Goal: Task Accomplishment & Management: Manage account settings

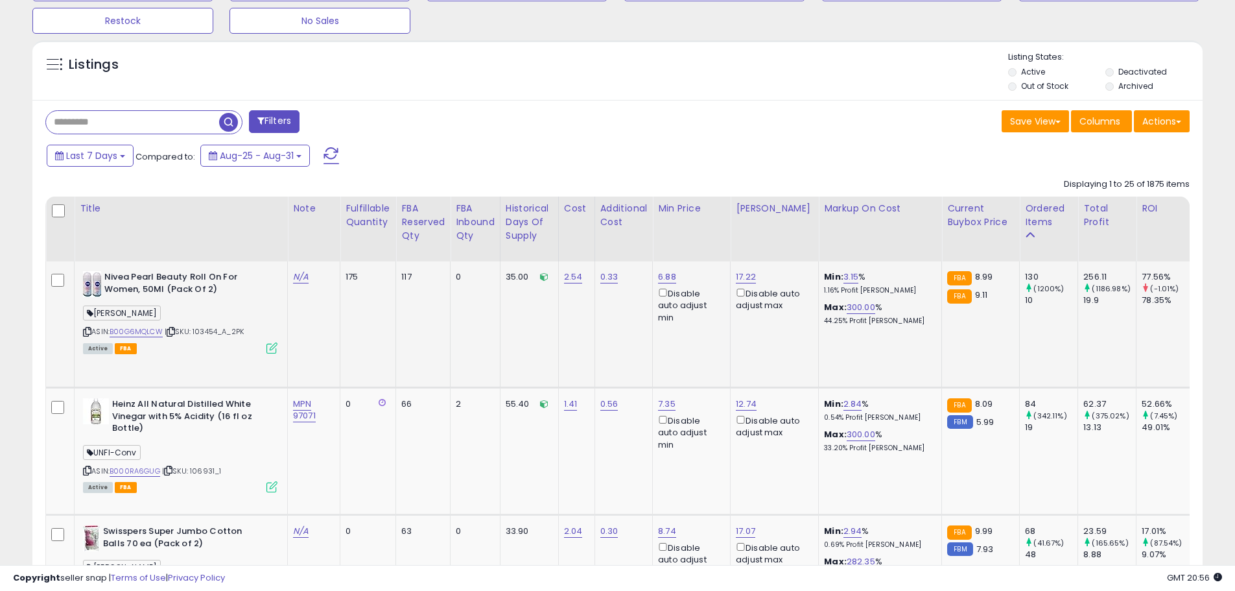
scroll to position [583, 0]
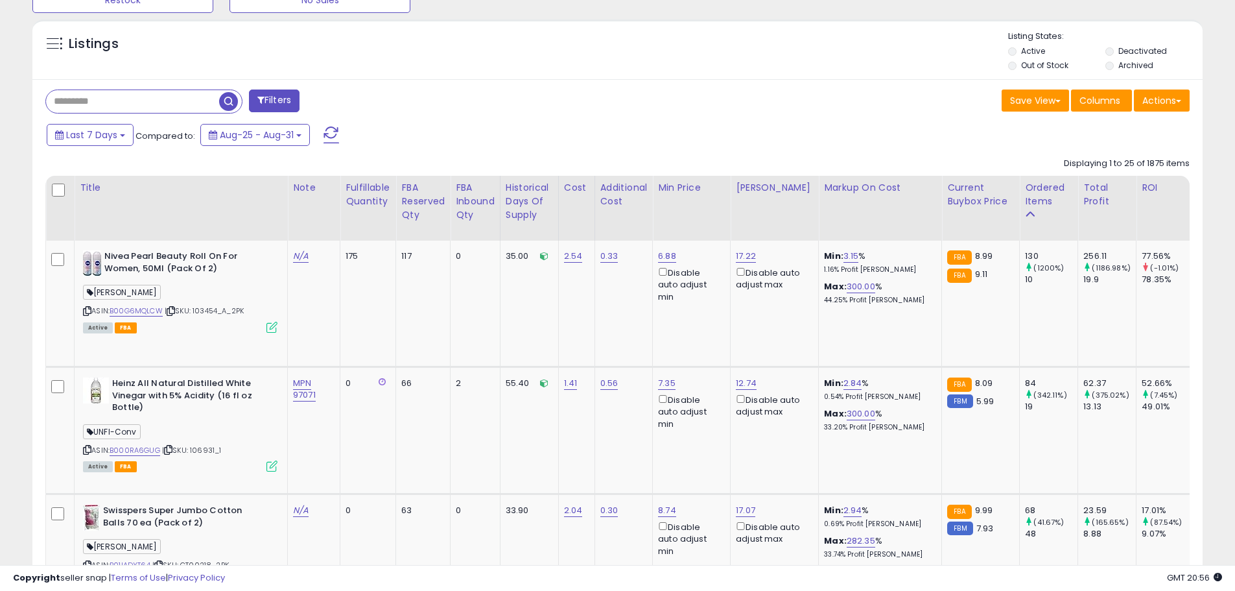
click at [113, 106] on input "text" at bounding box center [132, 101] width 173 height 23
type input "*****"
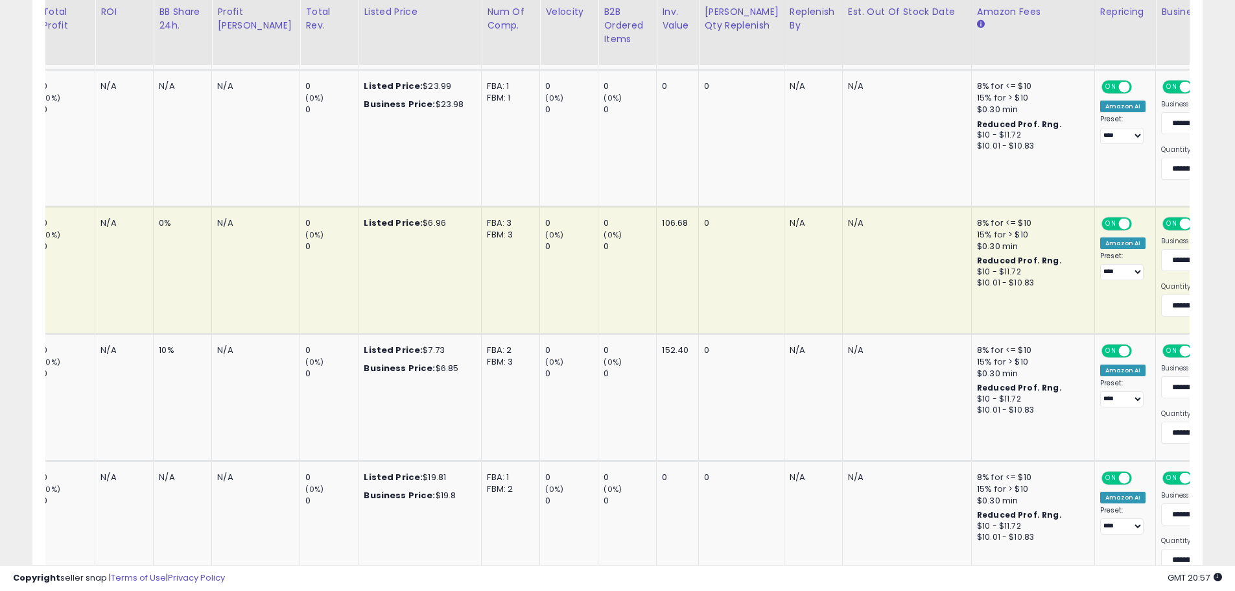
scroll to position [0, 1060]
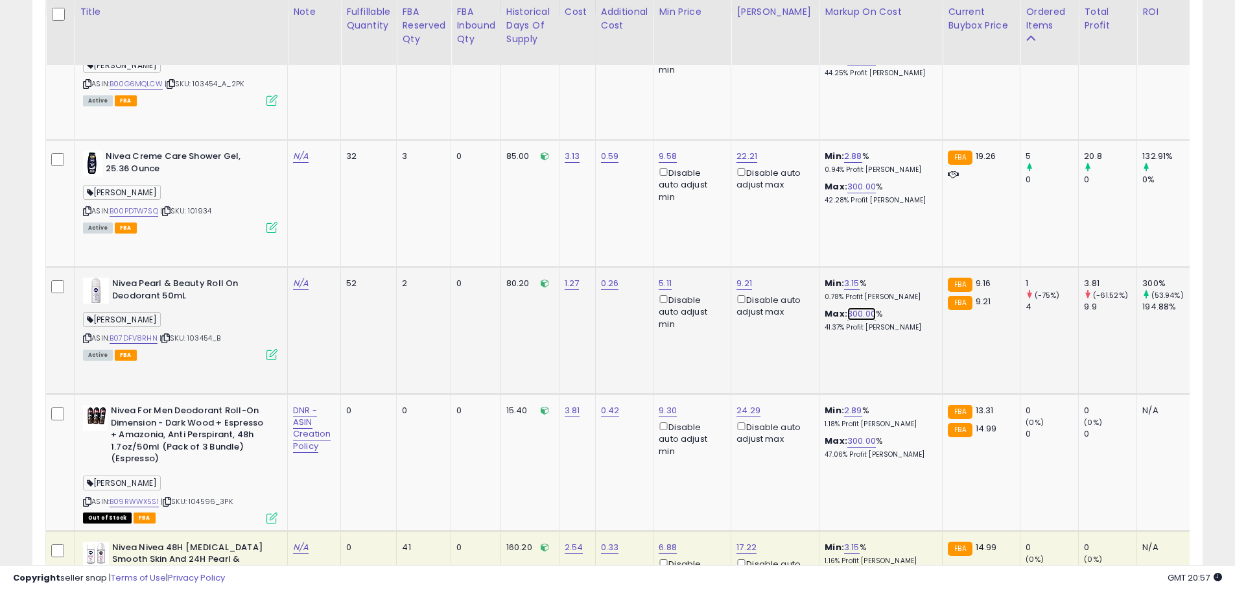
click at [859, 315] on link "300.00" at bounding box center [861, 313] width 29 height 13
drag, startPoint x: 809, startPoint y: 269, endPoint x: 716, endPoint y: 277, distance: 93.7
click at [906, 337] on td "Min: 3.15 % 0.78% Profit [PERSON_NAME]: 300.00 ****** This will override store …" at bounding box center [880, 330] width 123 height 127
click at [928, 275] on button "button" at bounding box center [917, 267] width 22 height 19
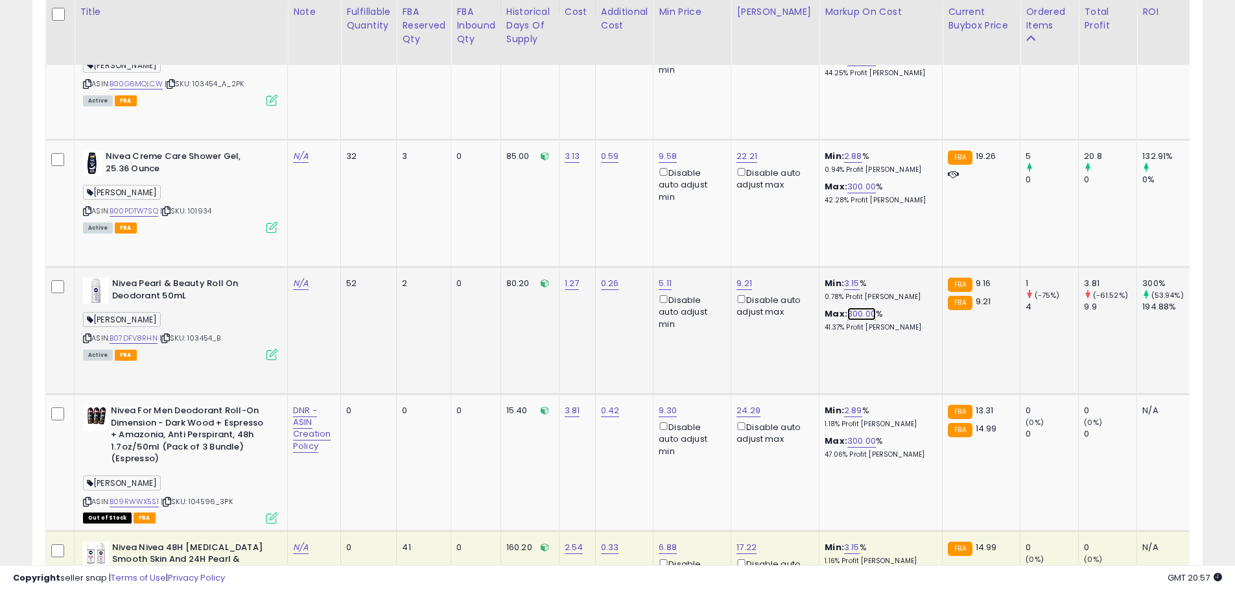
click at [856, 313] on link "300.00" at bounding box center [861, 313] width 29 height 13
drag, startPoint x: 728, startPoint y: 276, endPoint x: 717, endPoint y: 276, distance: 11.0
type input "***"
click at [895, 271] on icon "submit" at bounding box center [891, 267] width 8 height 8
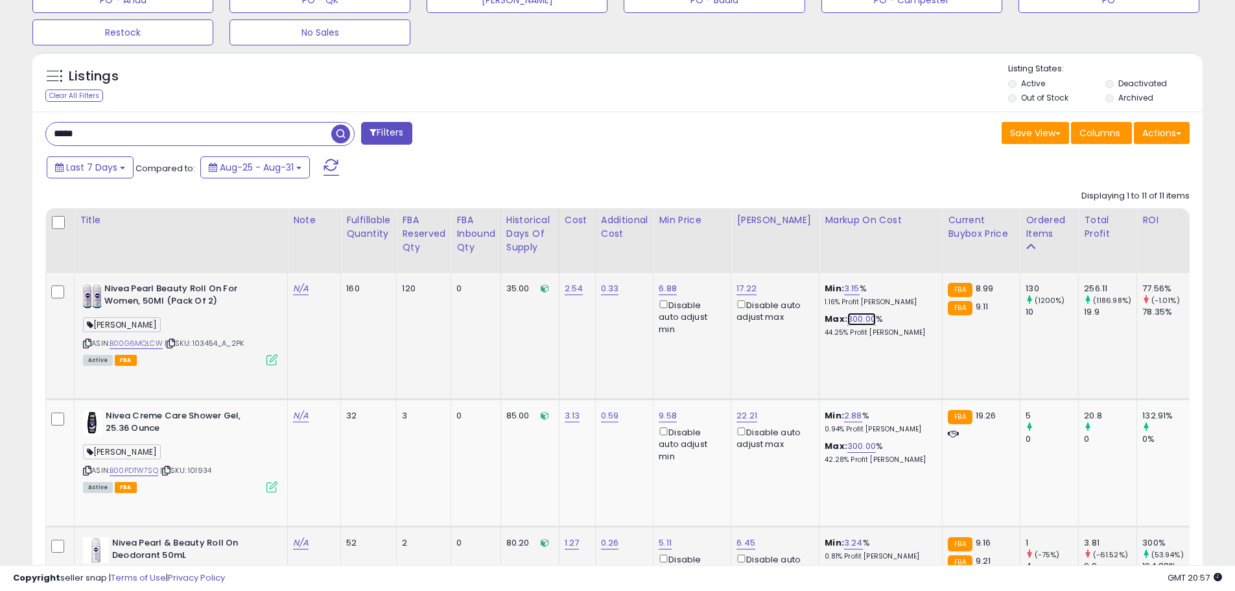
click at [856, 320] on link "300.00" at bounding box center [861, 318] width 29 height 13
drag, startPoint x: 807, startPoint y: 281, endPoint x: 727, endPoint y: 281, distance: 79.7
type input "***"
click at [902, 274] on button "submit" at bounding box center [891, 272] width 22 height 19
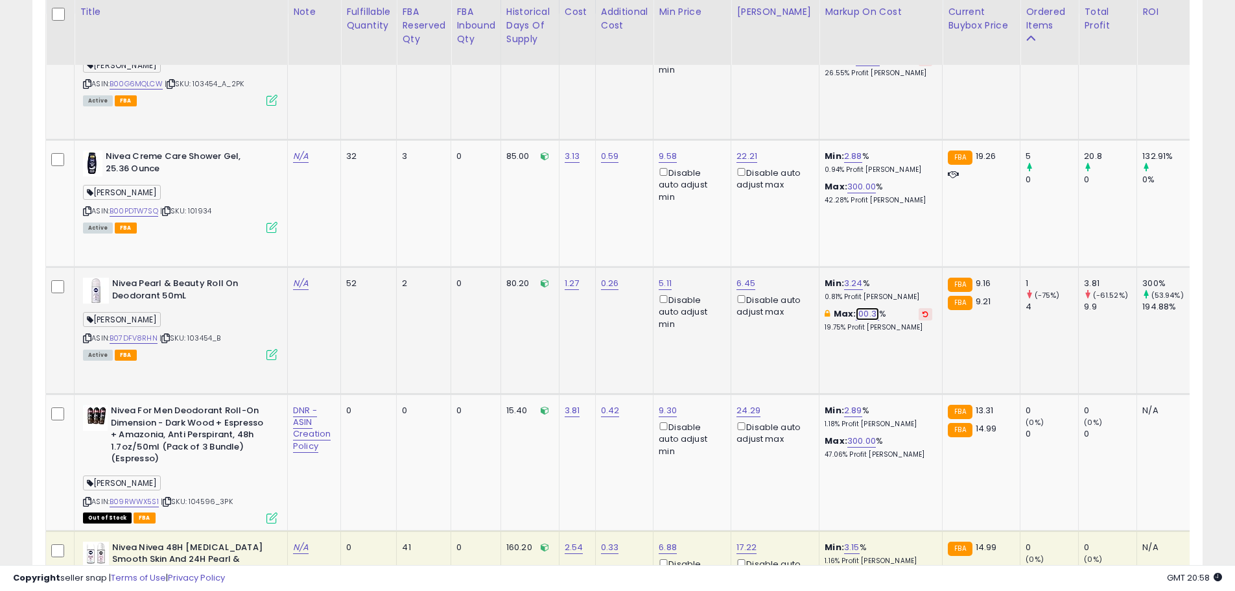
click at [863, 312] on link "100.31" at bounding box center [867, 313] width 23 height 13
drag, startPoint x: 832, startPoint y: 266, endPoint x: 751, endPoint y: 266, distance: 81.7
type input "*"
click at [928, 265] on icon "button" at bounding box center [924, 267] width 8 height 8
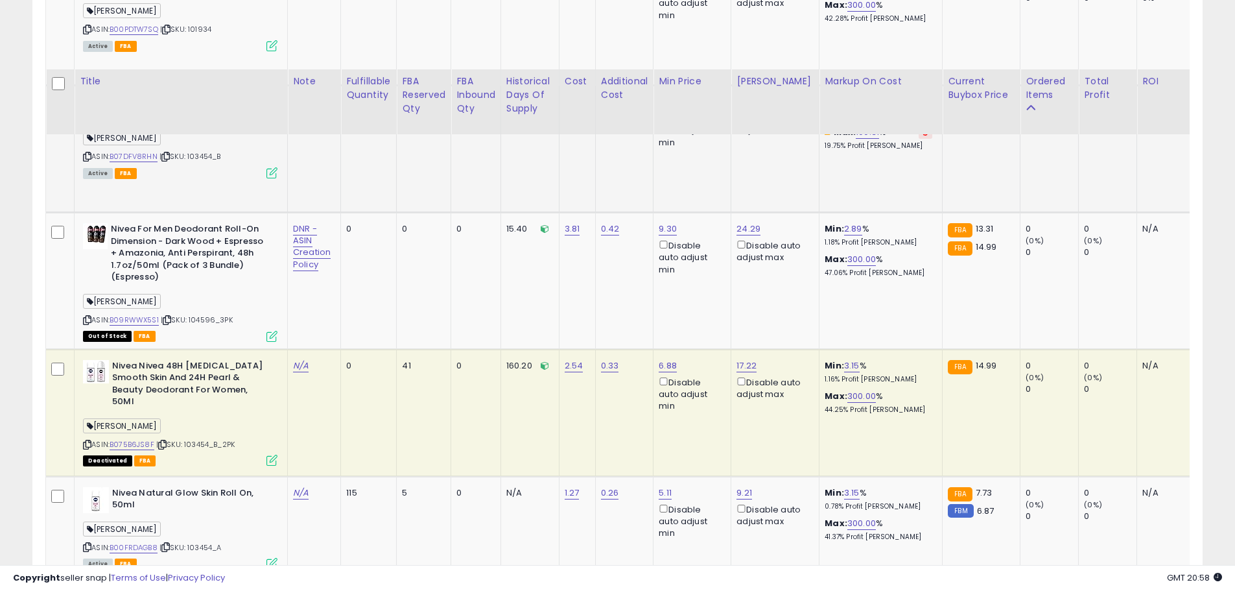
scroll to position [1070, 0]
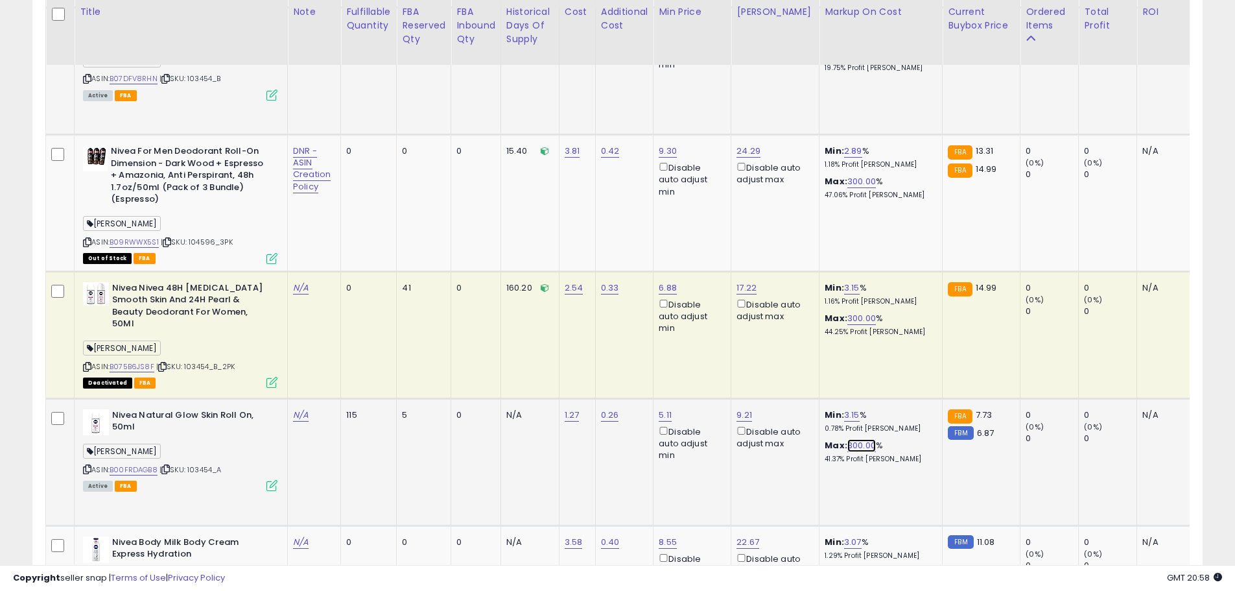
click at [859, 445] on link "300.00" at bounding box center [861, 445] width 29 height 13
drag, startPoint x: 799, startPoint y: 404, endPoint x: 729, endPoint y: 401, distance: 69.4
type input "***"
click at [902, 403] on button "submit" at bounding box center [891, 399] width 22 height 19
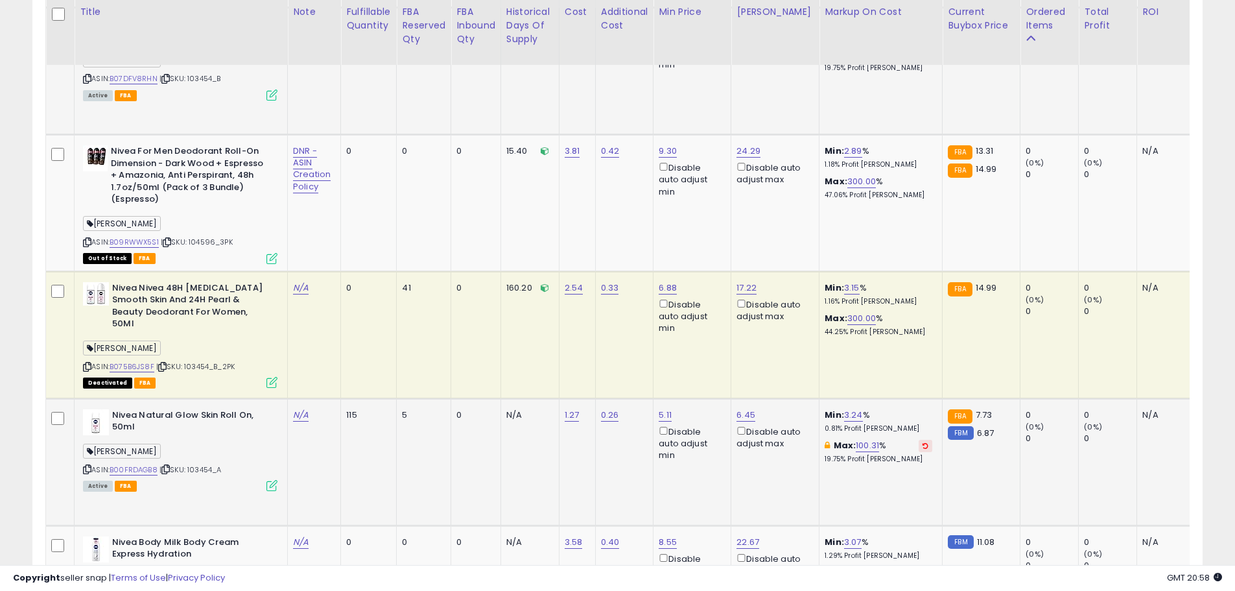
click at [849, 478] on td "Min: 3.24 % 0.81% Profit [PERSON_NAME]: 100.31 % 19.75% Profit [PERSON_NAME]" at bounding box center [880, 461] width 123 height 127
click at [844, 412] on link "3.24" at bounding box center [853, 414] width 19 height 13
drag, startPoint x: 747, startPoint y: 370, endPoint x: 671, endPoint y: 370, distance: 76.5
type input "**"
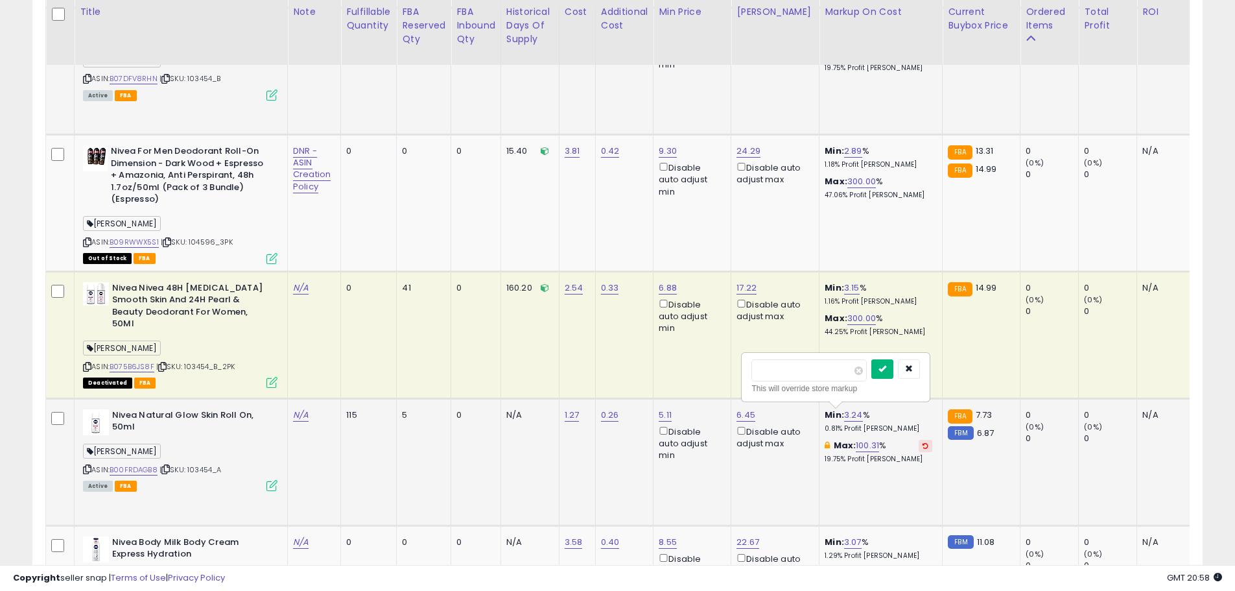
click at [886, 370] on icon "submit" at bounding box center [882, 368] width 8 height 8
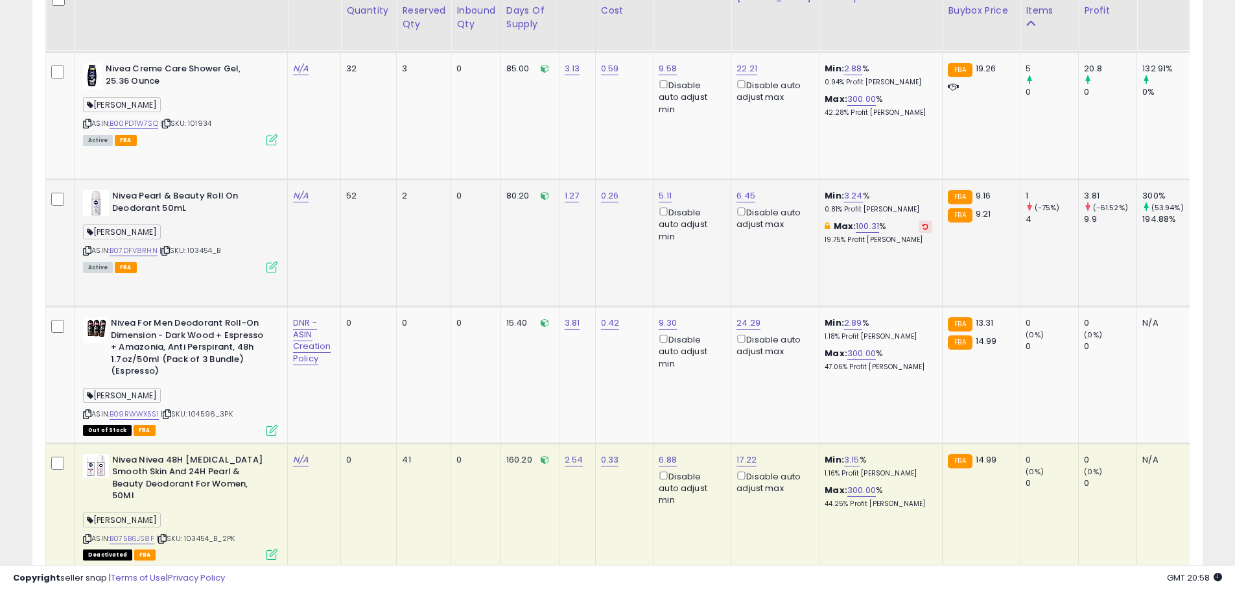
scroll to position [875, 0]
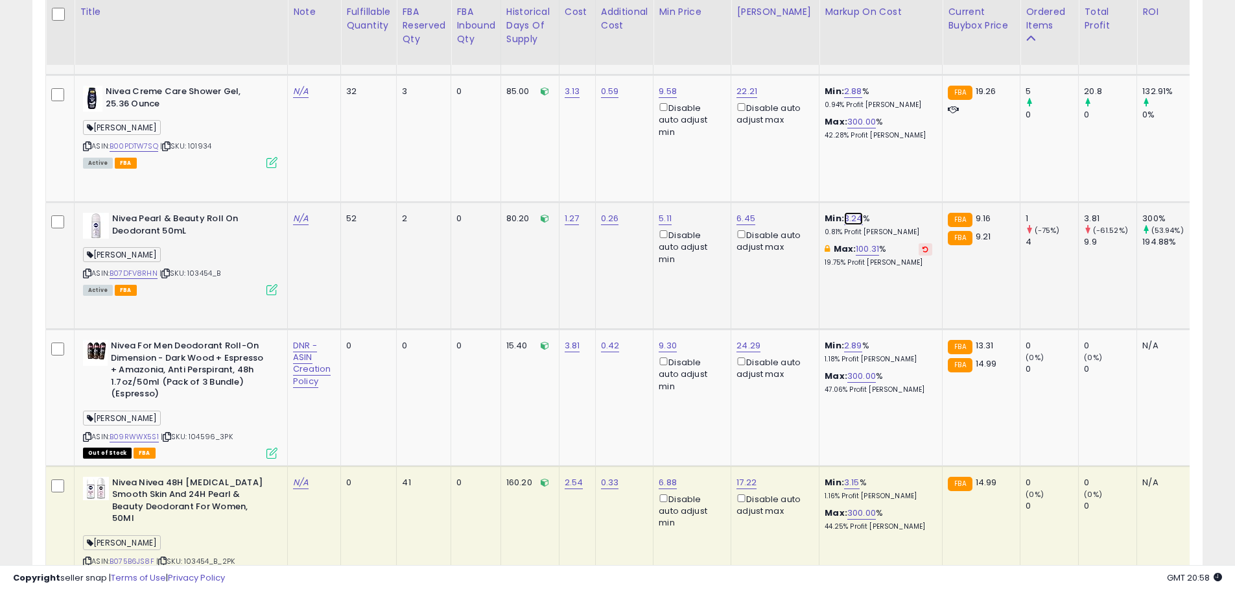
click at [848, 218] on link "3.24" at bounding box center [853, 218] width 19 height 13
drag, startPoint x: 814, startPoint y: 184, endPoint x: 756, endPoint y: 181, distance: 58.4
click at [756, 181] on div "**** This will override store markup" at bounding box center [835, 181] width 169 height 36
click at [798, 176] on input "****" at bounding box center [808, 174] width 115 height 22
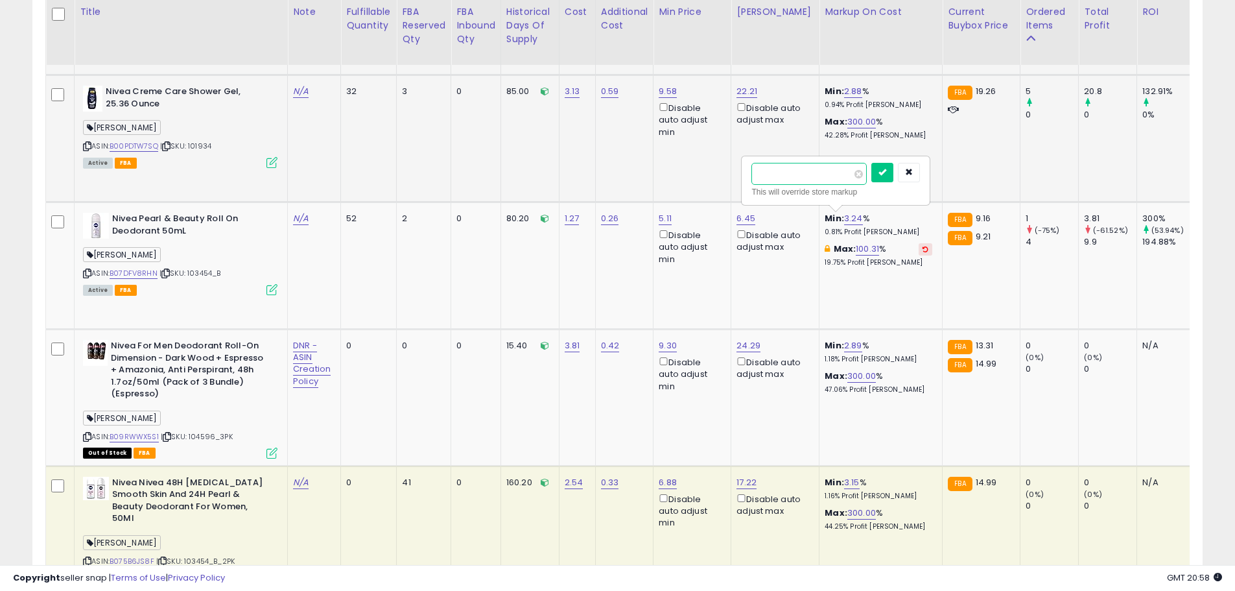
drag, startPoint x: 777, startPoint y: 172, endPoint x: 721, endPoint y: 172, distance: 55.7
type input "**"
click at [886, 176] on icon "submit" at bounding box center [882, 172] width 8 height 8
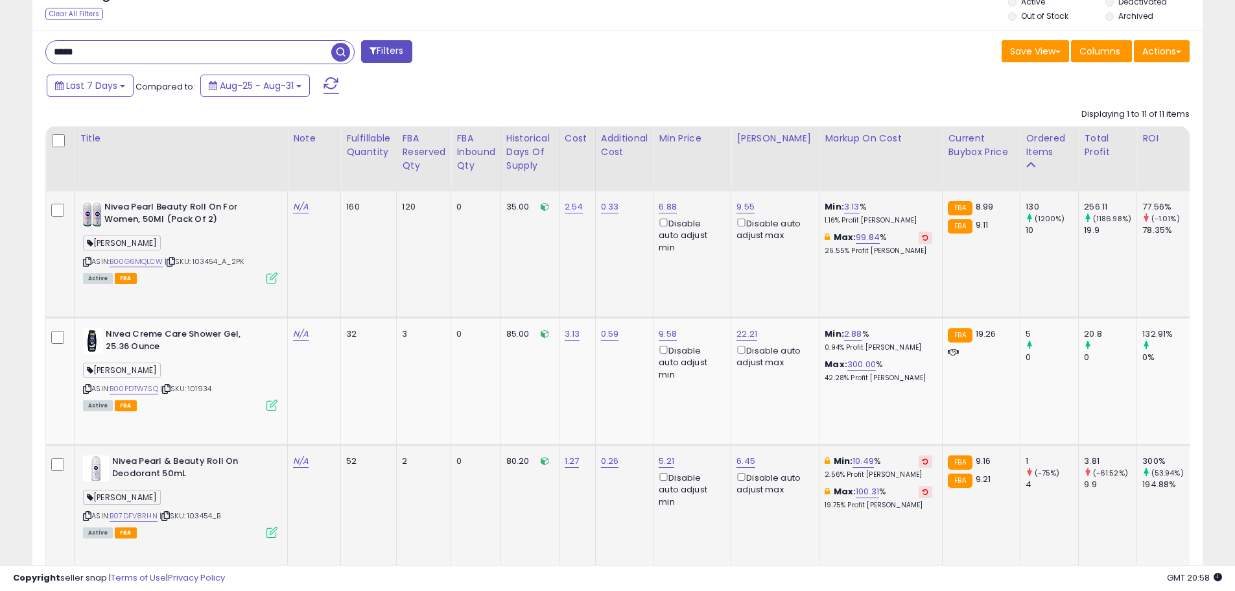
scroll to position [616, 0]
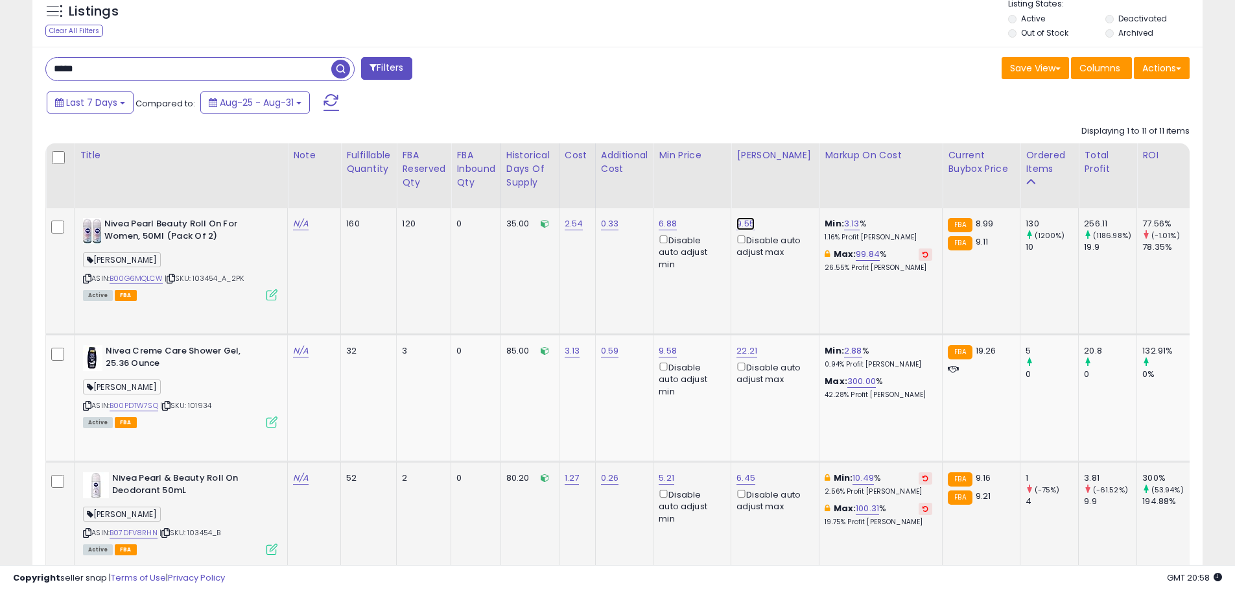
click at [746, 224] on link "9.55" at bounding box center [745, 223] width 18 height 13
drag, startPoint x: 729, startPoint y: 185, endPoint x: 644, endPoint y: 181, distance: 84.4
click at [644, 181] on div "**** This will override store markup" at bounding box center [737, 185] width 187 height 47
type input "****"
click at [788, 173] on icon "submit" at bounding box center [784, 177] width 8 height 8
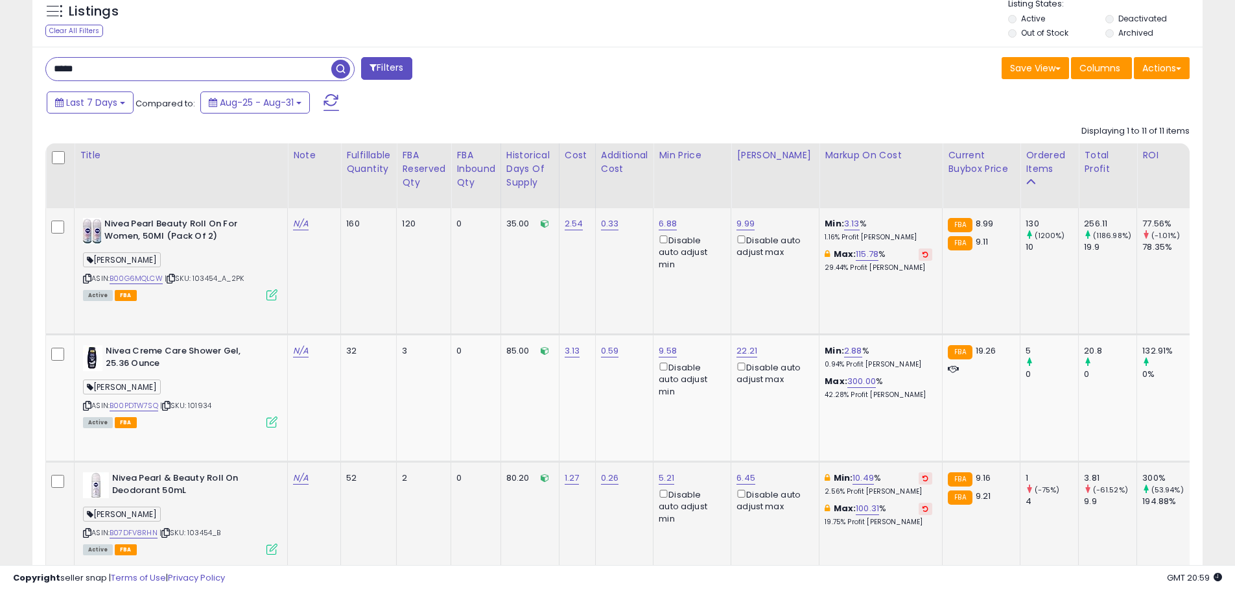
click at [879, 296] on td "Min: 3.13 % 1.16% Profit [PERSON_NAME]: 115.78 % 29.44% Profit [PERSON_NAME]" at bounding box center [880, 271] width 123 height 126
click at [850, 224] on link "3.13" at bounding box center [852, 223] width 16 height 13
drag, startPoint x: 803, startPoint y: 183, endPoint x: 743, endPoint y: 176, distance: 60.7
click at [743, 176] on div "**** This will override store markup" at bounding box center [835, 185] width 187 height 47
type input "**"
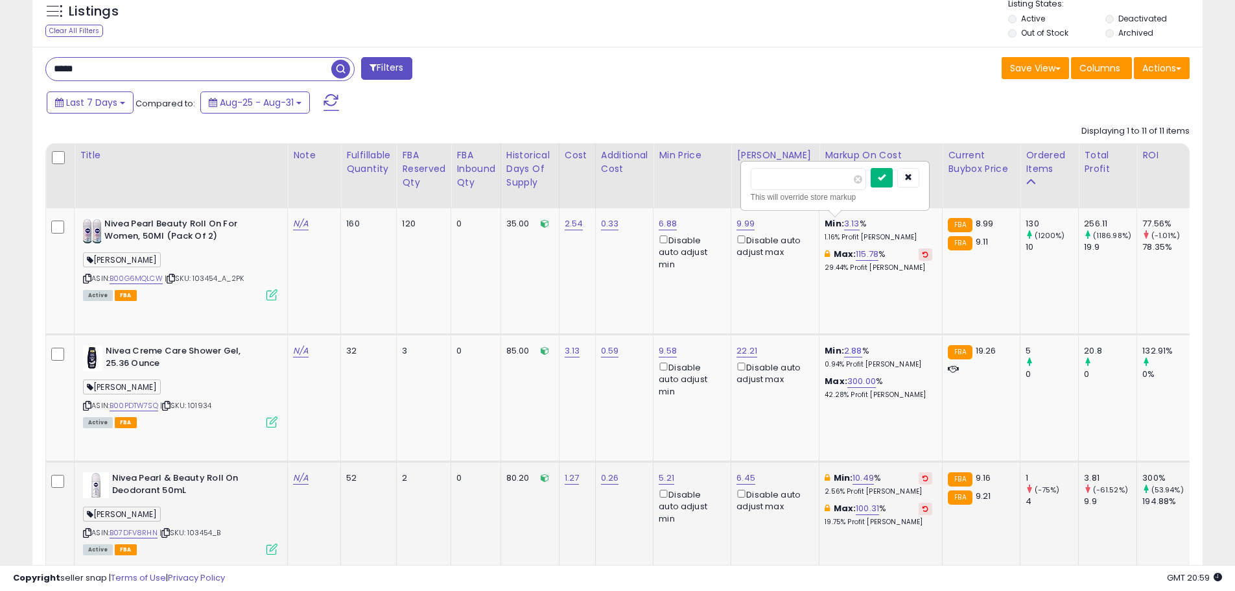
click at [893, 181] on button "submit" at bounding box center [882, 177] width 22 height 19
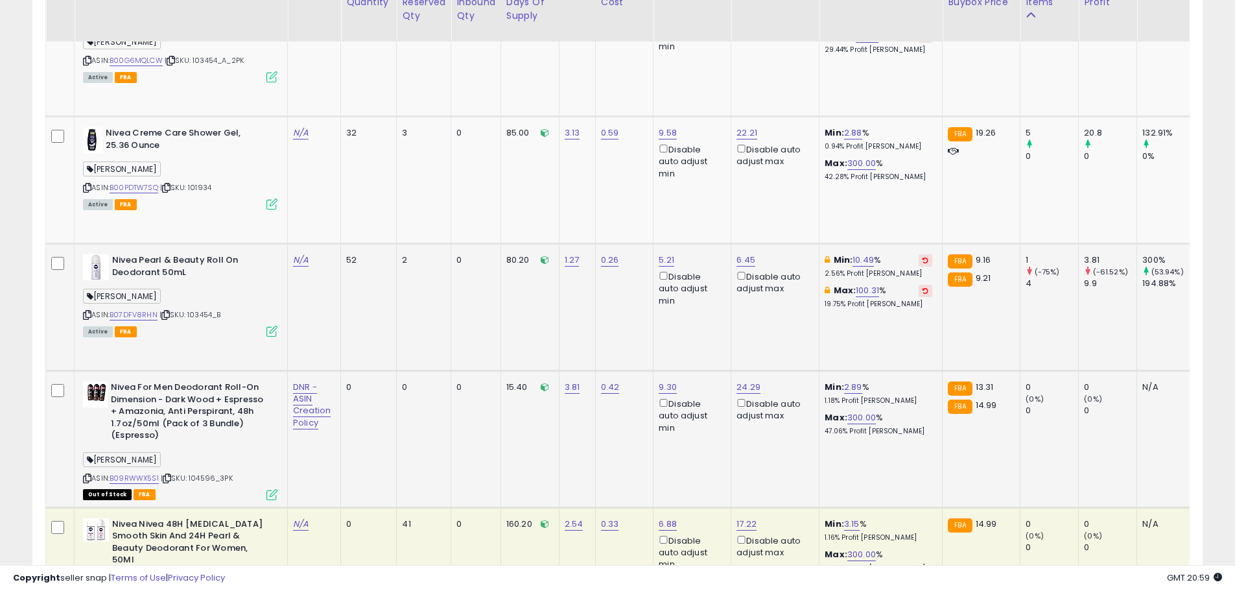
scroll to position [810, 0]
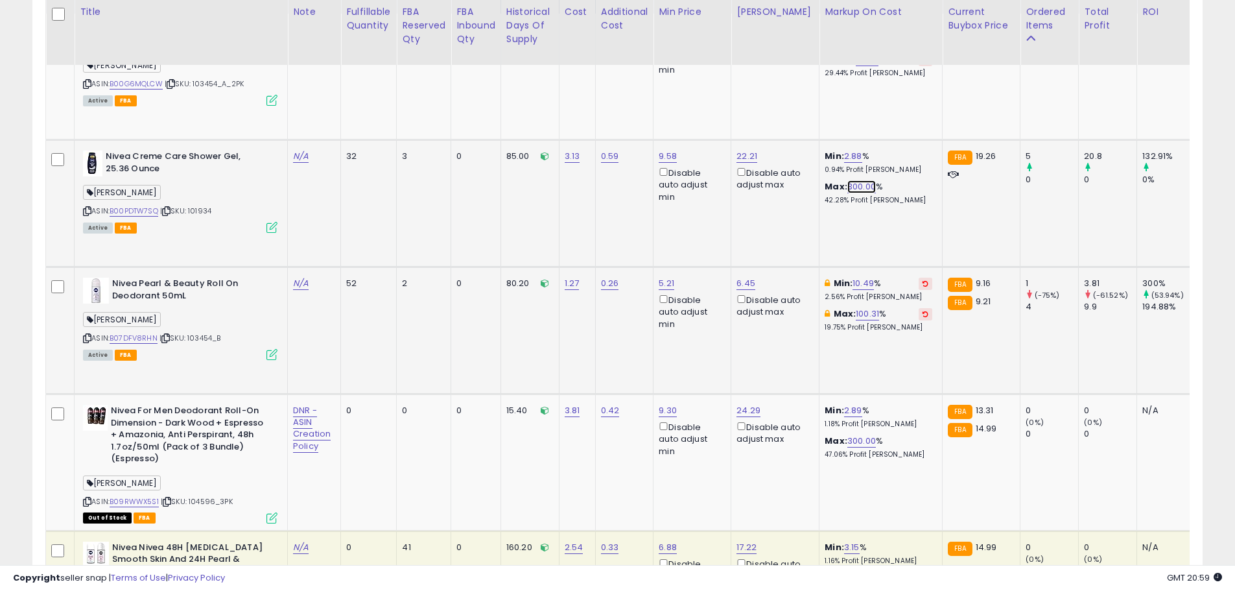
click at [850, 186] on link "300.00" at bounding box center [861, 186] width 29 height 13
drag, startPoint x: 797, startPoint y: 136, endPoint x: 761, endPoint y: 137, distance: 35.7
click at [762, 136] on input "******" at bounding box center [817, 142] width 115 height 22
type input "***"
click at [895, 141] on icon "submit" at bounding box center [891, 140] width 8 height 8
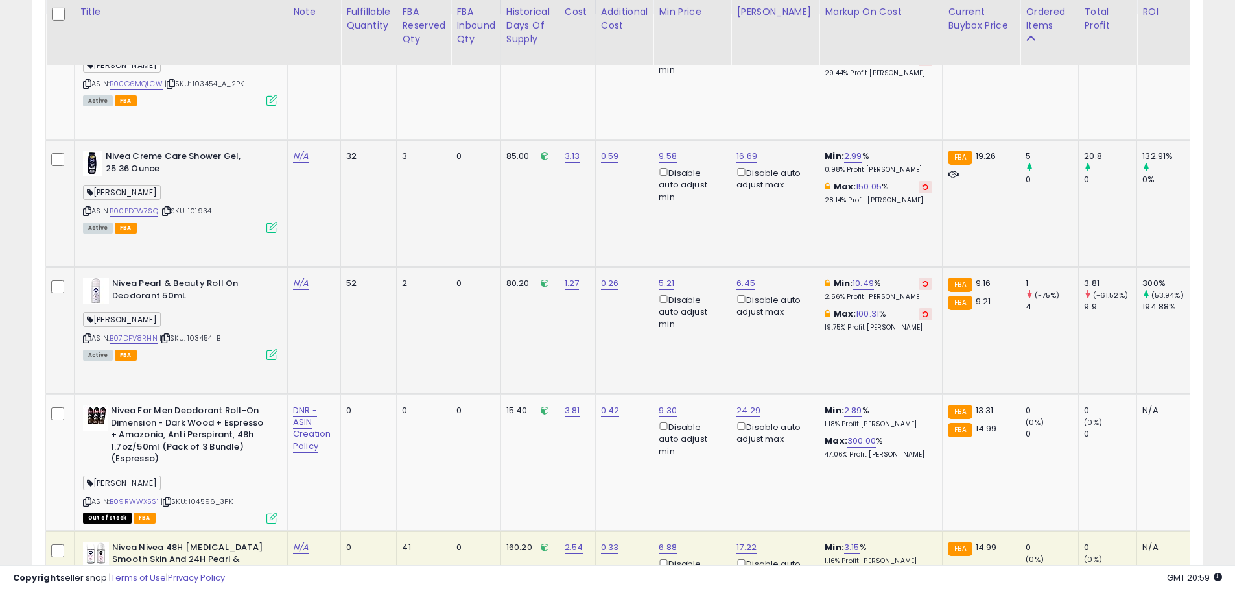
click at [900, 228] on td "Min: 2.99 % 0.98% Profit [PERSON_NAME]: 150.05 % 28.14% Profit [PERSON_NAME]" at bounding box center [880, 203] width 123 height 127
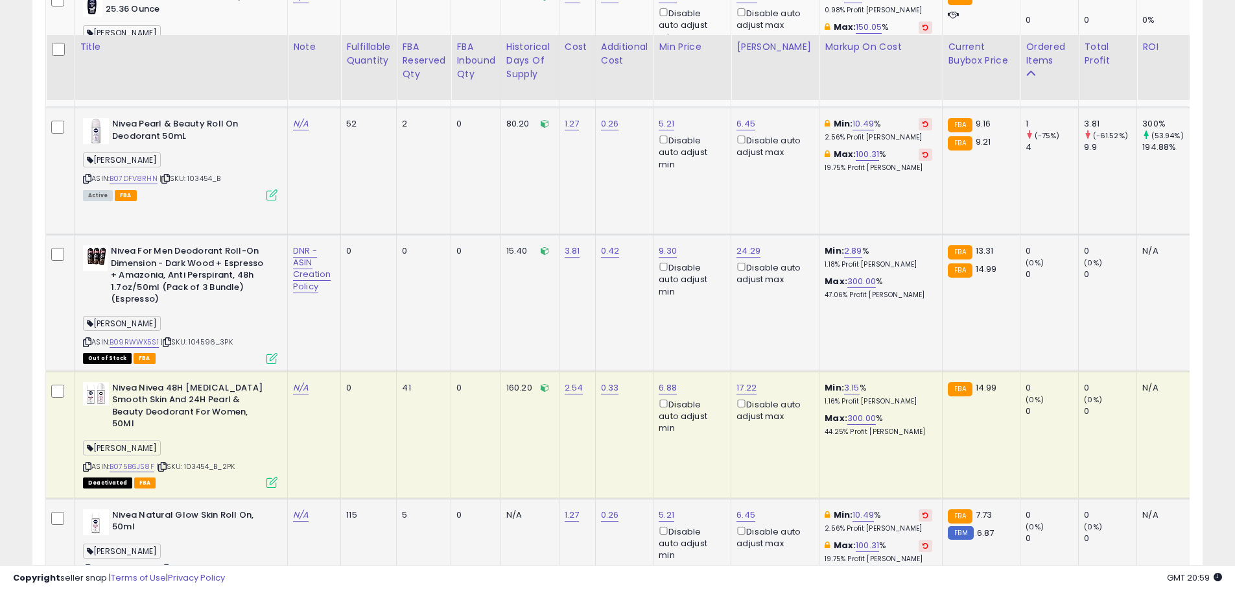
scroll to position [940, 0]
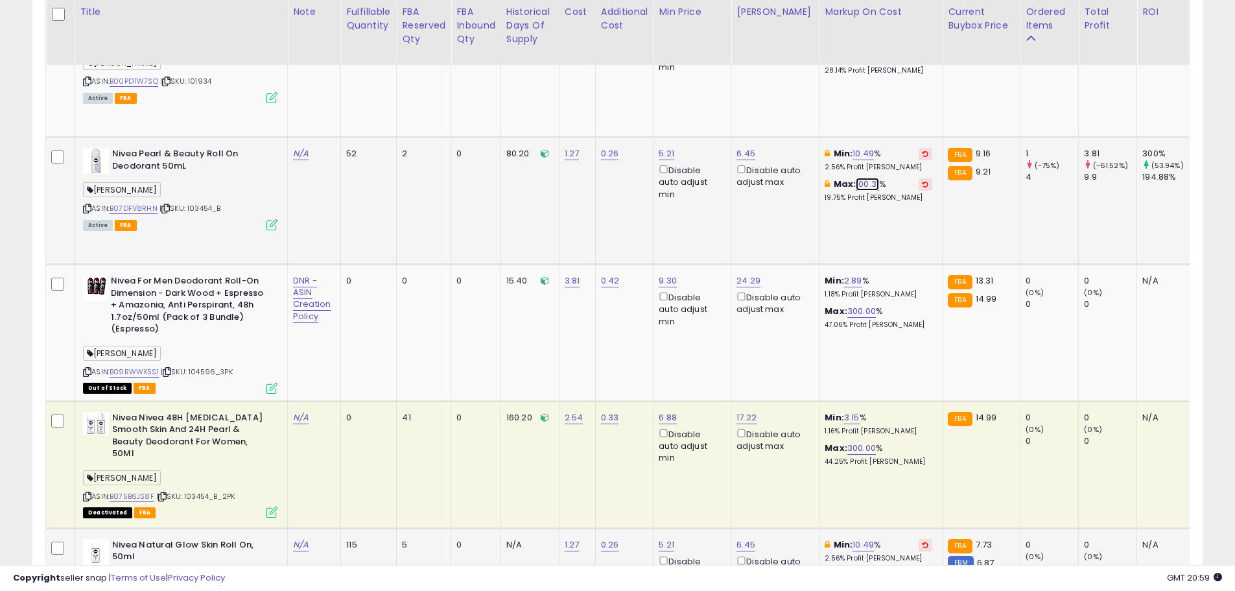
click at [861, 187] on link "100.31" at bounding box center [867, 184] width 23 height 13
drag, startPoint x: 786, startPoint y: 141, endPoint x: 745, endPoint y: 141, distance: 40.2
type input "***"
click at [908, 144] on button "submit" at bounding box center [897, 137] width 22 height 19
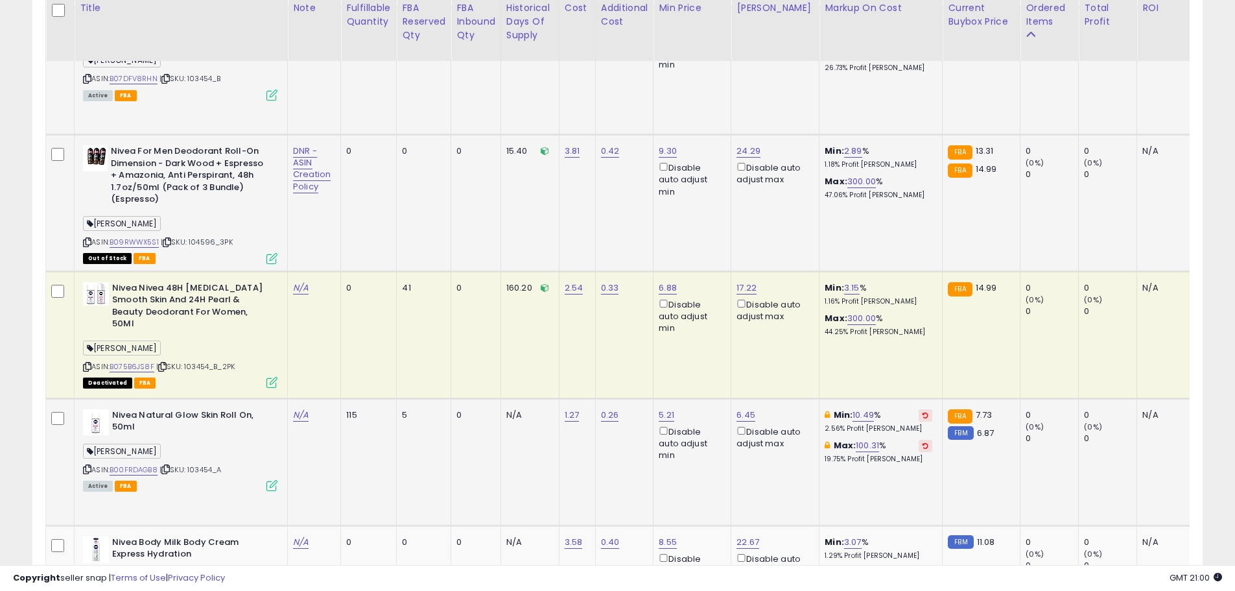
scroll to position [1005, 0]
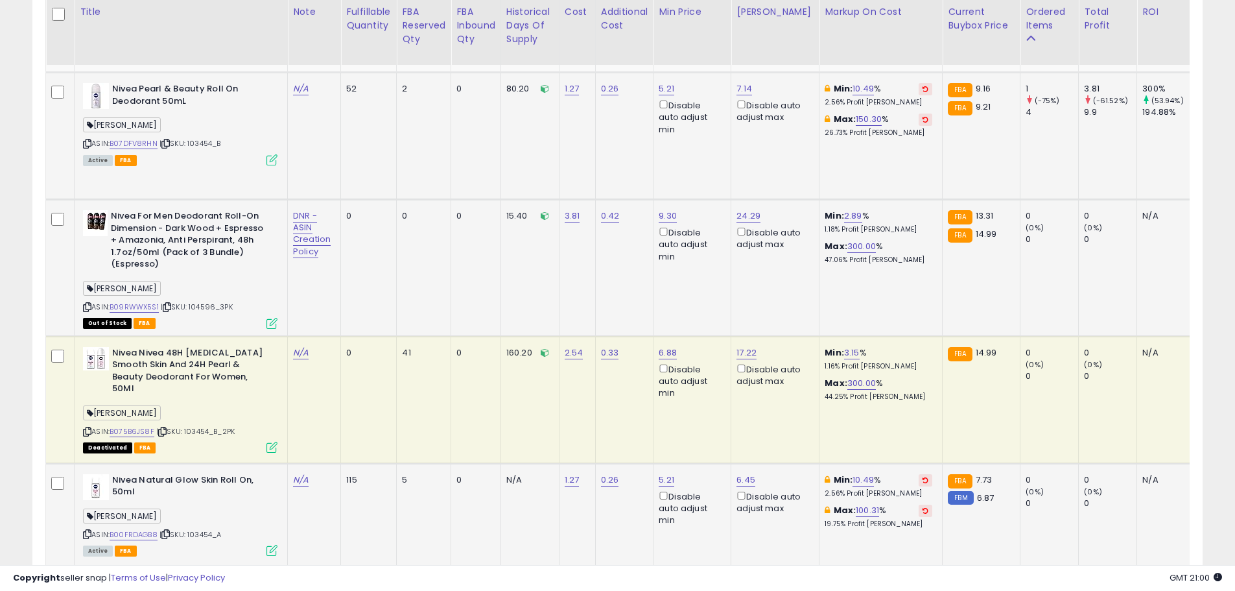
click at [224, 312] on div "ASIN: B09RWWX5S1 | SKU: 104596_3PK Out of Stock FBA" at bounding box center [180, 268] width 194 height 117
click at [217, 308] on span "| SKU: 104596_3PK" at bounding box center [197, 306] width 72 height 10
copy span "104596_3PK"
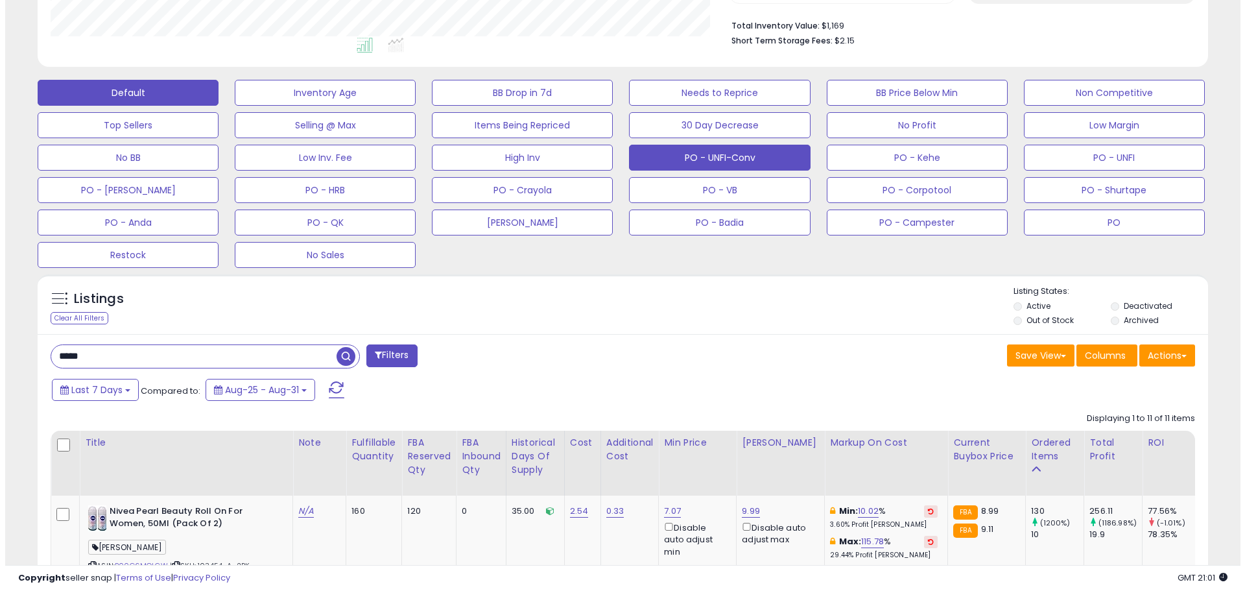
scroll to position [324, 0]
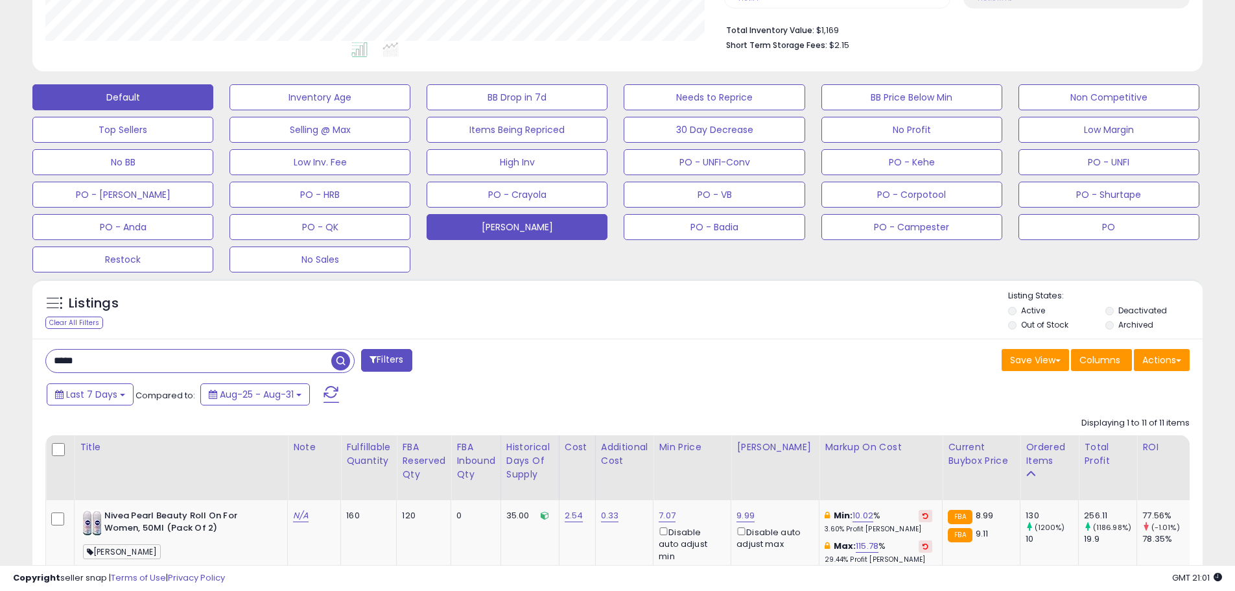
click at [524, 218] on button "[PERSON_NAME]" at bounding box center [517, 227] width 181 height 26
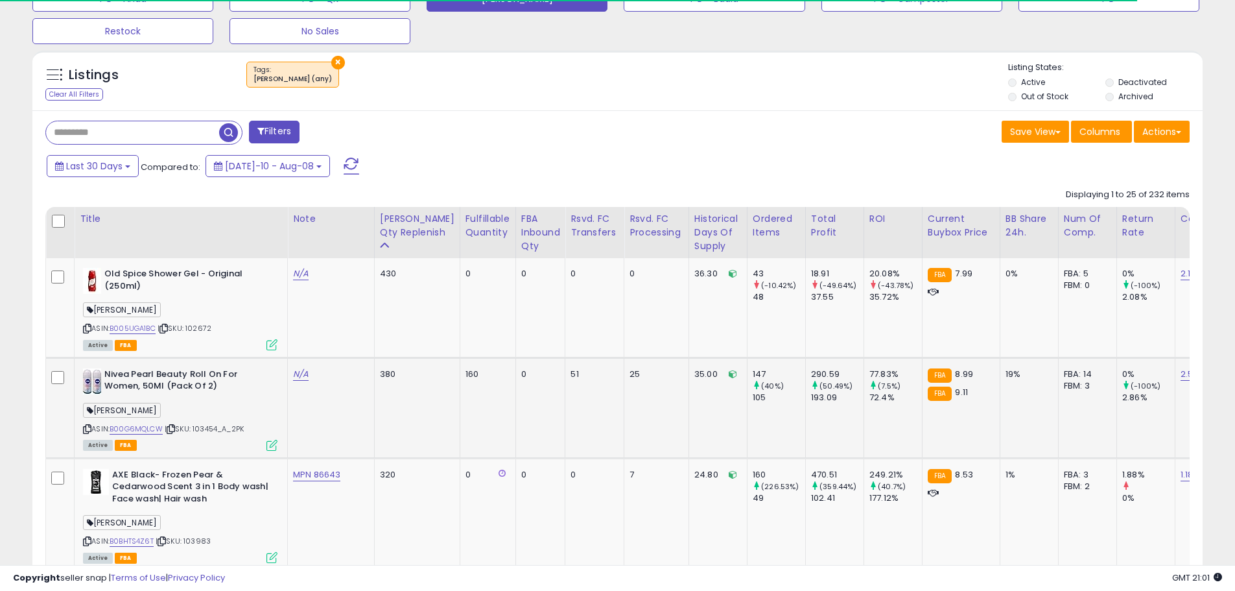
scroll to position [648, 0]
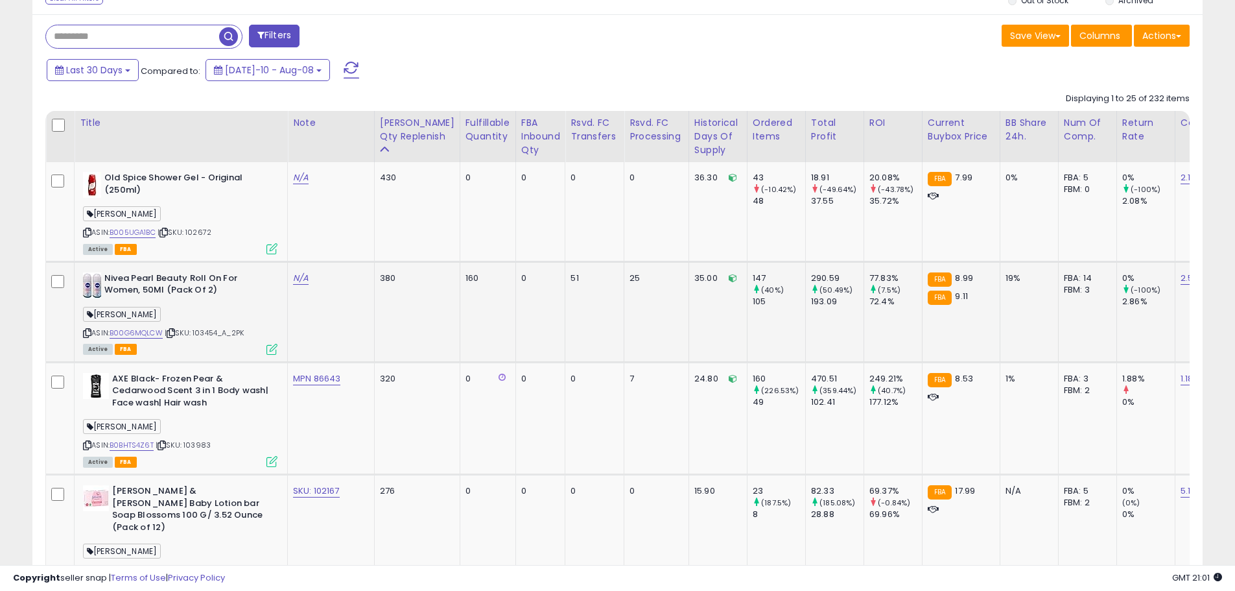
drag, startPoint x: 255, startPoint y: 332, endPoint x: 189, endPoint y: 333, distance: 66.8
click at [189, 333] on div "ASIN: B00G6MQLCW | SKU: 103454_A_2PK Active FBA" at bounding box center [180, 312] width 194 height 81
click at [228, 342] on div "ASIN: B00G6MQLCW | SKU: 103454_A_2PK Active FBA" at bounding box center [180, 312] width 194 height 81
click at [237, 345] on div "Active FBA" at bounding box center [180, 348] width 194 height 9
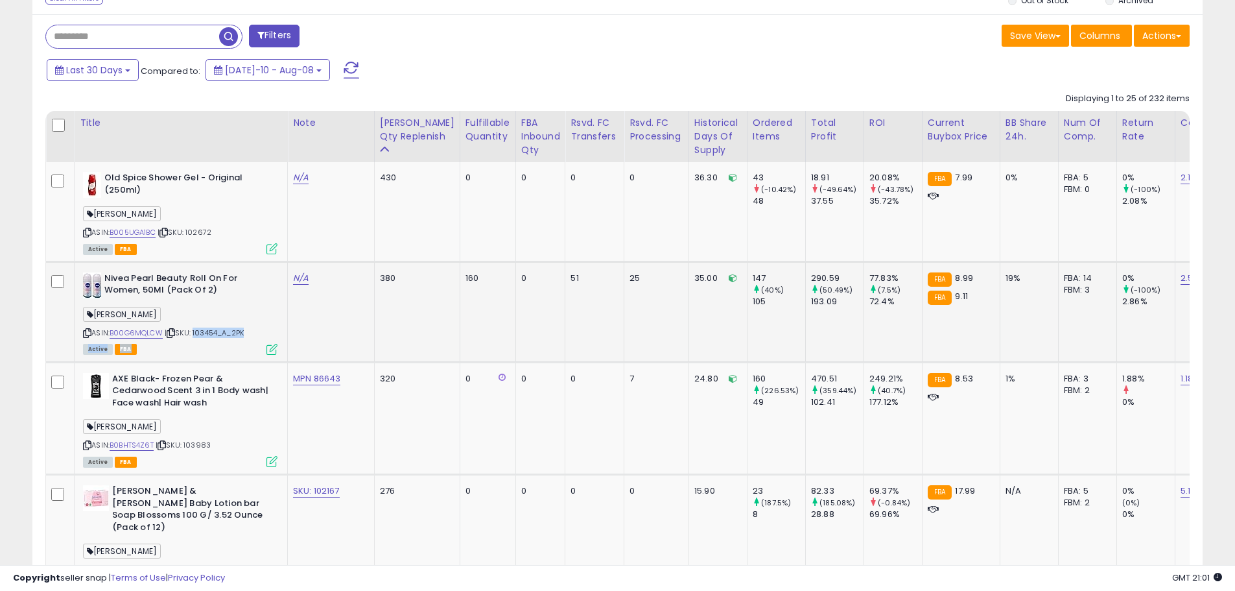
drag, startPoint x: 244, startPoint y: 345, endPoint x: 196, endPoint y: 334, distance: 49.7
click at [196, 334] on div "ASIN: B00G6MQLCW | SKU: 103454_A_2PK Active FBA" at bounding box center [180, 312] width 194 height 81
click at [215, 353] on td "Nivea Pearl Beauty Roll On For Women, 50Ml (Pack Of 2) [PERSON_NAME] ASIN: B00G…" at bounding box center [181, 311] width 213 height 100
click at [222, 343] on div "ASIN: B00G6MQLCW | SKU: 103454_A_2PK Active FBA" at bounding box center [180, 312] width 194 height 81
drag, startPoint x: 231, startPoint y: 337, endPoint x: 191, endPoint y: 337, distance: 39.5
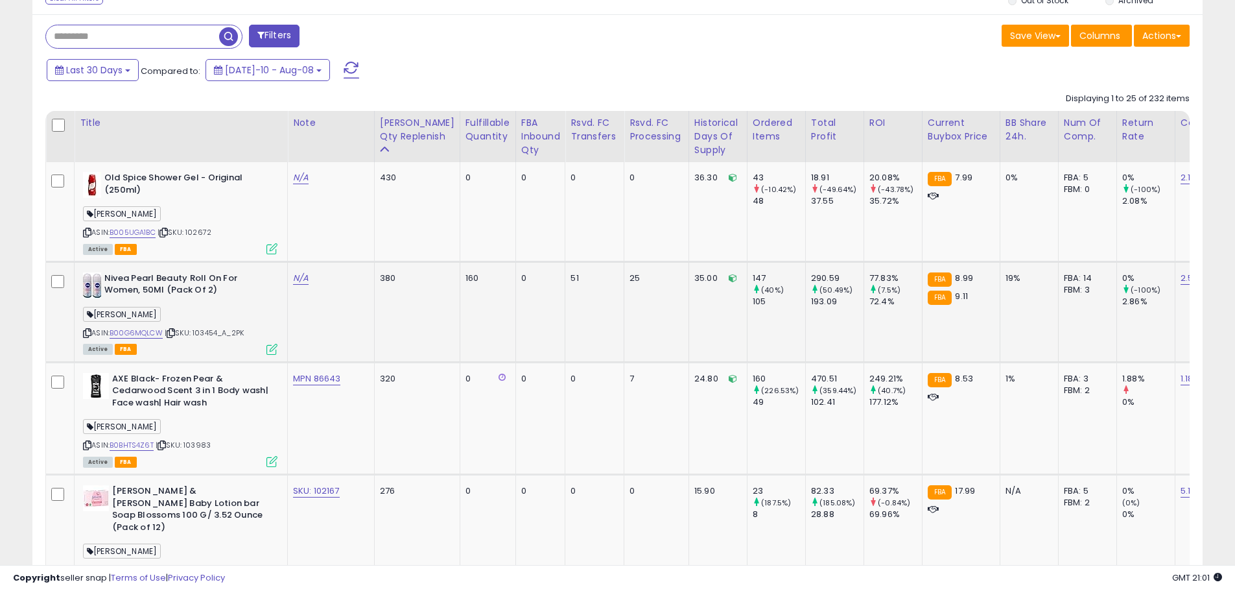
click at [191, 337] on span "| SKU: 103454_A_2PK" at bounding box center [204, 332] width 79 height 10
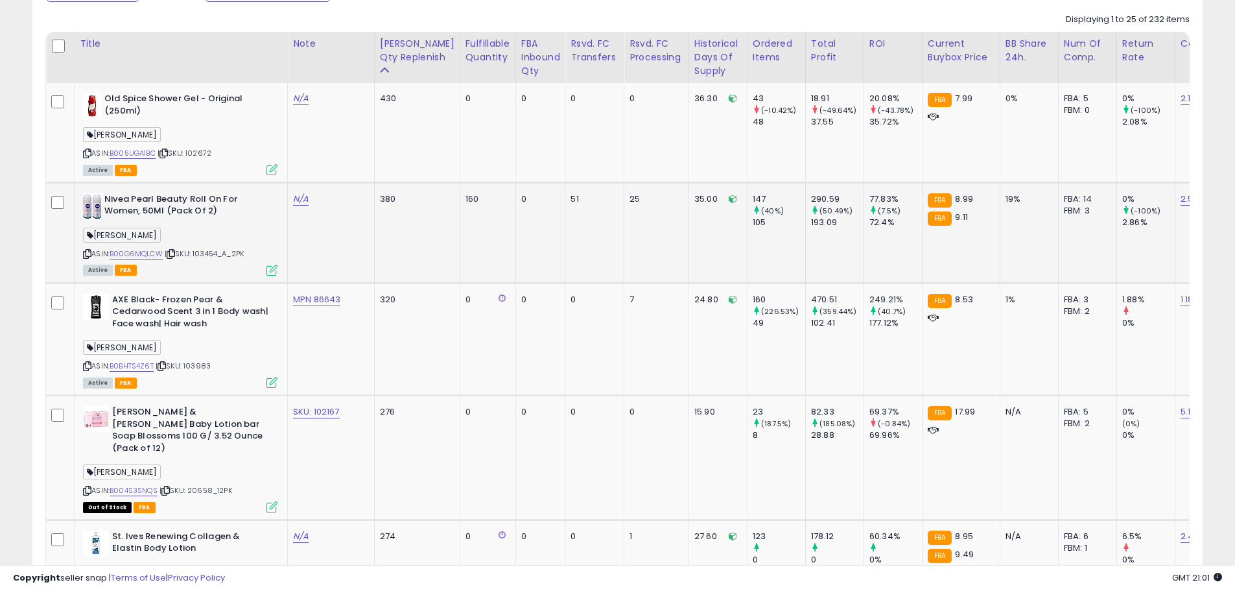
scroll to position [713, 0]
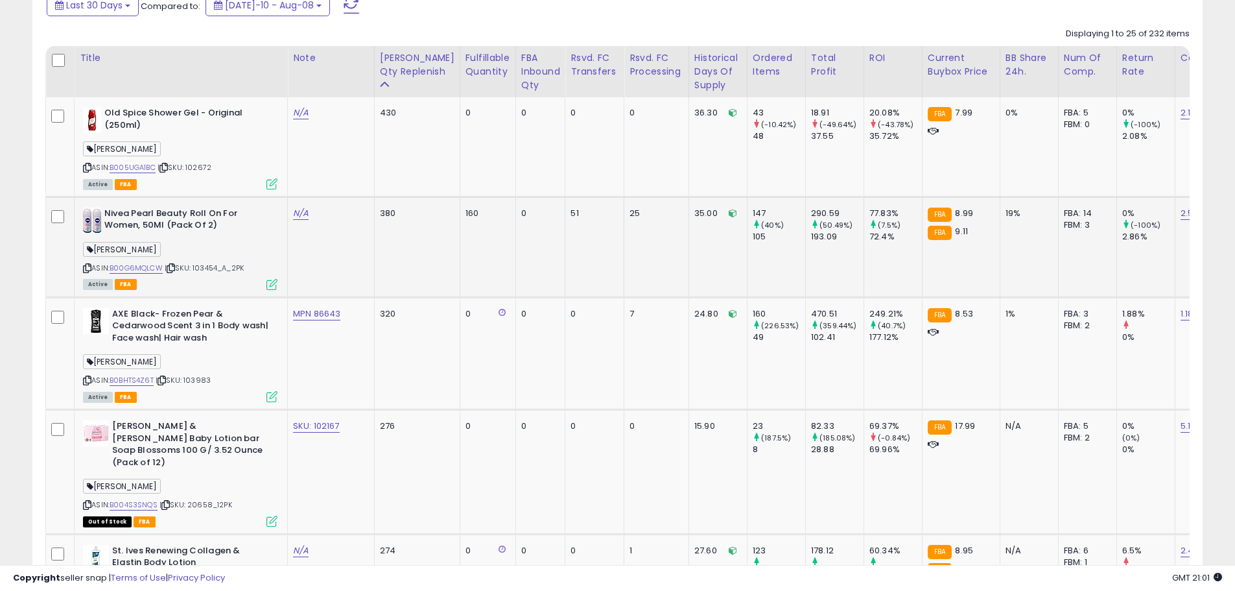
copy span ": 103454_A_2PK"
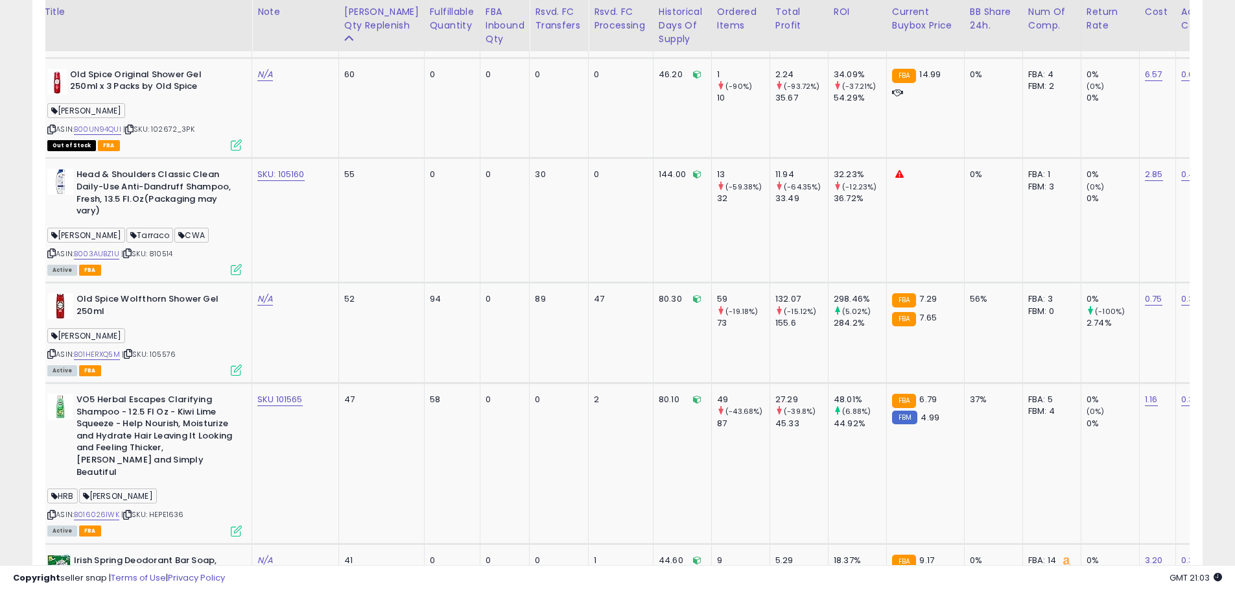
scroll to position [0, 0]
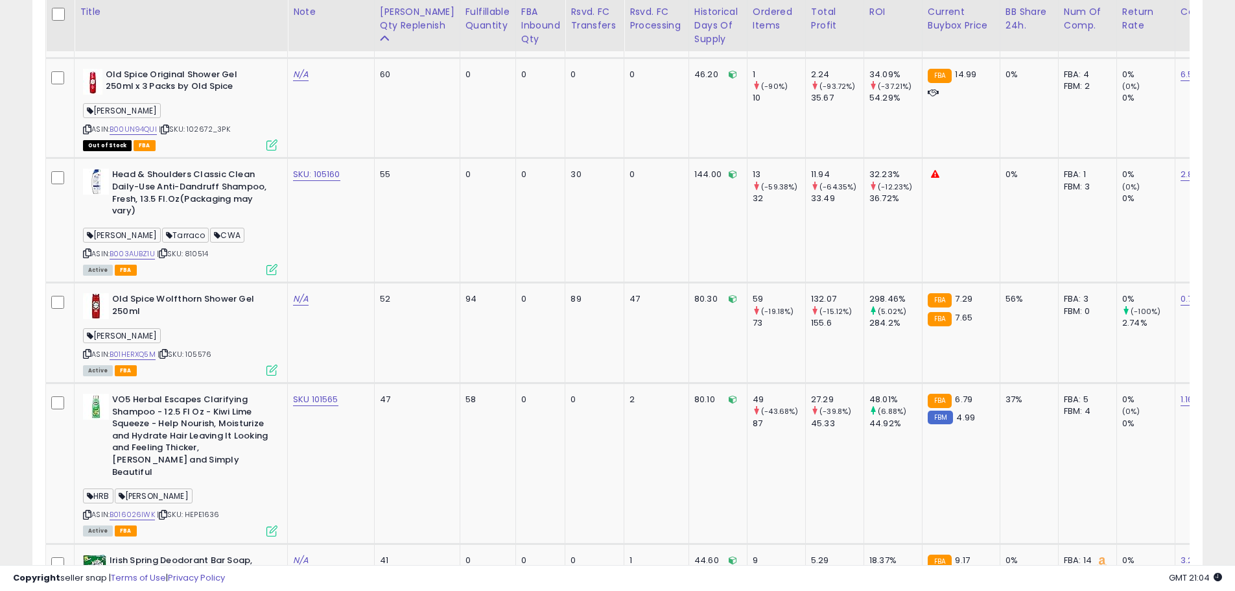
drag, startPoint x: 657, startPoint y: 565, endPoint x: 687, endPoint y: 567, distance: 30.5
click at [688, 567] on div "Copyright seller snap | Terms of Use | Privacy Policy GMT 21:04 Authorization r…" at bounding box center [617, 578] width 1235 height 26
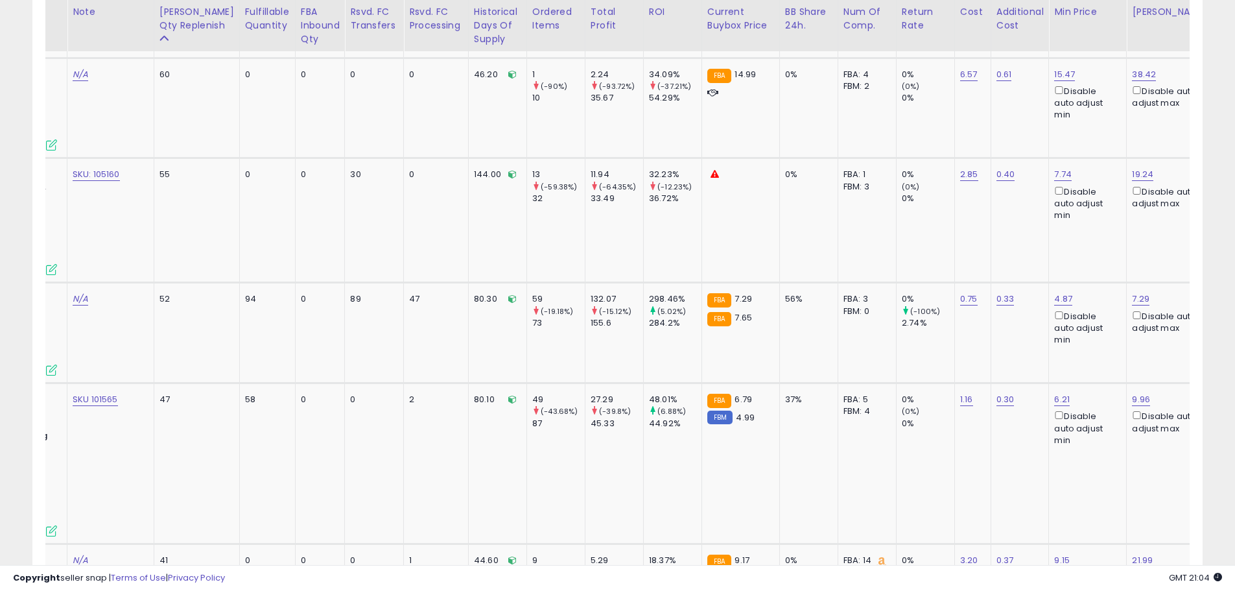
scroll to position [0, 231]
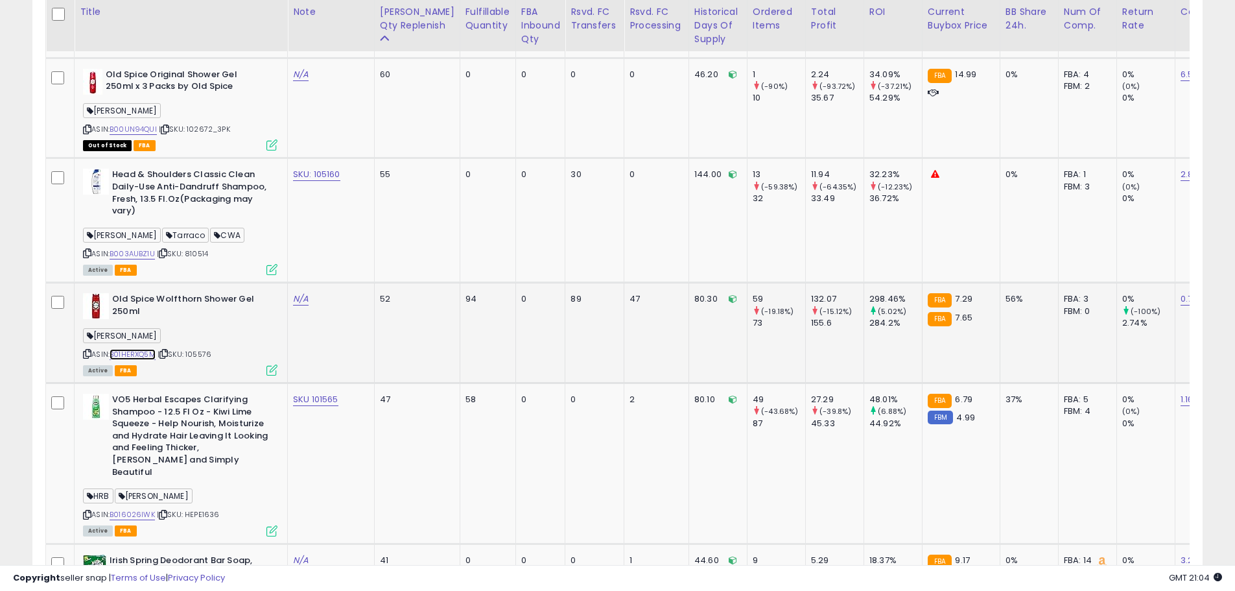
click at [141, 349] on link "B01HERXQ5M" at bounding box center [133, 354] width 46 height 11
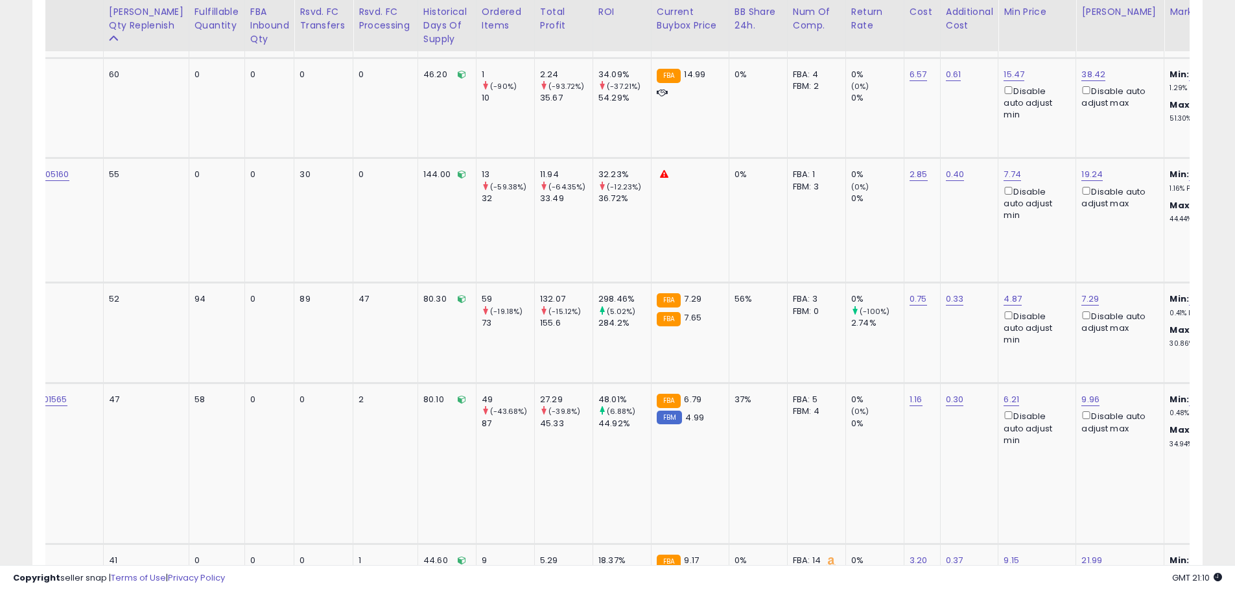
scroll to position [0, 146]
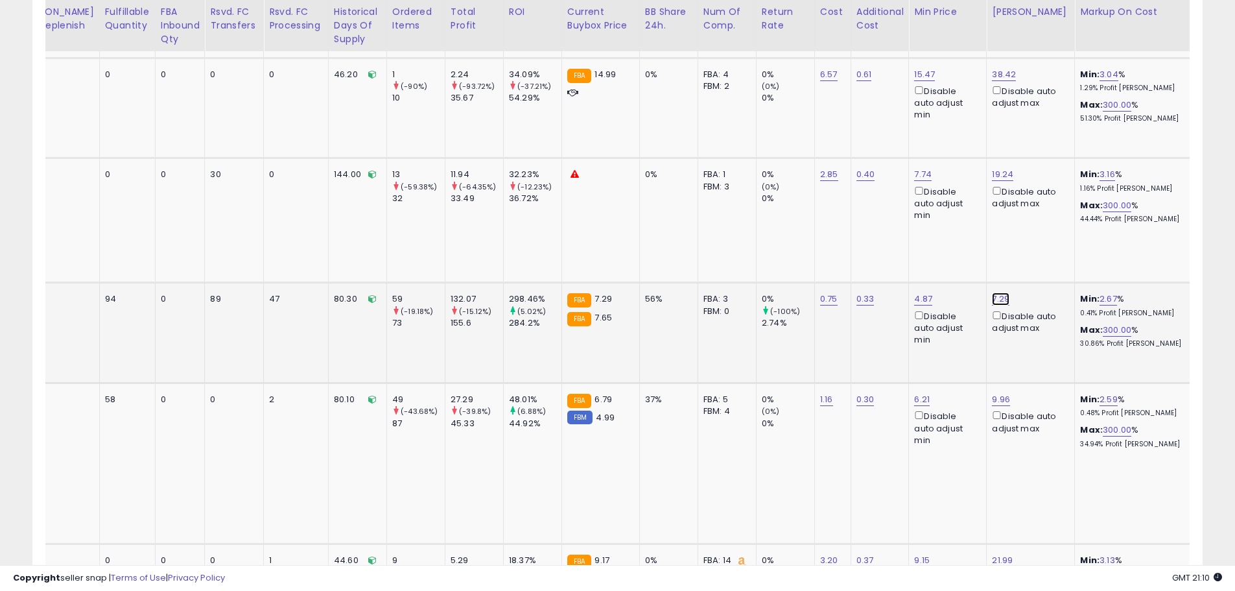
click at [992, 292] on link "7.29" at bounding box center [1001, 298] width 18 height 13
click at [1013, 231] on button "button" at bounding box center [1002, 228] width 22 height 19
click at [1103, 323] on link "300.00" at bounding box center [1117, 329] width 29 height 13
drag, startPoint x: 1013, startPoint y: 264, endPoint x: 935, endPoint y: 261, distance: 78.5
click at [935, 283] on tr "Old Spice Wolfthorn Shower Gel 250ml [PERSON_NAME] ASIN: B01HERXQ5M | SKU: 1055…" at bounding box center [756, 333] width 2140 height 100
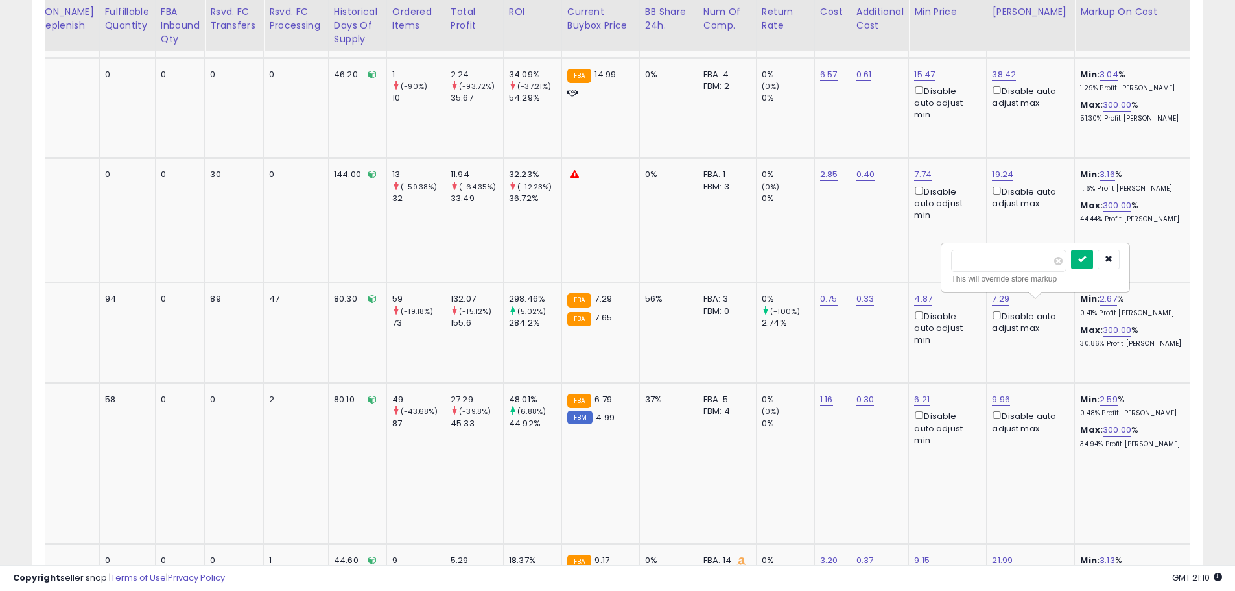
type input "***"
click at [1093, 253] on button "submit" at bounding box center [1082, 259] width 22 height 19
click at [1111, 323] on link "99.63" at bounding box center [1122, 329] width 23 height 13
drag, startPoint x: 1016, startPoint y: 259, endPoint x: 931, endPoint y: 255, distance: 85.0
click at [931, 255] on tbody "Old Spice Shower Gel - Original (250ml) [PERSON_NAME] ASIN: B005UGA1BC | SKU: 1…" at bounding box center [756, 157] width 2140 height 2842
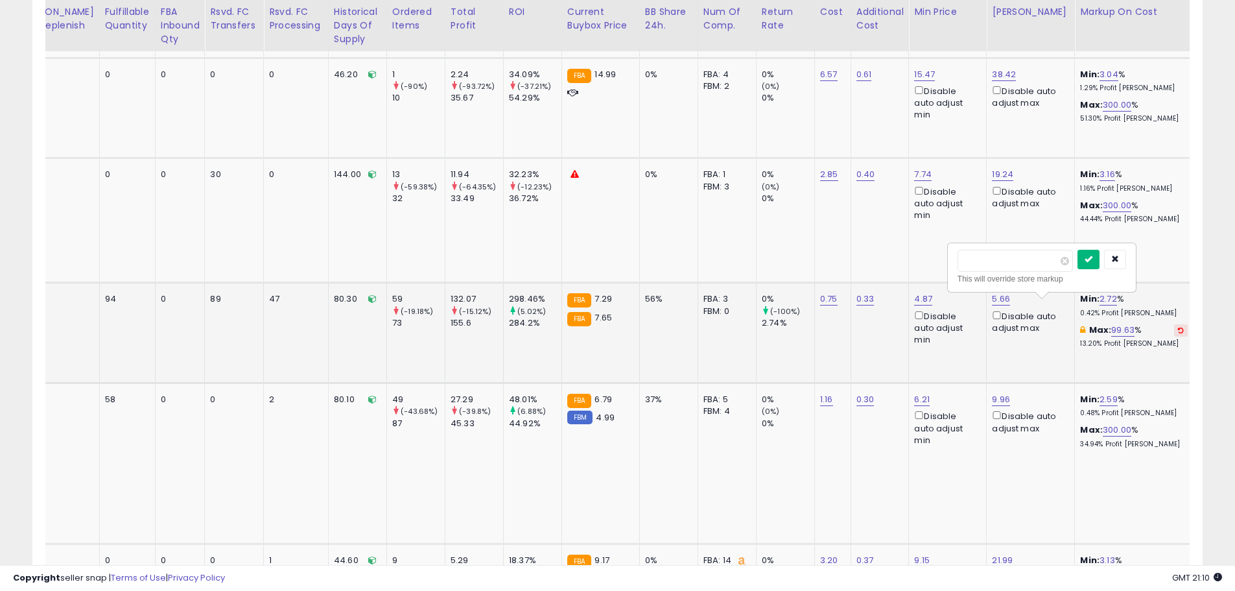
type input "***"
click at [1099, 261] on button "submit" at bounding box center [1088, 259] width 22 height 19
click at [1075, 337] on td "Min: 2.72 % 0.42% Profit [PERSON_NAME]: 151.15 % 18.64% Profit [PERSON_NAME]" at bounding box center [1136, 333] width 123 height 100
click at [992, 292] on link "6.08" at bounding box center [1001, 298] width 18 height 13
drag, startPoint x: 913, startPoint y: 229, endPoint x: 823, endPoint y: 227, distance: 89.5
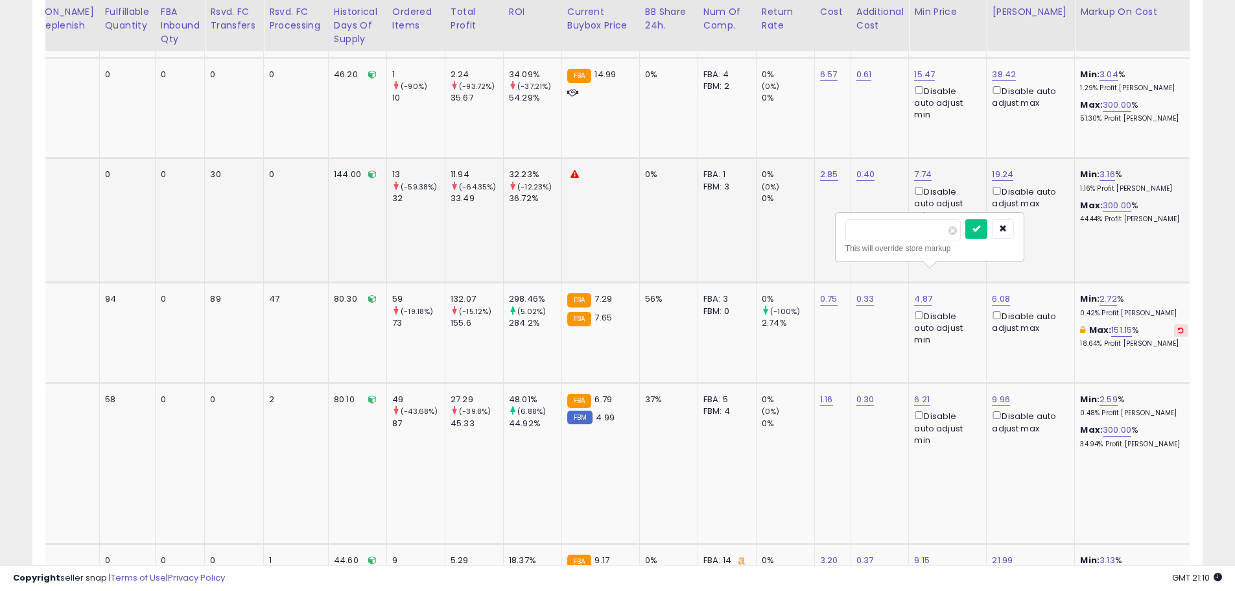
click at [823, 227] on tbody "Old Spice Shower Gel - Original (250ml) [PERSON_NAME] ASIN: B005UGA1BC | SKU: 1…" at bounding box center [756, 157] width 2140 height 2842
type input "****"
click at [980, 230] on icon "submit" at bounding box center [976, 228] width 8 height 8
click at [987, 333] on td "5.99 Disable auto adjust max" at bounding box center [1031, 333] width 88 height 100
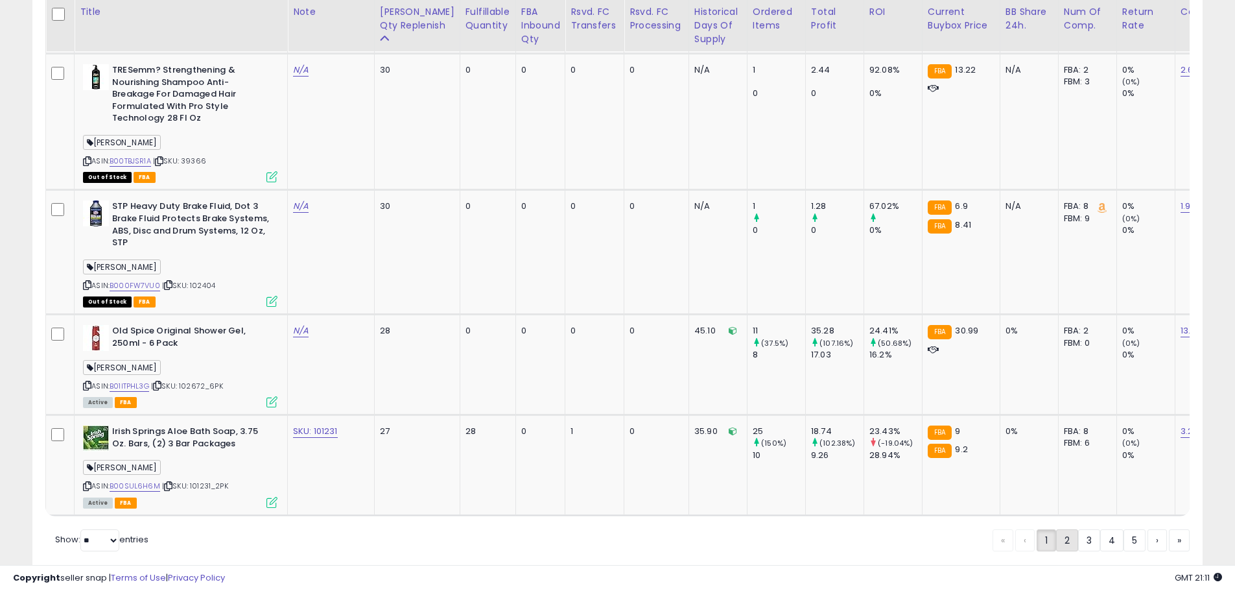
click at [1063, 529] on link "2" at bounding box center [1067, 540] width 22 height 22
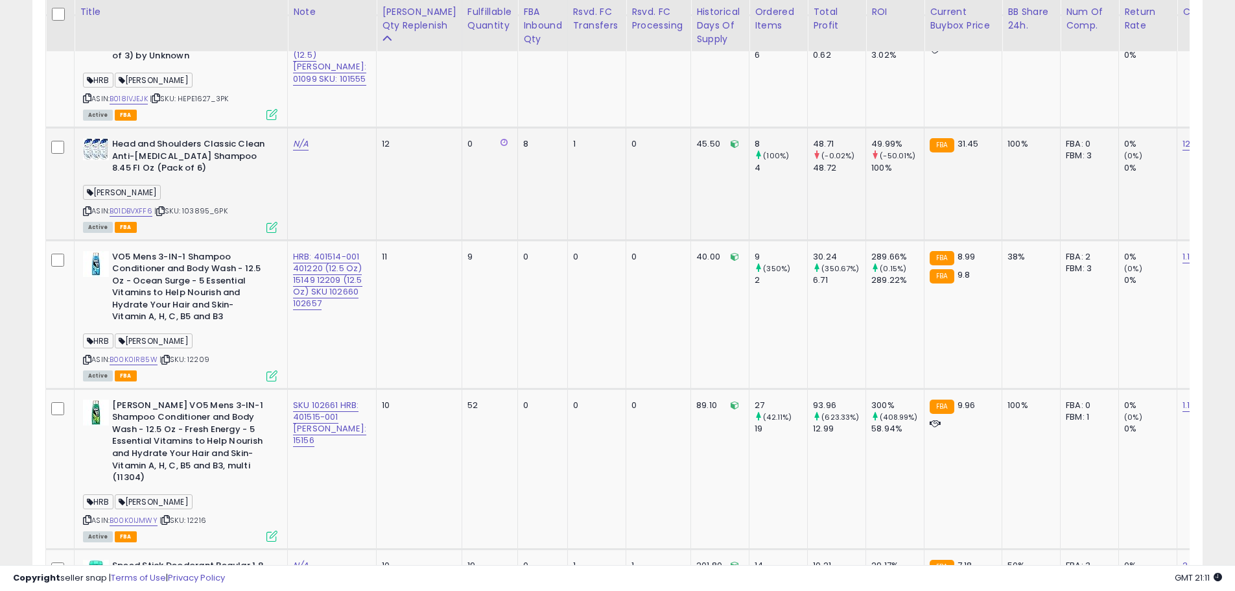
drag, startPoint x: 236, startPoint y: 244, endPoint x: 187, endPoint y: 244, distance: 49.3
click at [187, 231] on div "ASIN: B01DBVXFF6 | SKU: 103895_6PK Active FBA" at bounding box center [180, 184] width 194 height 93
copy span "103895_6PK"
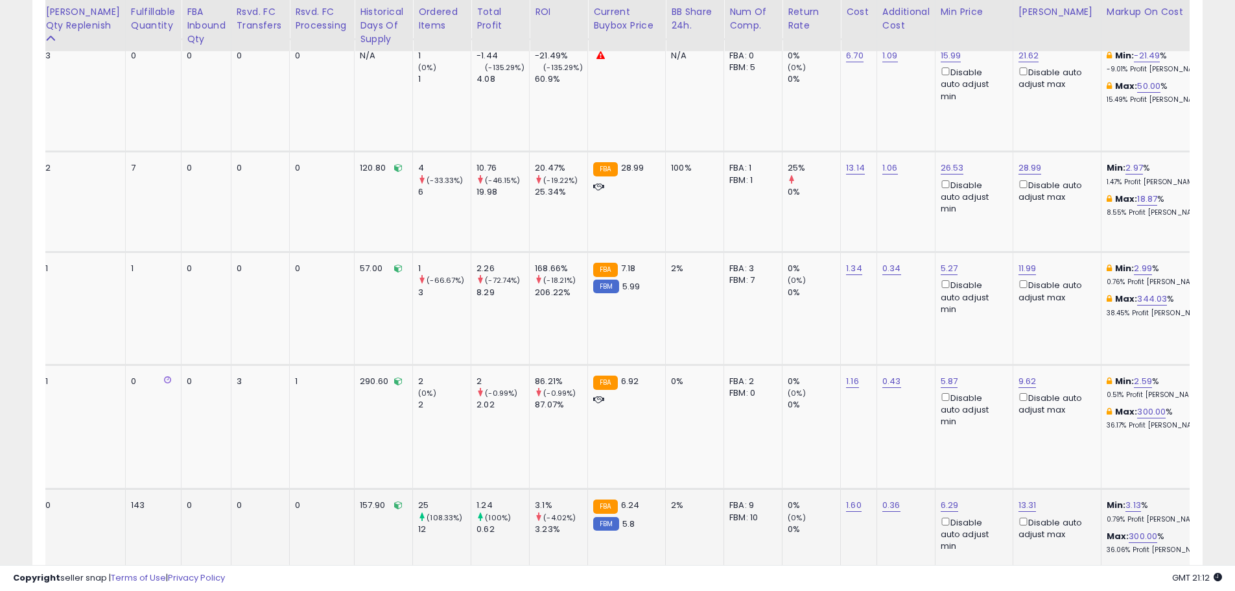
scroll to position [0, 338]
click at [1136, 193] on link "18.87" at bounding box center [1146, 199] width 20 height 13
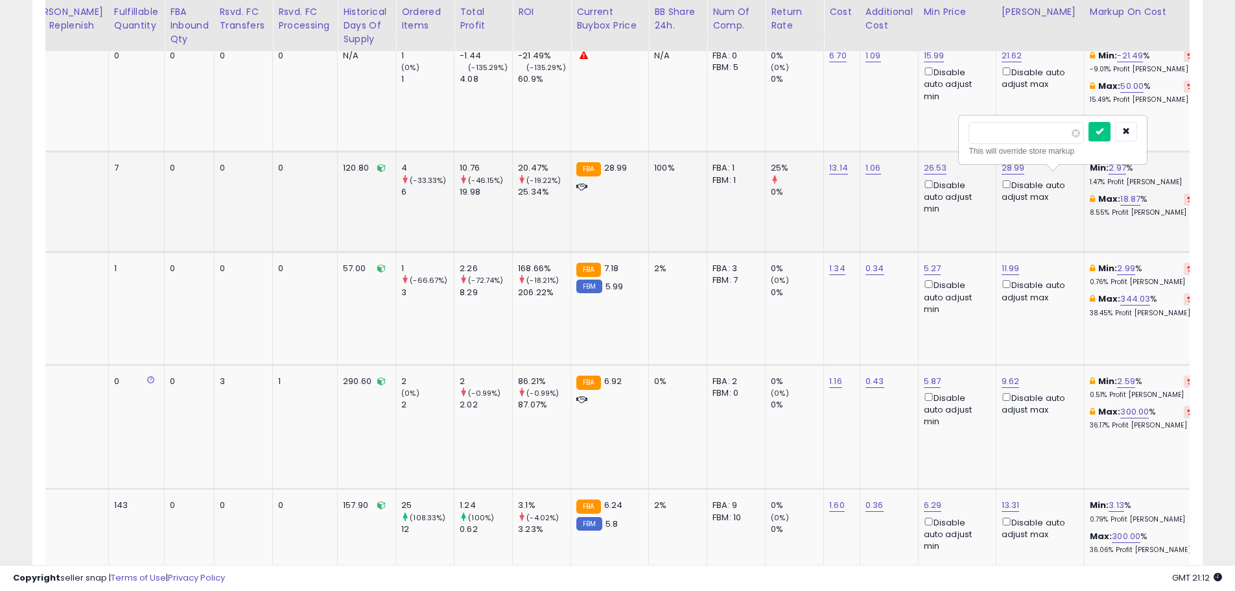
drag, startPoint x: 1014, startPoint y: 130, endPoint x: 962, endPoint y: 132, distance: 52.5
click at [960, 132] on div "***** This will override store markup" at bounding box center [1052, 139] width 187 height 47
type input "**"
click at [1103, 128] on icon "submit" at bounding box center [1099, 131] width 8 height 8
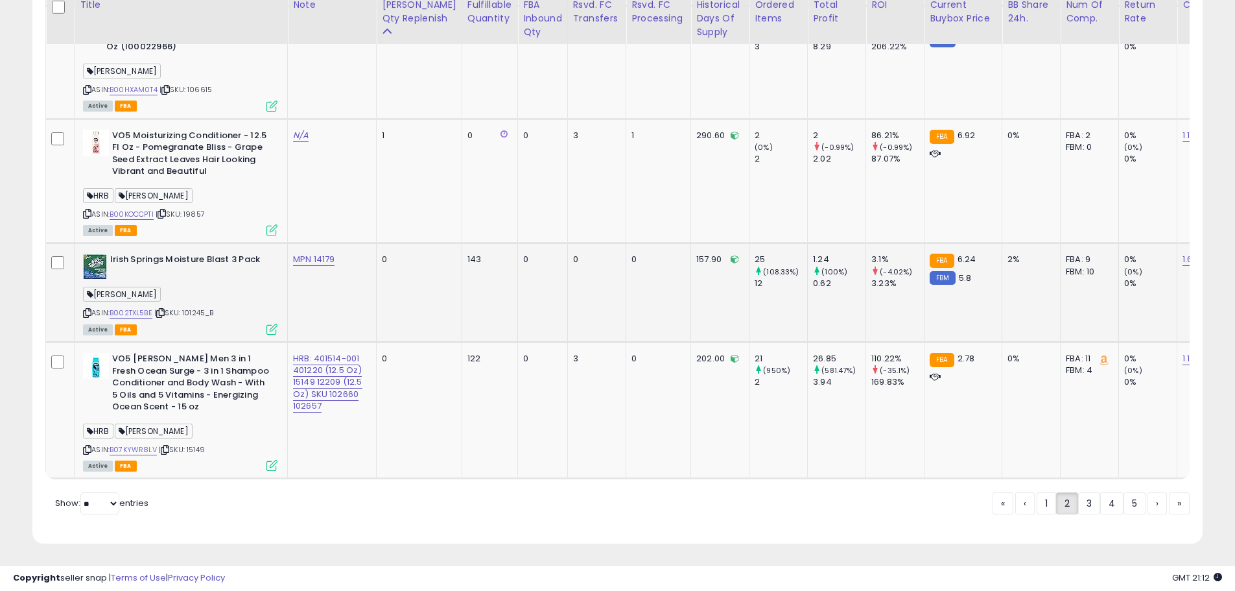
scroll to position [3312, 0]
click at [1090, 497] on link "3" at bounding box center [1089, 502] width 22 height 22
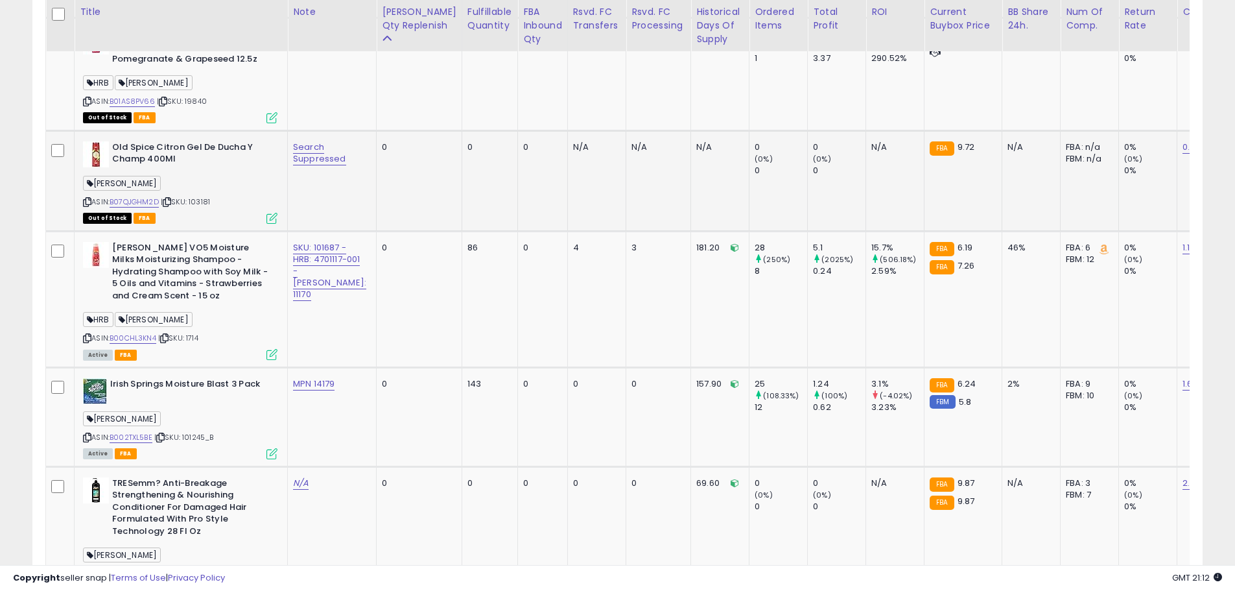
scroll to position [926, 0]
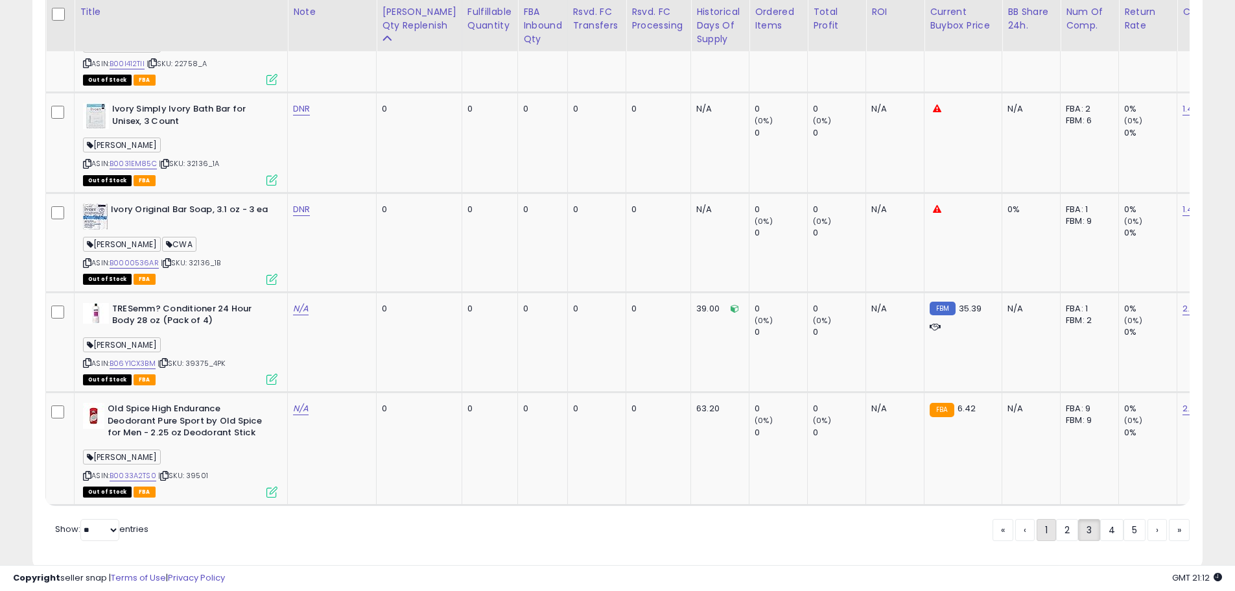
click at [1042, 519] on link "1" at bounding box center [1045, 530] width 19 height 22
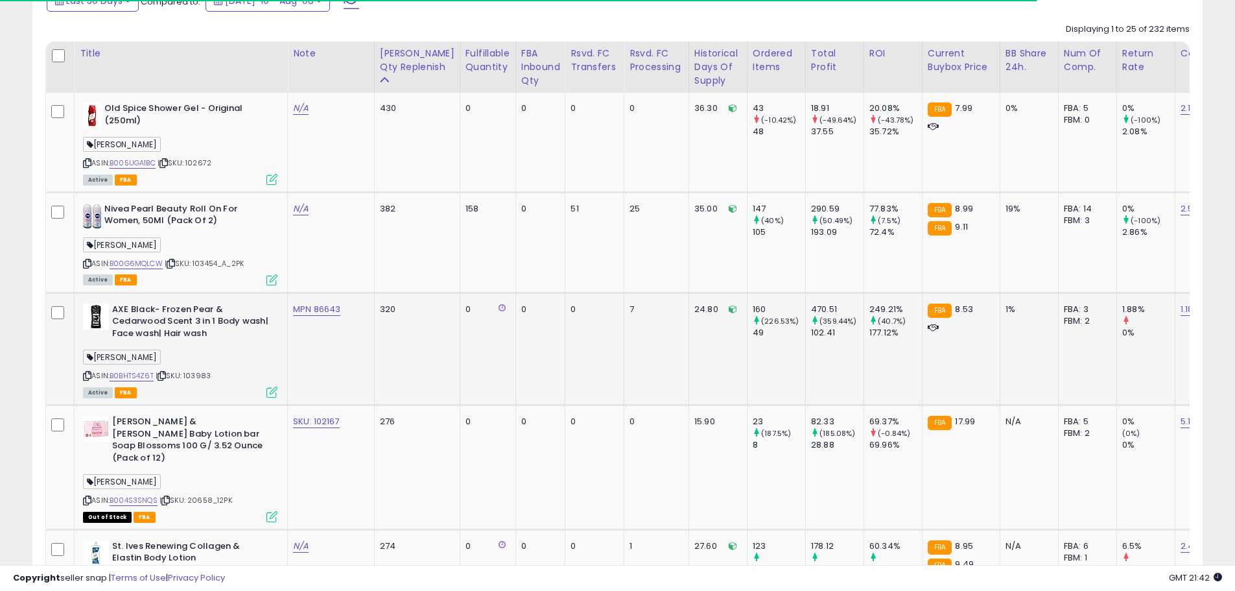
scroll to position [675, 0]
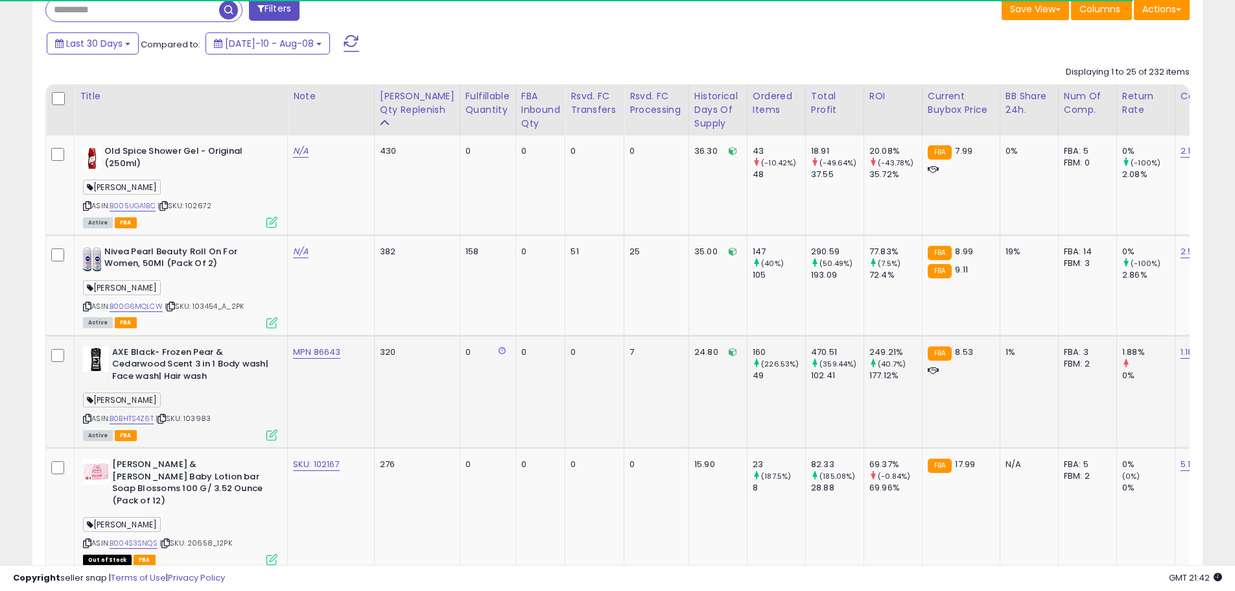
click at [191, 415] on span "| SKU: 103983" at bounding box center [183, 418] width 55 height 10
click at [209, 537] on span "| SKU: 20658_12PK" at bounding box center [195, 542] width 73 height 10
click at [204, 202] on span "| SKU: 102672" at bounding box center [185, 205] width 54 height 10
click at [204, 203] on span "| SKU: 102672" at bounding box center [185, 205] width 54 height 10
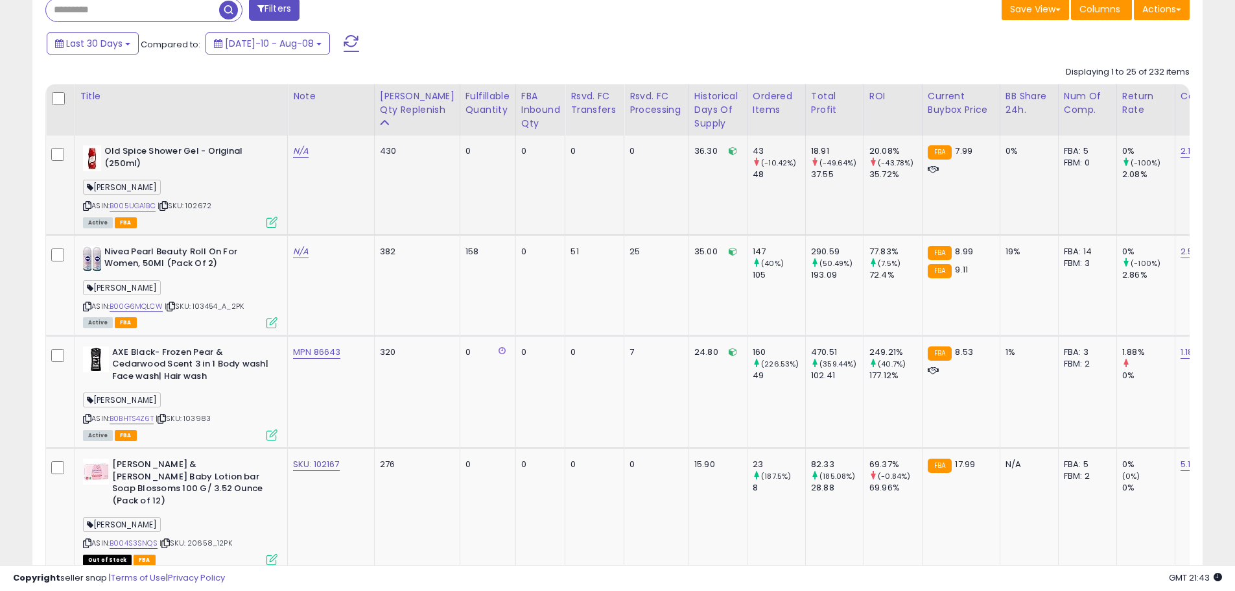
drag, startPoint x: 196, startPoint y: 204, endPoint x: 244, endPoint y: 176, distance: 54.6
click at [244, 176] on div "ASIN: B005UGA1BC | SKU: 102672 Active FBA" at bounding box center [180, 185] width 194 height 81
click at [209, 205] on span "| SKU: 102672" at bounding box center [185, 205] width 54 height 10
copy span "102672"
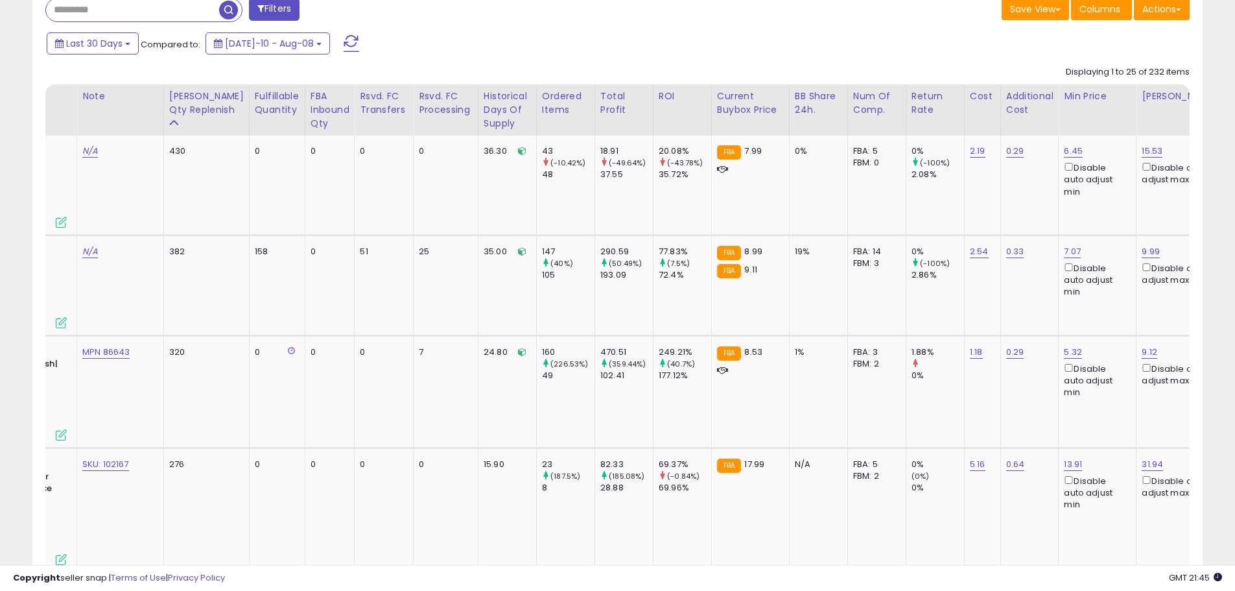
scroll to position [0, 101]
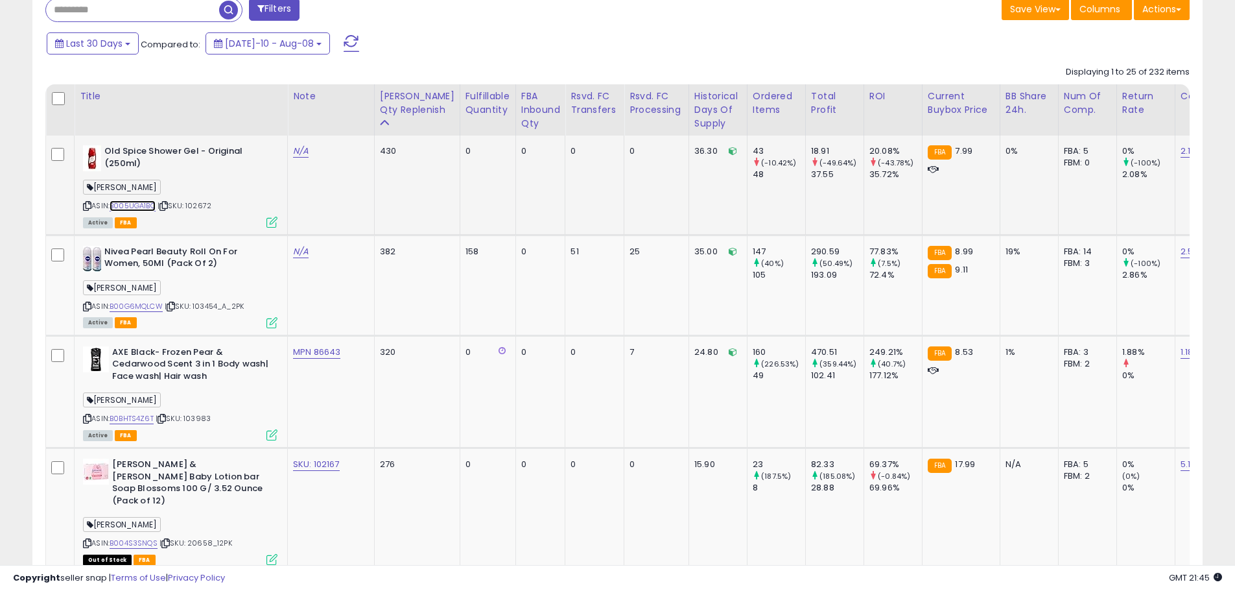
click at [143, 203] on link "B005UGA1BC" at bounding box center [133, 205] width 46 height 11
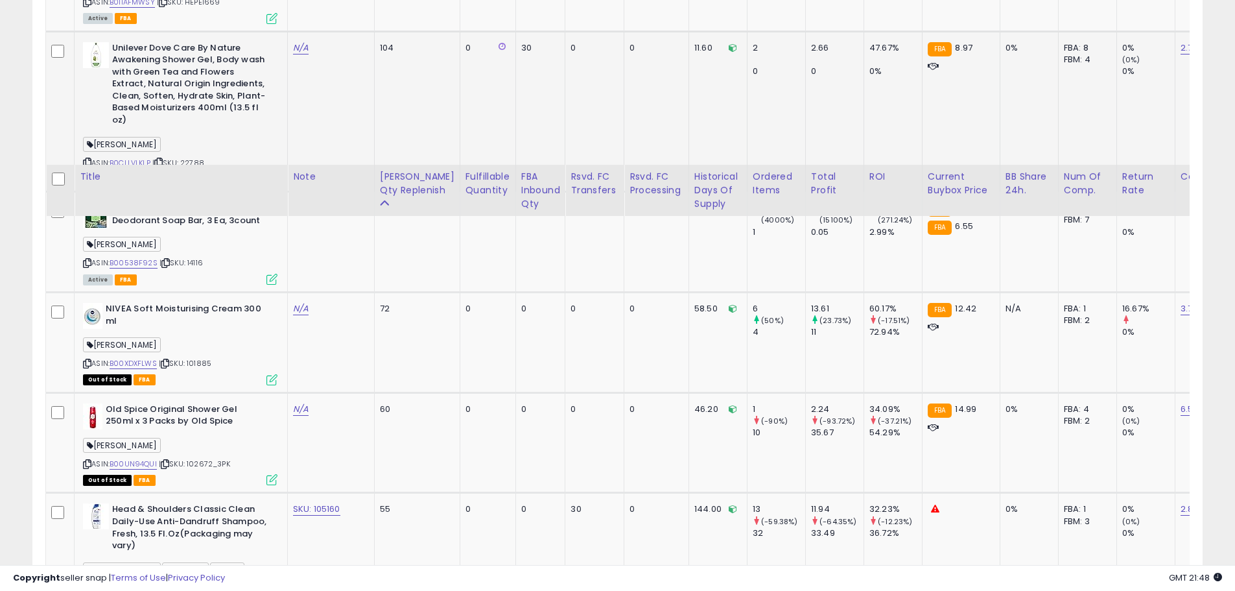
scroll to position [1906, 0]
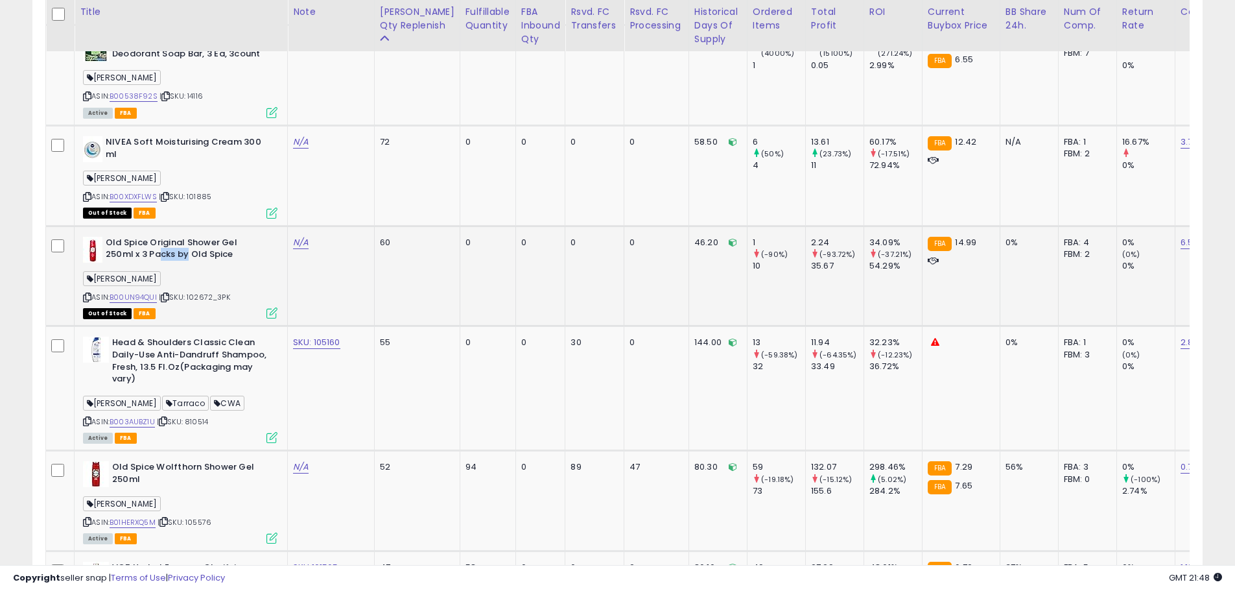
drag, startPoint x: 160, startPoint y: 225, endPoint x: 192, endPoint y: 234, distance: 33.0
click at [191, 237] on b "Old Spice Original Shower Gel 250ml x 3 Packs by Old Spice" at bounding box center [185, 250] width 158 height 27
click at [208, 237] on b "Old Spice Original Shower Gel 250ml x 3 Packs by Old Spice" at bounding box center [185, 250] width 158 height 27
click at [222, 237] on b "Old Spice Original Shower Gel 250ml x 3 Packs by Old Spice" at bounding box center [185, 250] width 158 height 27
drag, startPoint x: 117, startPoint y: 220, endPoint x: 187, endPoint y: 242, distance: 73.4
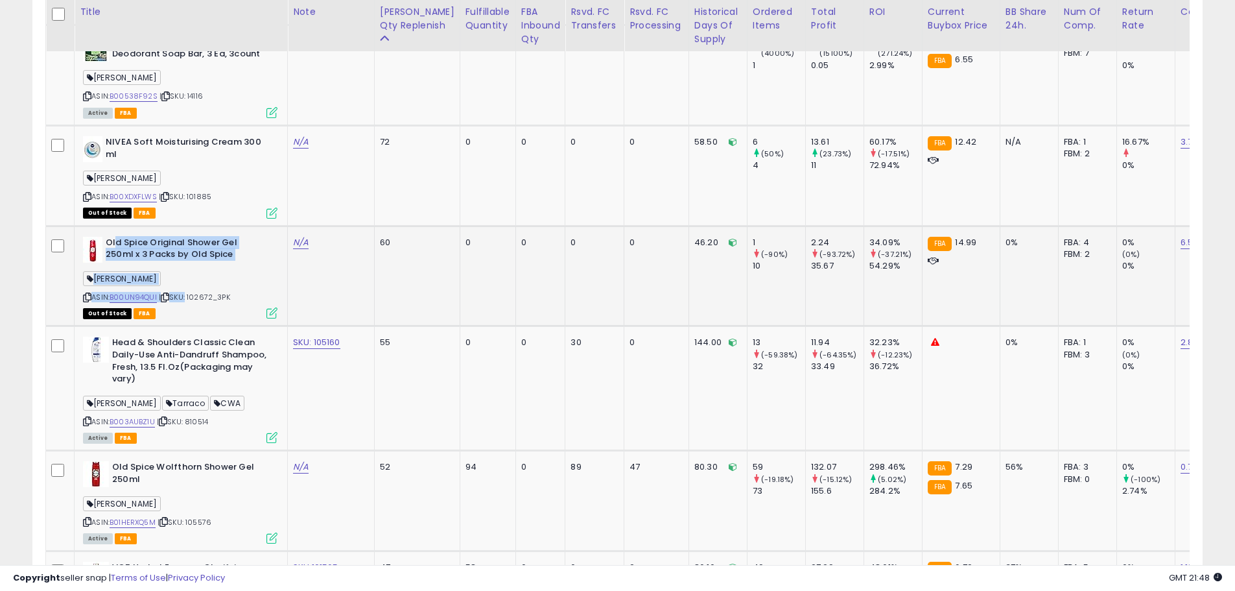
click at [187, 242] on div "Old Spice Original Shower Gel 250ml x 3 Packs by Old Spice [PERSON_NAME] ASIN: …" at bounding box center [179, 277] width 198 height 81
click at [203, 242] on div "ASIN: B00UN94QUI | SKU: 102672_3PK Out of Stock FBA" at bounding box center [180, 277] width 194 height 81
click at [193, 245] on div "ASIN: B00UN94QUI | SKU: 102672_3PK Out of Stock FBA" at bounding box center [180, 277] width 194 height 81
click at [209, 278] on div "ASIN: B00UN94QUI | SKU: 102672_3PK Out of Stock FBA" at bounding box center [180, 277] width 194 height 81
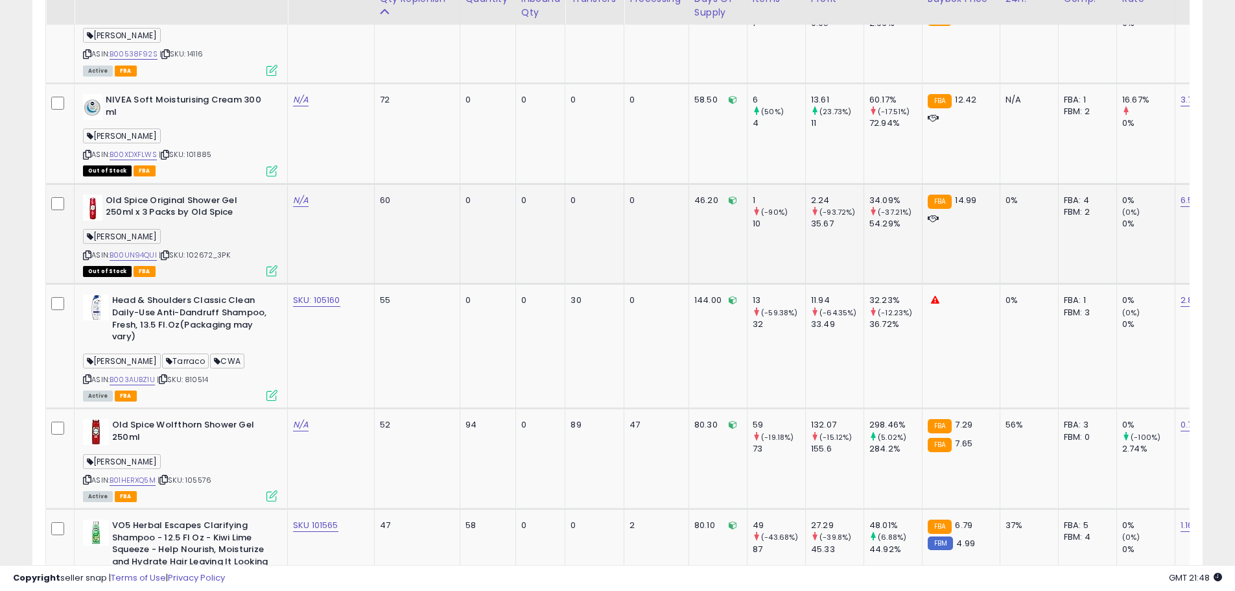
scroll to position [1971, 0]
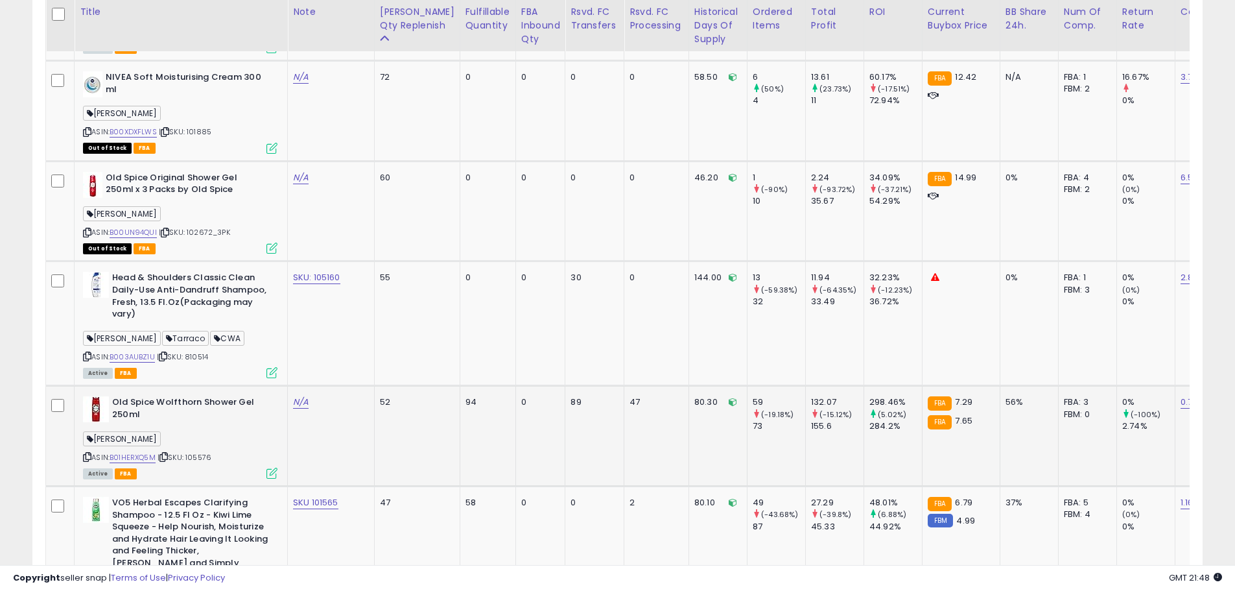
click at [212, 396] on b "Old Spice Wolfthorn Shower Gel 250ml" at bounding box center [191, 409] width 158 height 27
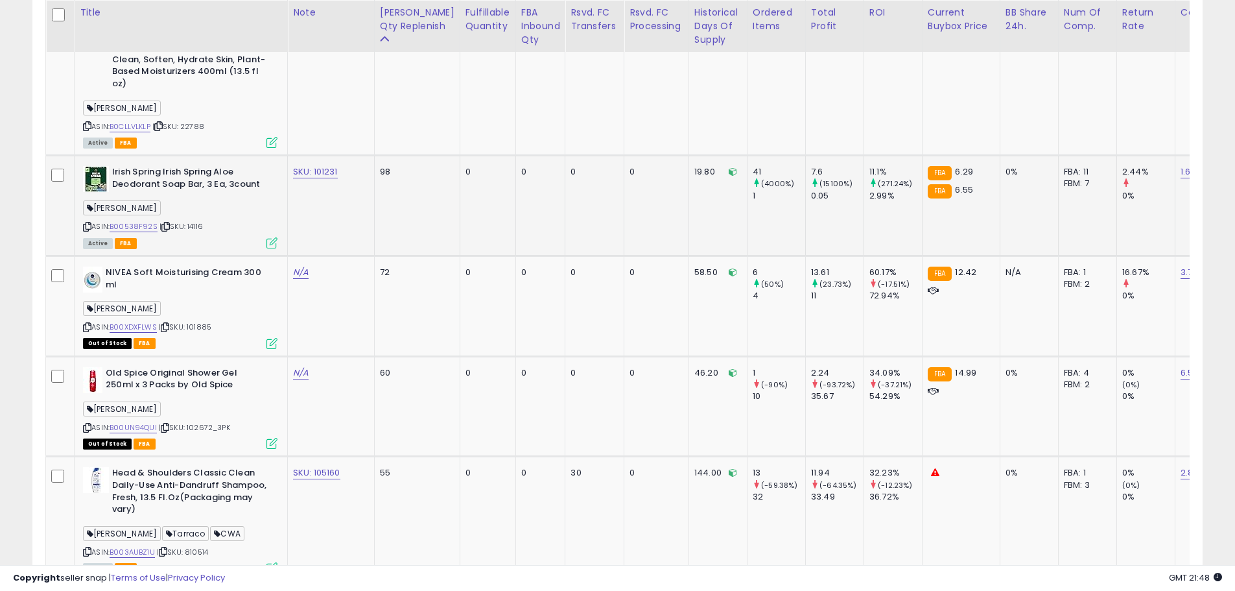
scroll to position [1777, 0]
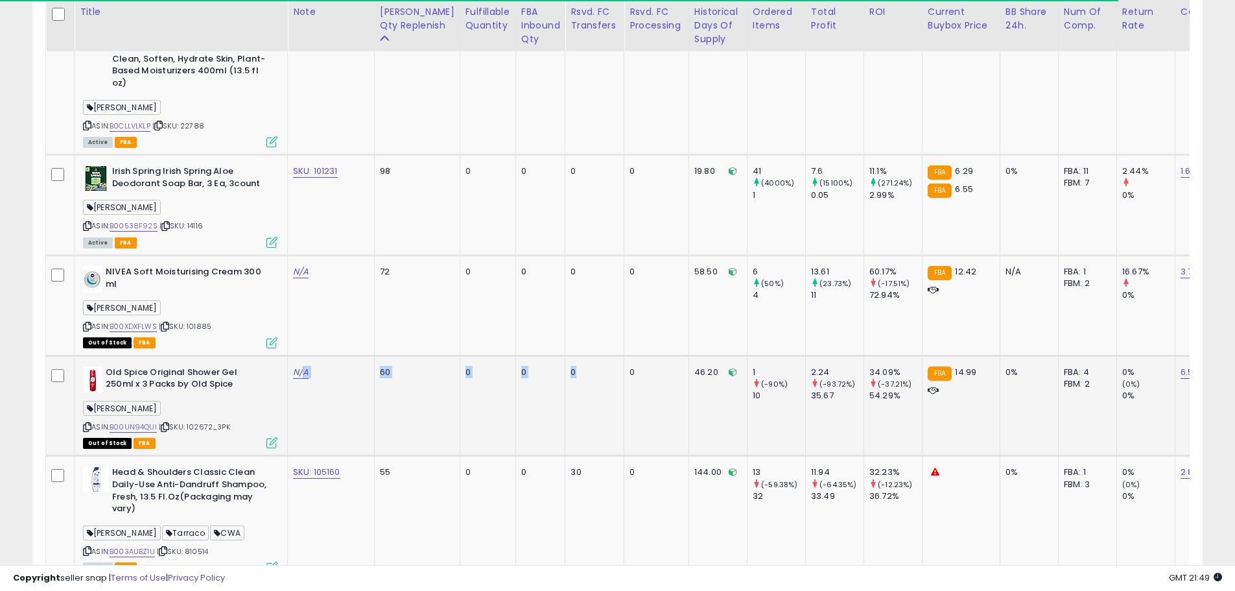
drag, startPoint x: 529, startPoint y: 393, endPoint x: 305, endPoint y: 371, distance: 224.7
click at [305, 371] on tr "Old Spice Original Shower Gel 250ml x 3 Packs by Old Spice [PERSON_NAME] ASIN: …" at bounding box center [1116, 405] width 2140 height 100
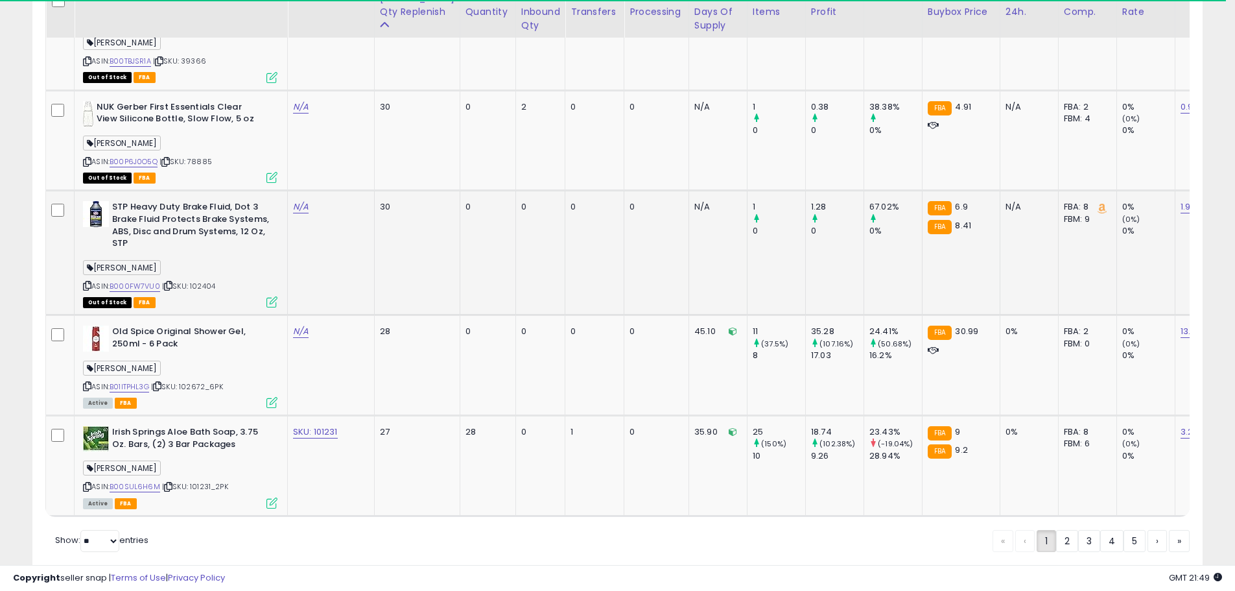
scroll to position [3138, 0]
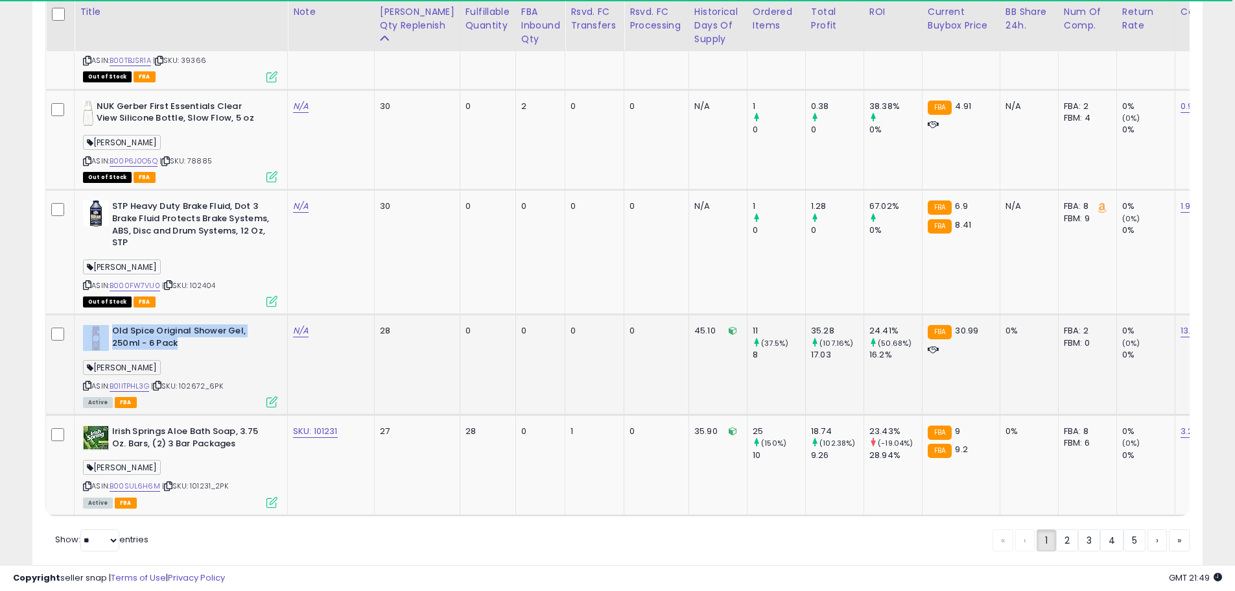
drag, startPoint x: 198, startPoint y: 296, endPoint x: 100, endPoint y: 291, distance: 98.0
click at [100, 325] on div "Old Spice Original Shower Gel, 250ml - 6 Pack" at bounding box center [180, 338] width 194 height 27
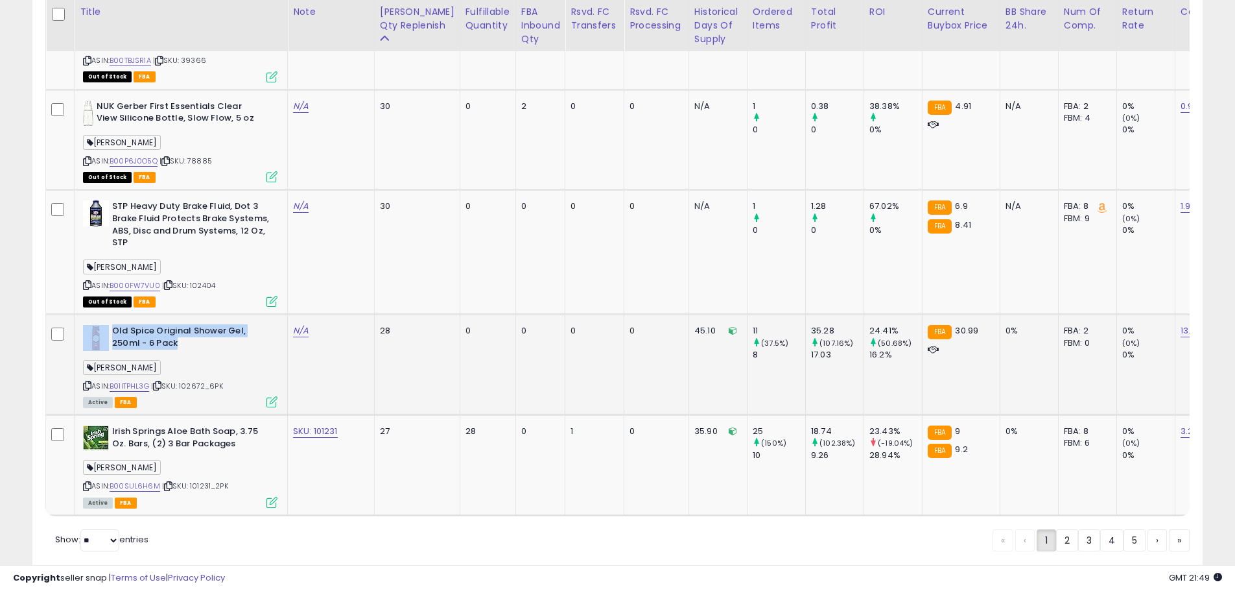
click at [183, 325] on b "Old Spice Original Shower Gel, 250ml - 6 Pack" at bounding box center [191, 338] width 158 height 27
drag, startPoint x: 152, startPoint y: 298, endPoint x: 110, endPoint y: 287, distance: 43.4
click at [110, 325] on div "Old Spice Original Shower Gel, 250ml - 6 Pack" at bounding box center [180, 338] width 194 height 27
click at [167, 325] on b "Old Spice Original Shower Gel, 250ml - 6 Pack" at bounding box center [191, 338] width 158 height 27
click at [1064, 529] on link "2" at bounding box center [1067, 540] width 22 height 22
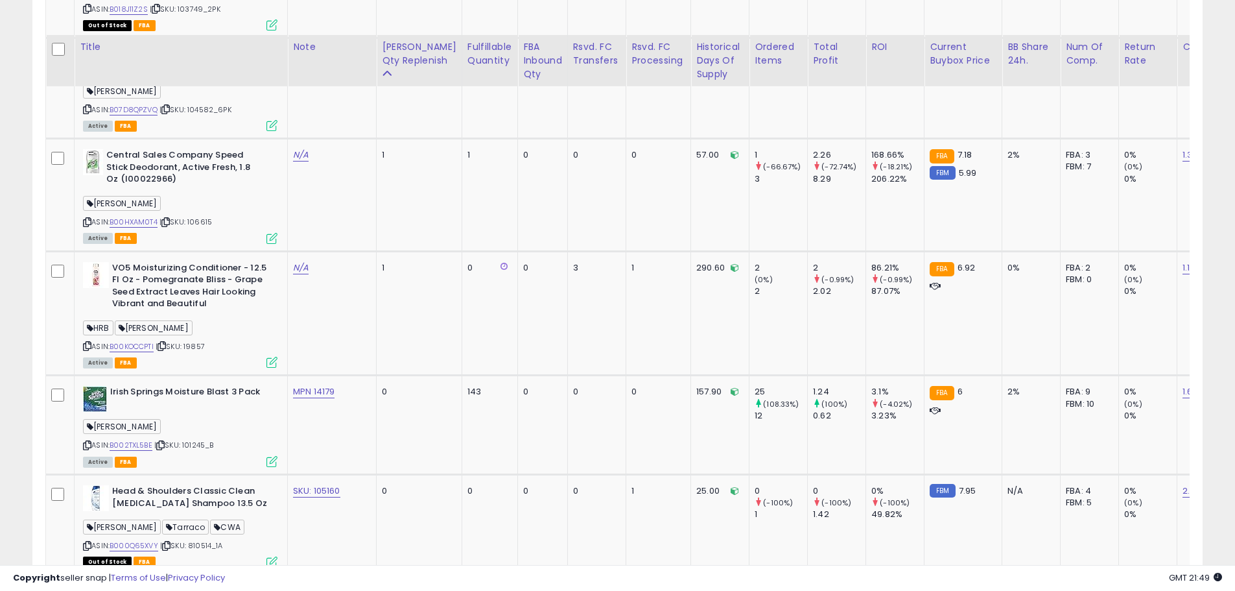
scroll to position [3266, 0]
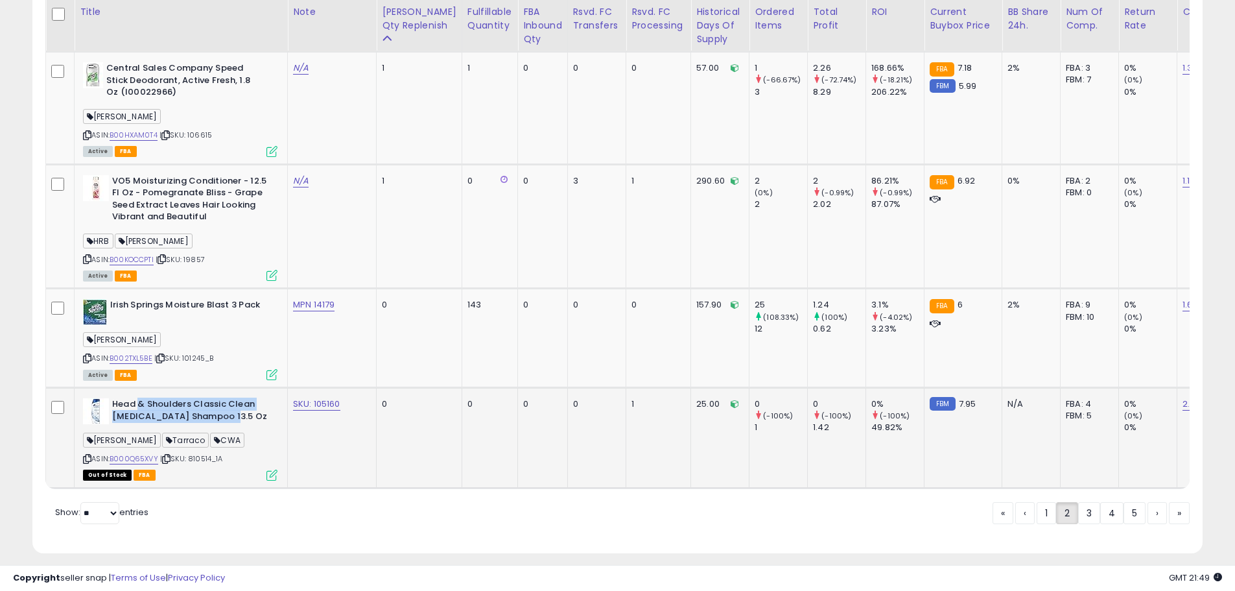
drag, startPoint x: 253, startPoint y: 395, endPoint x: 140, endPoint y: 384, distance: 113.3
click at [140, 398] on b "Head & Shoulders Classic Clean [MEDICAL_DATA] Shampoo 13.5 Oz" at bounding box center [191, 411] width 158 height 27
click at [1040, 502] on link "1" at bounding box center [1045, 513] width 19 height 22
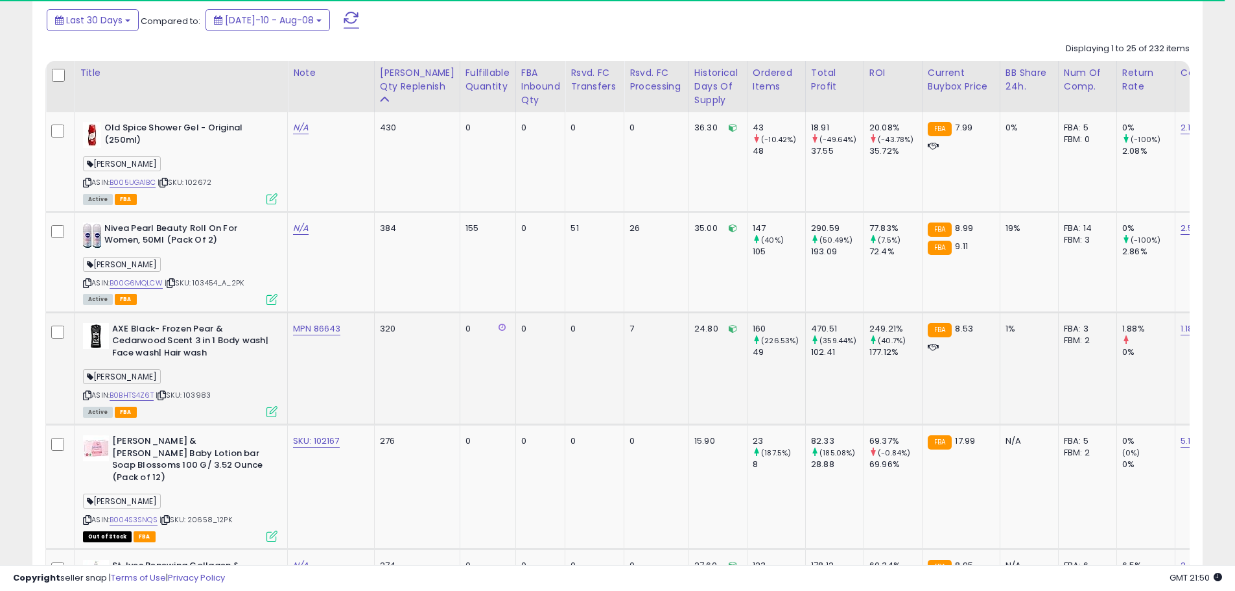
scroll to position [732, 0]
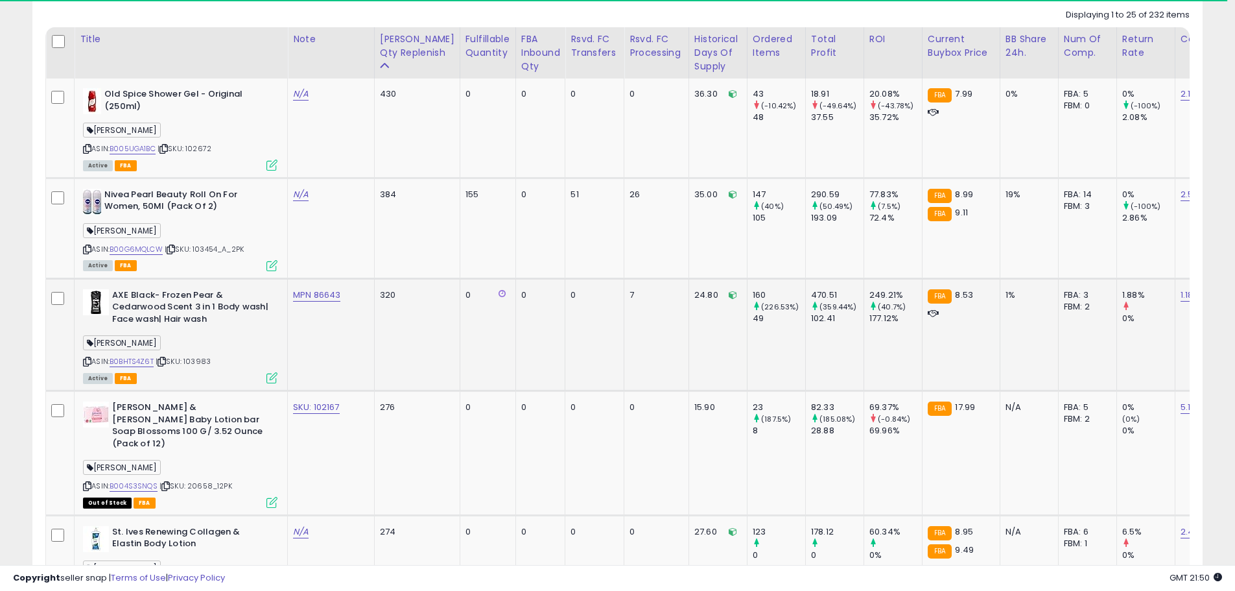
click at [222, 342] on div "[PERSON_NAME]" at bounding box center [180, 345] width 194 height 18
click at [205, 359] on span "| SKU: 103983" at bounding box center [183, 361] width 55 height 10
click at [298, 337] on td "MPN 86643" at bounding box center [331, 334] width 87 height 112
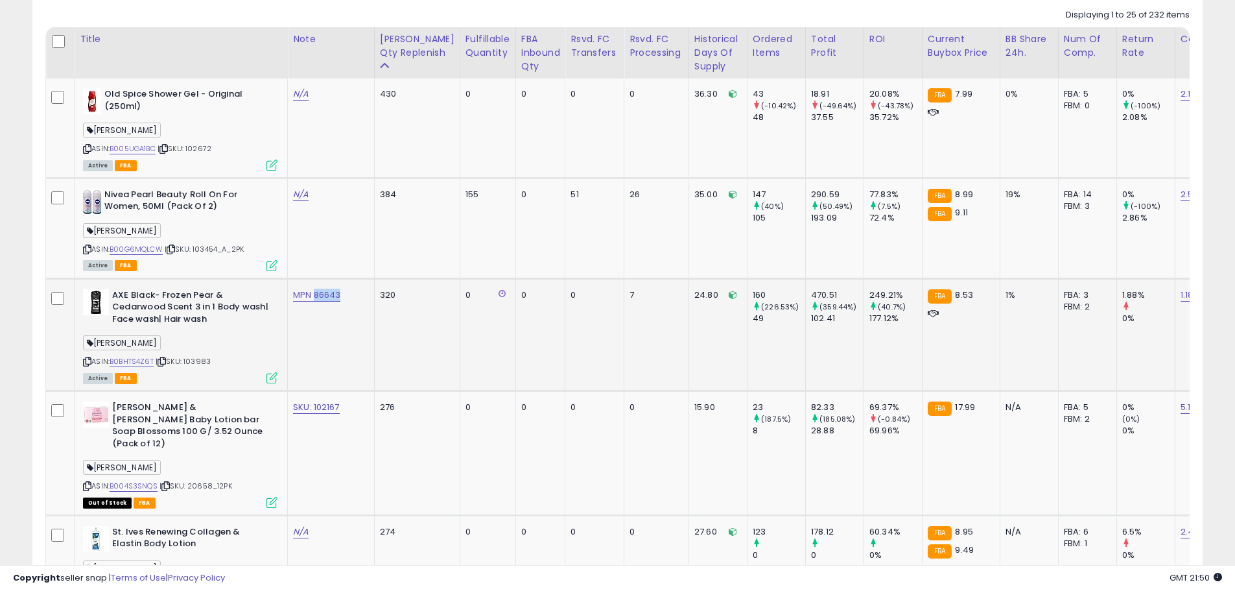
drag, startPoint x: 323, startPoint y: 310, endPoint x: 292, endPoint y: 314, distance: 31.3
click at [292, 314] on td "MPN 86643" at bounding box center [331, 334] width 87 height 112
copy link "86643"
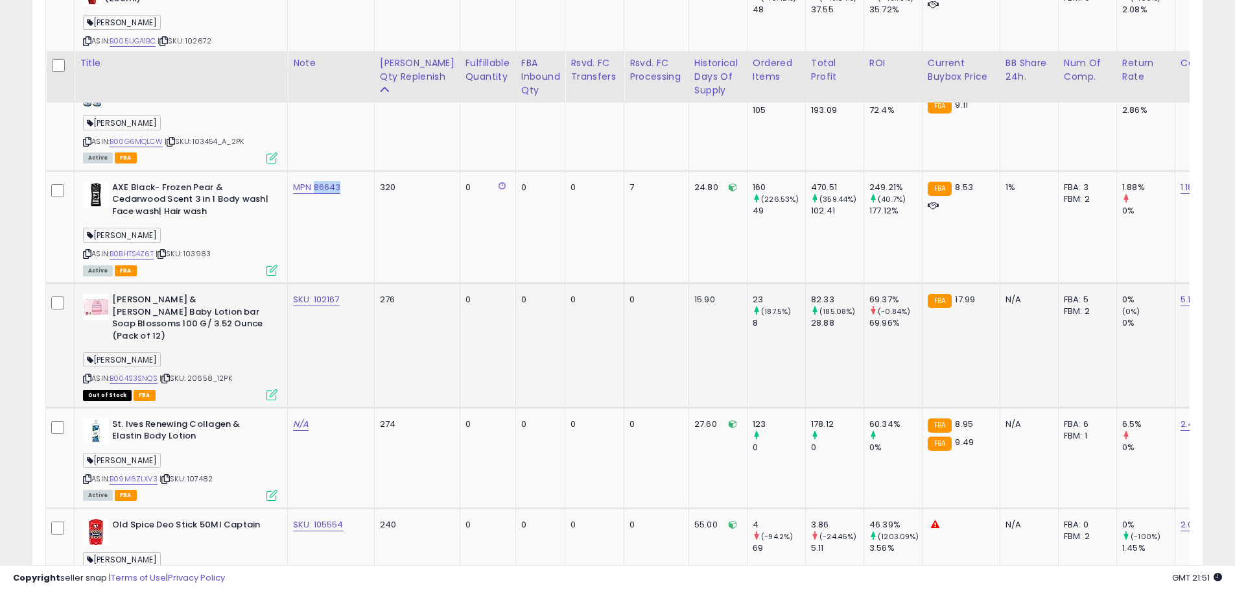
scroll to position [926, 0]
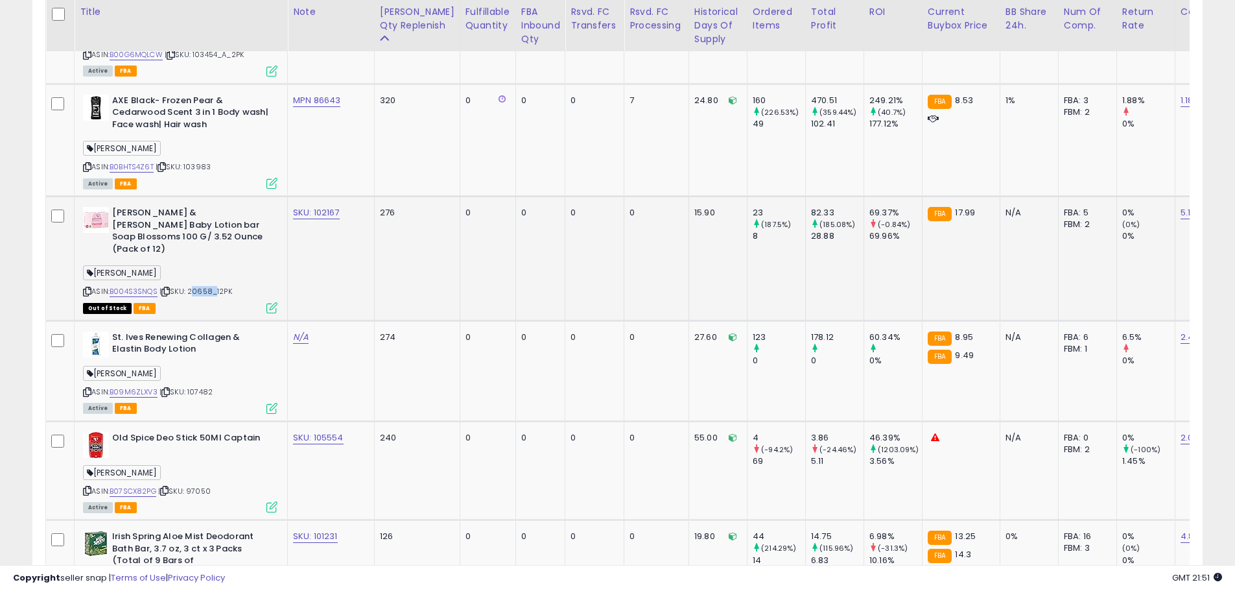
drag, startPoint x: 212, startPoint y: 279, endPoint x: 191, endPoint y: 279, distance: 20.7
click at [191, 286] on span "| SKU: 20658_12PK" at bounding box center [195, 291] width 73 height 10
copy span "20658"
click at [309, 257] on td "SKU: 102167" at bounding box center [331, 258] width 87 height 124
drag, startPoint x: 328, startPoint y: 229, endPoint x: 294, endPoint y: 230, distance: 34.4
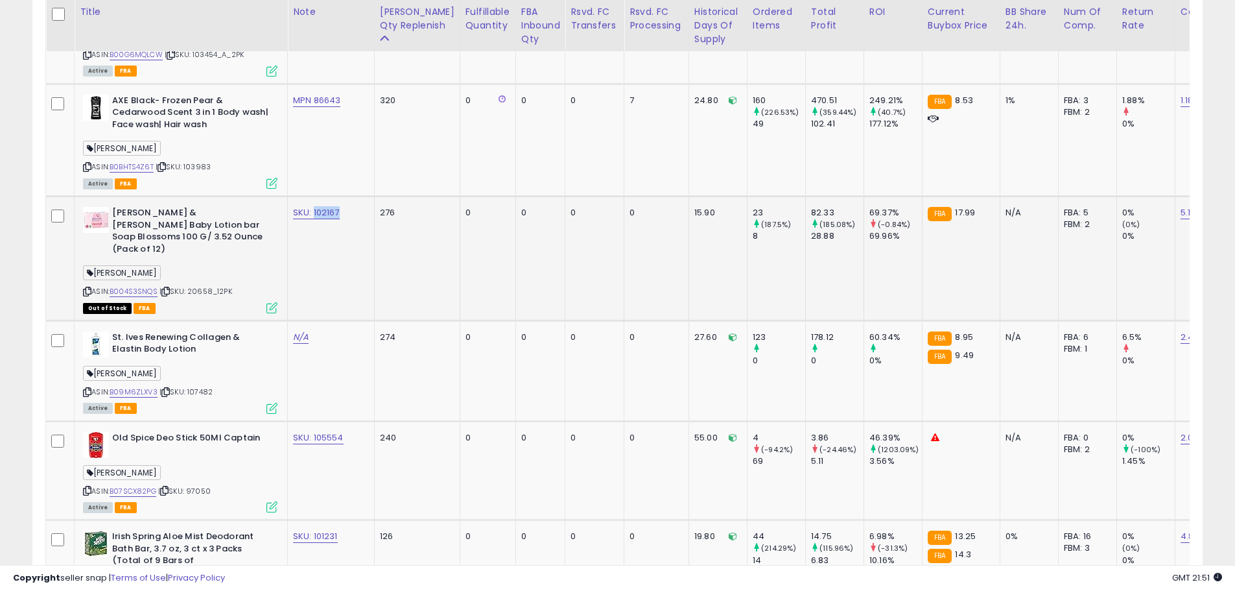
click at [294, 230] on td "SKU: 102167" at bounding box center [331, 258] width 87 height 124
drag, startPoint x: 215, startPoint y: 280, endPoint x: 200, endPoint y: 281, distance: 14.3
click at [193, 286] on span "| SKU: 20658_12PK" at bounding box center [195, 291] width 73 height 10
copy span "20658"
click at [312, 255] on td "SKU: 102167" at bounding box center [331, 258] width 87 height 124
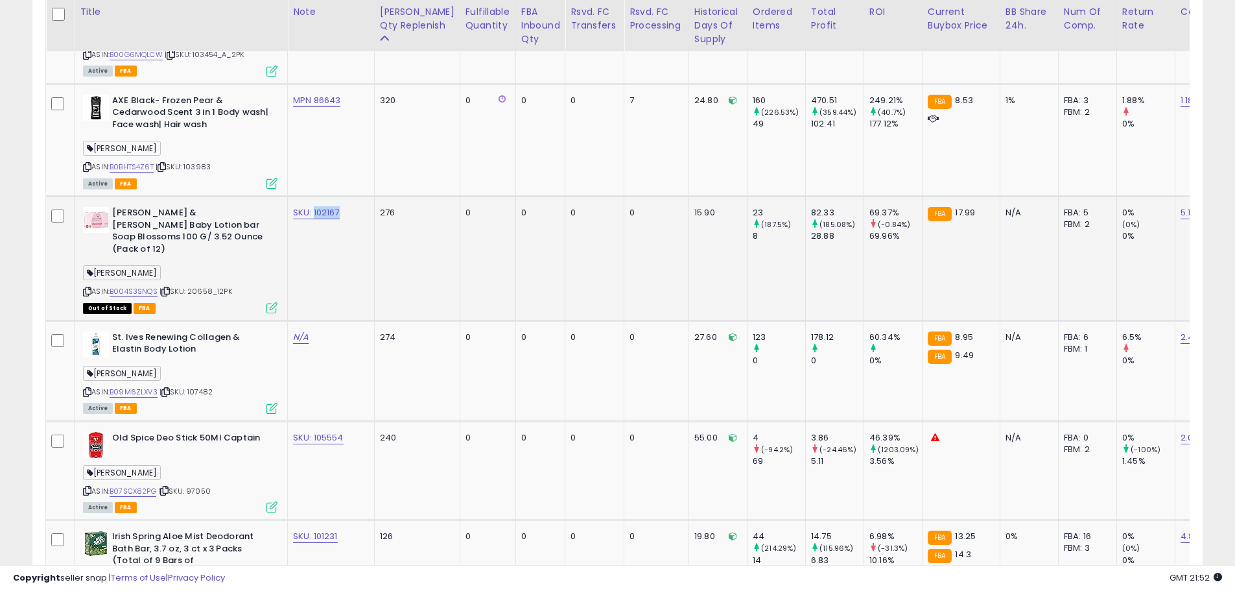
drag, startPoint x: 312, startPoint y: 228, endPoint x: 290, endPoint y: 229, distance: 22.0
click at [290, 229] on td "SKU: 102167" at bounding box center [331, 258] width 87 height 124
copy link "102167"
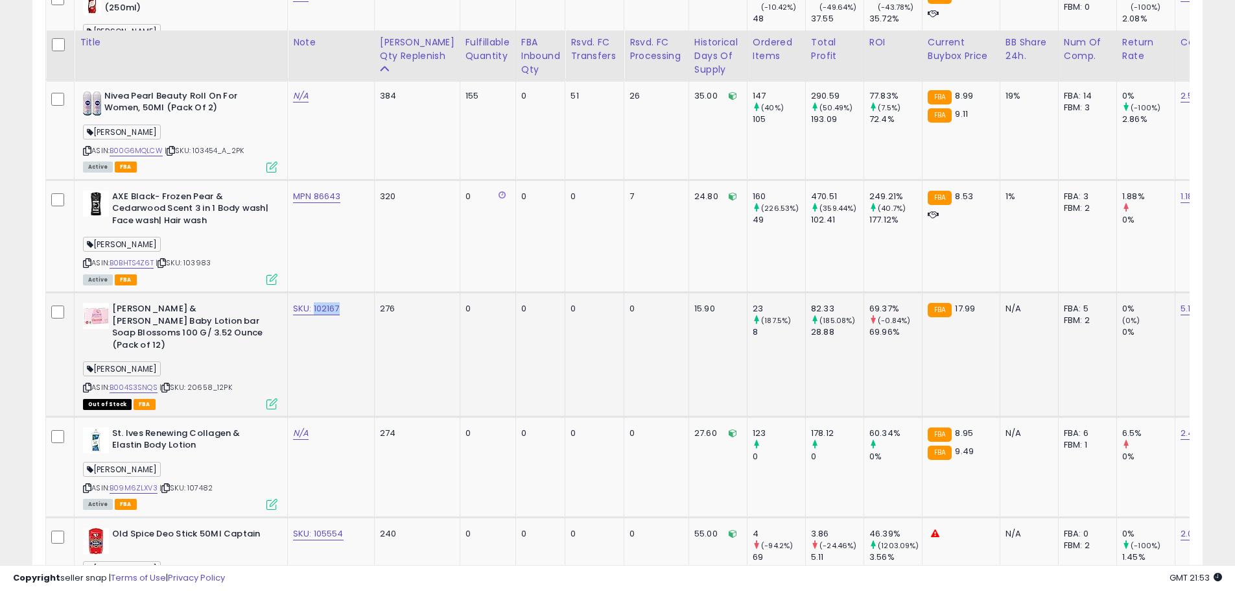
scroll to position [861, 0]
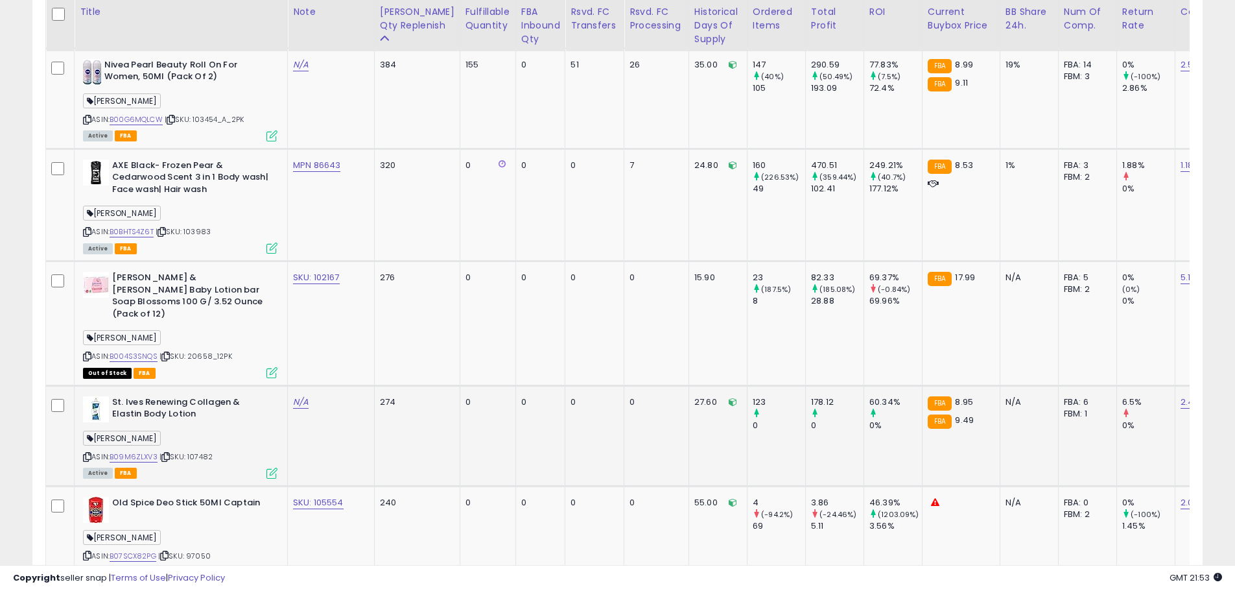
click at [200, 451] on span "| SKU: 107482" at bounding box center [185, 456] width 53 height 10
copy span "107482"
click at [299, 395] on link "N/A" at bounding box center [301, 401] width 16 height 13
click at [283, 360] on input "text" at bounding box center [264, 356] width 115 height 19
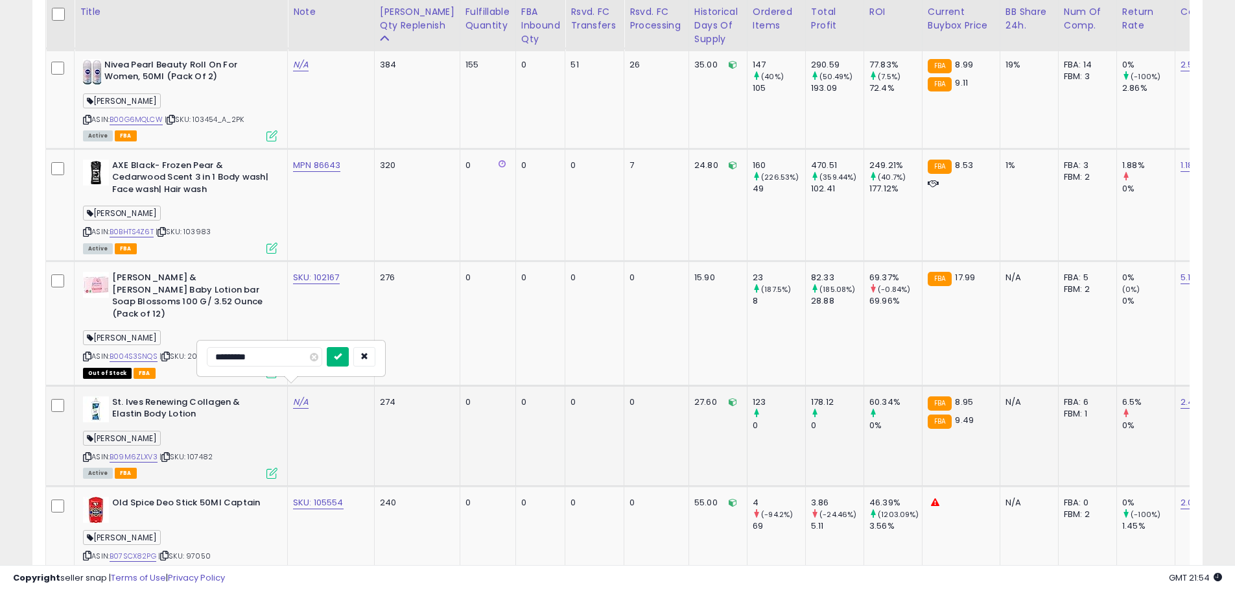
type input "*********"
click at [342, 357] on icon "submit" at bounding box center [338, 356] width 8 height 8
click at [331, 434] on td "MPN 21811" at bounding box center [331, 435] width 87 height 100
click at [206, 451] on span "| SKU: 107482" at bounding box center [185, 456] width 53 height 10
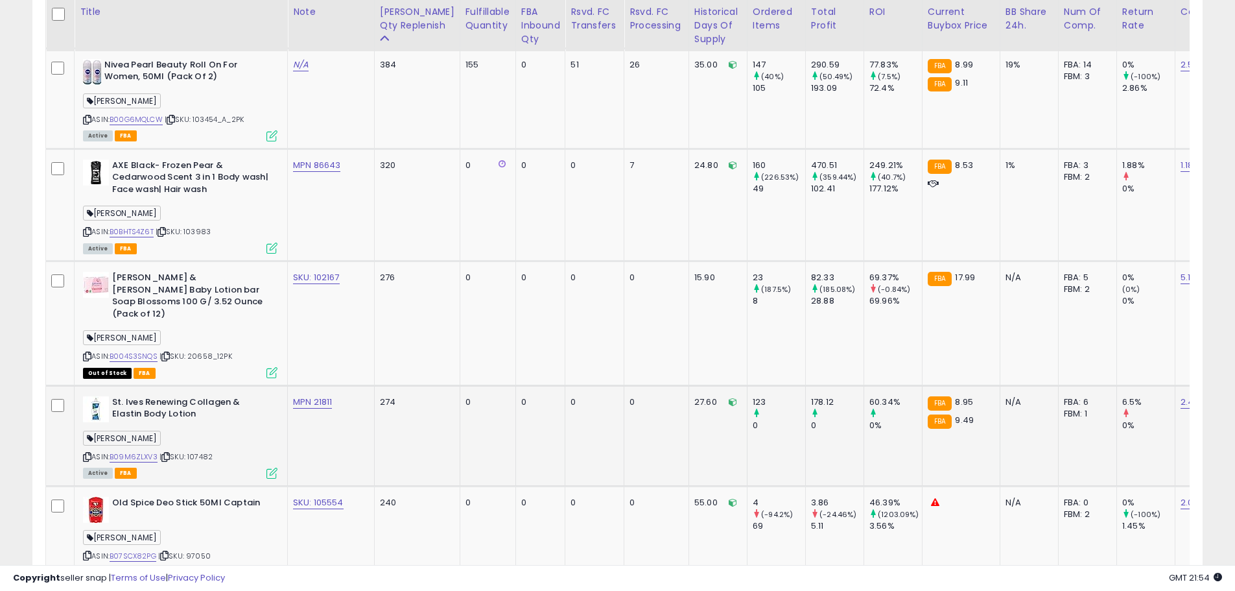
copy span "107482"
click at [150, 451] on link "B09M6ZLXV3" at bounding box center [134, 456] width 48 height 11
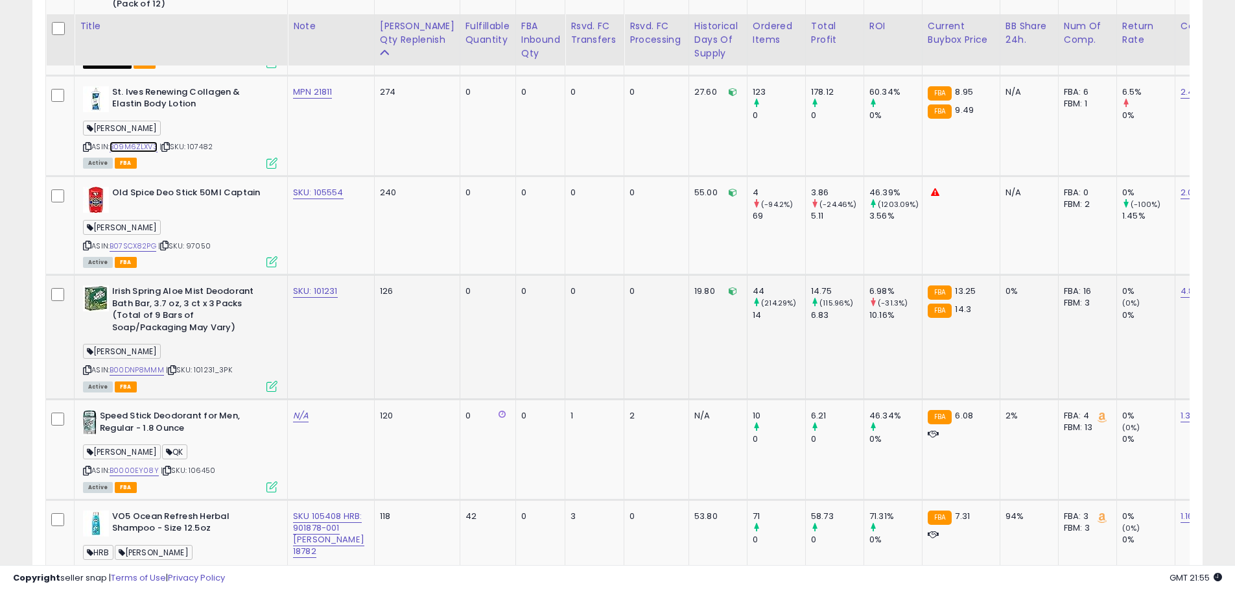
scroll to position [1186, 0]
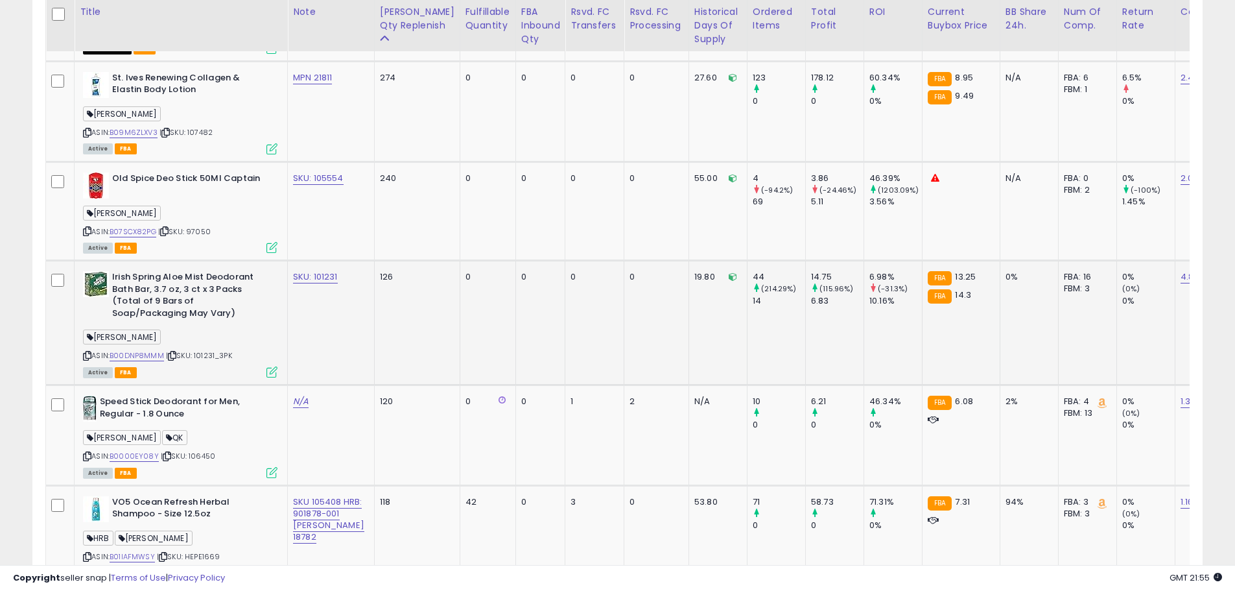
click at [220, 314] on div "ASIN: B00DNP8MMM | SKU: 101231_3PK Active FBA" at bounding box center [180, 323] width 194 height 105
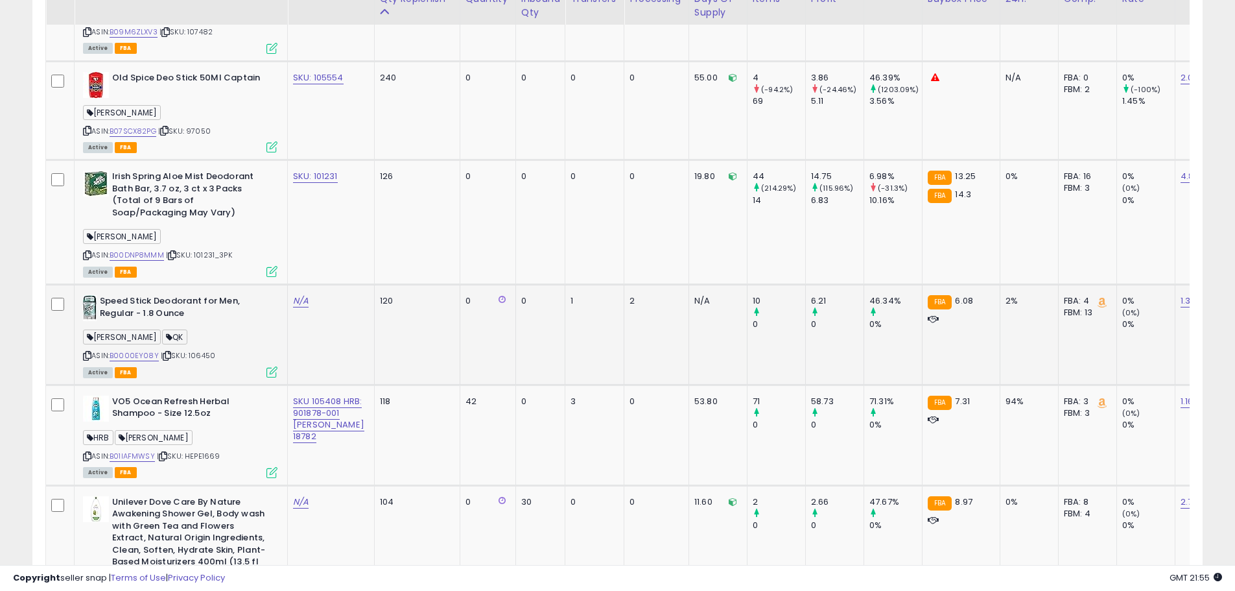
scroll to position [1315, 0]
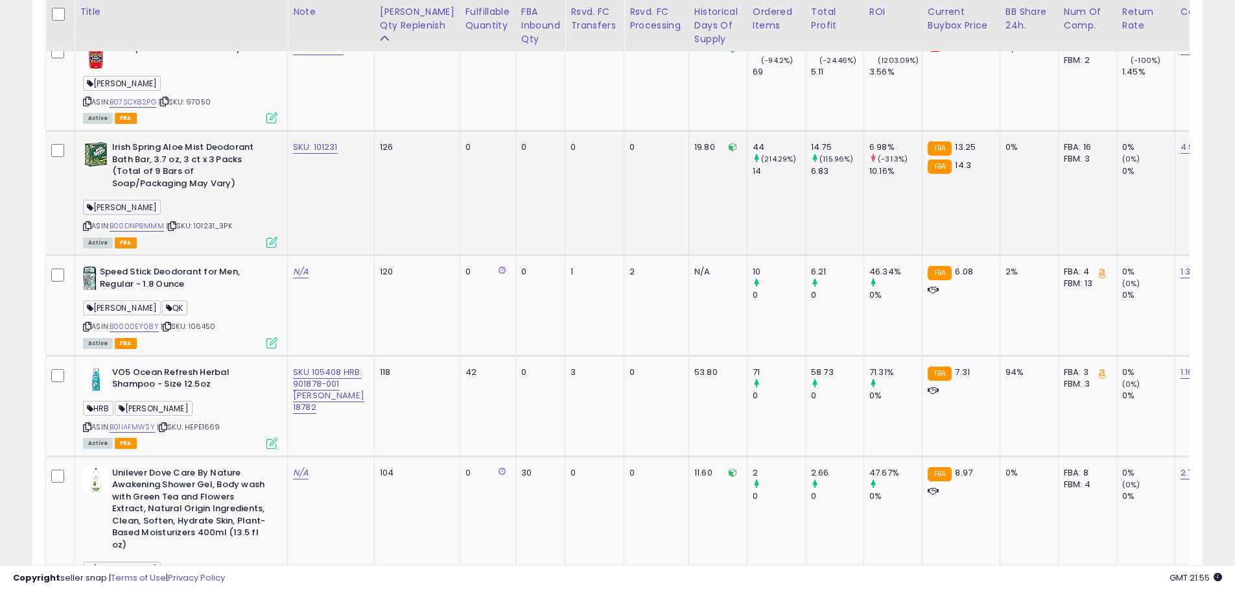
click at [213, 220] on span "| SKU: 101231_3PK" at bounding box center [199, 225] width 66 height 10
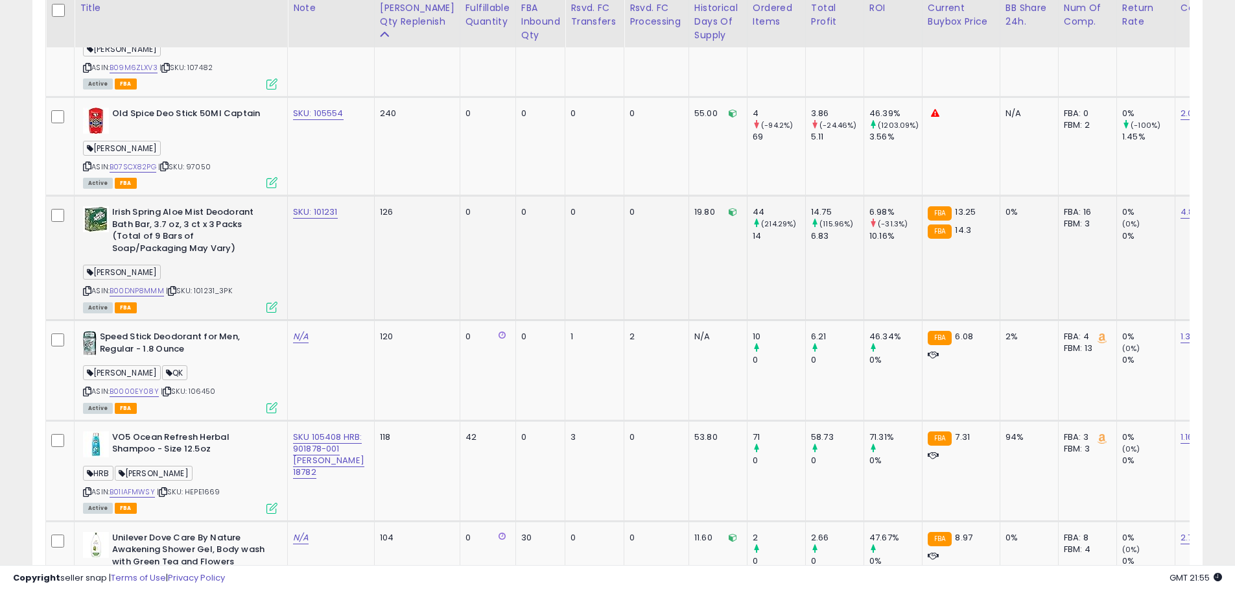
scroll to position [1186, 0]
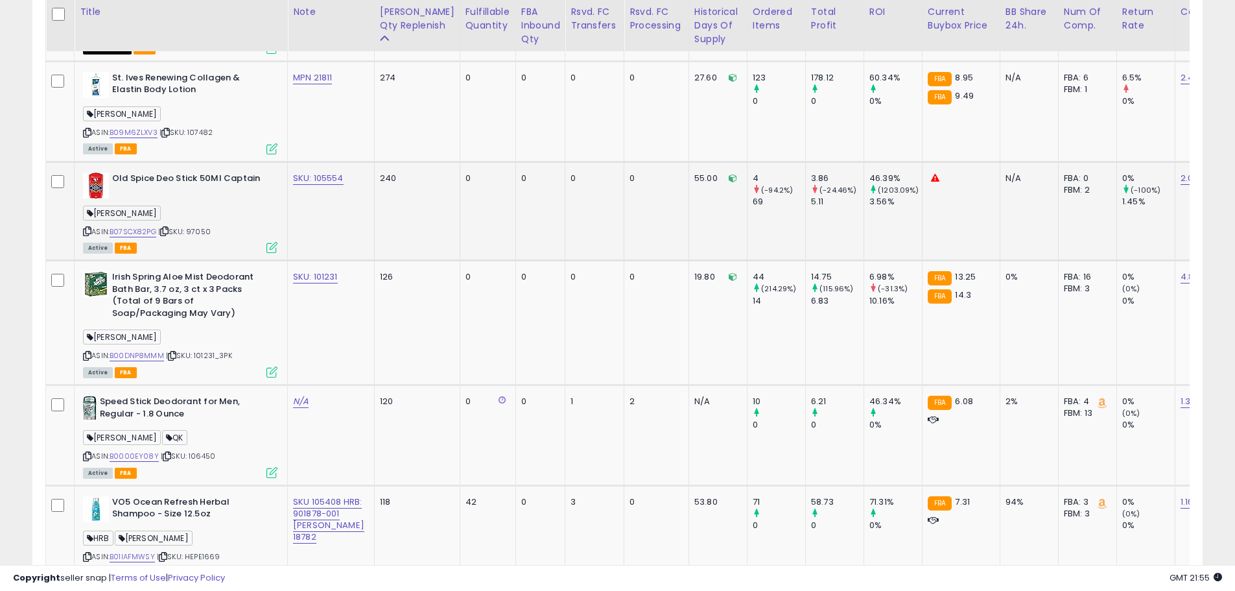
click at [202, 226] on span "| SKU: 97050" at bounding box center [184, 231] width 53 height 10
click at [243, 414] on div "ASIN: B0000EY08Y | SKU: 106450 Active FBA" at bounding box center [180, 435] width 194 height 81
click at [274, 296] on div "Irish Spring Aloe Mist Deodorant Bath Bar, 3.7 oz, 3 ct x 3 Packs (Total of 9 B…" at bounding box center [180, 296] width 194 height 51
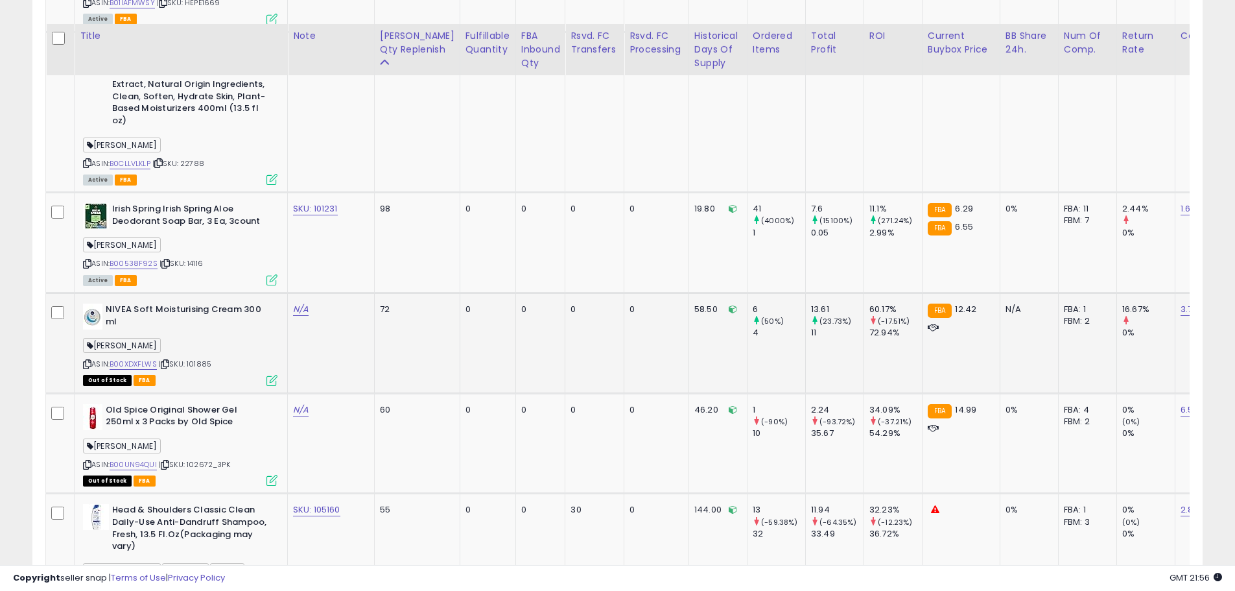
scroll to position [1769, 0]
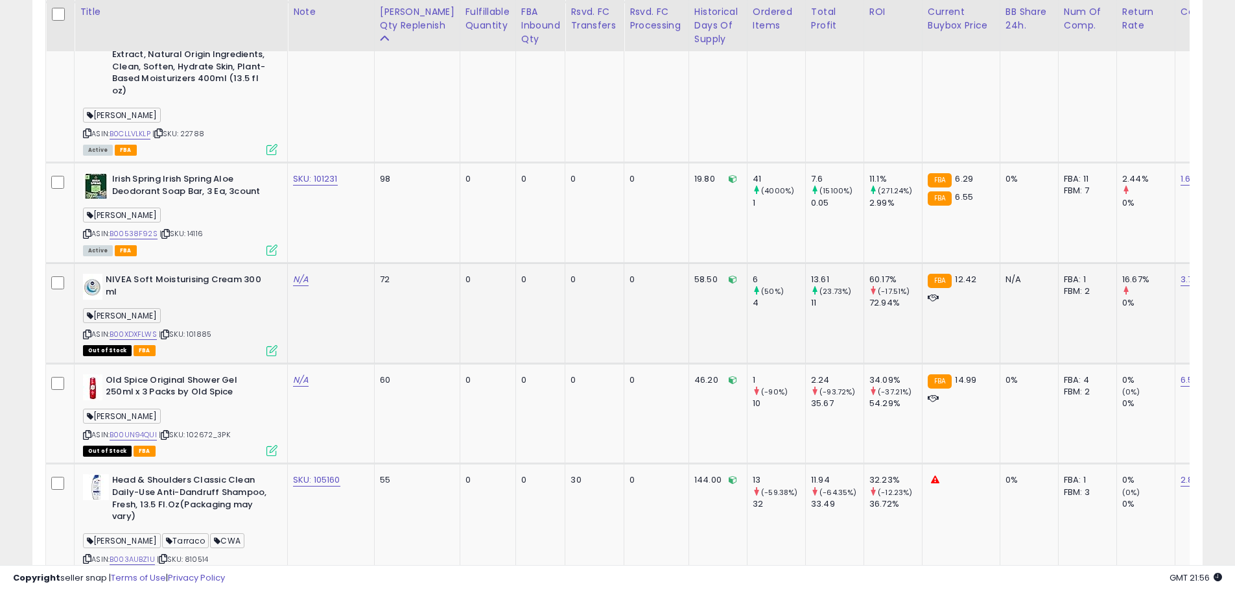
click at [202, 329] on span "| SKU: 101885" at bounding box center [185, 334] width 53 height 10
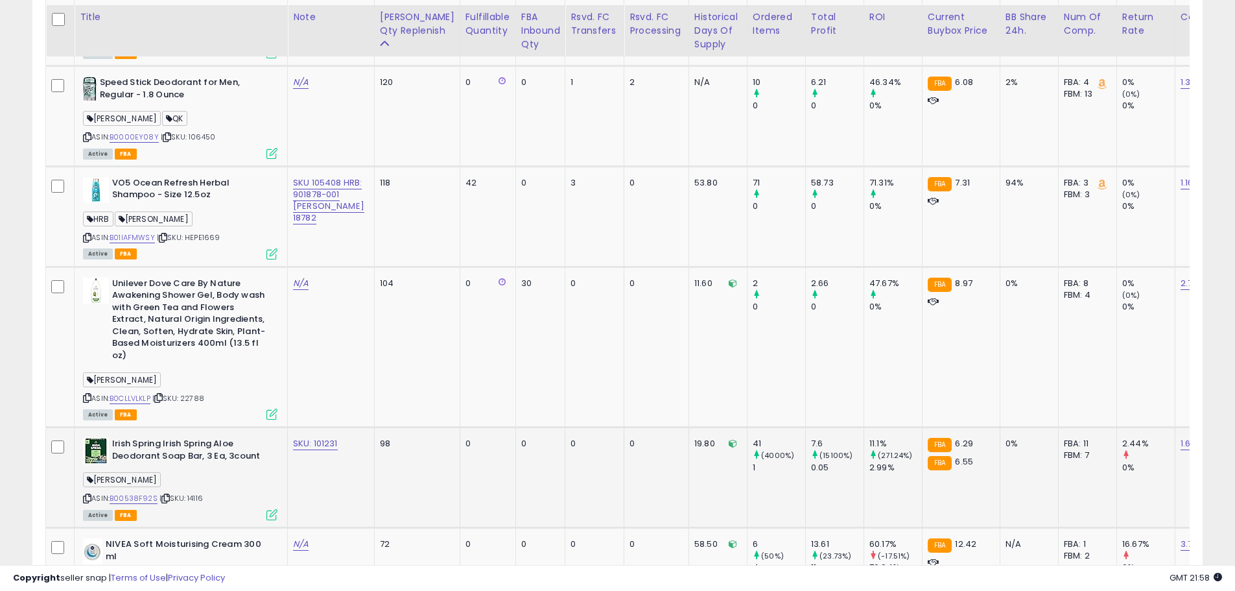
scroll to position [1510, 0]
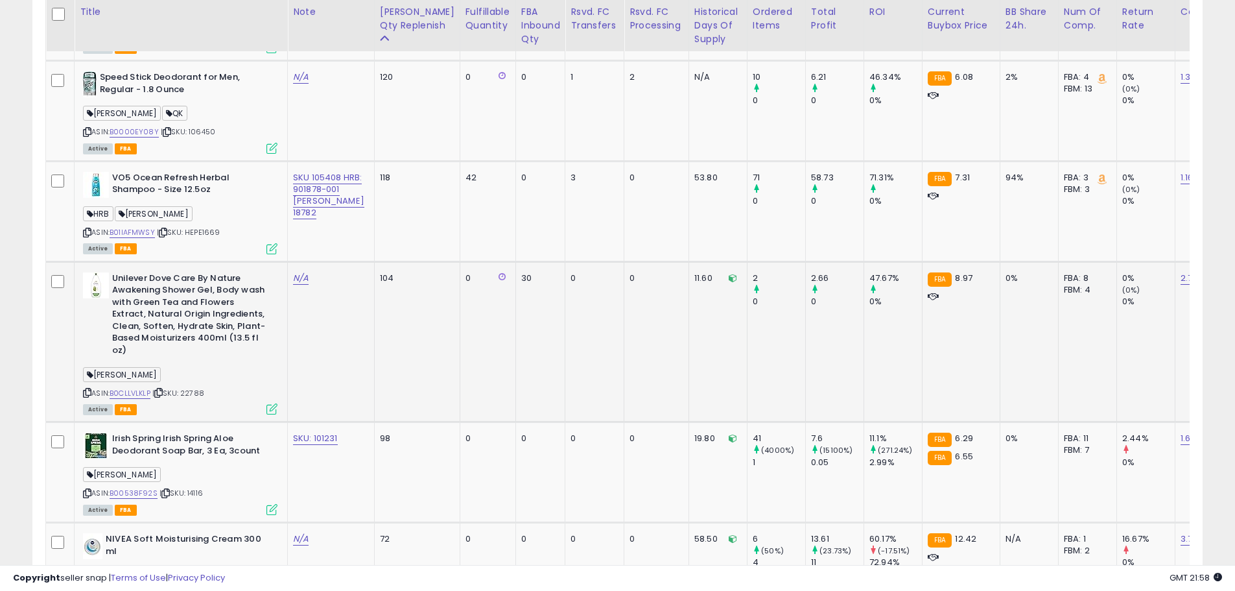
click at [195, 328] on b "Unilever Dove Care By Nature Awakening Shower Gel, Body wash with Green Tea and…" at bounding box center [191, 316] width 158 height 88
click at [200, 388] on span "| SKU: 22788" at bounding box center [178, 393] width 52 height 10
click at [198, 388] on span "| SKU: 22788" at bounding box center [178, 393] width 52 height 10
click at [197, 388] on span "| SKU: 22788" at bounding box center [178, 393] width 52 height 10
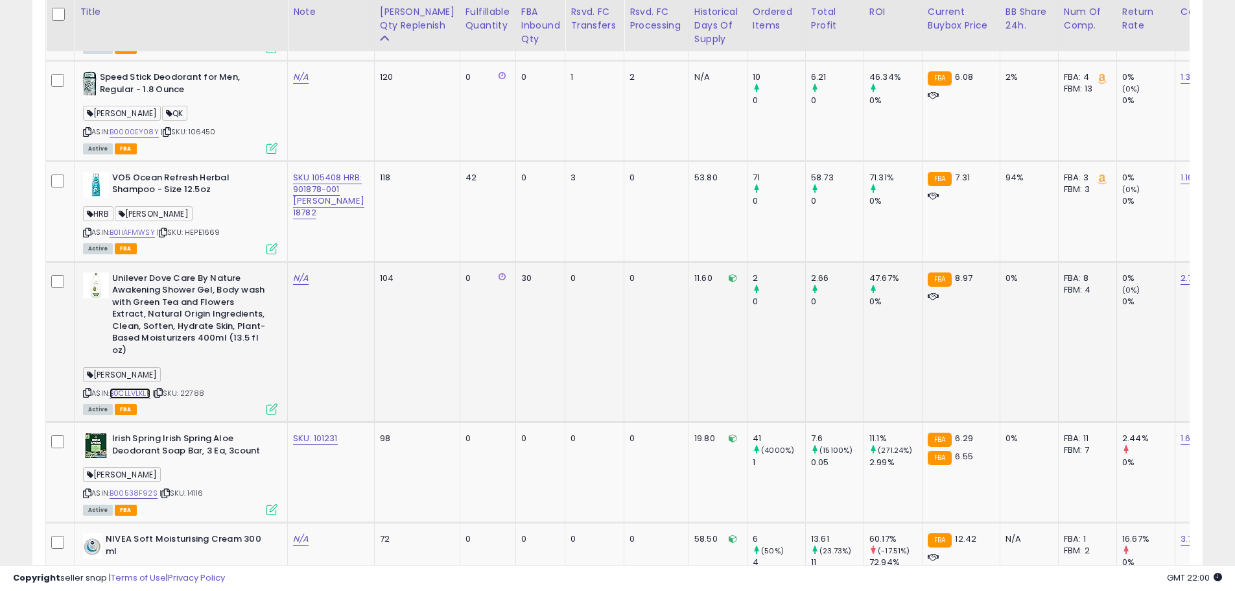
click at [138, 388] on link "B0CLLVLKLP" at bounding box center [130, 393] width 41 height 11
click at [172, 467] on div "[PERSON_NAME]" at bounding box center [180, 476] width 194 height 18
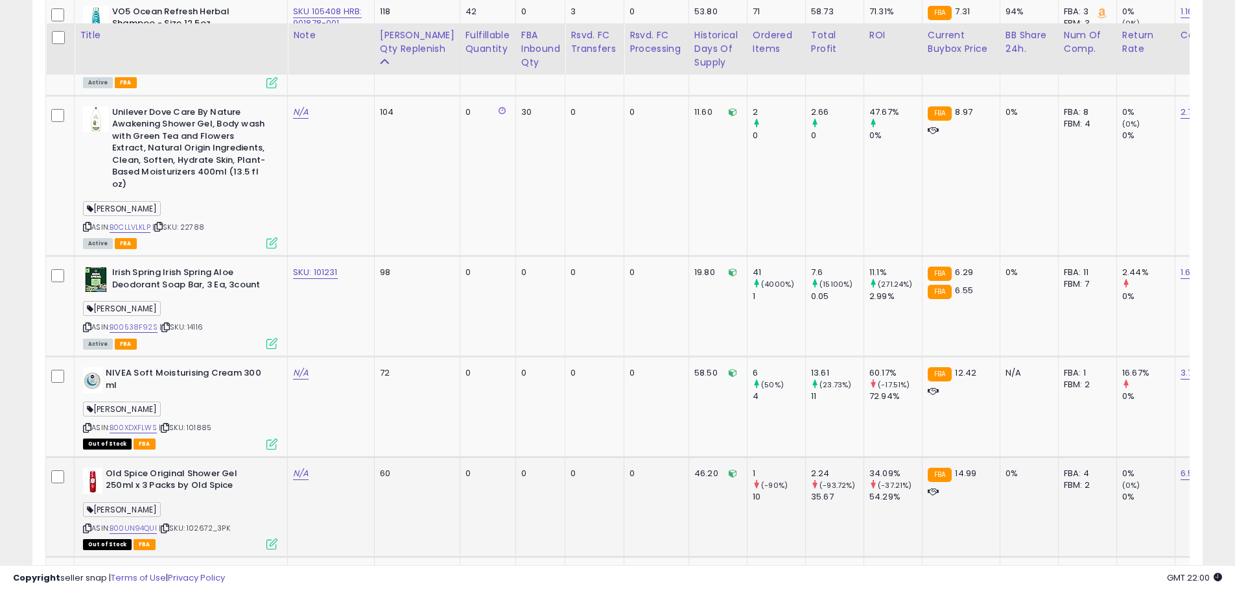
scroll to position [1704, 0]
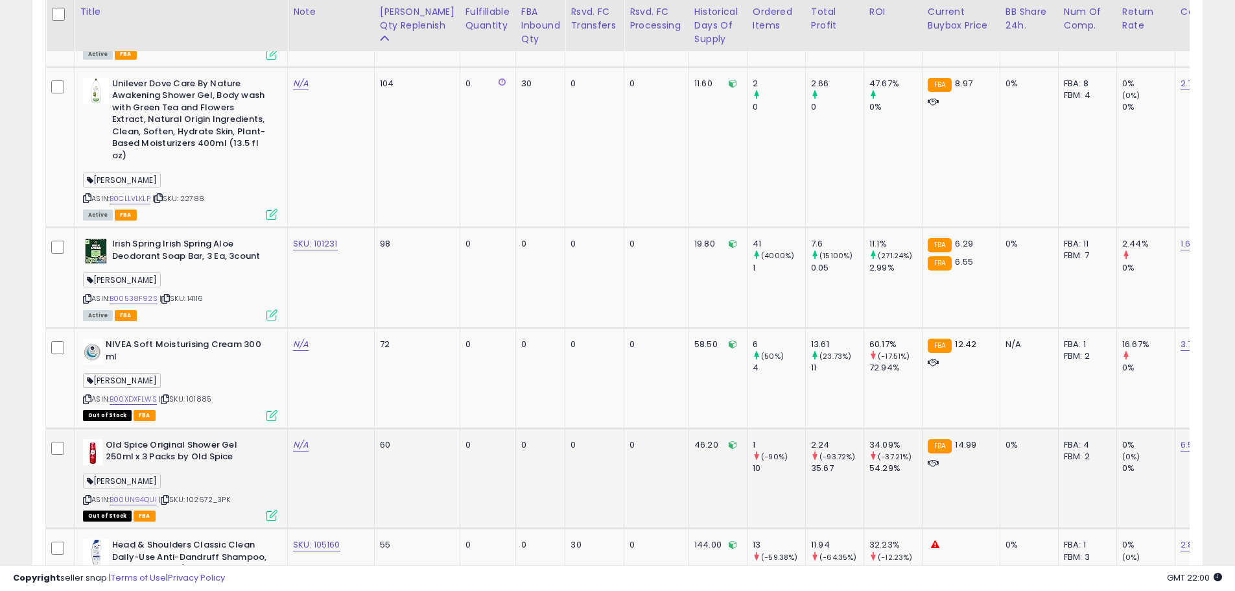
click at [201, 474] on div "[PERSON_NAME]" at bounding box center [180, 483] width 194 height 18
click at [218, 474] on div "[PERSON_NAME]" at bounding box center [180, 483] width 194 height 18
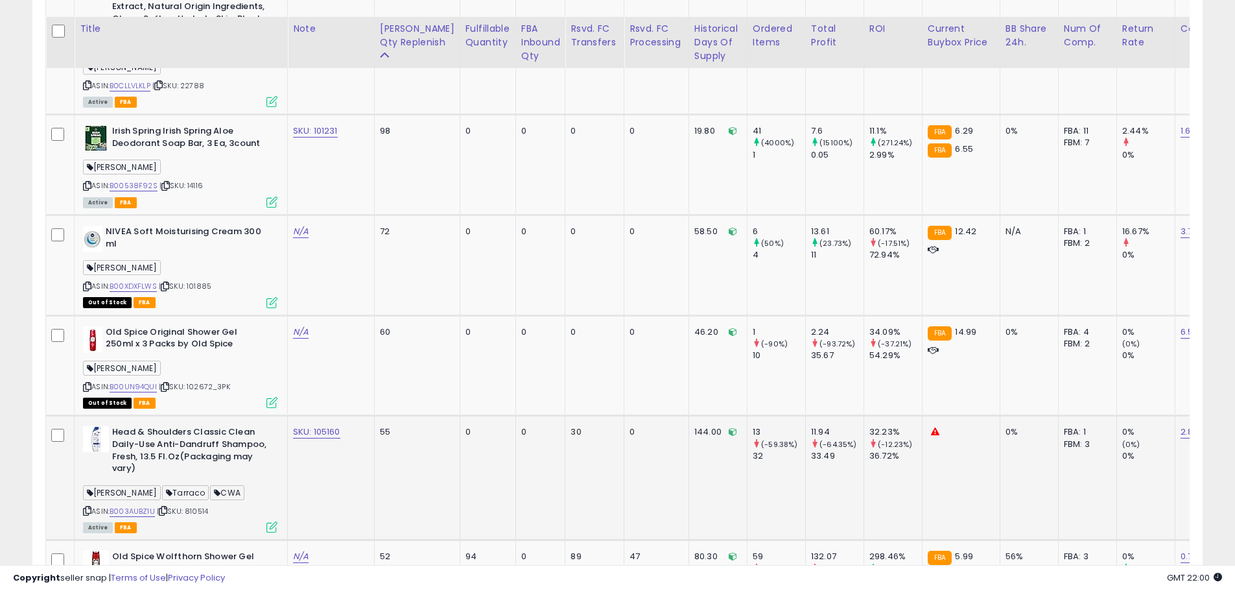
scroll to position [1834, 0]
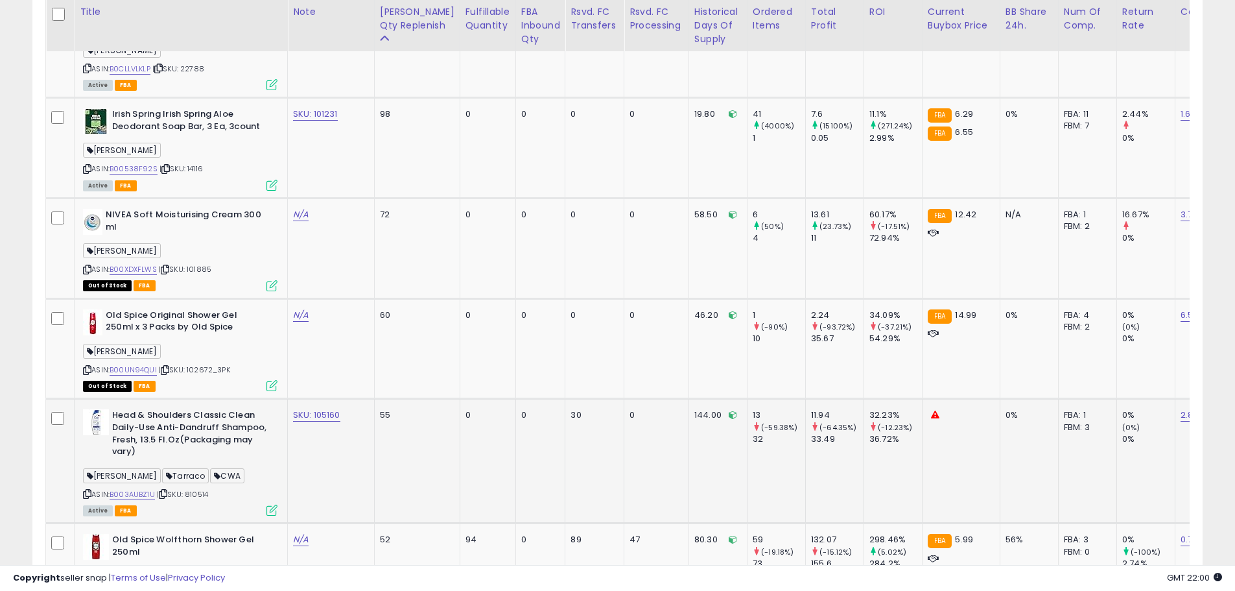
click at [223, 419] on b "Head & Shoulders Classic Clean Daily-Use Anti-[MEDICAL_DATA] Shampoo, Fresh, 13…" at bounding box center [191, 434] width 158 height 51
click at [200, 423] on b "Head & Shoulders Classic Clean Daily-Use Anti-[MEDICAL_DATA] Shampoo, Fresh, 13…" at bounding box center [191, 434] width 158 height 51
click at [169, 421] on b "Head & Shoulders Classic Clean Daily-Use Anti-[MEDICAL_DATA] Shampoo, Fresh, 13…" at bounding box center [191, 434] width 158 height 51
click at [141, 418] on b "Head & Shoulders Classic Clean Daily-Use Anti-[MEDICAL_DATA] Shampoo, Fresh, 13…" at bounding box center [191, 434] width 158 height 51
drag, startPoint x: 127, startPoint y: 399, endPoint x: 228, endPoint y: 424, distance: 104.1
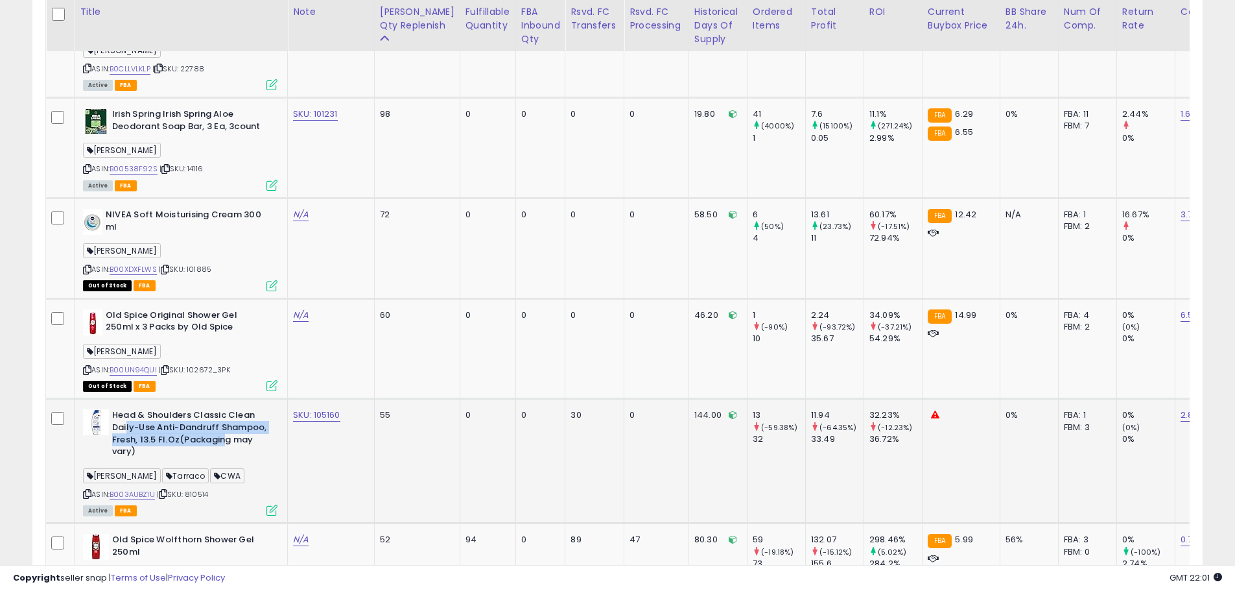
click at [225, 415] on b "Head & Shoulders Classic Clean Daily-Use Anti-[MEDICAL_DATA] Shampoo, Fresh, 13…" at bounding box center [191, 434] width 158 height 51
click at [231, 434] on b "Head & Shoulders Classic Clean Daily-Use Anti-[MEDICAL_DATA] Shampoo, Fresh, 13…" at bounding box center [191, 434] width 158 height 51
click at [256, 468] on div "ASIN: B003AUBZ1U | SKU: 810514 Active FBA" at bounding box center [180, 461] width 194 height 105
click at [207, 475] on div "ASIN: B003AUBZ1U | SKU: 810514 Active FBA" at bounding box center [180, 461] width 194 height 105
click at [195, 489] on span "| SKU: 810514" at bounding box center [182, 494] width 51 height 10
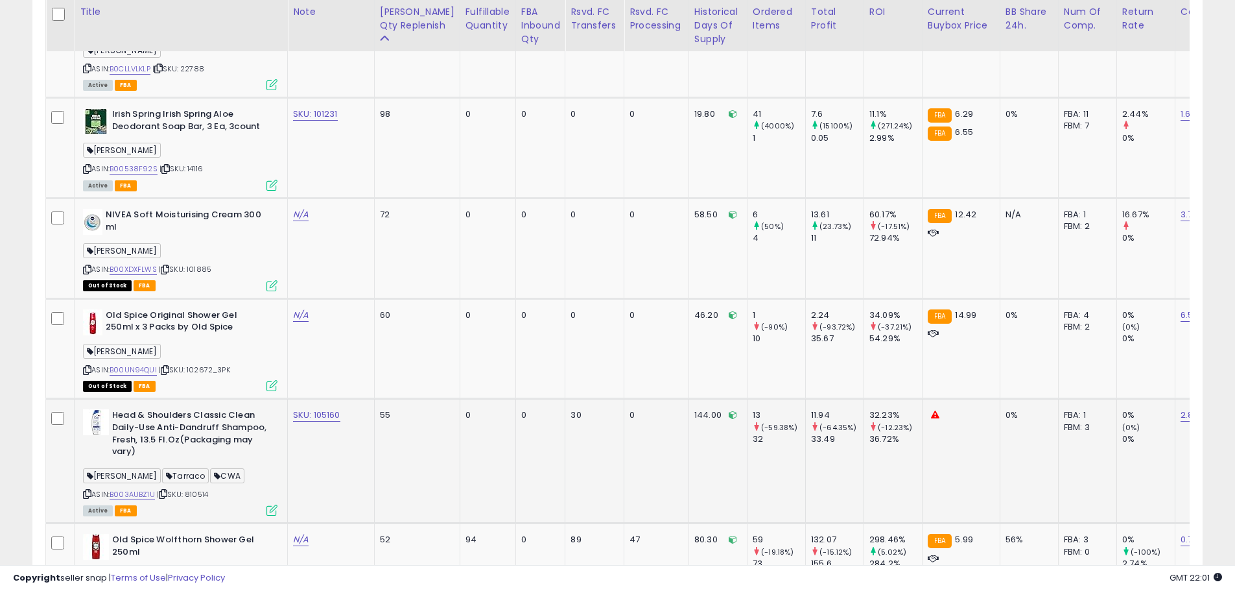
click at [195, 489] on span "| SKU: 810514" at bounding box center [182, 494] width 51 height 10
drag, startPoint x: 196, startPoint y: 474, endPoint x: 191, endPoint y: 477, distance: 6.7
click at [191, 477] on div "ASIN: B003AUBZ1U | SKU: 810514 Active FBA" at bounding box center [180, 461] width 194 height 105
click at [200, 489] on span "| SKU: 810514" at bounding box center [182, 494] width 51 height 10
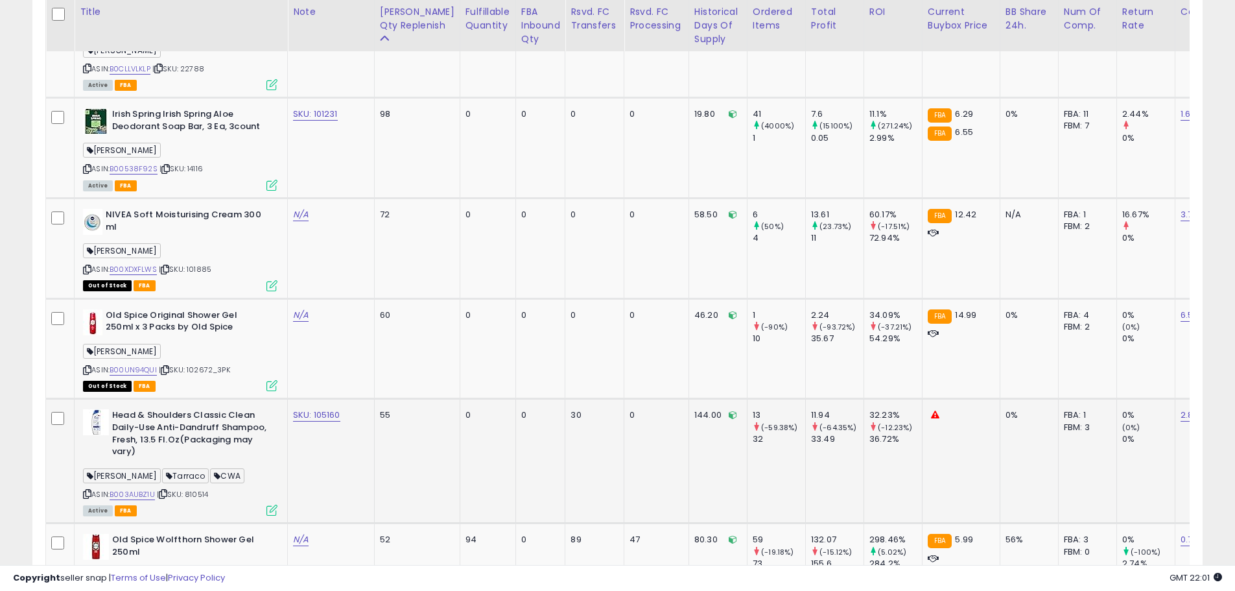
click at [218, 505] on div "Active FBA" at bounding box center [180, 509] width 194 height 9
click at [200, 505] on div "Active FBA" at bounding box center [180, 509] width 194 height 9
click at [198, 489] on span "| SKU: 810514" at bounding box center [182, 494] width 51 height 10
click at [198, 476] on div "ASIN: B003AUBZ1U | SKU: 810514 Active FBA" at bounding box center [180, 461] width 194 height 105
click at [200, 476] on div "ASIN: B003AUBZ1U | SKU: 810514 Active FBA" at bounding box center [180, 461] width 194 height 105
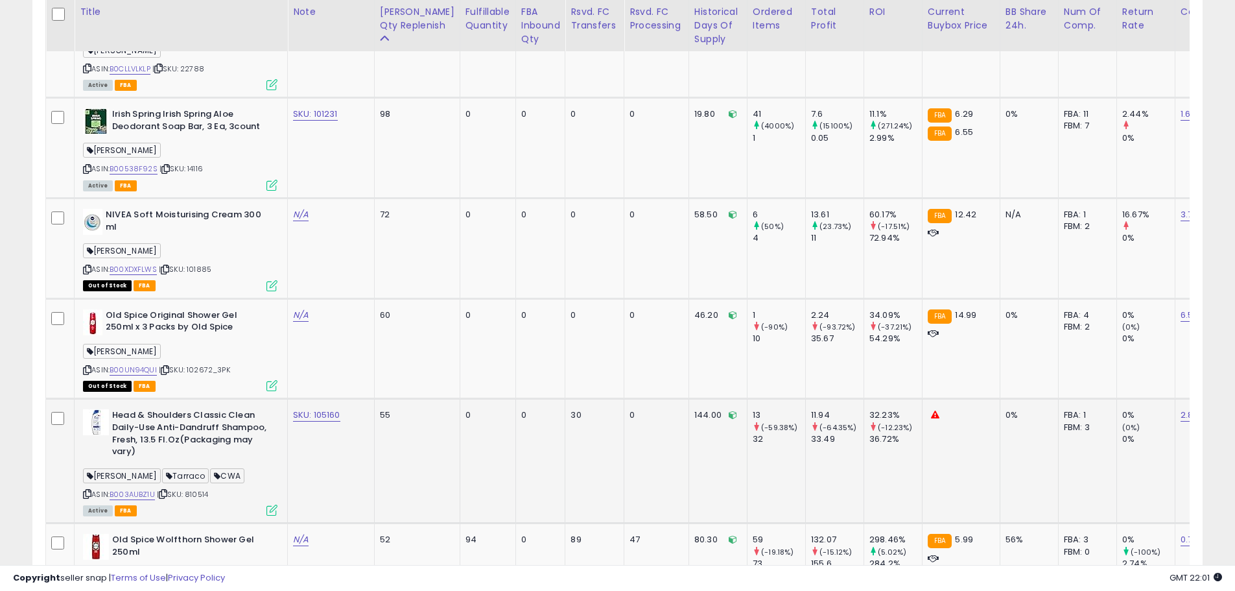
drag, startPoint x: 212, startPoint y: 478, endPoint x: 204, endPoint y: 476, distance: 8.0
click at [207, 477] on div "ASIN: B003AUBZ1U | SKU: 810514 Active FBA" at bounding box center [180, 461] width 194 height 105
click at [204, 476] on div "ASIN: B003AUBZ1U | SKU: 810514 Active FBA" at bounding box center [180, 461] width 194 height 105
click at [255, 423] on b "Head & Shoulders Classic Clean Daily-Use Anti-[MEDICAL_DATA] Shampoo, Fresh, 13…" at bounding box center [191, 434] width 158 height 51
click at [460, 418] on td "0" at bounding box center [488, 461] width 56 height 124
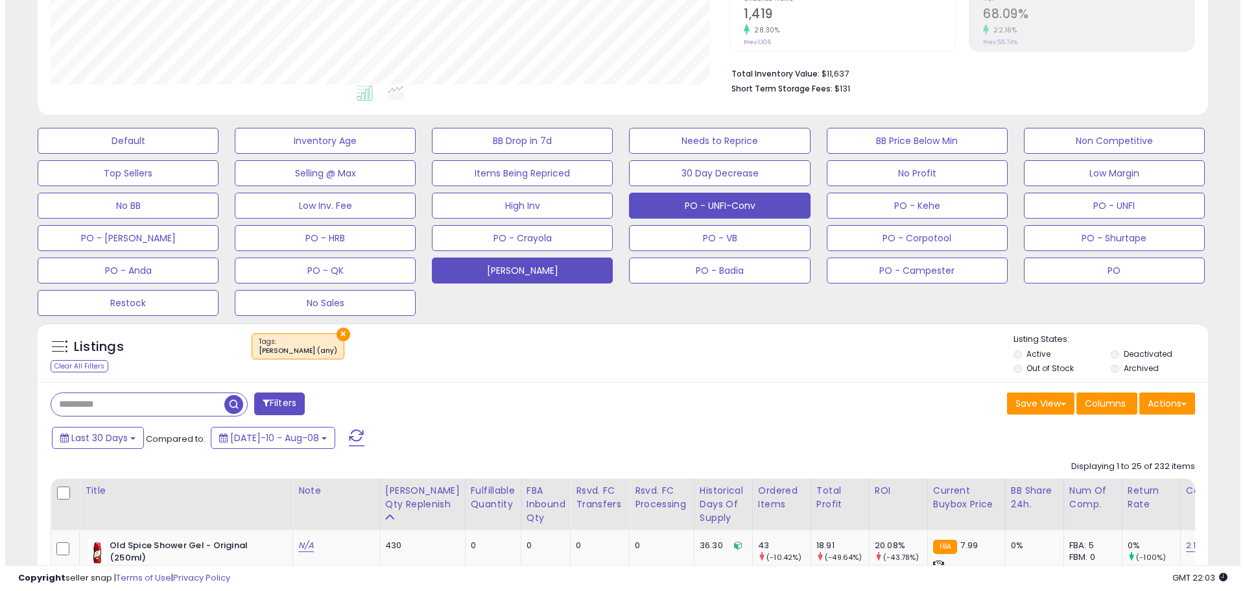
scroll to position [278, 0]
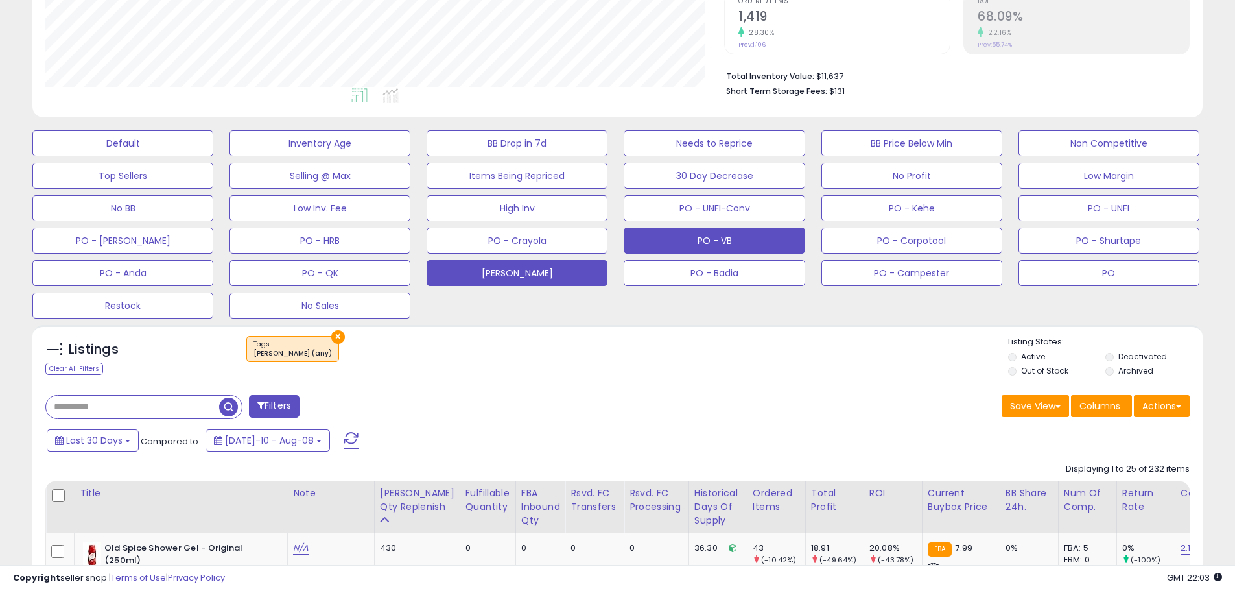
click at [748, 243] on button "PO - VB" at bounding box center [714, 241] width 181 height 26
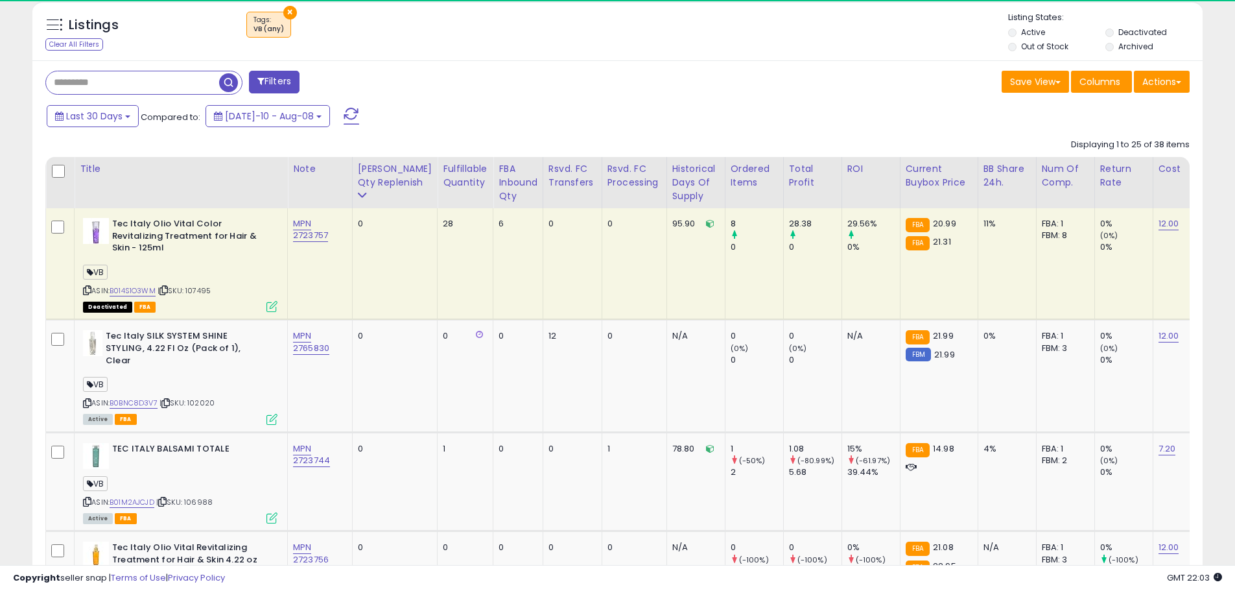
scroll to position [266, 679]
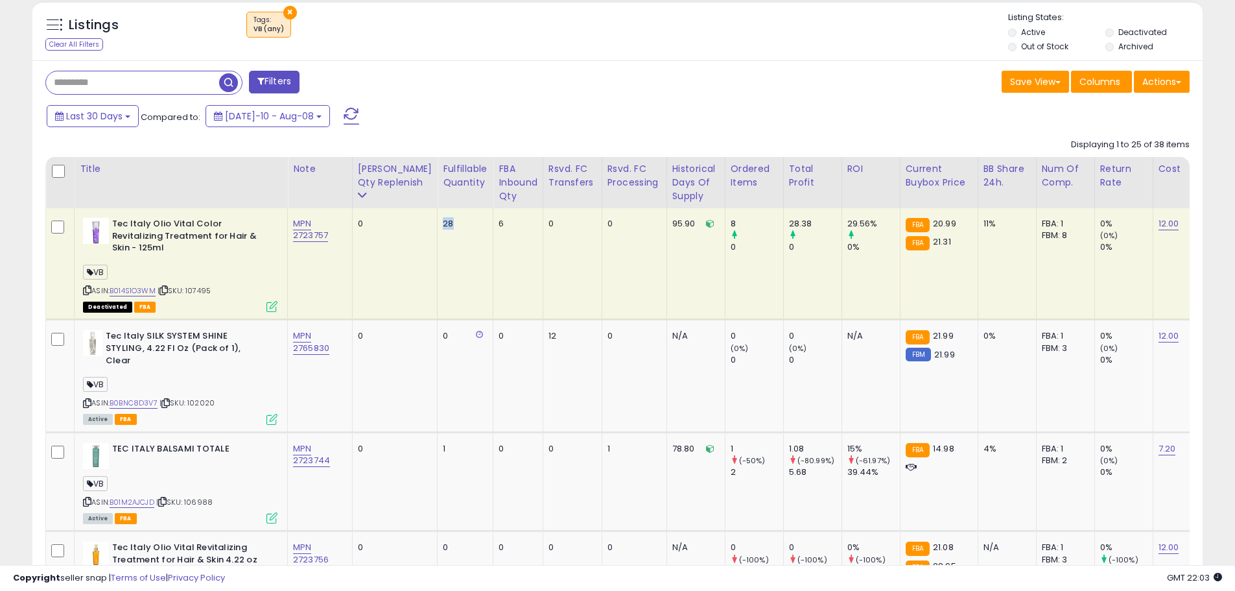
drag, startPoint x: 415, startPoint y: 226, endPoint x: 439, endPoint y: 223, distance: 24.2
click at [439, 222] on td "28" at bounding box center [466, 263] width 56 height 111
click at [442, 231] on td "28" at bounding box center [466, 263] width 56 height 111
click at [443, 225] on div "28" at bounding box center [463, 224] width 40 height 12
drag, startPoint x: 224, startPoint y: 275, endPoint x: 190, endPoint y: 283, distance: 34.5
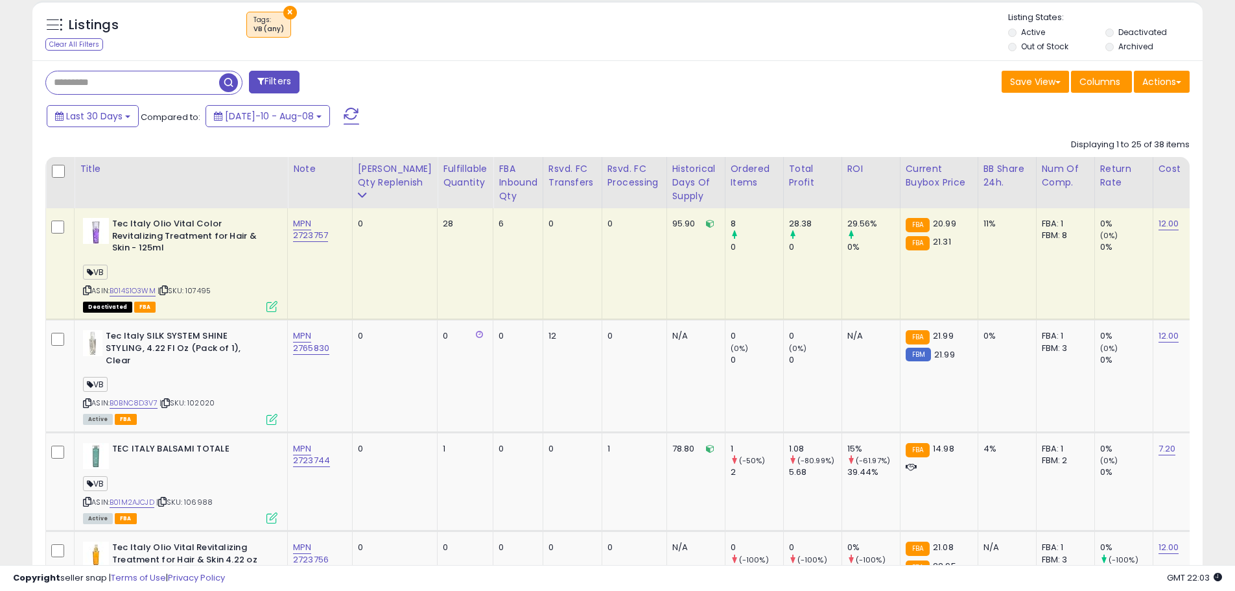
click at [190, 283] on div "ASIN: B014S1O3WM | SKU: 107495 Deactivated FBA" at bounding box center [180, 264] width 194 height 93
click at [226, 244] on b "Tec Italy Olio Vital Color Revitalizing Treatment for Hair & Skin - 125ml" at bounding box center [191, 238] width 158 height 40
click at [211, 285] on span "| SKU: 107495" at bounding box center [184, 290] width 53 height 10
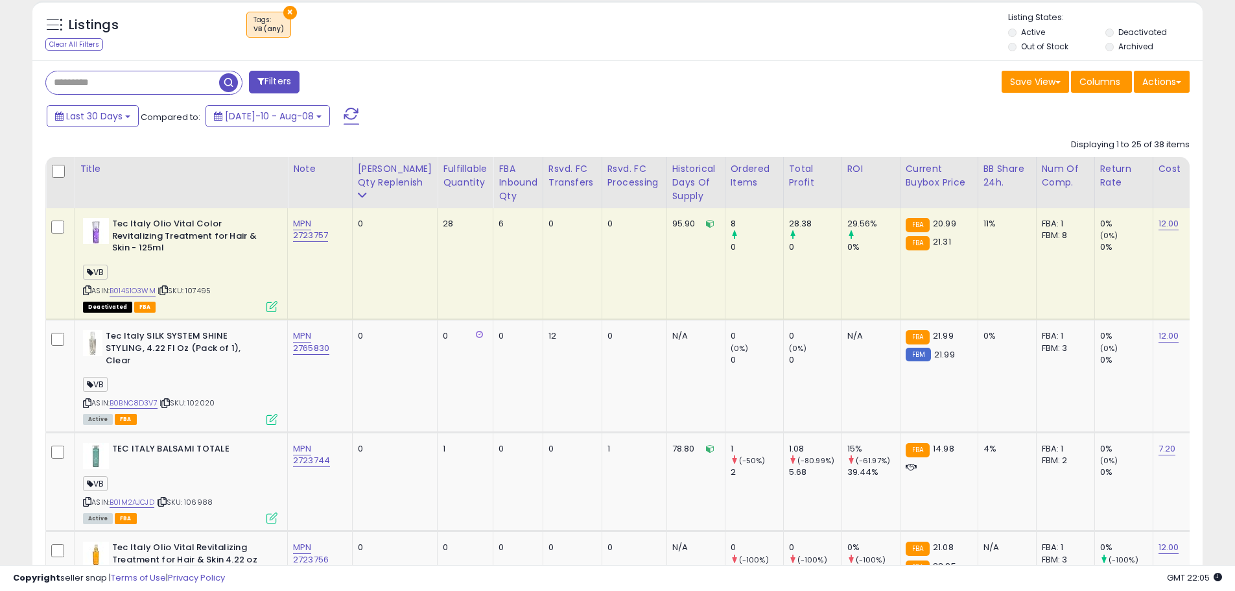
drag, startPoint x: 211, startPoint y: 283, endPoint x: 203, endPoint y: 281, distance: 8.0
click at [203, 285] on span "| SKU: 107495" at bounding box center [184, 290] width 53 height 10
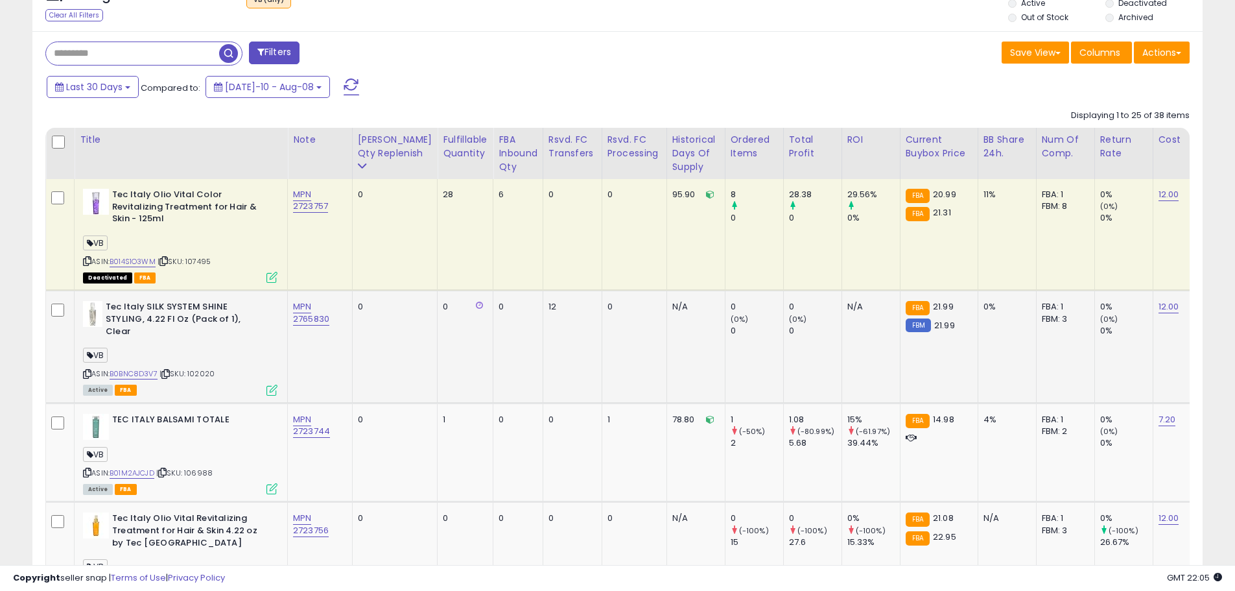
scroll to position [602, 0]
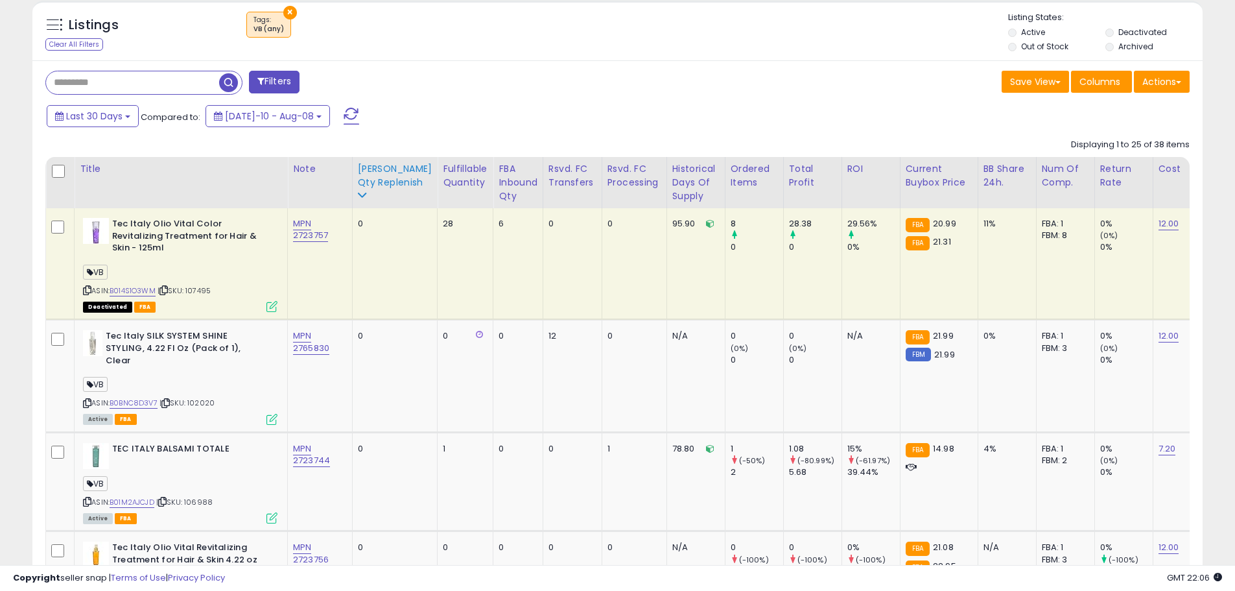
click at [370, 174] on div "[PERSON_NAME] Qty Replenish" at bounding box center [395, 175] width 75 height 27
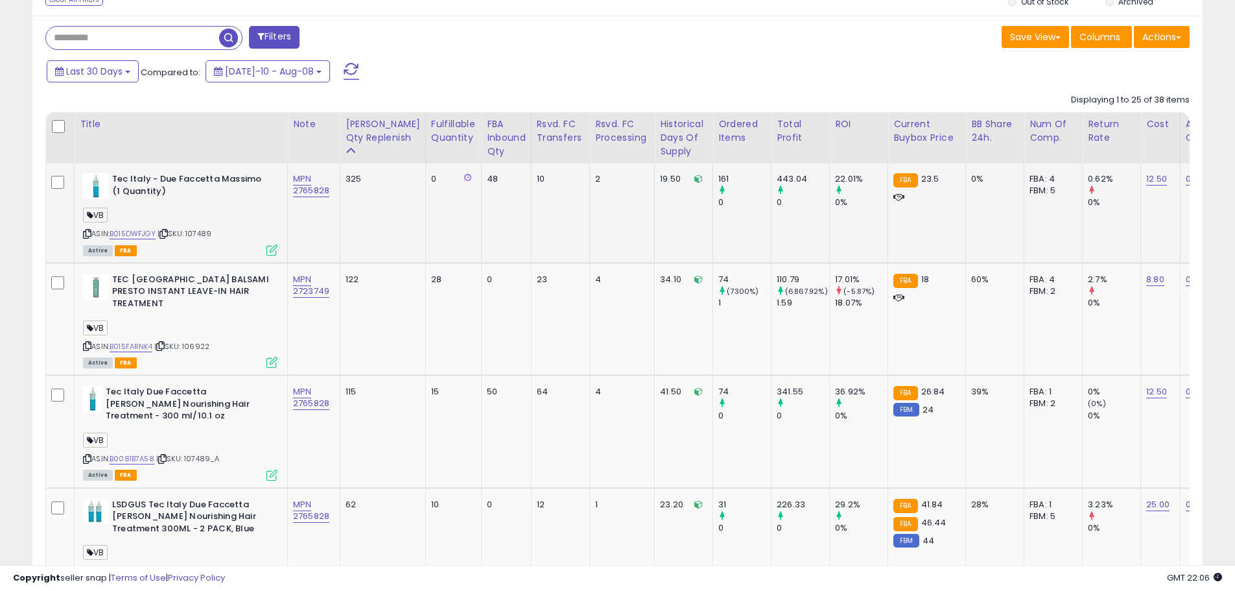
scroll to position [667, 0]
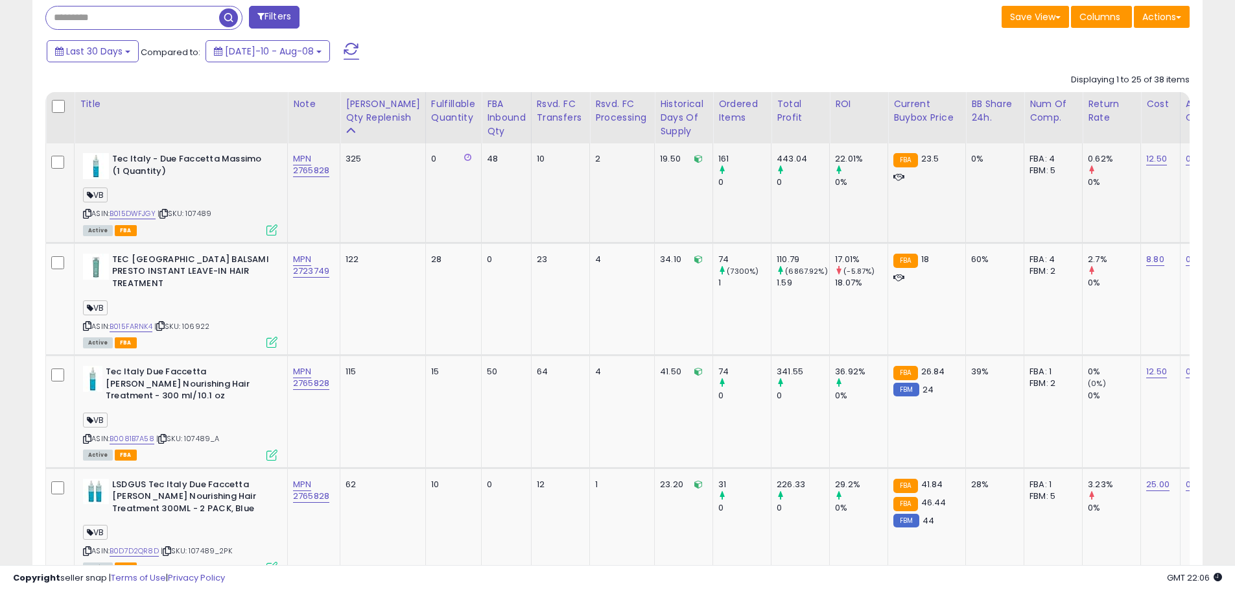
click at [655, 170] on td "19.50" at bounding box center [684, 192] width 58 height 99
drag, startPoint x: 656, startPoint y: 161, endPoint x: 627, endPoint y: 165, distance: 28.8
click at [627, 165] on tr "Tec Italy - Due Faccetta Massimo (1 Quantity) VB ASIN: B015DWFJGY | SKU: 107489…" at bounding box center [1100, 192] width 2109 height 99
click at [662, 223] on td "19.50" at bounding box center [684, 192] width 58 height 99
click at [666, 230] on td "19.50" at bounding box center [684, 192] width 58 height 99
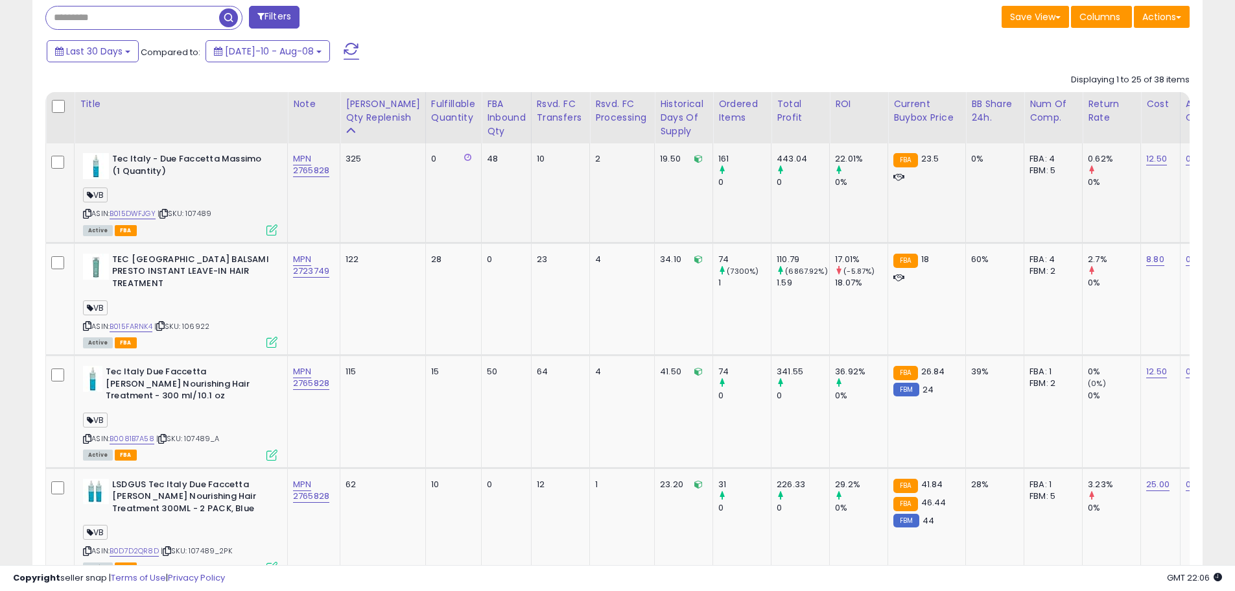
click at [657, 208] on td "19.50" at bounding box center [684, 192] width 58 height 99
drag, startPoint x: 633, startPoint y: 99, endPoint x: 675, endPoint y: 135, distance: 55.7
click at [675, 134] on th "Historical Days Of Supply" at bounding box center [684, 117] width 58 height 51
click at [652, 52] on div "Last 30 Days Compared to: [DATE]-10 - Aug-08" at bounding box center [472, 52] width 858 height 29
drag, startPoint x: 675, startPoint y: 139, endPoint x: 629, endPoint y: 103, distance: 58.2
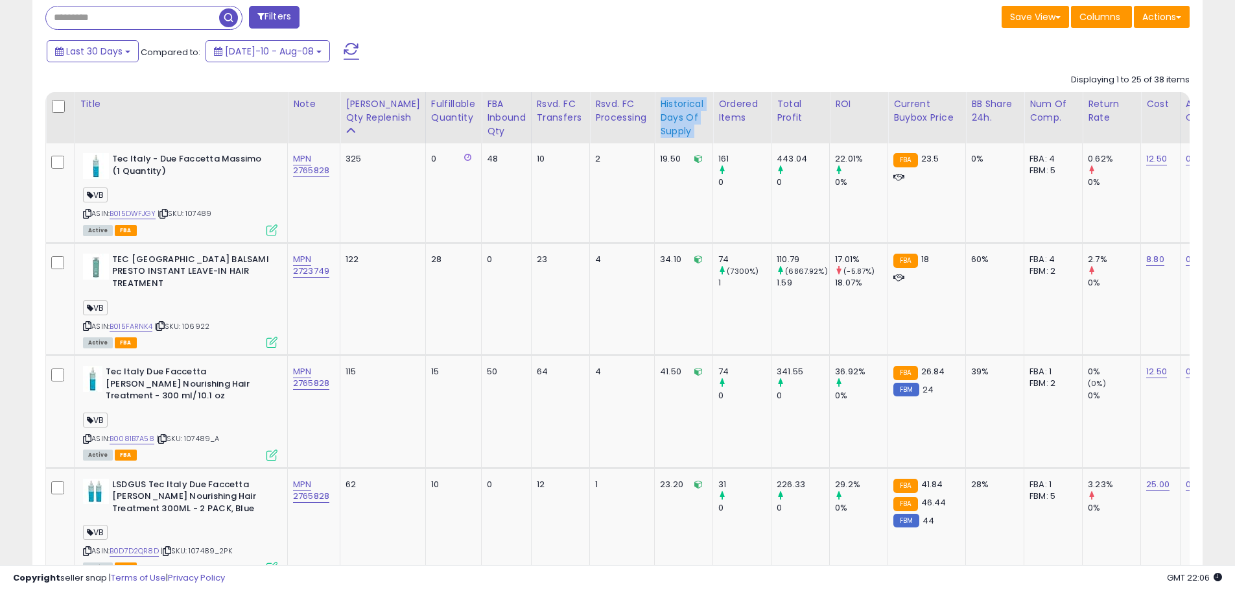
click at [655, 102] on th "Historical Days Of Supply" at bounding box center [684, 117] width 58 height 51
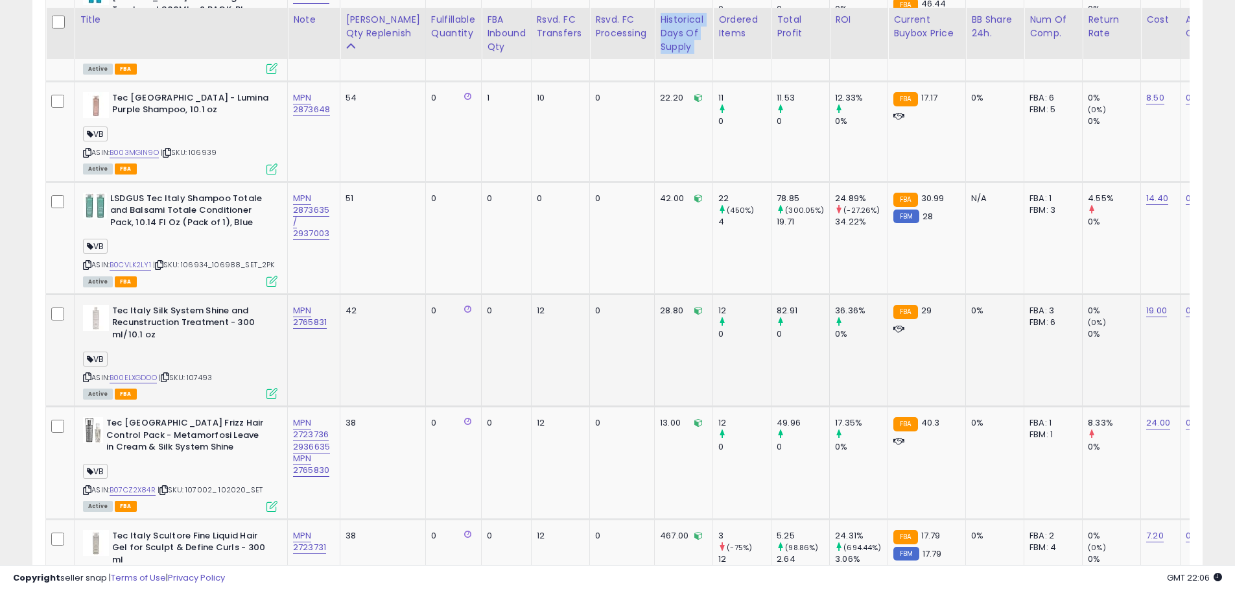
scroll to position [1186, 0]
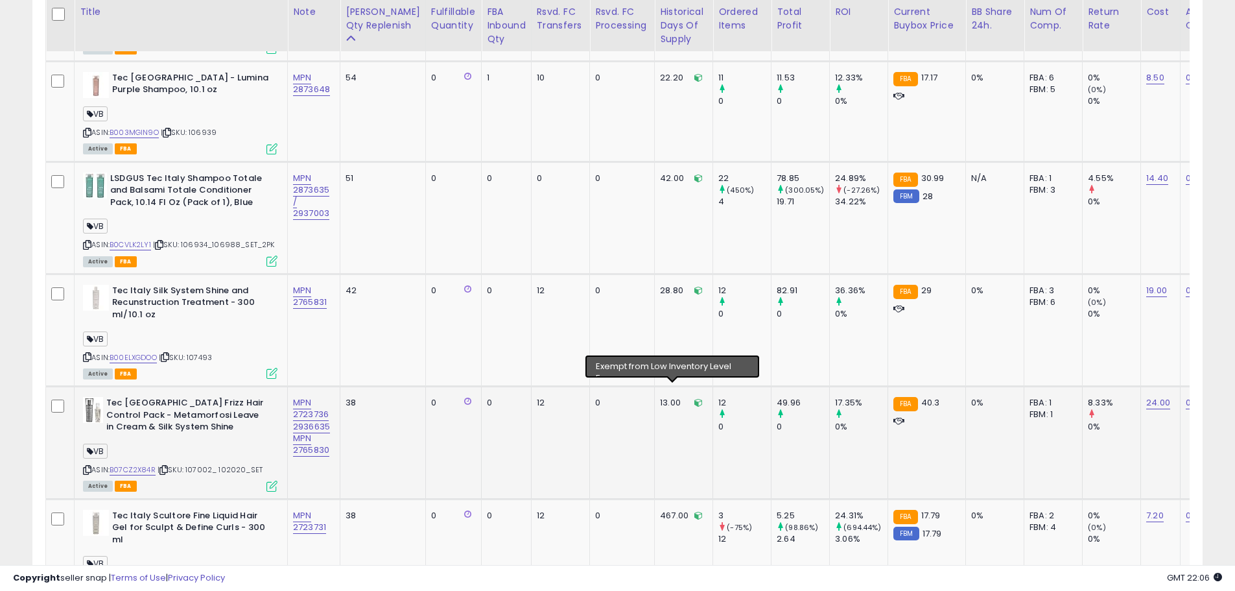
click at [694, 398] on icon at bounding box center [698, 402] width 8 height 8
click at [665, 406] on td "13.00" at bounding box center [684, 442] width 58 height 112
click at [694, 398] on icon at bounding box center [698, 402] width 8 height 8
click at [661, 416] on td "13.00" at bounding box center [684, 442] width 58 height 112
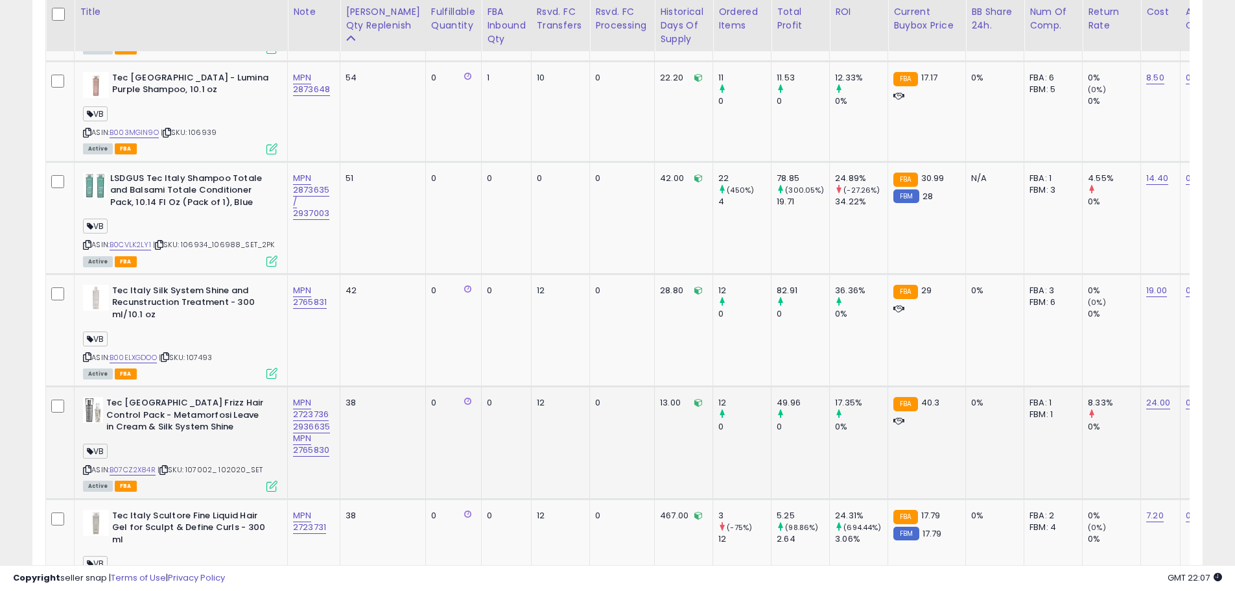
click at [655, 409] on td "13.00" at bounding box center [684, 442] width 58 height 112
drag, startPoint x: 633, startPoint y: 389, endPoint x: 650, endPoint y: 391, distance: 17.0
click at [655, 391] on td "13.00" at bounding box center [684, 442] width 58 height 112
click at [655, 433] on td "13.00" at bounding box center [684, 442] width 58 height 112
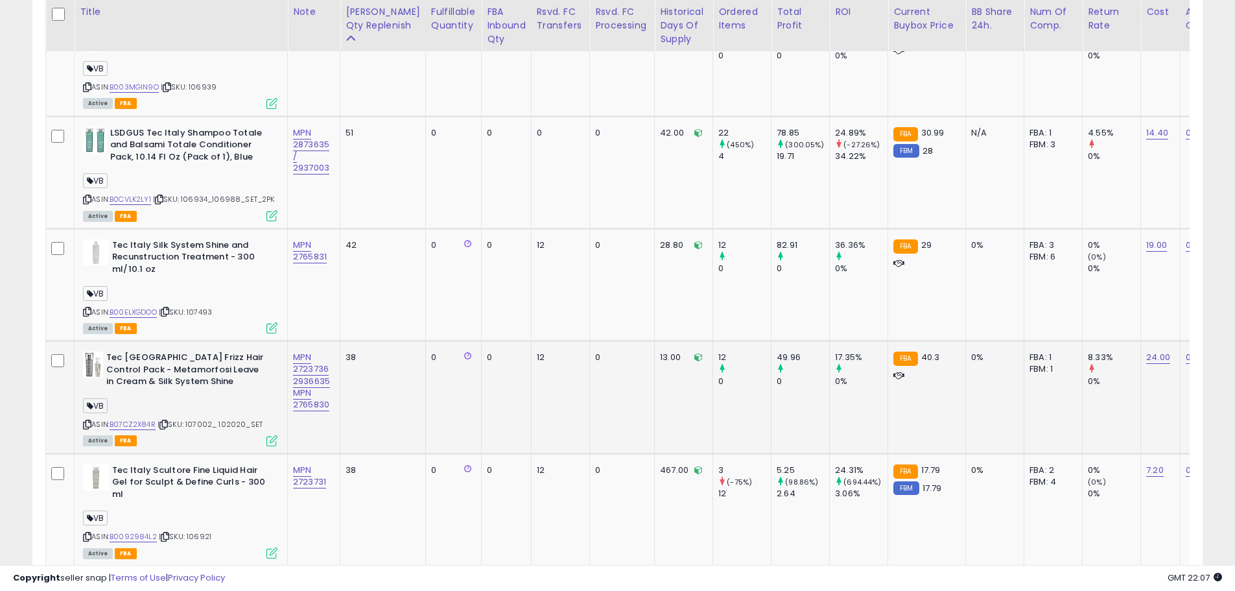
scroll to position [1250, 0]
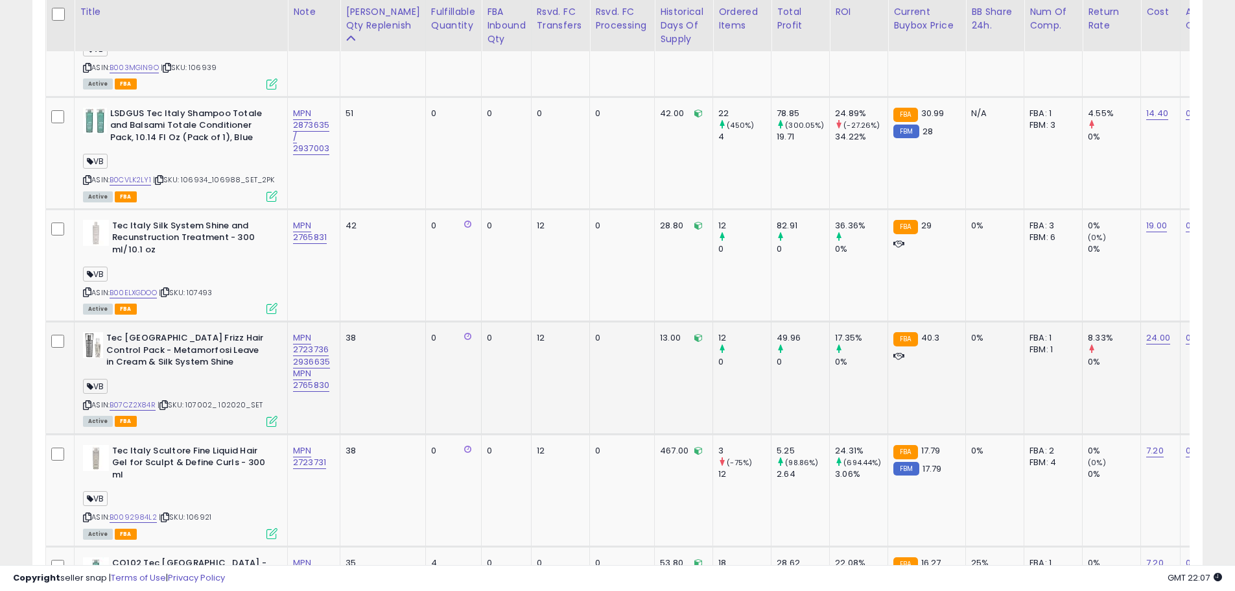
click at [655, 408] on td "13.00" at bounding box center [684, 378] width 58 height 112
click at [655, 411] on td "13.00" at bounding box center [684, 378] width 58 height 112
click at [655, 410] on td "13.00" at bounding box center [684, 378] width 58 height 112
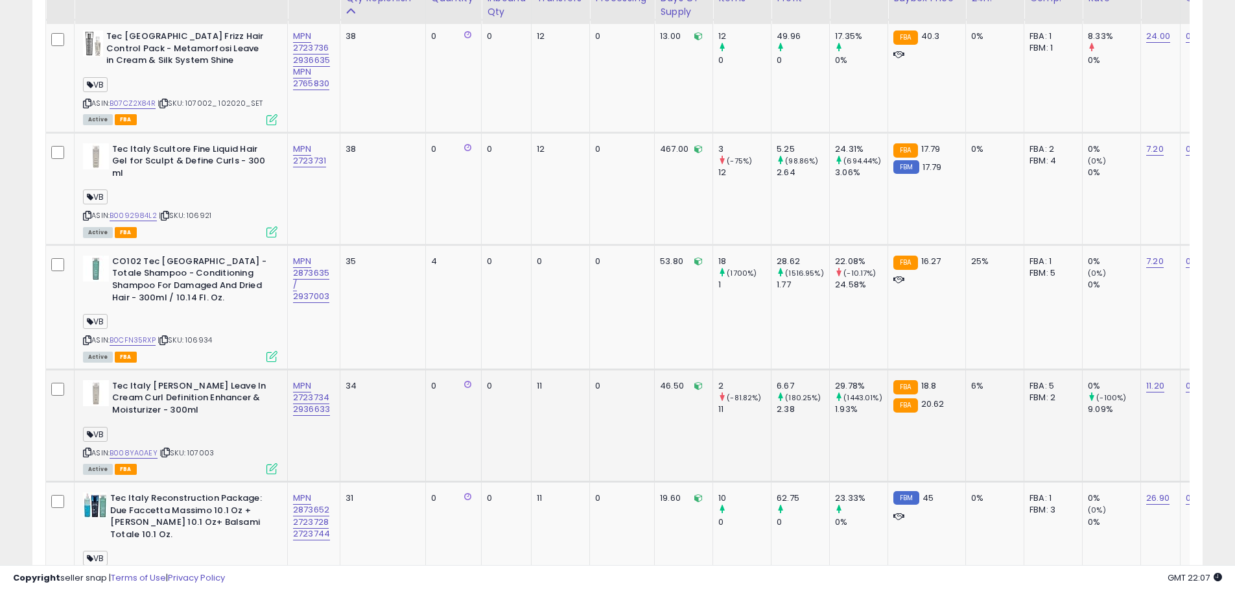
scroll to position [1574, 0]
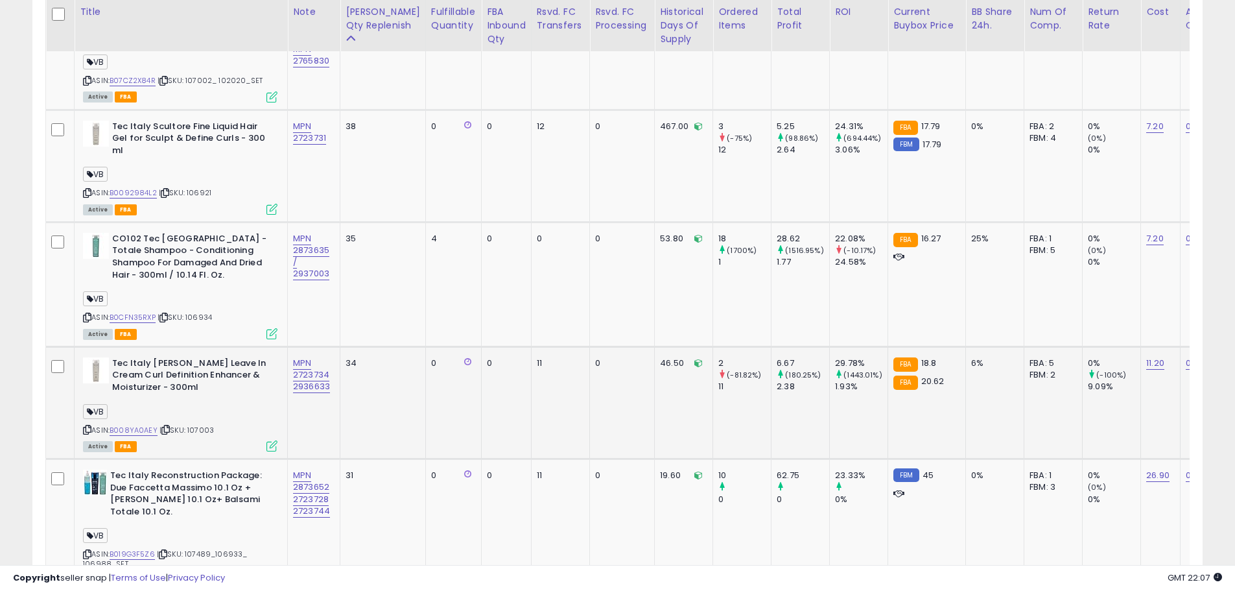
click at [655, 414] on td "46.50" at bounding box center [684, 402] width 58 height 112
drag, startPoint x: 631, startPoint y: 345, endPoint x: 661, endPoint y: 347, distance: 29.9
click at [661, 347] on td "46.50" at bounding box center [684, 402] width 58 height 112
click at [667, 402] on td "46.50" at bounding box center [684, 402] width 58 height 112
click at [659, 396] on td "46.50" at bounding box center [684, 402] width 58 height 112
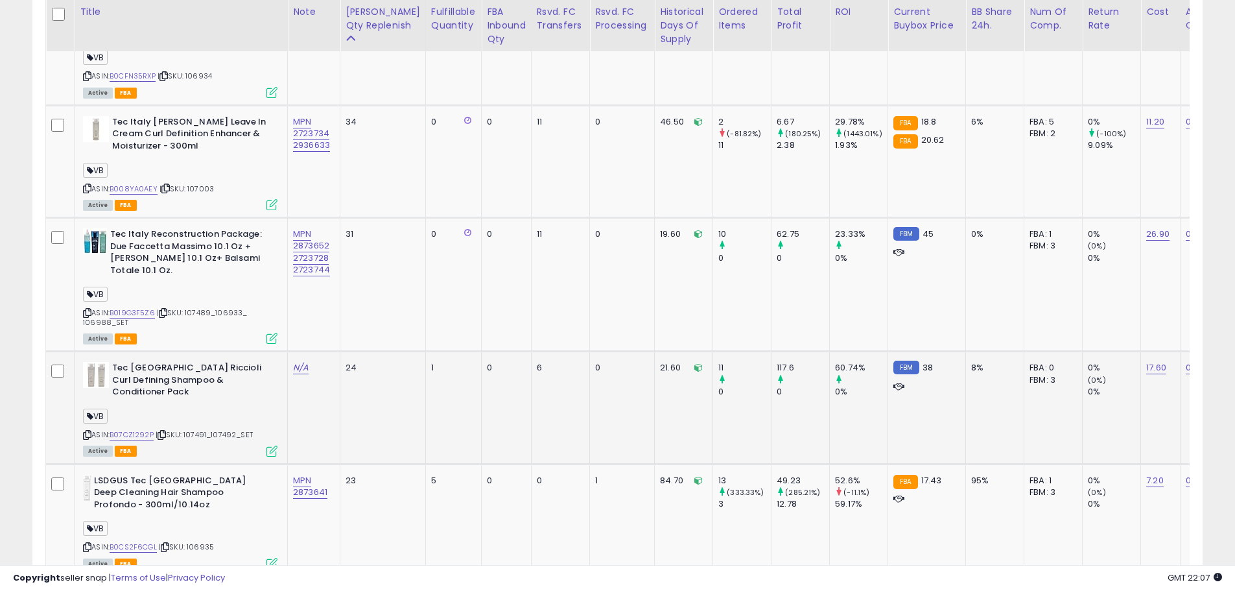
scroll to position [1834, 0]
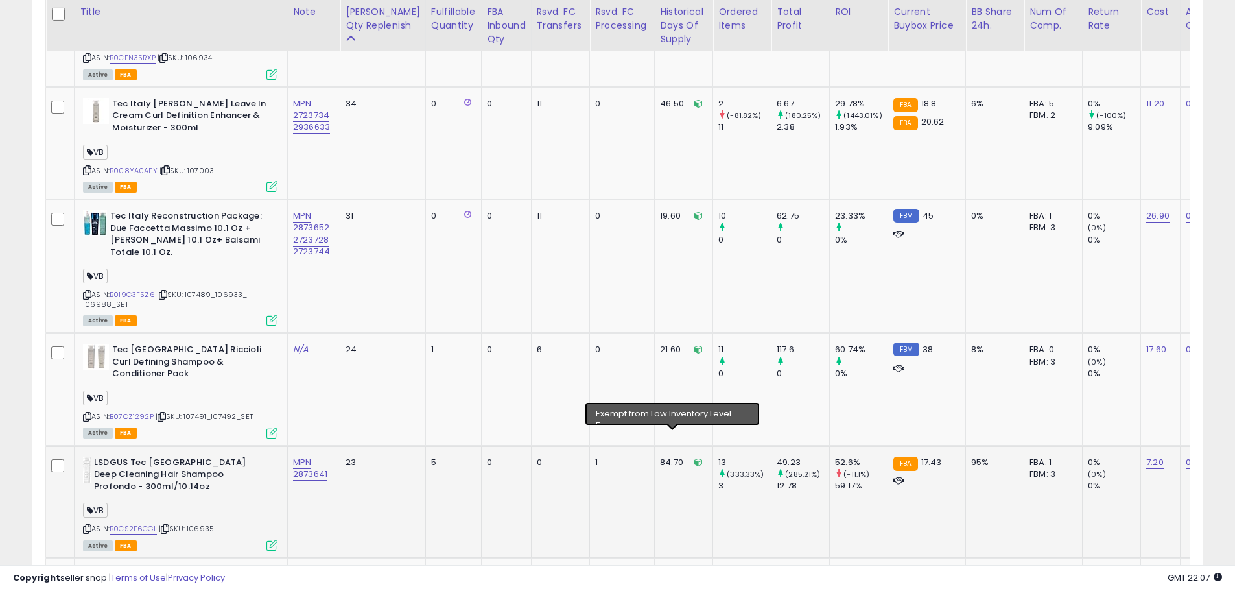
click at [694, 458] on icon at bounding box center [698, 462] width 8 height 8
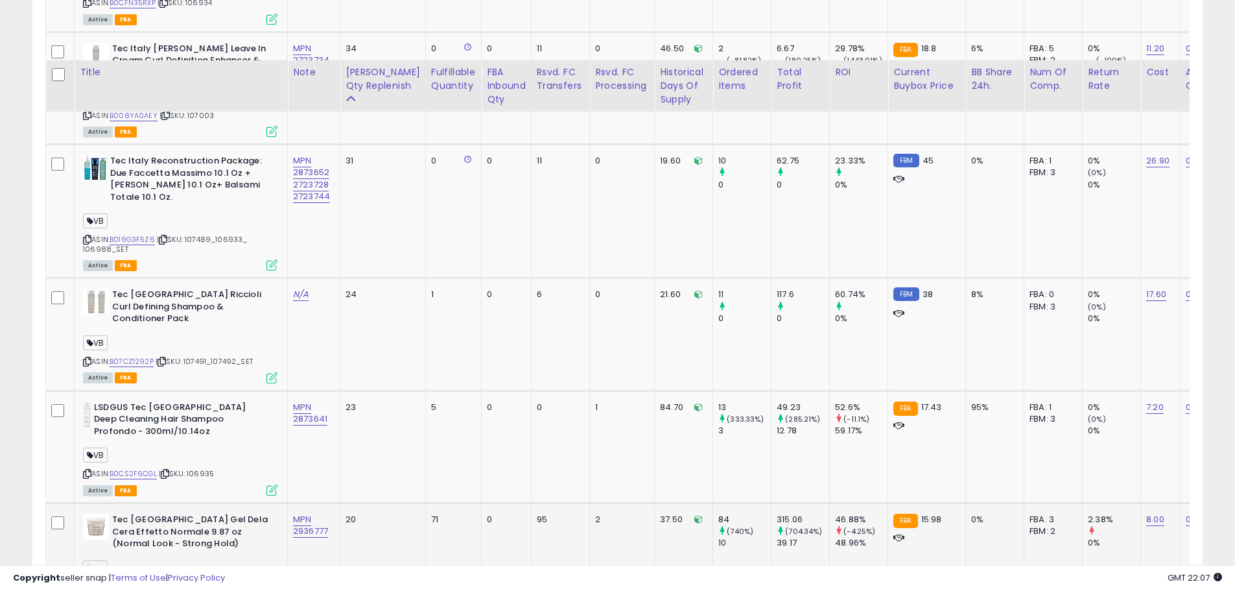
scroll to position [1963, 0]
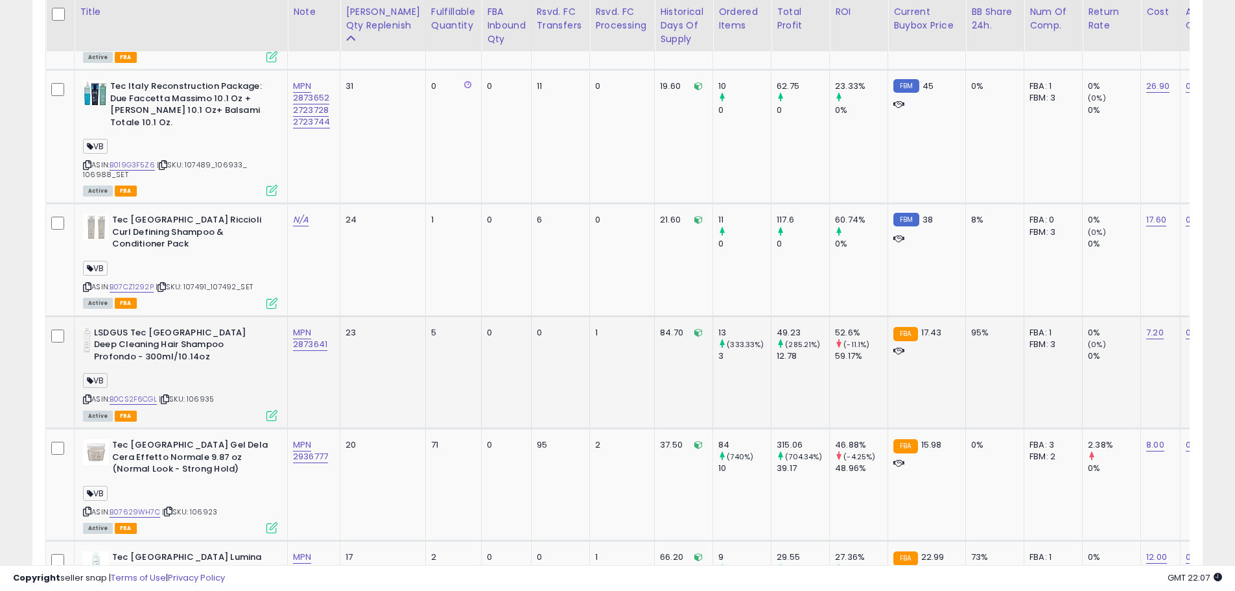
click at [655, 369] on td "84.70" at bounding box center [684, 372] width 58 height 112
click at [655, 463] on td "37.50" at bounding box center [684, 484] width 58 height 112
drag, startPoint x: 659, startPoint y: 471, endPoint x: 589, endPoint y: 406, distance: 94.5
click at [589, 428] on tr "Tec Italy Gel Dela Cera Effetto Normale 9.87 oz (Normal Look - Strong Hold) VB …" at bounding box center [1100, 484] width 2109 height 112
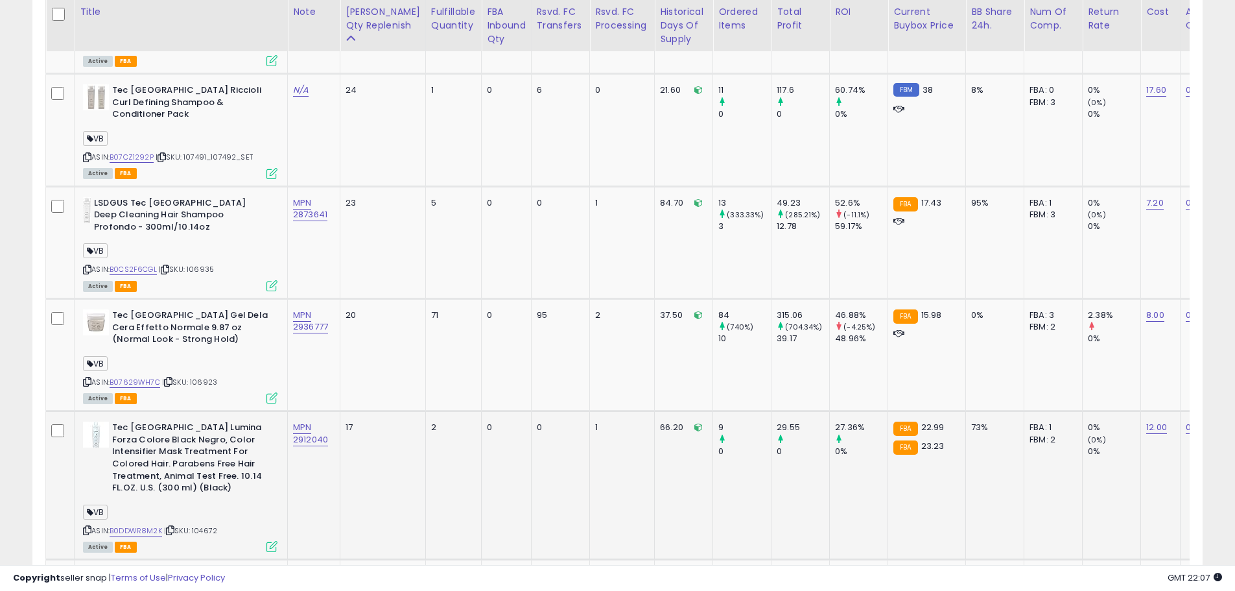
click at [655, 467] on td "66.20" at bounding box center [684, 485] width 58 height 148
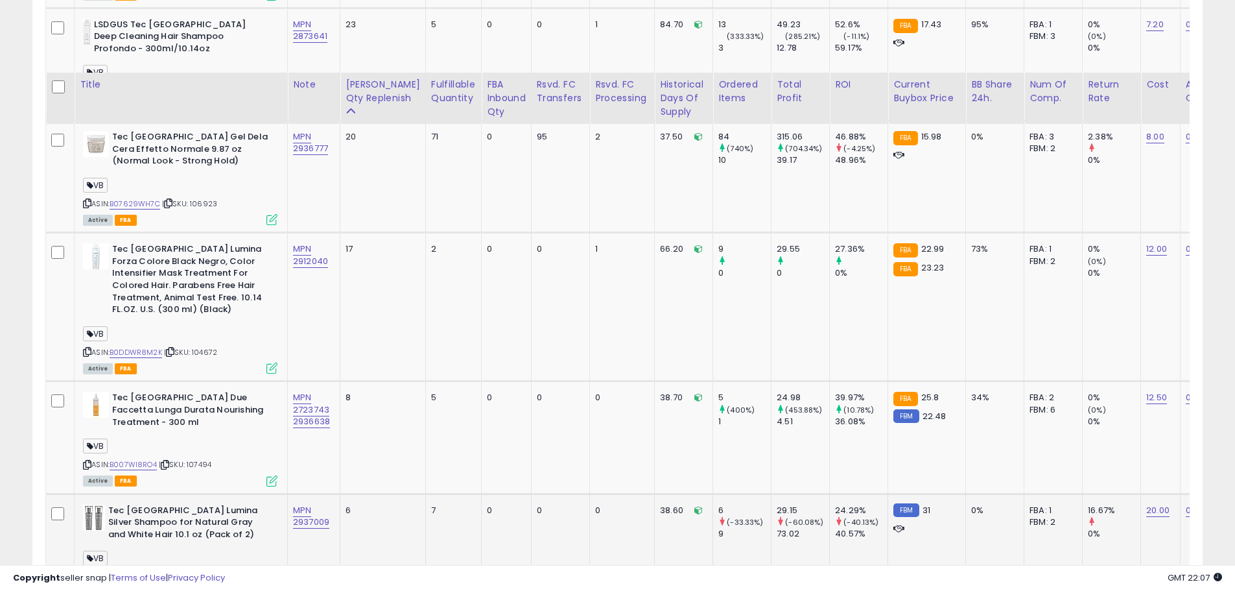
scroll to position [2417, 0]
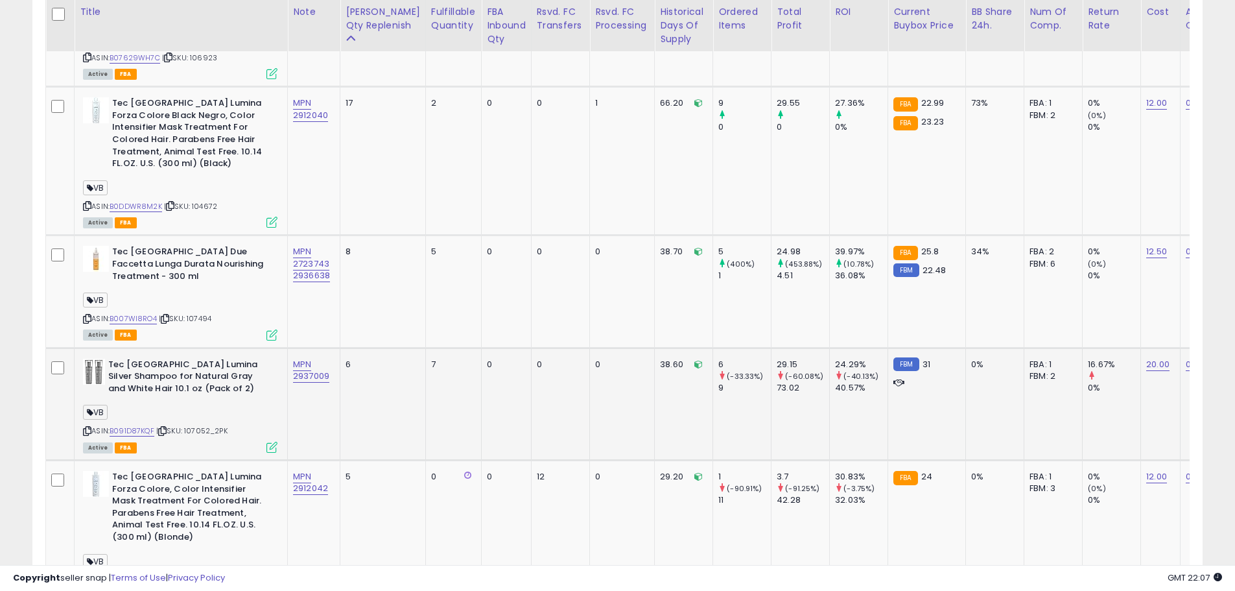
click at [655, 376] on td "38.60" at bounding box center [684, 403] width 58 height 112
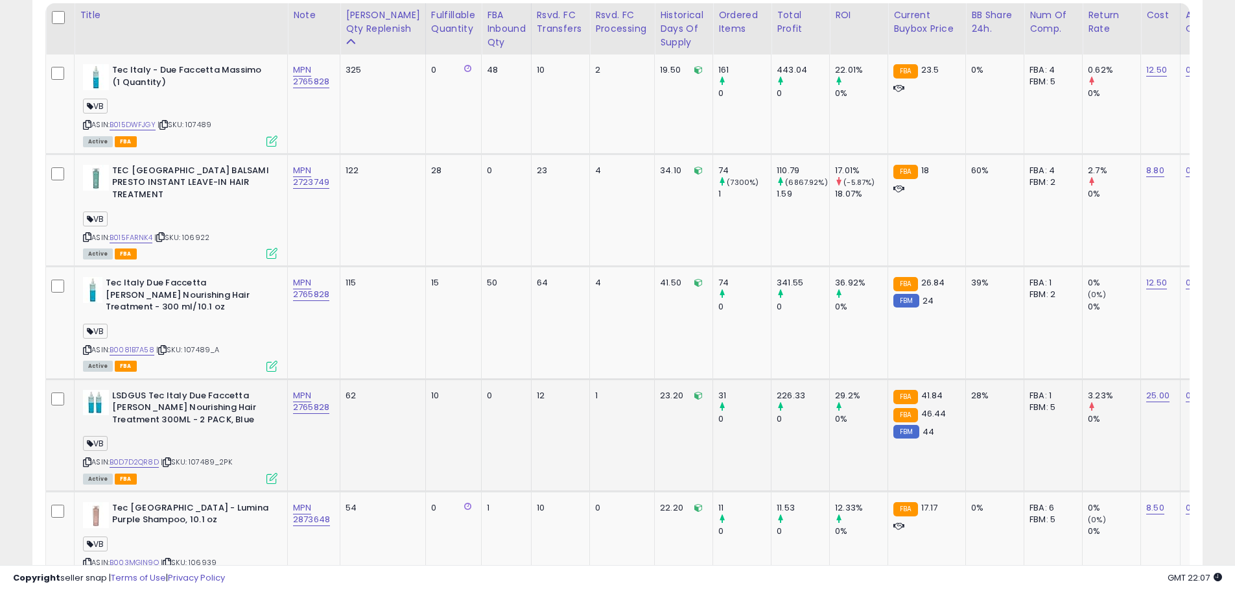
scroll to position [797, 0]
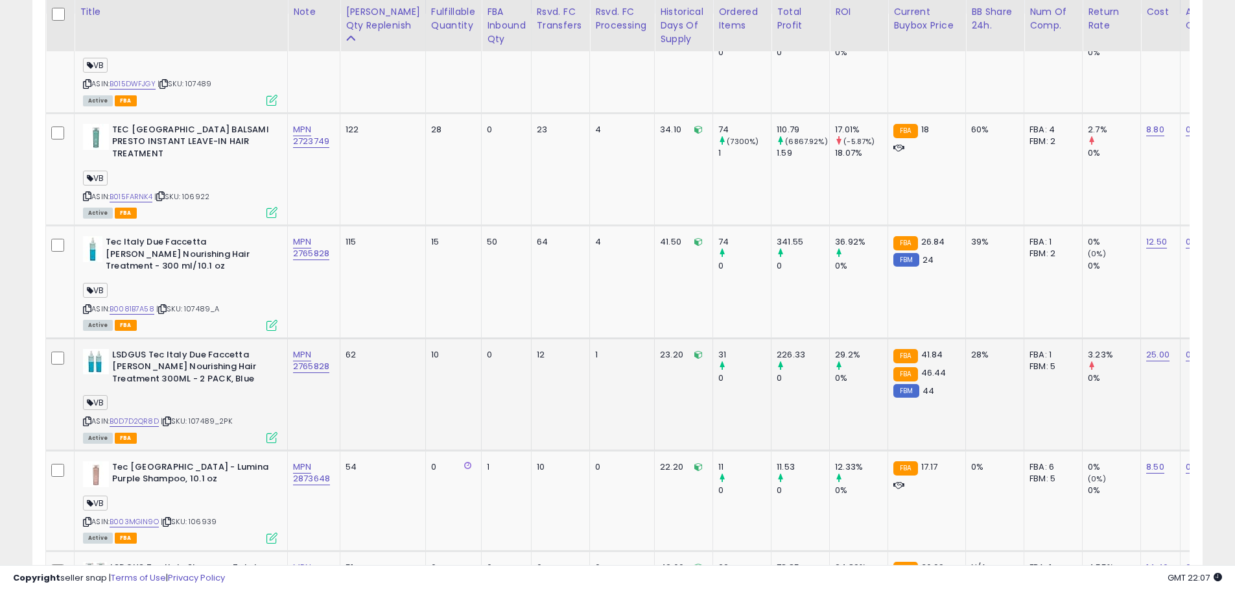
click at [540, 368] on td "12" at bounding box center [560, 394] width 59 height 112
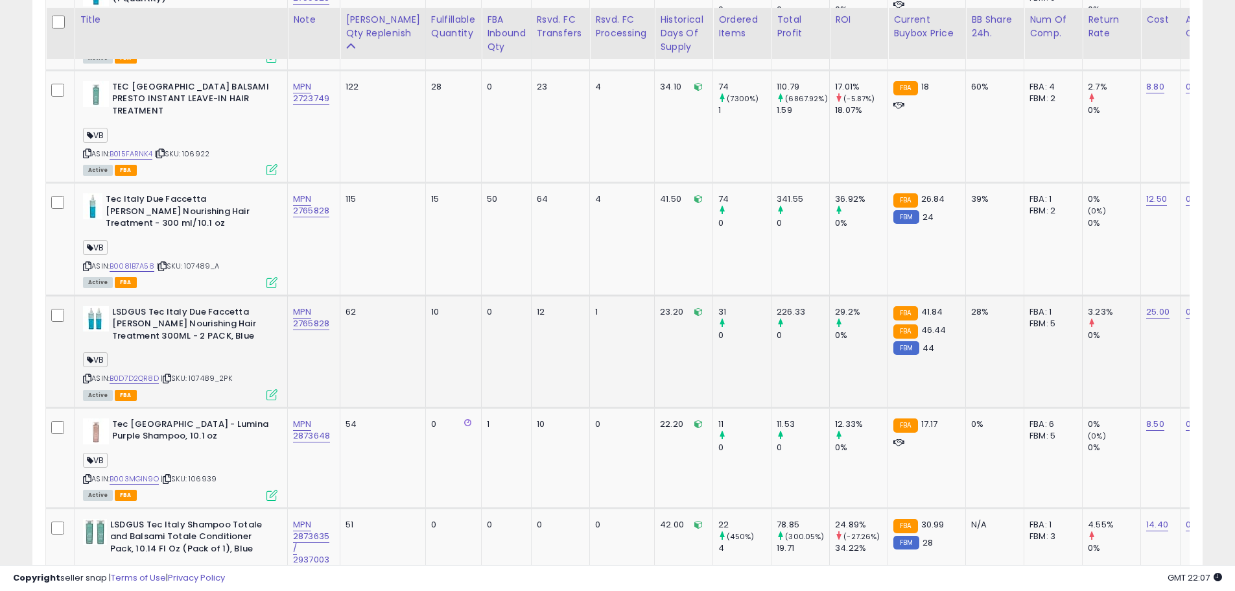
scroll to position [861, 0]
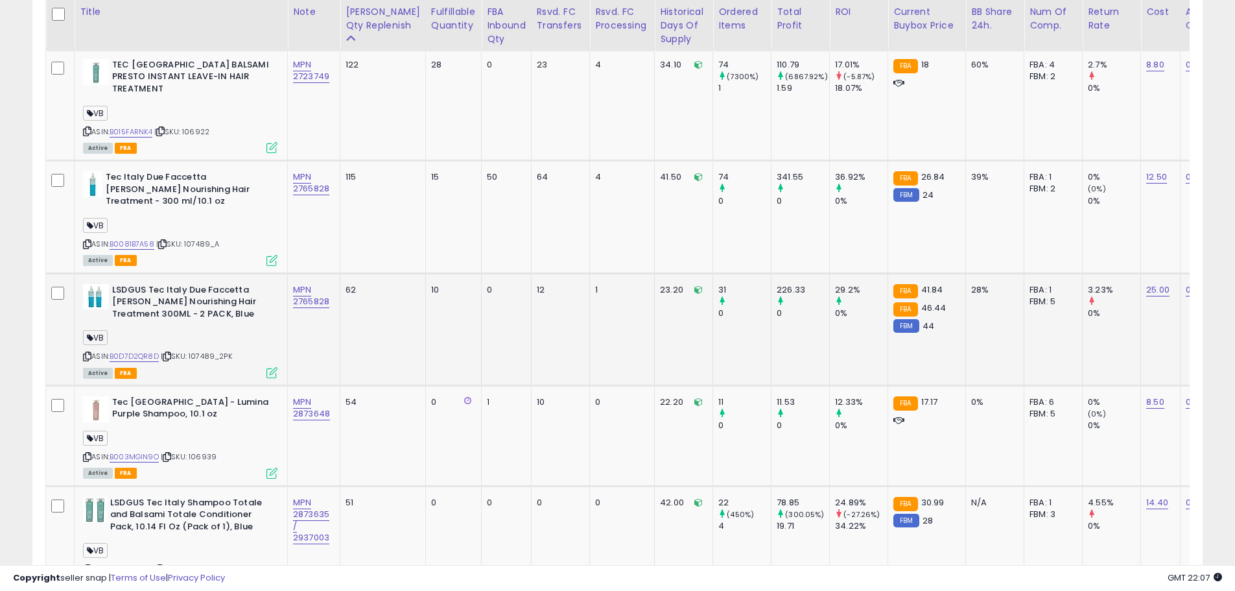
click at [384, 310] on td "62" at bounding box center [383, 329] width 86 height 112
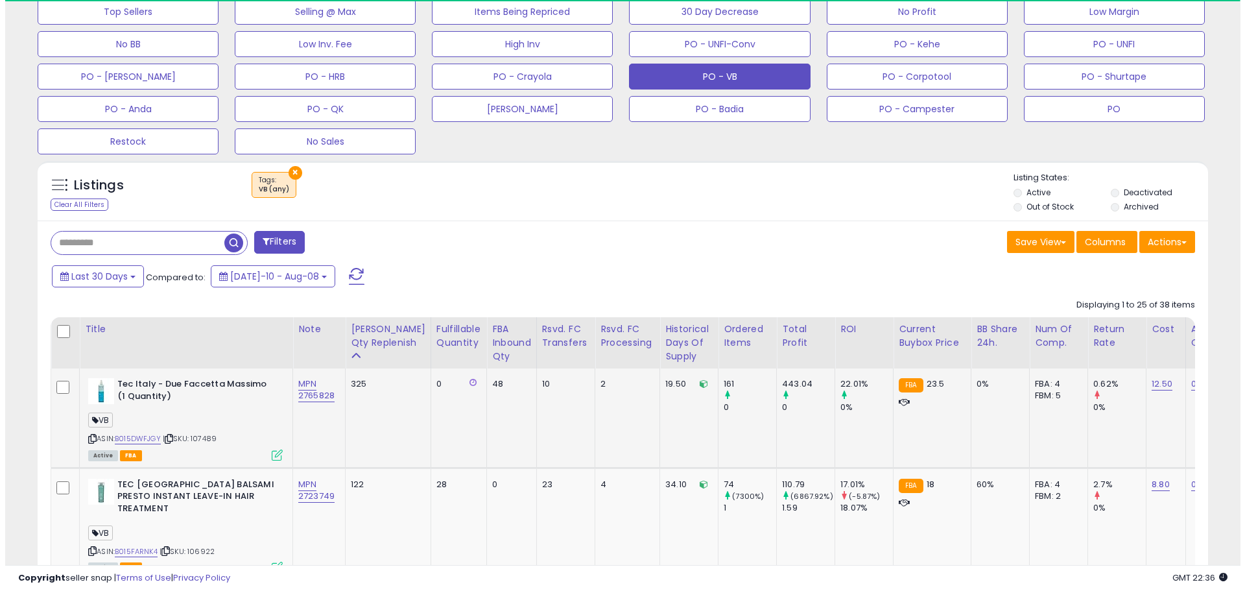
scroll to position [343, 0]
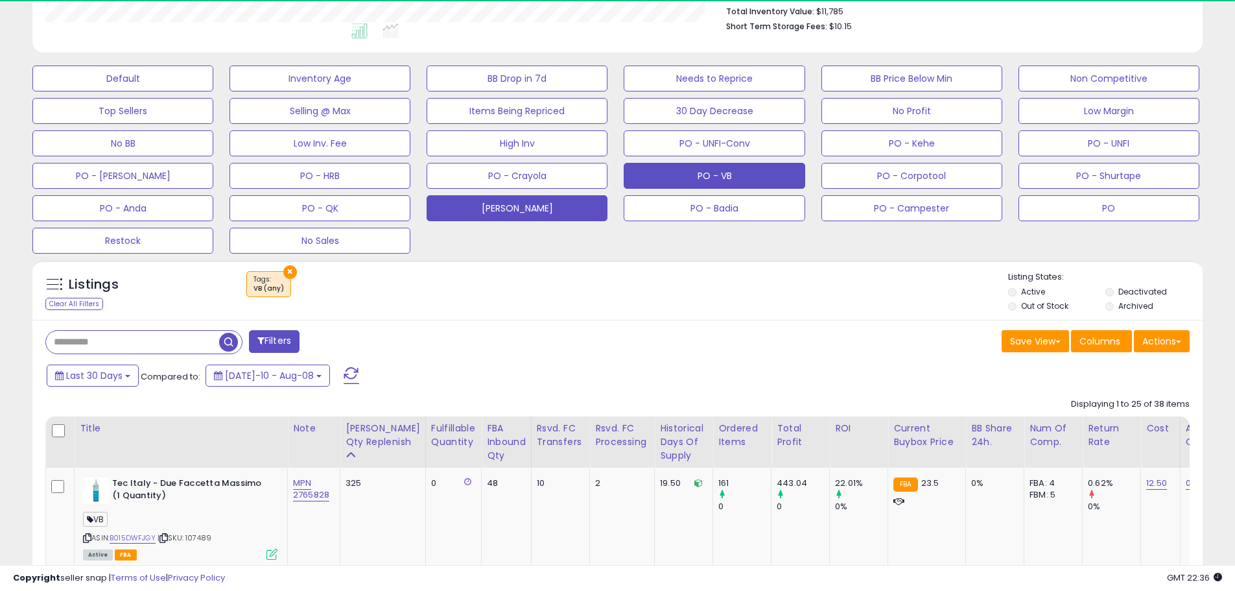
click at [513, 207] on button "[PERSON_NAME]" at bounding box center [517, 208] width 181 height 26
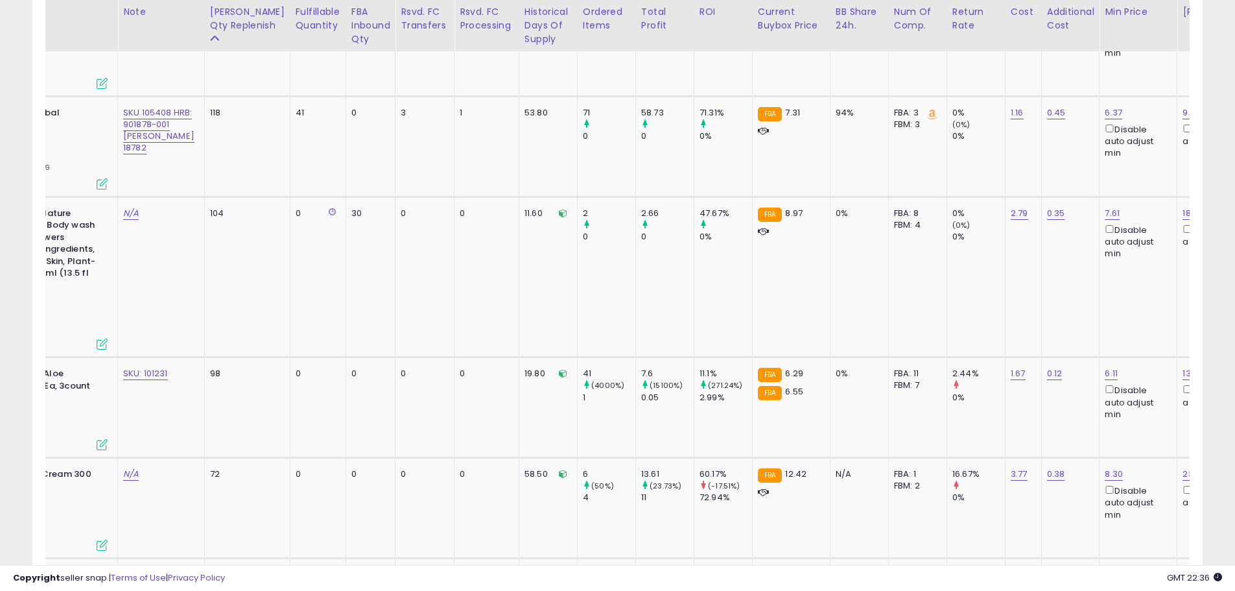
scroll to position [0, 213]
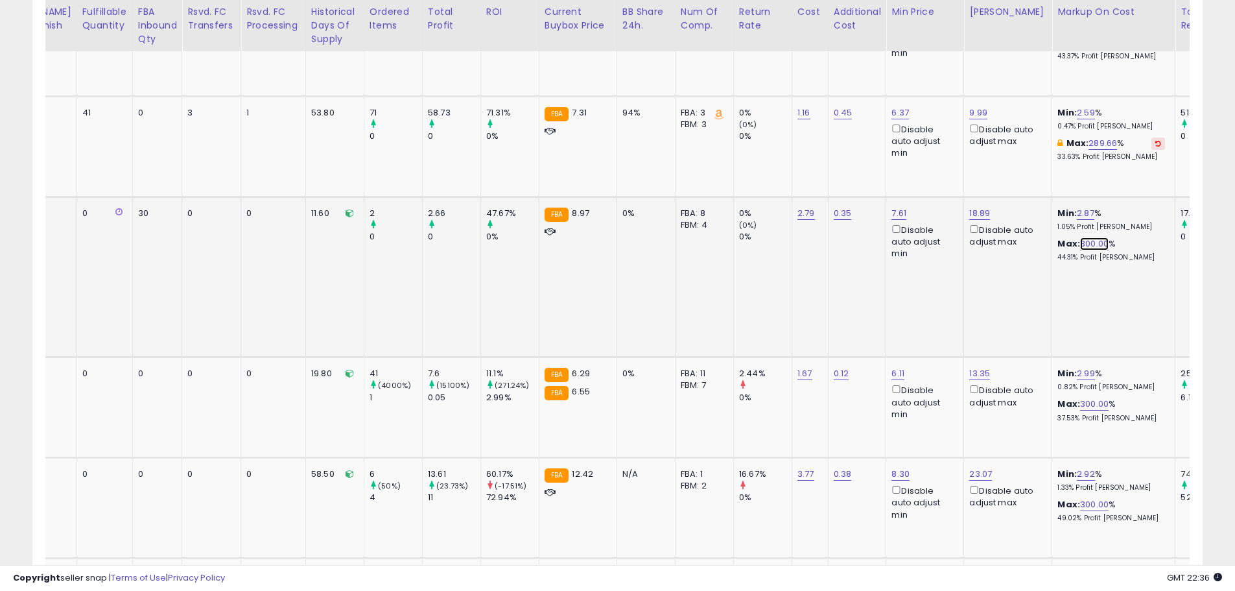
click at [1080, 237] on link "300.00" at bounding box center [1094, 243] width 29 height 13
drag, startPoint x: 981, startPoint y: 189, endPoint x: 913, endPoint y: 189, distance: 67.4
click at [913, 196] on tr "Unilever Dove Care By Nature Awakening Shower Gel, Body wash with Green Tea and…" at bounding box center [733, 276] width 2140 height 161
drag, startPoint x: 959, startPoint y: 305, endPoint x: 930, endPoint y: 248, distance: 64.4
click at [964, 304] on td "18.89 Disable auto adjust max" at bounding box center [1008, 276] width 88 height 161
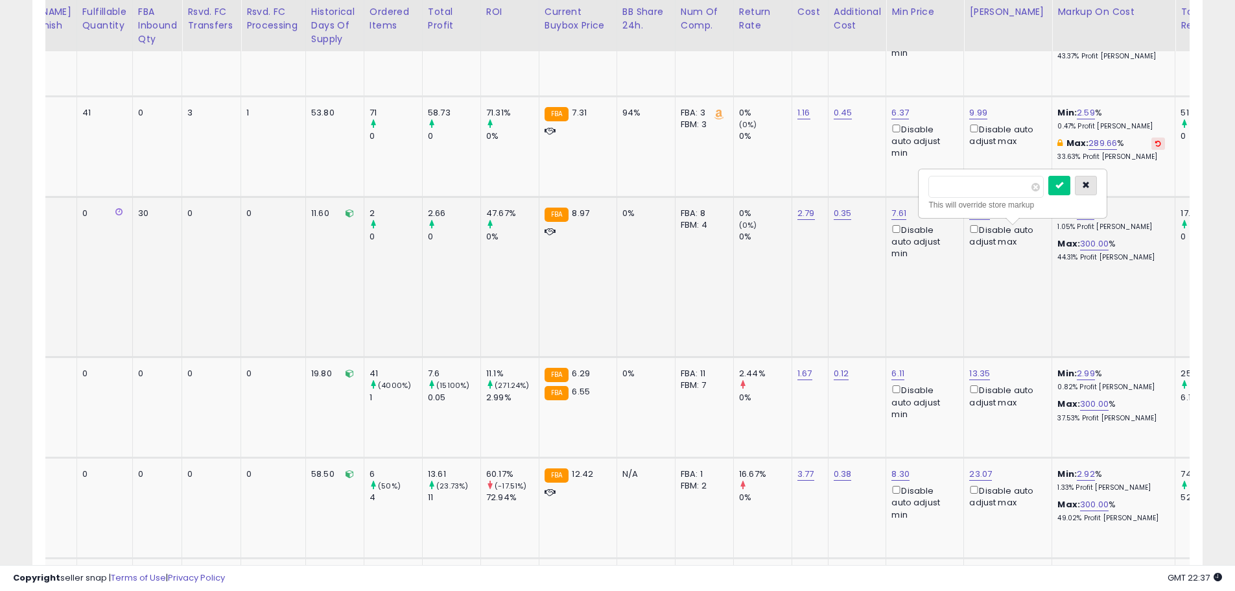
click at [1090, 183] on icon "button" at bounding box center [1086, 185] width 8 height 8
click at [969, 207] on link "18.89" at bounding box center [979, 213] width 21 height 13
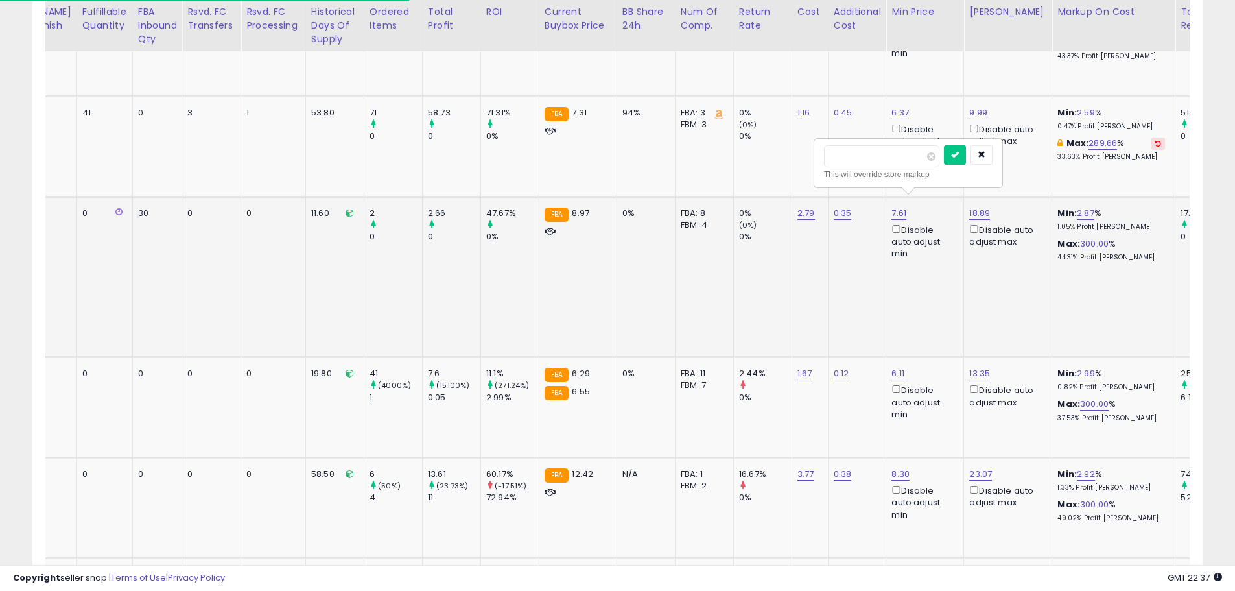
drag, startPoint x: 868, startPoint y: 159, endPoint x: 823, endPoint y: 159, distance: 45.4
click at [823, 159] on div "***** This will override store markup" at bounding box center [908, 162] width 187 height 47
type input "****"
click at [959, 154] on icon "submit" at bounding box center [955, 154] width 8 height 8
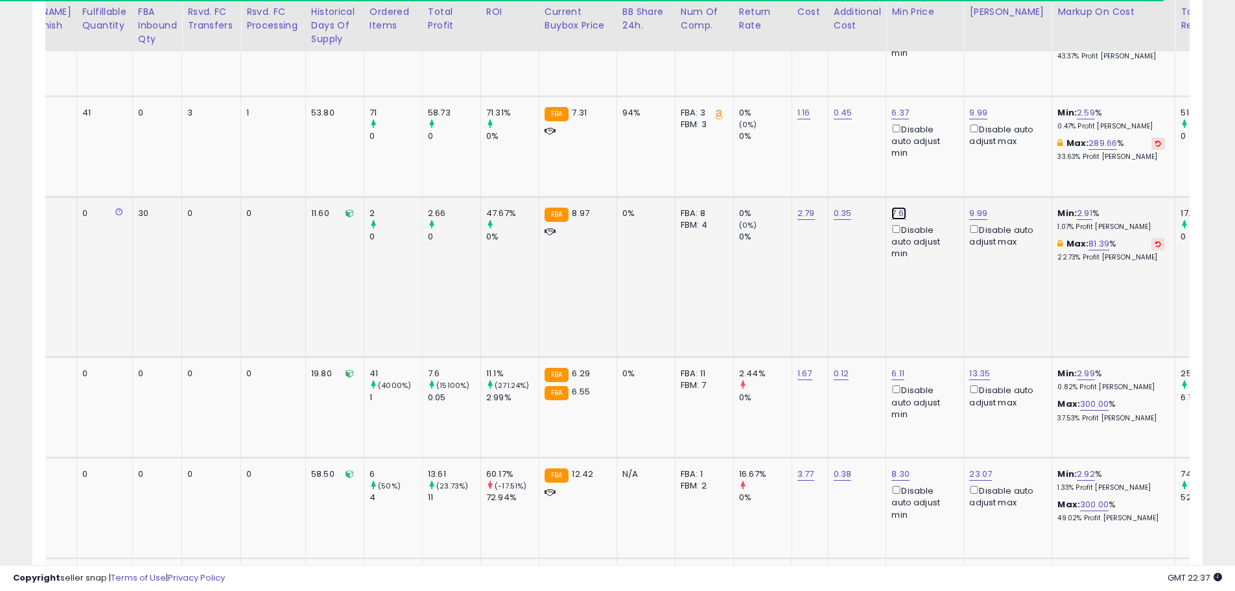
click at [891, 207] on link "7.61" at bounding box center [898, 213] width 15 height 13
drag, startPoint x: 770, startPoint y: 161, endPoint x: 747, endPoint y: 163, distance: 23.4
click at [747, 163] on input "****" at bounding box center [800, 156] width 115 height 22
type input "****"
click at [878, 158] on icon "submit" at bounding box center [874, 154] width 8 height 8
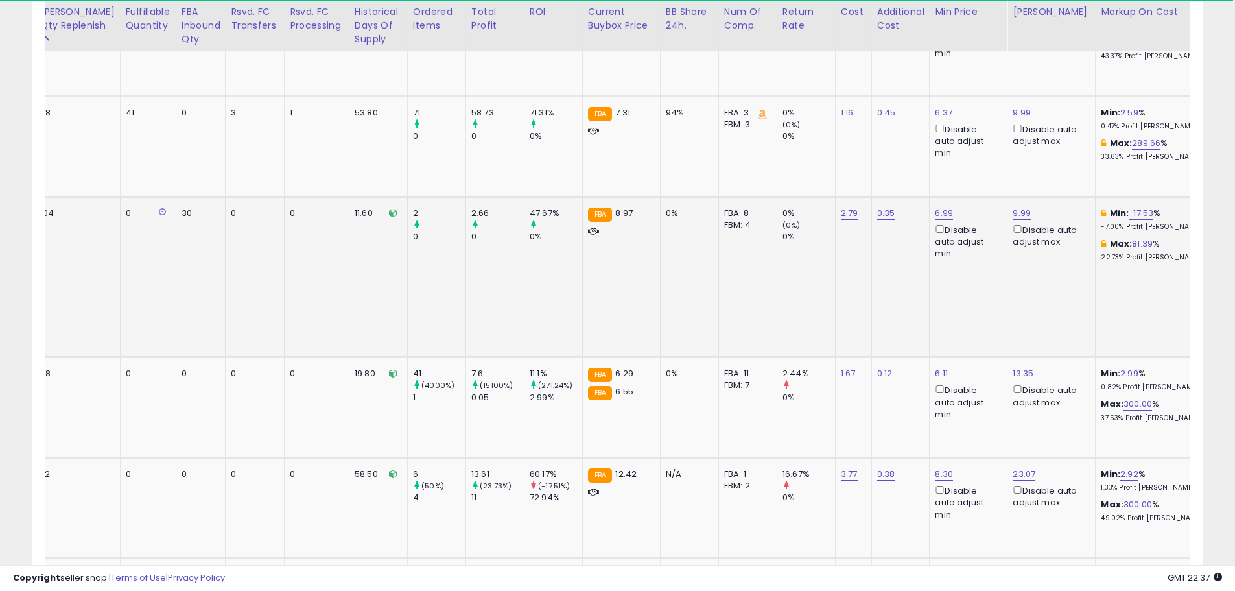
scroll to position [0, 110]
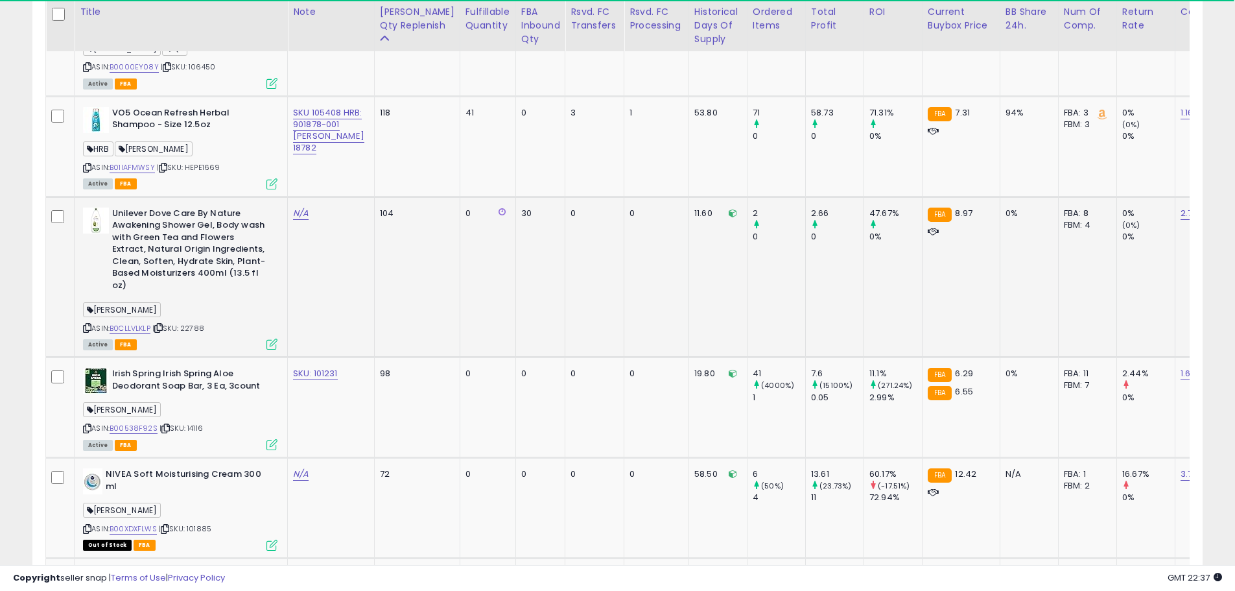
click at [268, 338] on icon at bounding box center [271, 343] width 11 height 11
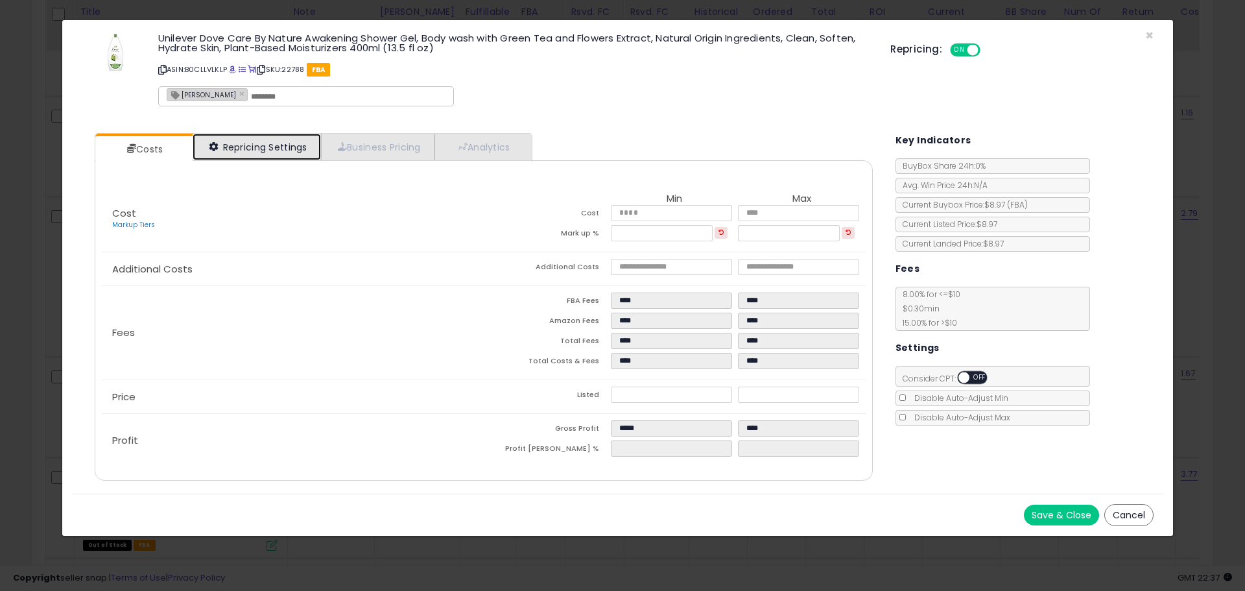
click at [288, 153] on link "Repricing Settings" at bounding box center [257, 147] width 128 height 27
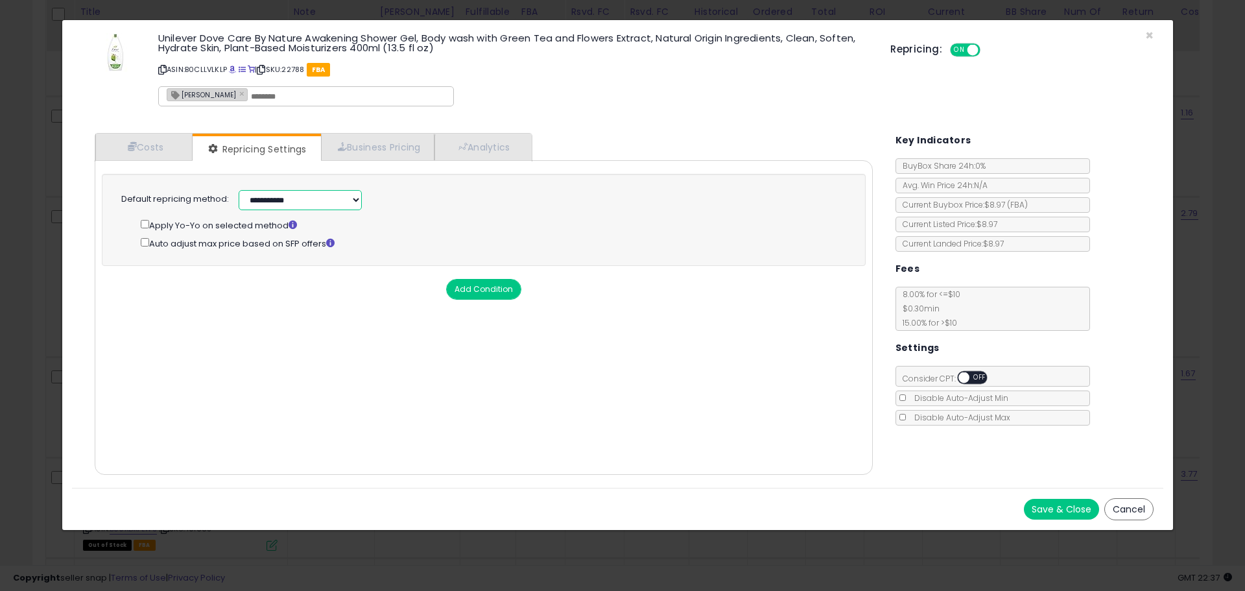
click at [312, 204] on select "**********" at bounding box center [300, 200] width 123 height 20
select select "******"
click at [239, 190] on select "**********" at bounding box center [300, 200] width 123 height 20
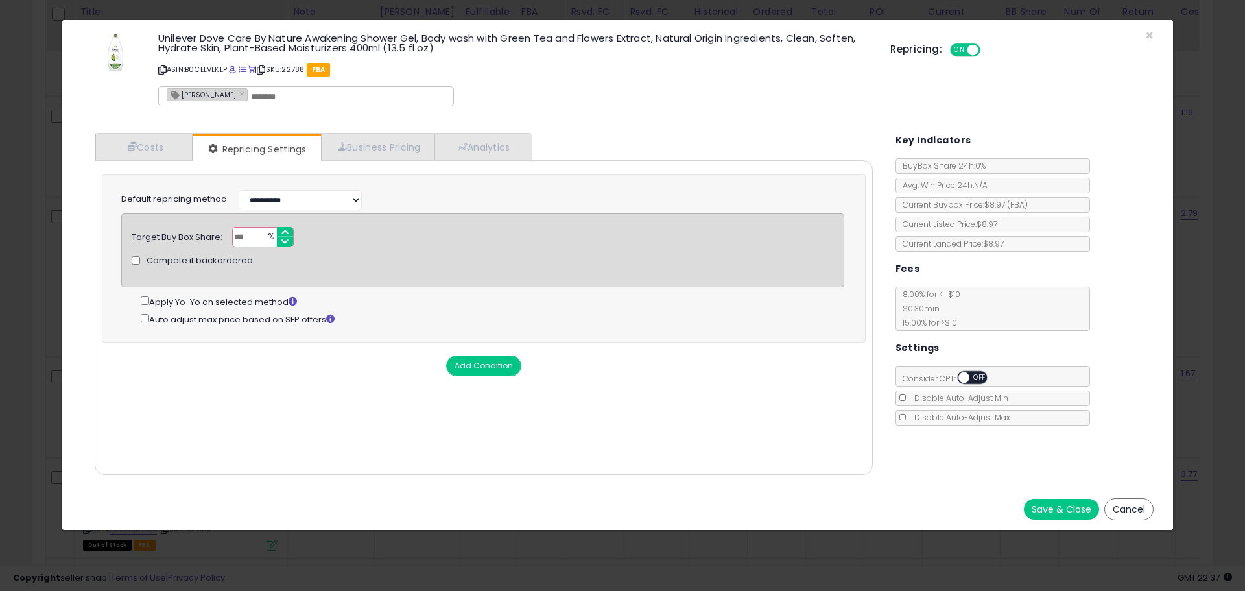
click at [1056, 510] on button "Save & Close" at bounding box center [1060, 508] width 75 height 21
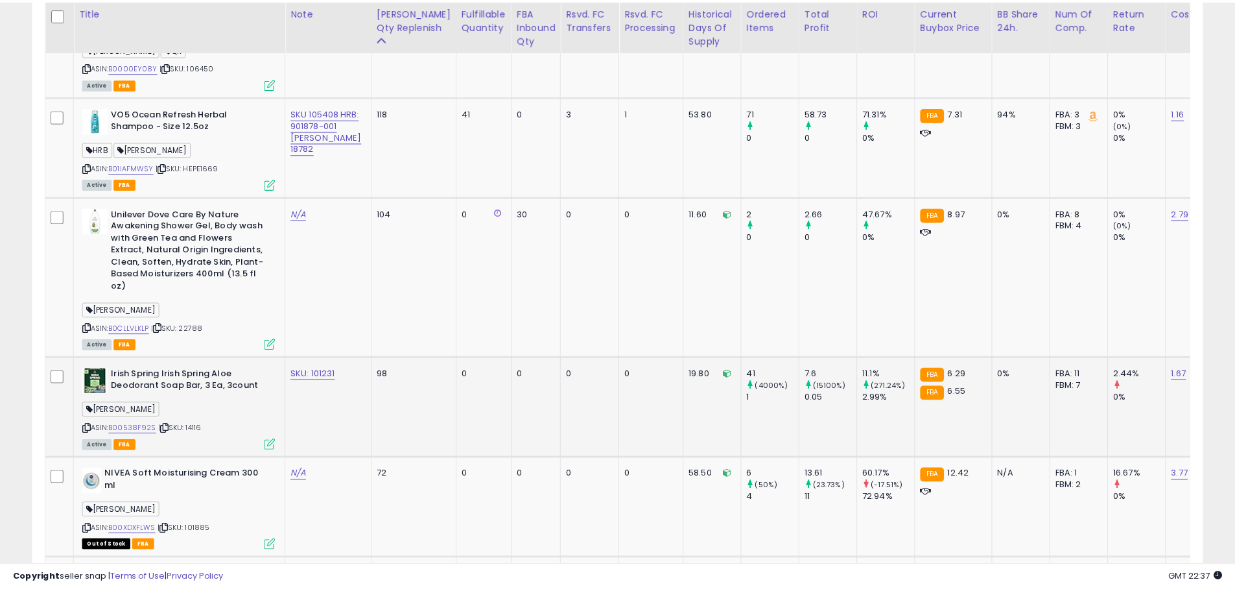
scroll to position [266, 679]
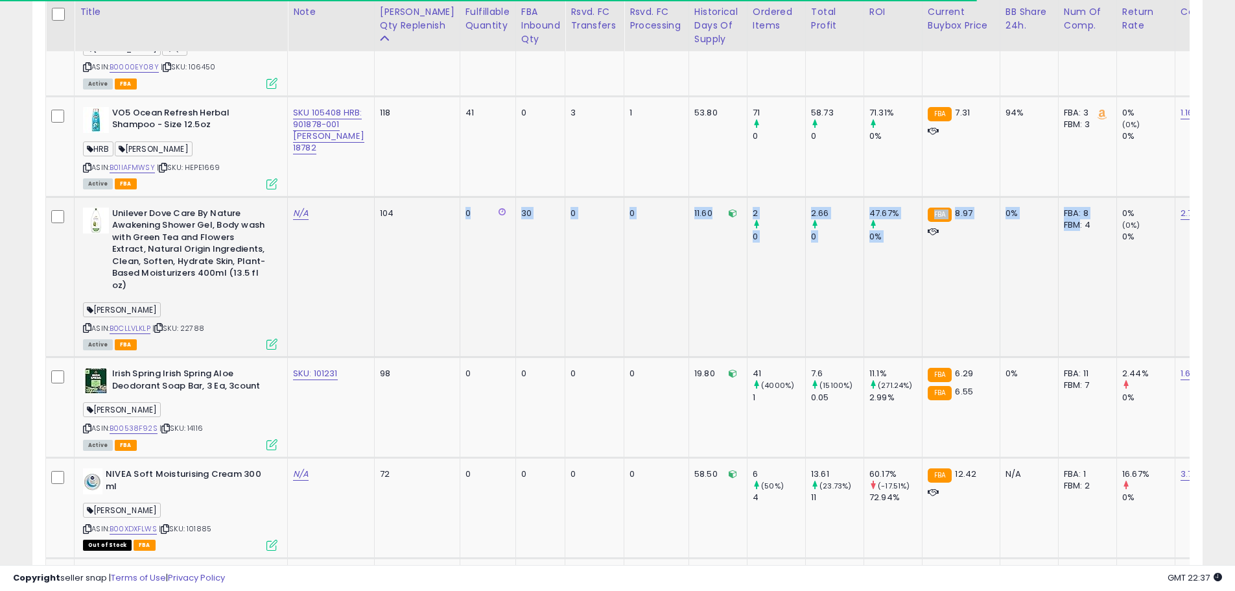
drag, startPoint x: 399, startPoint y: 279, endPoint x: 1012, endPoint y: 283, distance: 612.6
click at [1011, 281] on tr "Unilever Dove Care By Nature Awakening Shower Gel, Body wash with Green Tea and…" at bounding box center [1116, 276] width 2140 height 161
click at [1116, 289] on td "0% (0%) 0%" at bounding box center [1145, 276] width 58 height 161
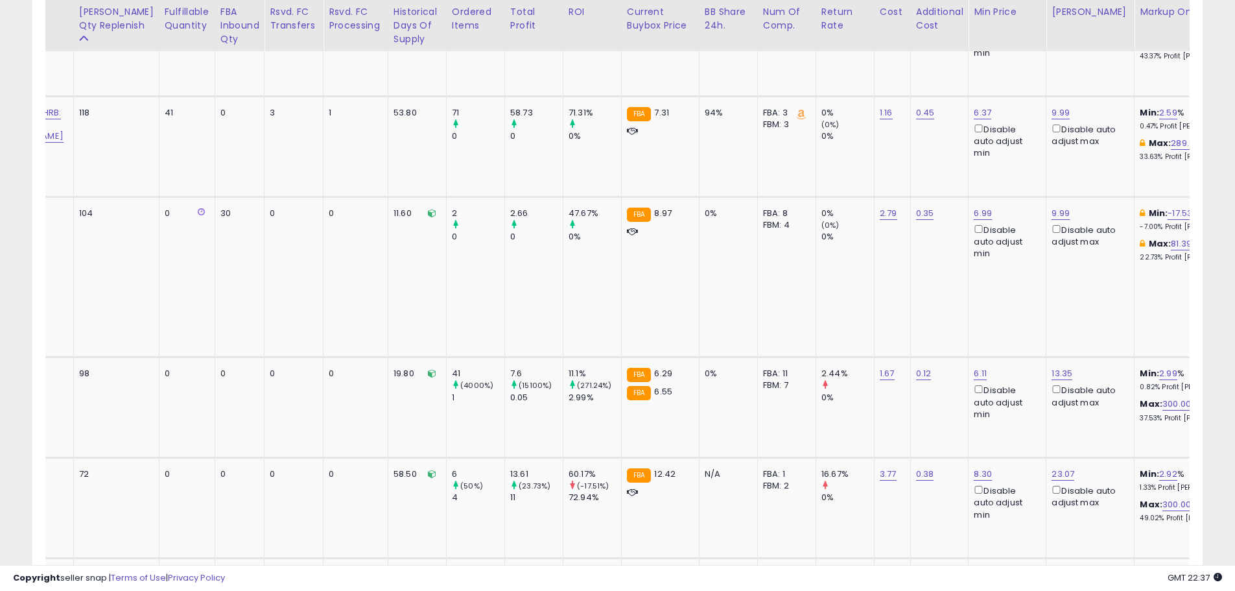
click at [1234, 210] on icon at bounding box center [1240, 213] width 6 height 6
click at [974, 207] on link "7.61" at bounding box center [981, 213] width 15 height 13
type input "****"
drag, startPoint x: 876, startPoint y: 159, endPoint x: 983, endPoint y: 159, distance: 106.3
click at [840, 163] on input "****" at bounding box center [882, 156] width 115 height 22
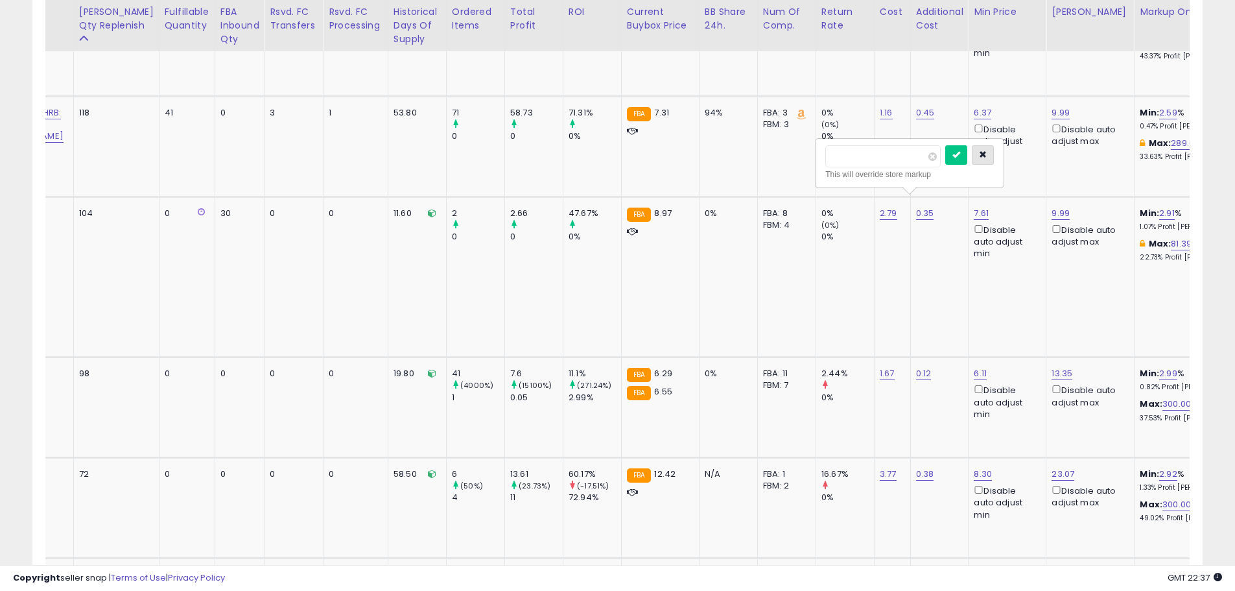
click at [987, 158] on icon "button" at bounding box center [983, 154] width 8 height 8
click at [1159, 207] on link "2.91" at bounding box center [1167, 213] width 16 height 13
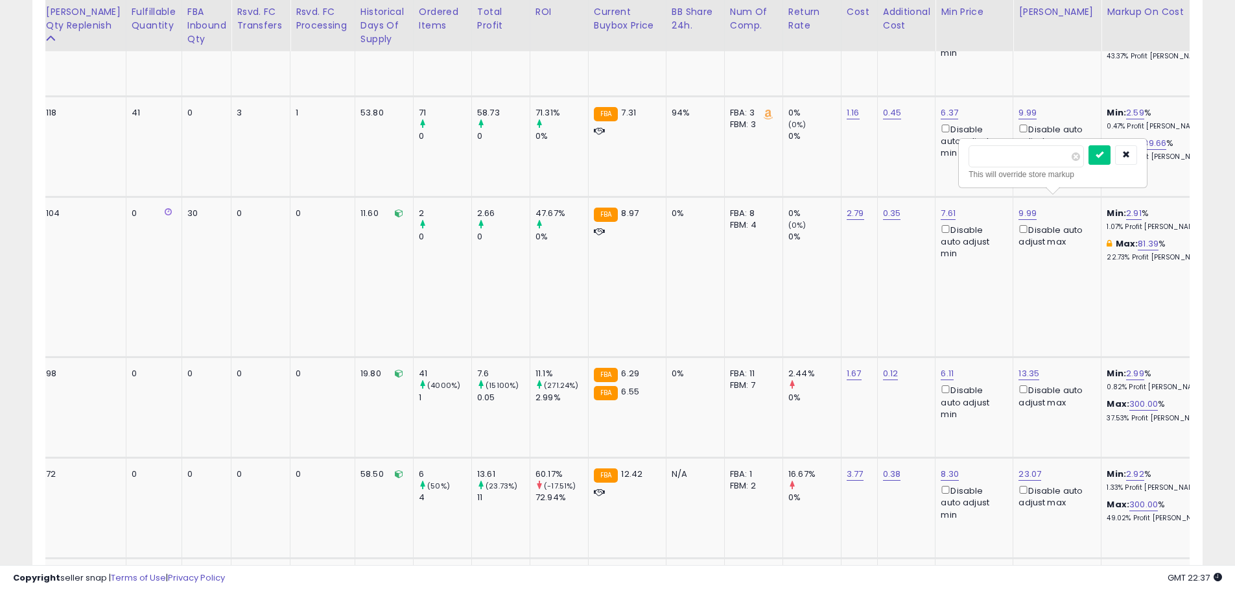
drag, startPoint x: 999, startPoint y: 161, endPoint x: 959, endPoint y: 161, distance: 39.5
click at [959, 161] on div "**** This will override store markup" at bounding box center [1052, 162] width 187 height 47
type input "*"
click at [1103, 157] on icon "submit" at bounding box center [1099, 154] width 8 height 8
click at [950, 282] on td "7.55 Disable auto adjust min" at bounding box center [974, 276] width 78 height 161
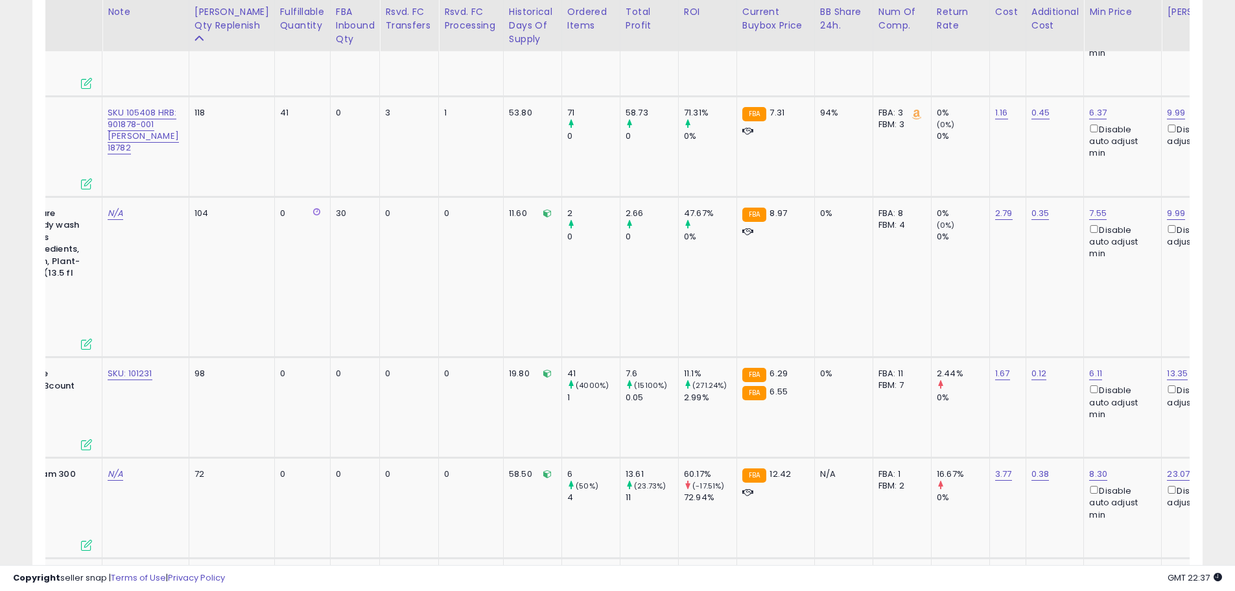
scroll to position [0, 181]
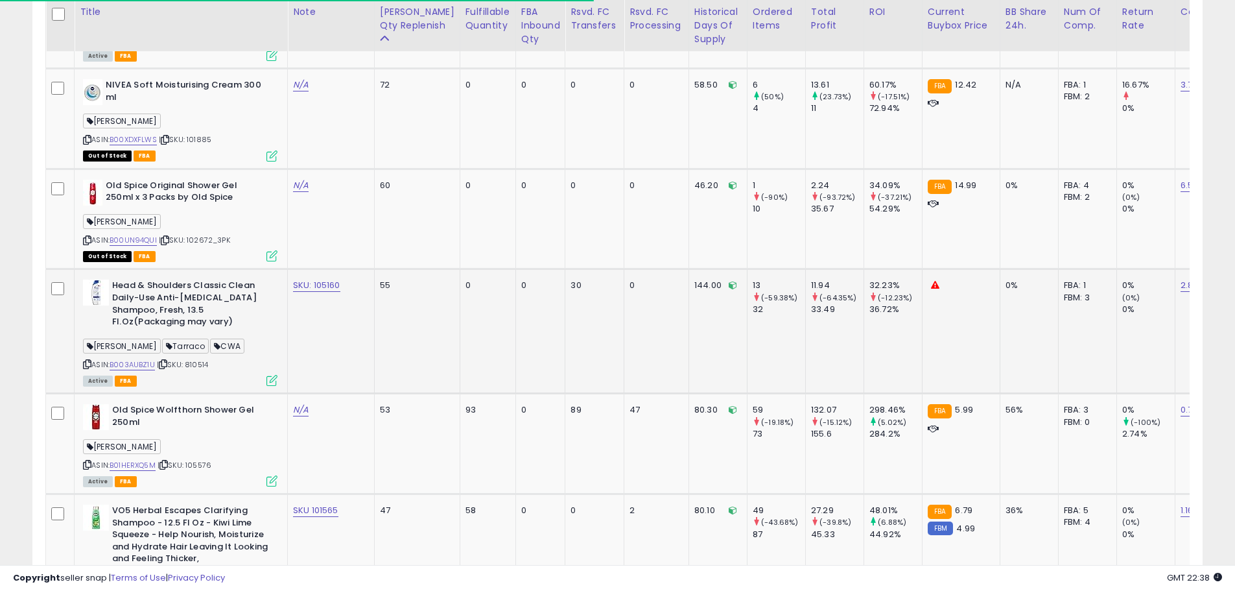
click at [374, 336] on td "55" at bounding box center [417, 331] width 86 height 124
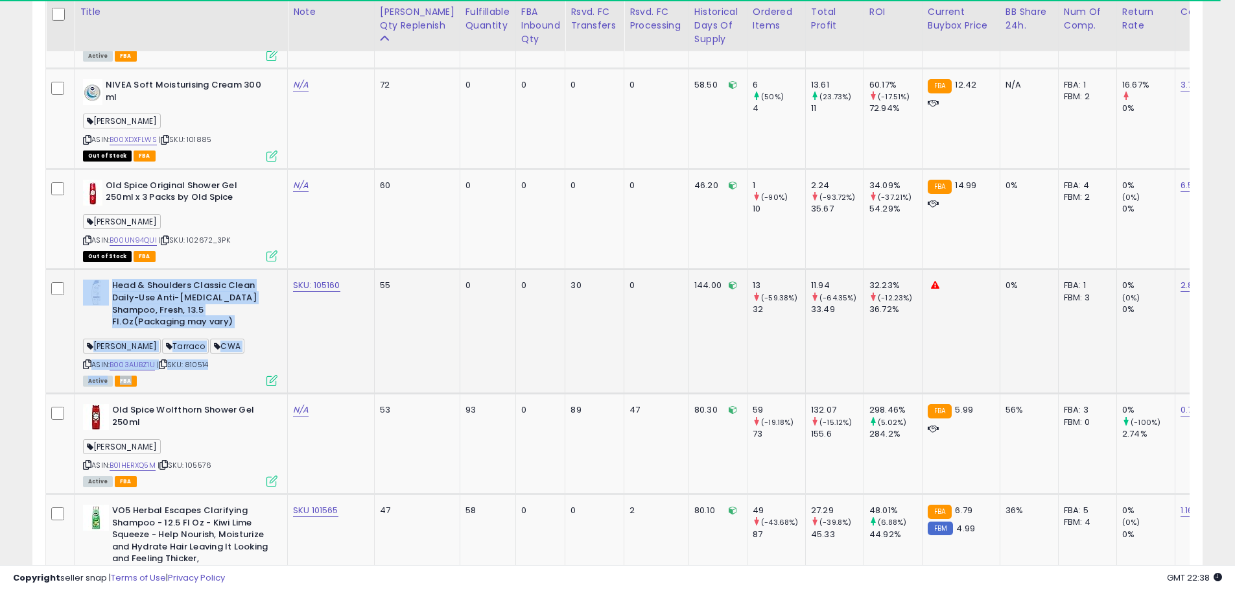
drag, startPoint x: 233, startPoint y: 349, endPoint x: 126, endPoint y: 270, distance: 133.4
click at [105, 279] on div "Head & Shoulders Classic Clean Daily-Use Anti-Dandruff Shampoo, Fresh, 13.5 Fl.…" at bounding box center [179, 331] width 198 height 105
click at [165, 279] on b "Head & Shoulders Classic Clean Daily-Use Anti-[MEDICAL_DATA] Shampoo, Fresh, 13…" at bounding box center [191, 304] width 158 height 51
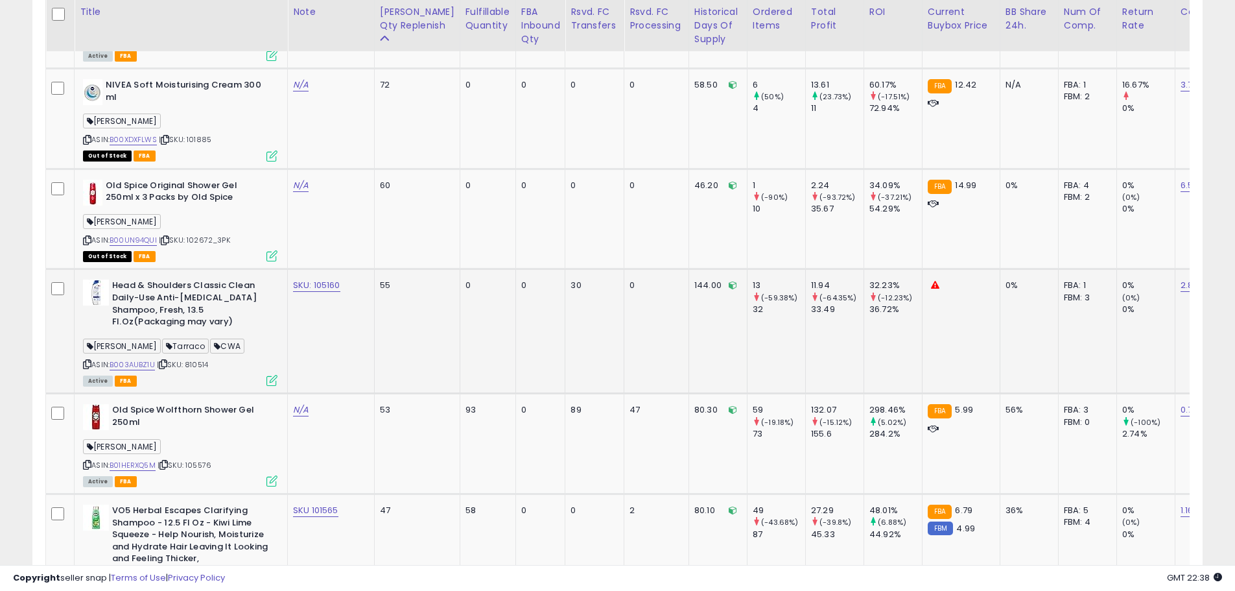
click at [688, 332] on td "144.00" at bounding box center [717, 331] width 58 height 124
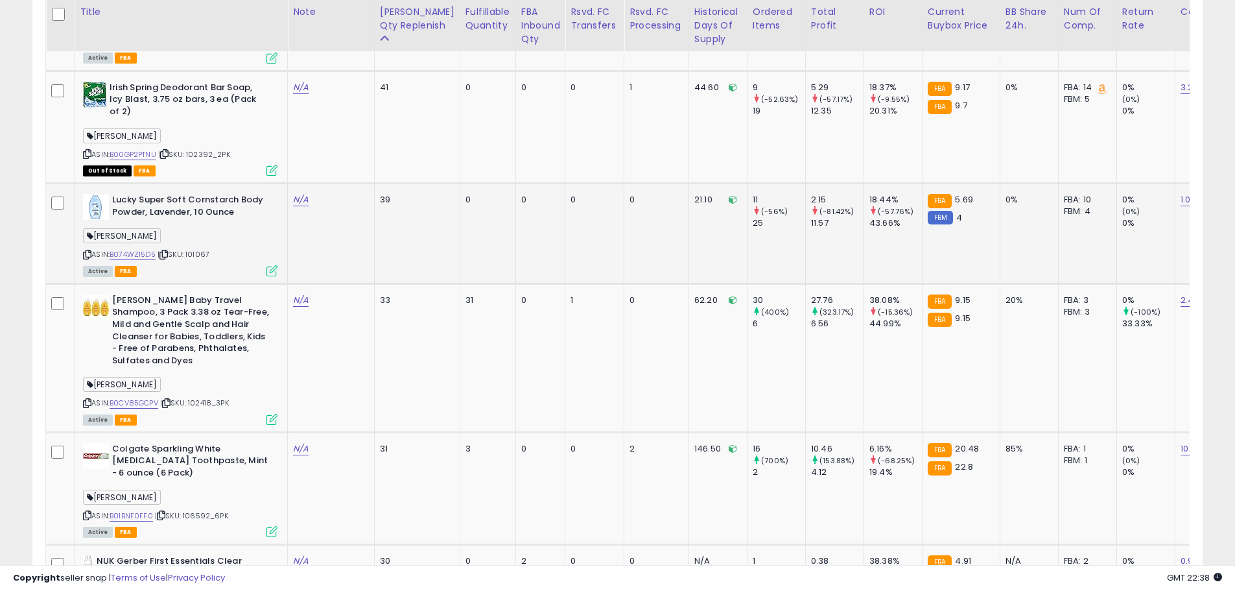
click at [191, 249] on span "| SKU: 101067" at bounding box center [184, 254] width 52 height 10
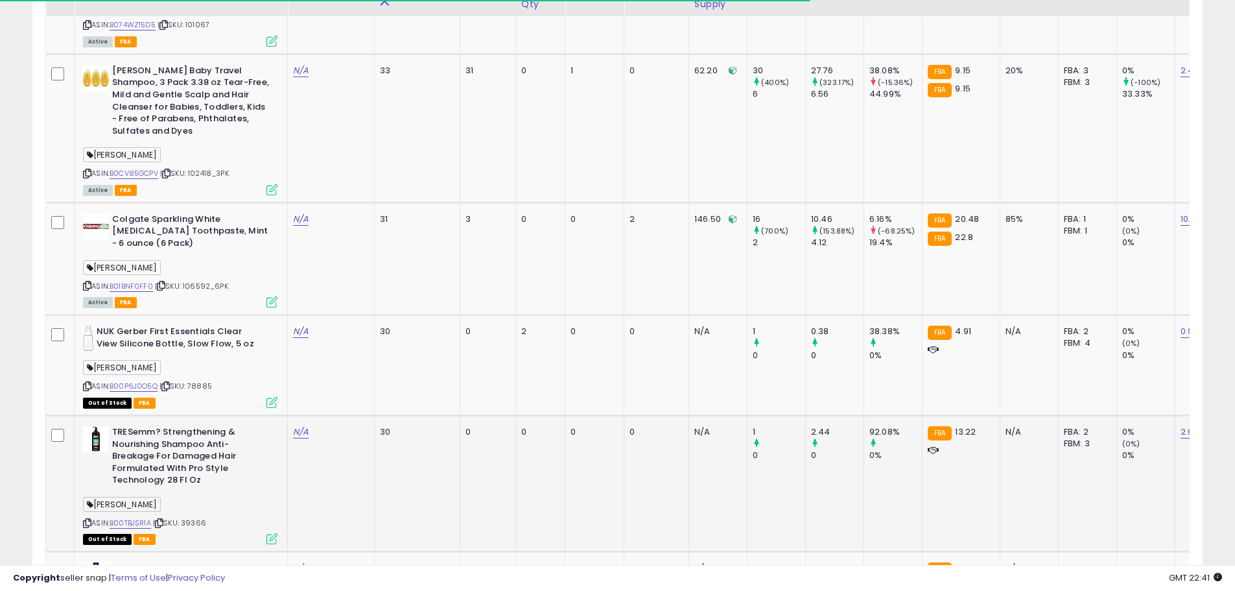
scroll to position [2806, 0]
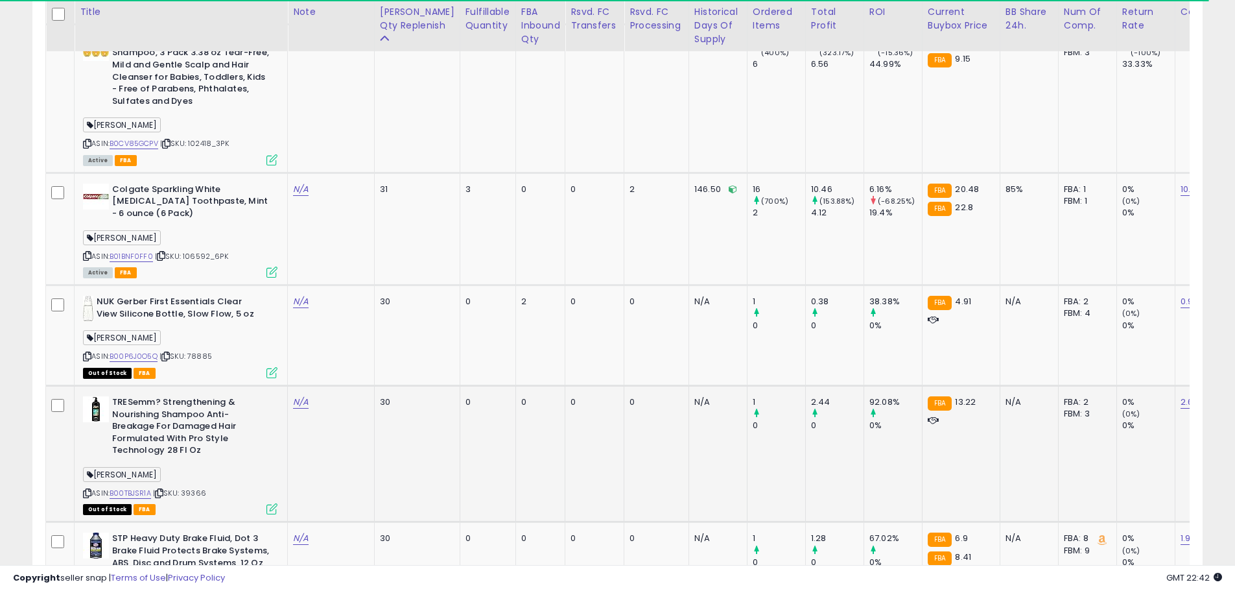
click at [201, 487] on span "| SKU: 39366" at bounding box center [179, 492] width 53 height 10
click at [145, 487] on link "B00TBJSR1A" at bounding box center [130, 492] width 41 height 11
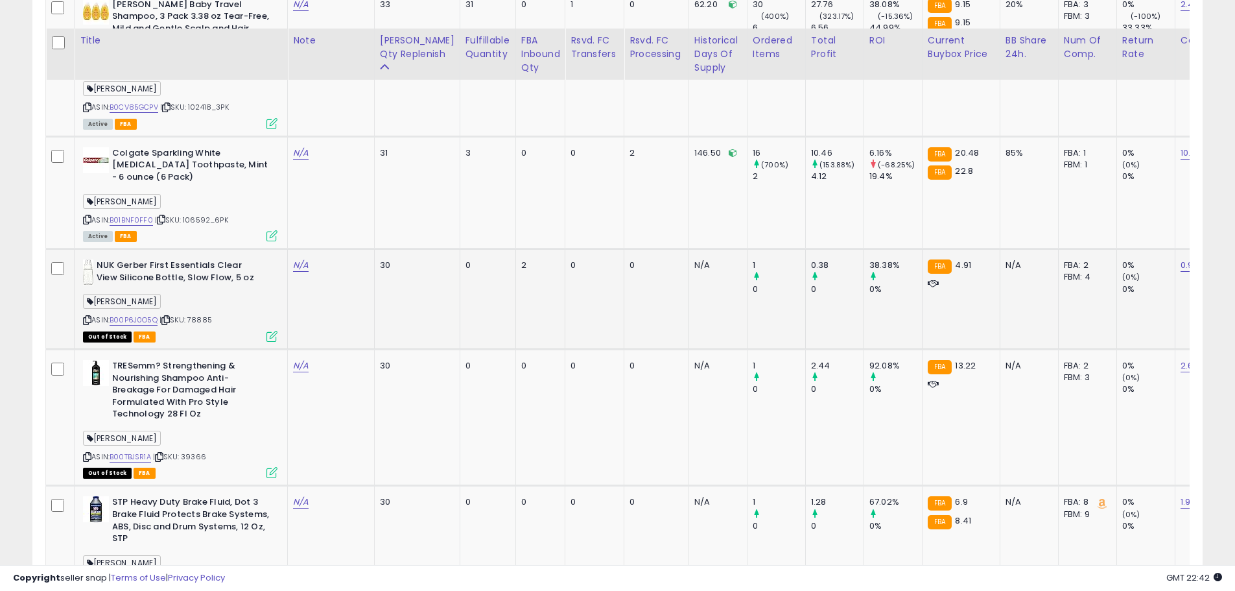
scroll to position [2871, 0]
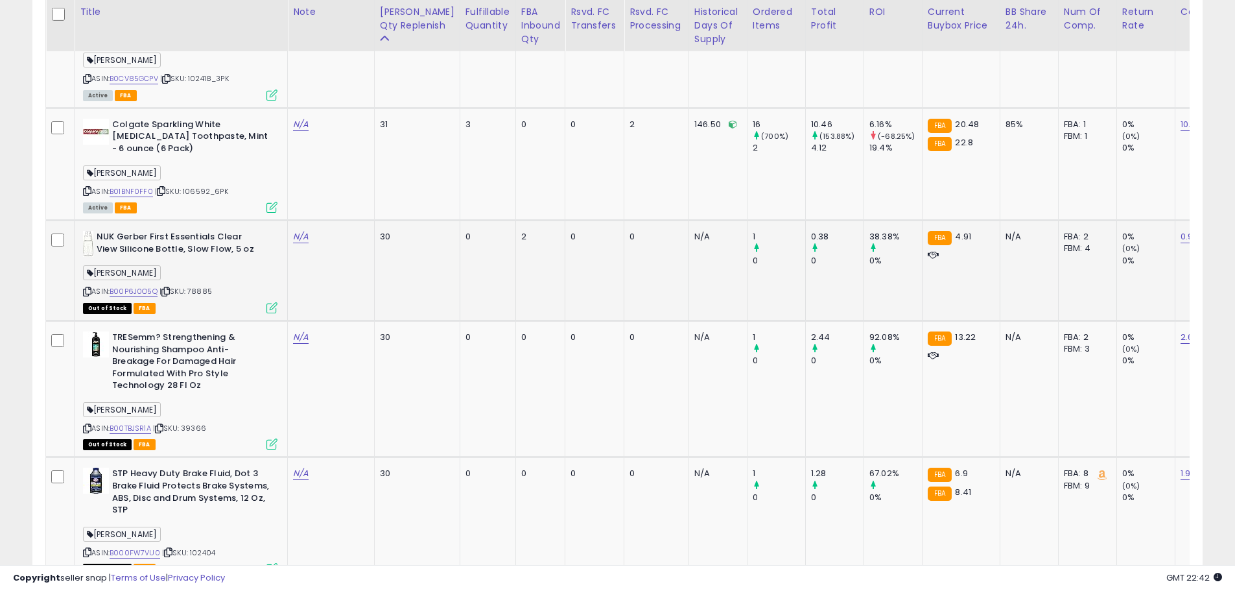
click at [207, 237] on div "ASIN: B00P6J0O5Q | SKU: 78885 Out of Stock FBA" at bounding box center [180, 271] width 194 height 81
click at [203, 286] on span "| SKU: 78885" at bounding box center [185, 291] width 53 height 10
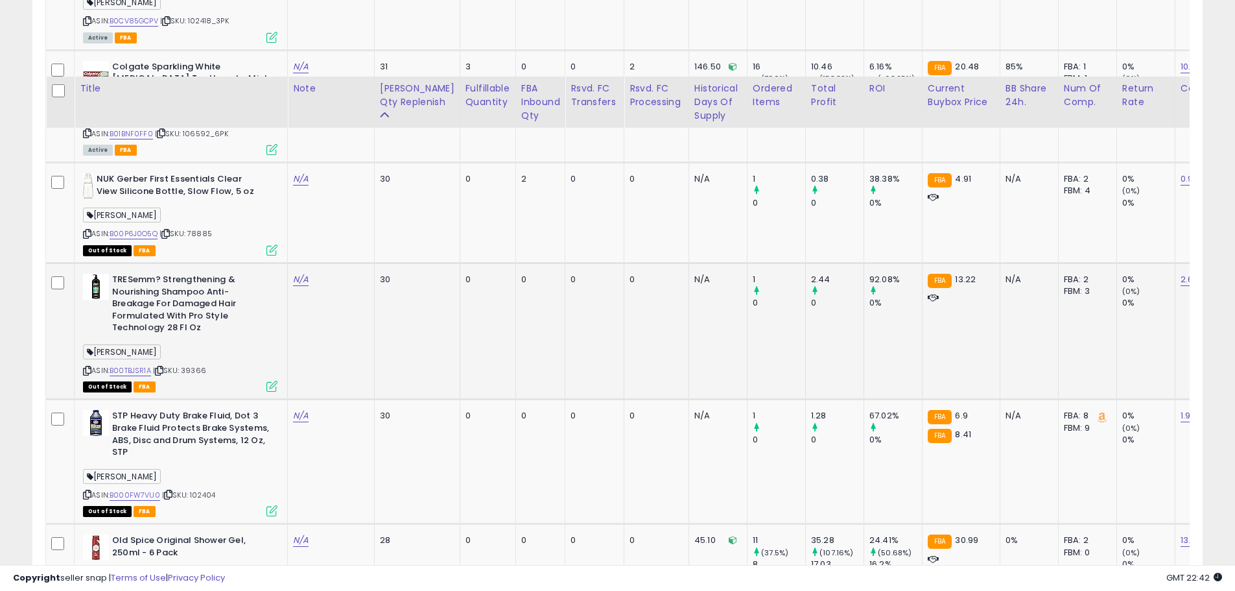
scroll to position [3065, 0]
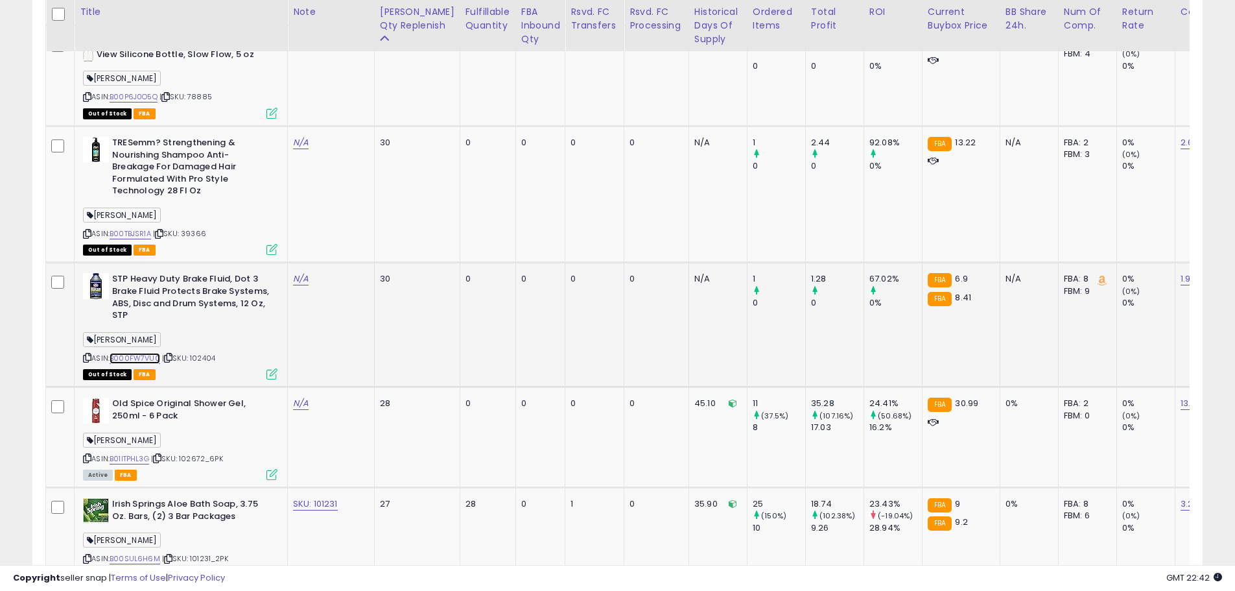
click at [143, 353] on link "B000FW7VU0" at bounding box center [135, 358] width 51 height 11
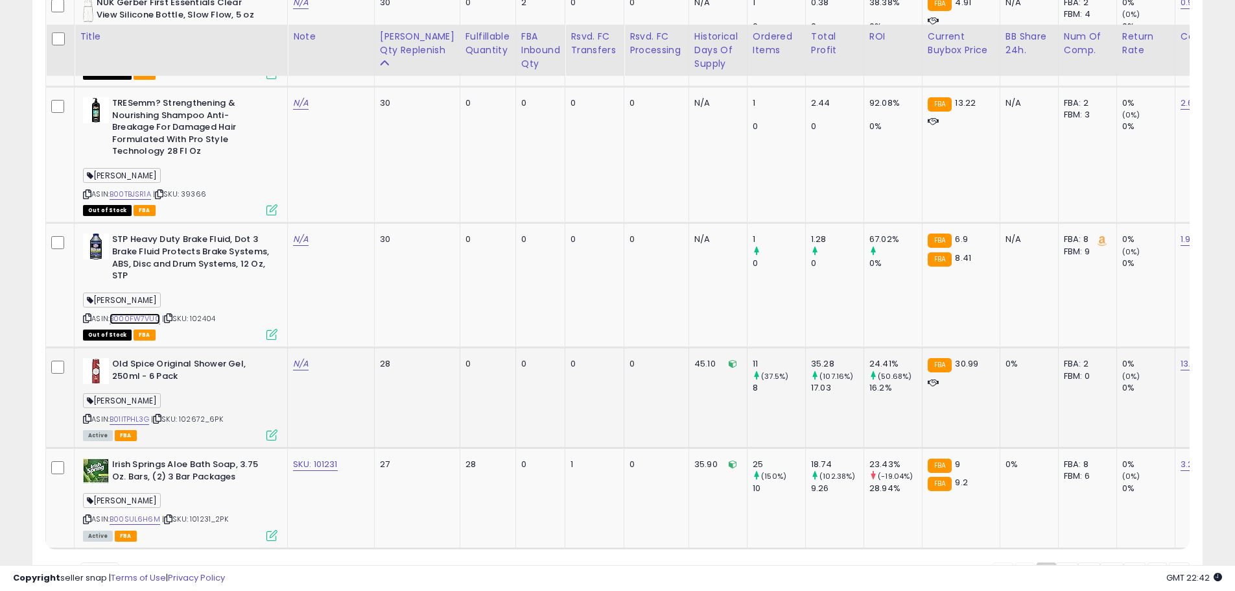
scroll to position [3138, 0]
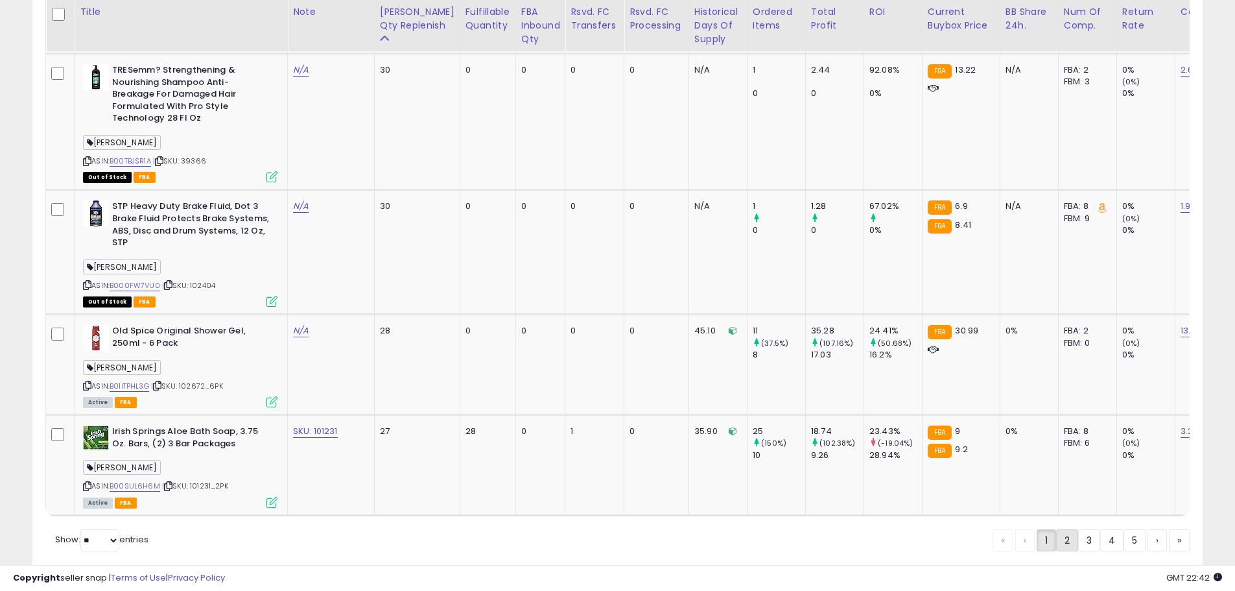
click at [1068, 529] on link "2" at bounding box center [1067, 540] width 22 height 22
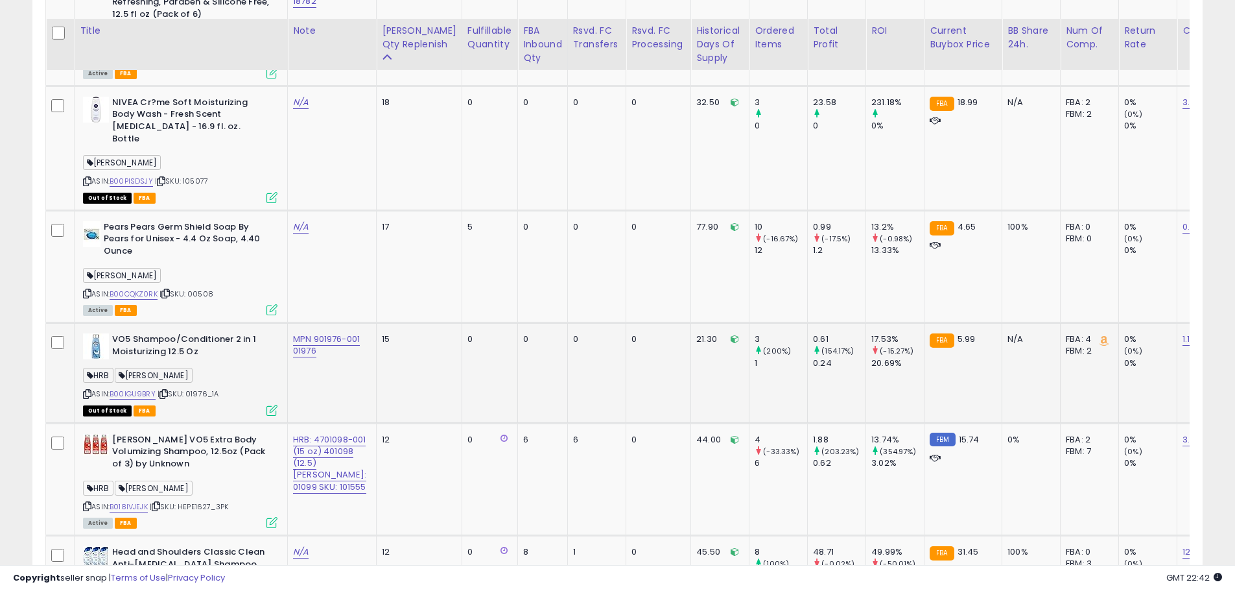
scroll to position [991, 0]
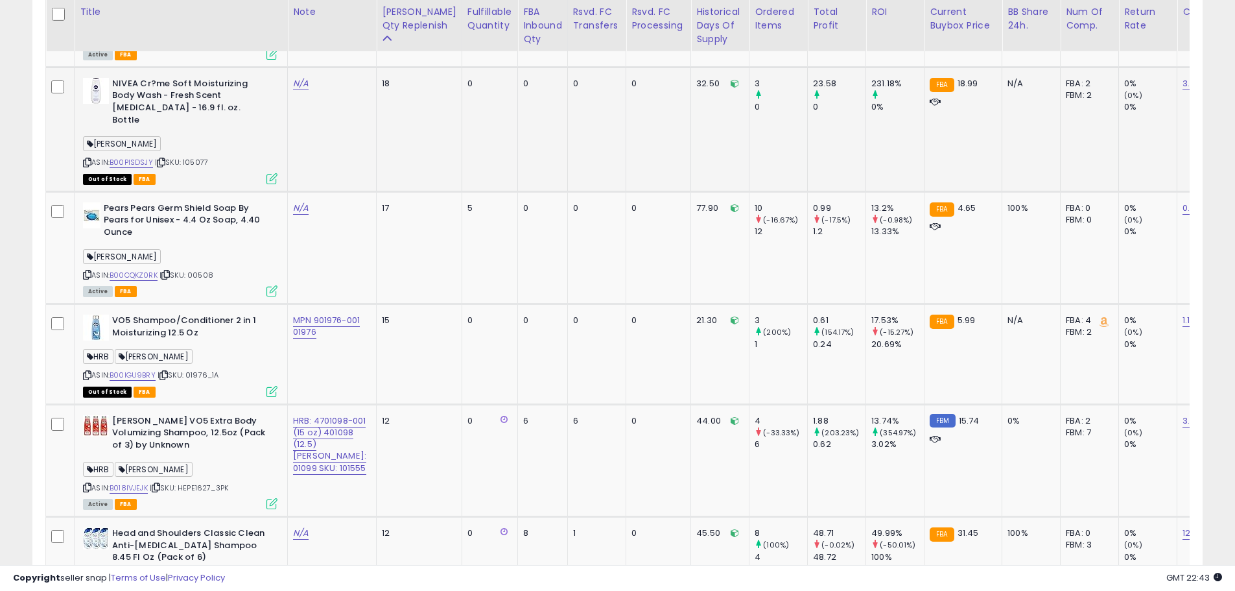
click at [199, 167] on span "| SKU: 105077" at bounding box center [181, 162] width 53 height 10
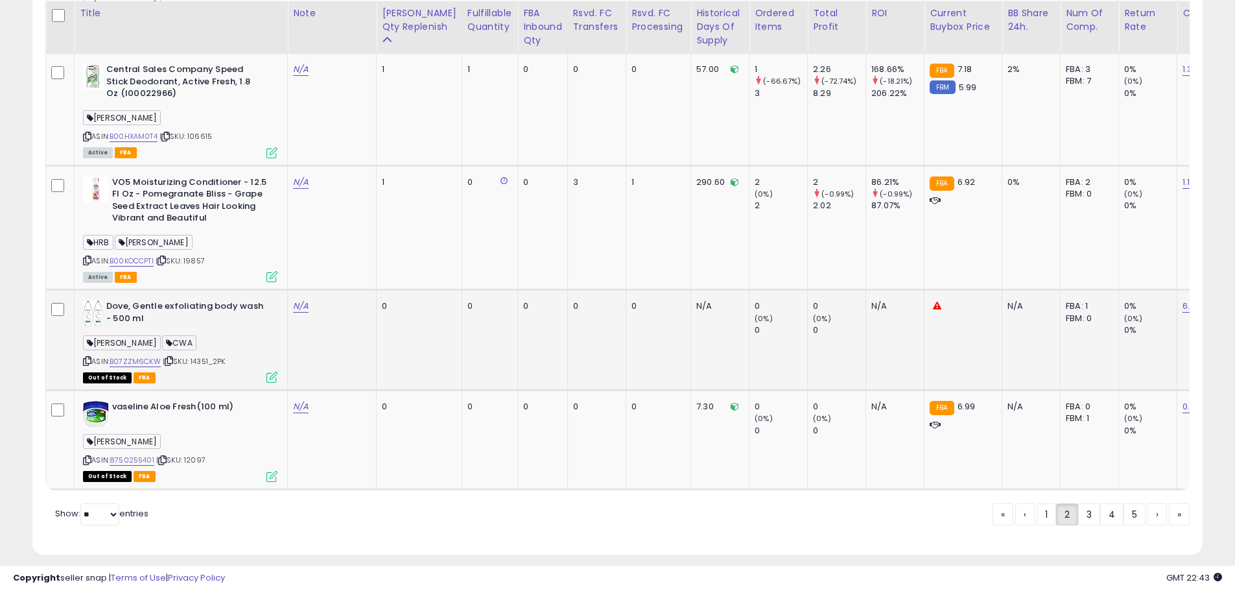
scroll to position [3266, 0]
click at [1044, 502] on link "1" at bounding box center [1045, 513] width 19 height 22
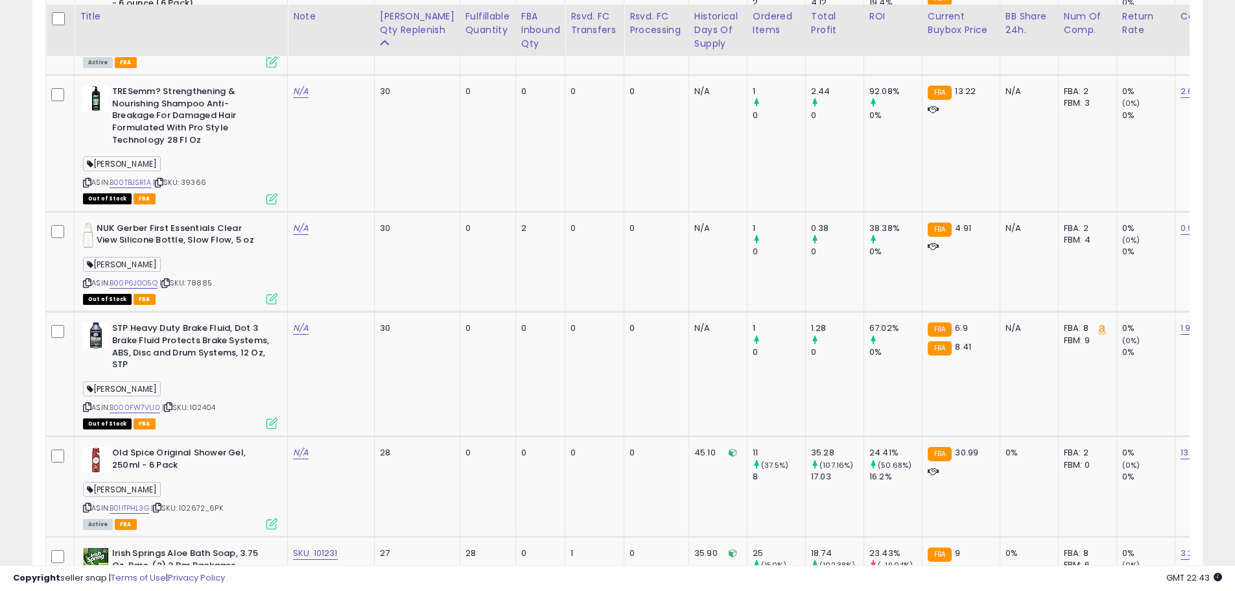
scroll to position [3037, 0]
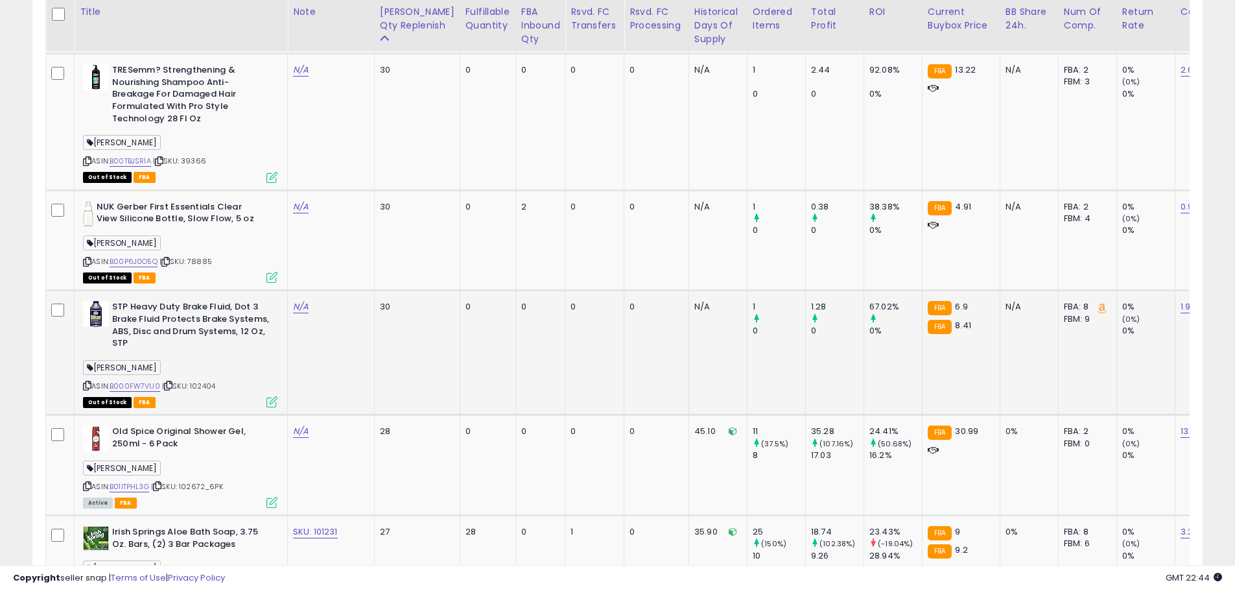
click at [205, 380] on span "| SKU: 102404" at bounding box center [188, 385] width 53 height 10
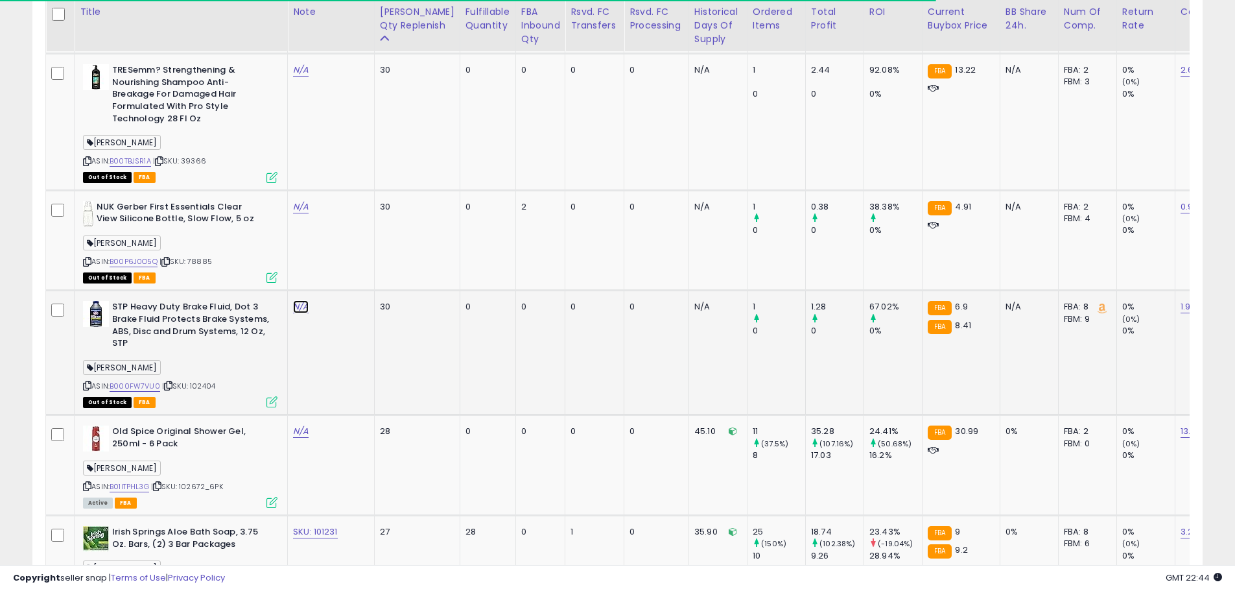
click at [302, 300] on link "N/A" at bounding box center [301, 306] width 16 height 13
type input "*********"
click at [346, 222] on button "submit" at bounding box center [338, 225] width 22 height 19
drag, startPoint x: 325, startPoint y: 270, endPoint x: 294, endPoint y: 275, distance: 31.5
click at [294, 301] on div "MPN 29494" at bounding box center [328, 307] width 71 height 12
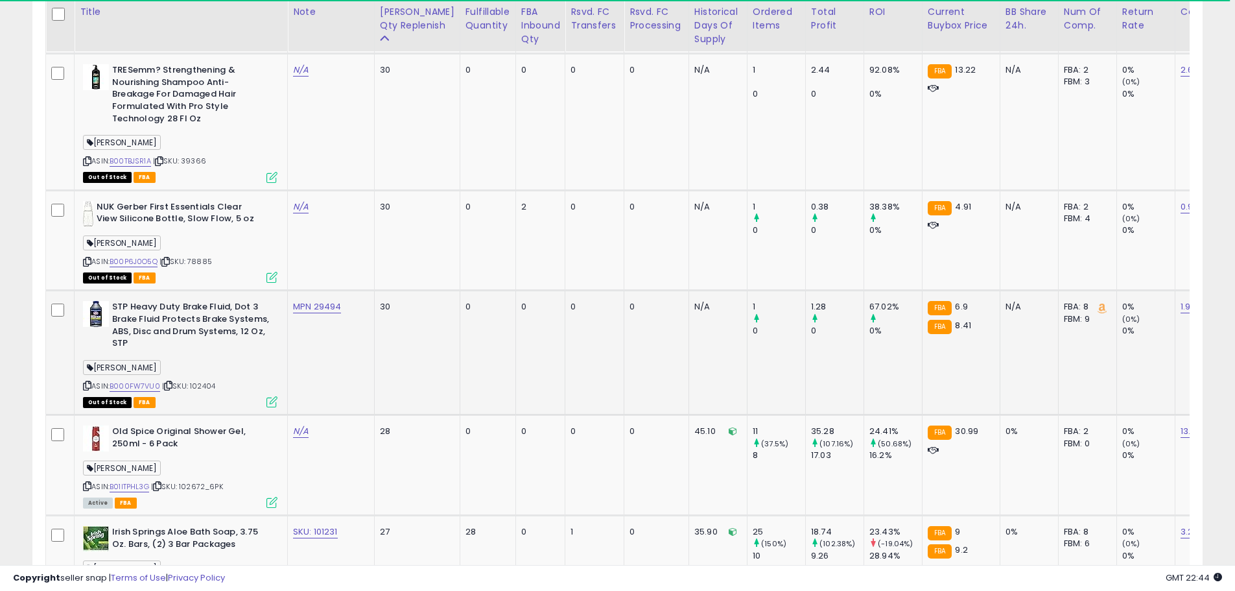
click at [515, 341] on td "0" at bounding box center [540, 352] width 50 height 124
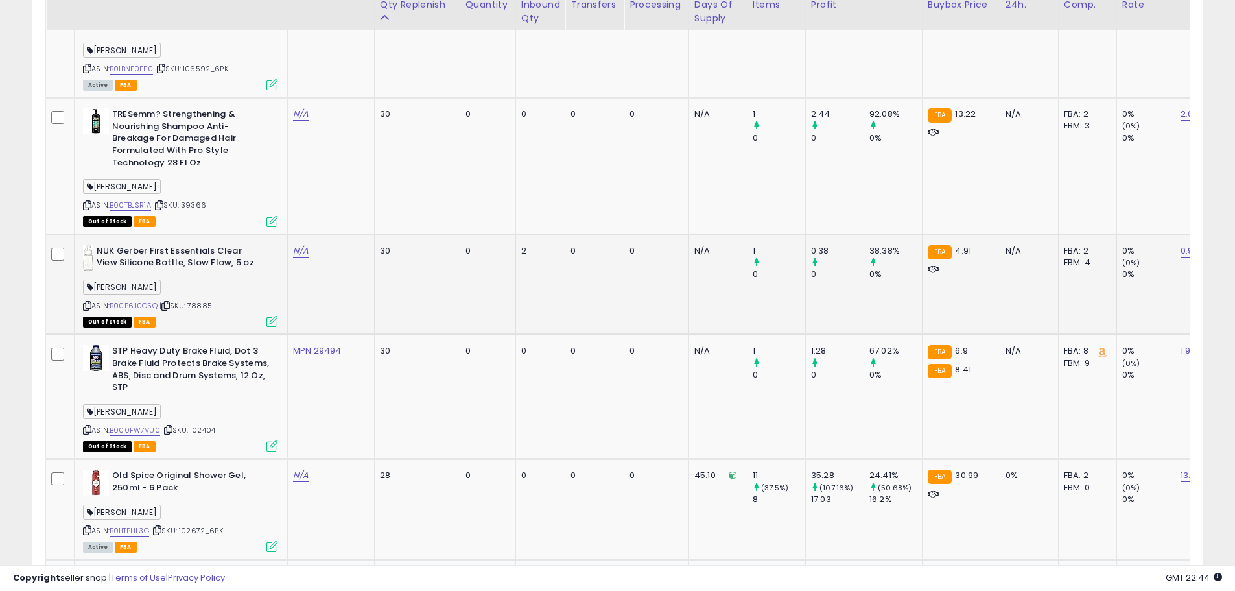
scroll to position [2973, 0]
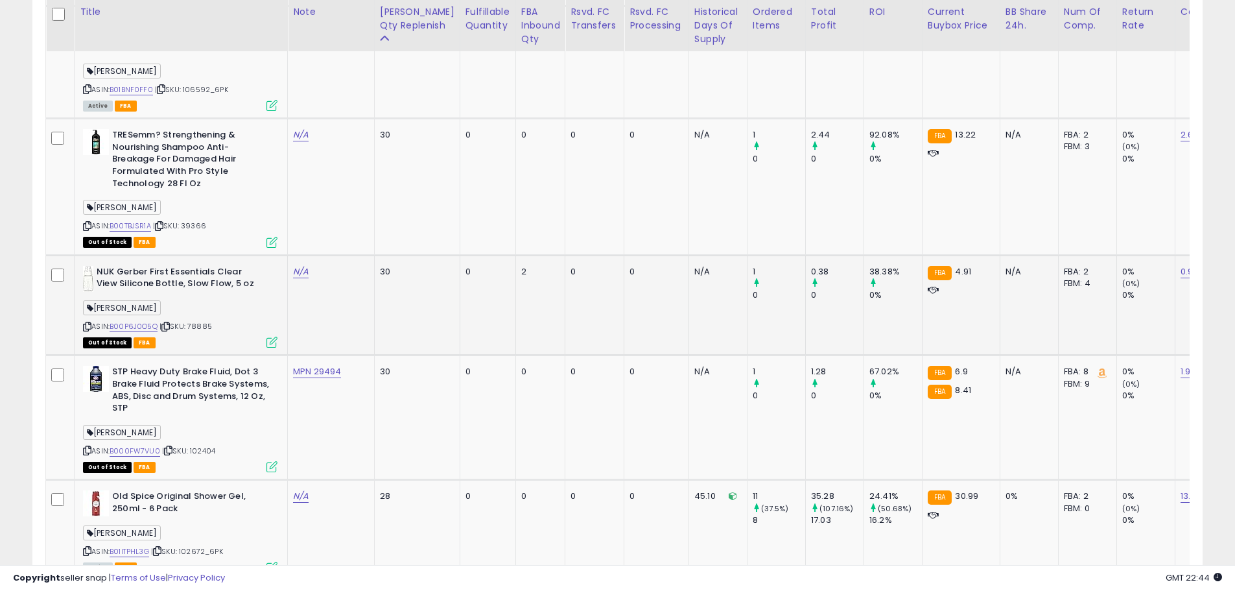
click at [204, 321] on span "| SKU: 78885" at bounding box center [185, 326] width 53 height 10
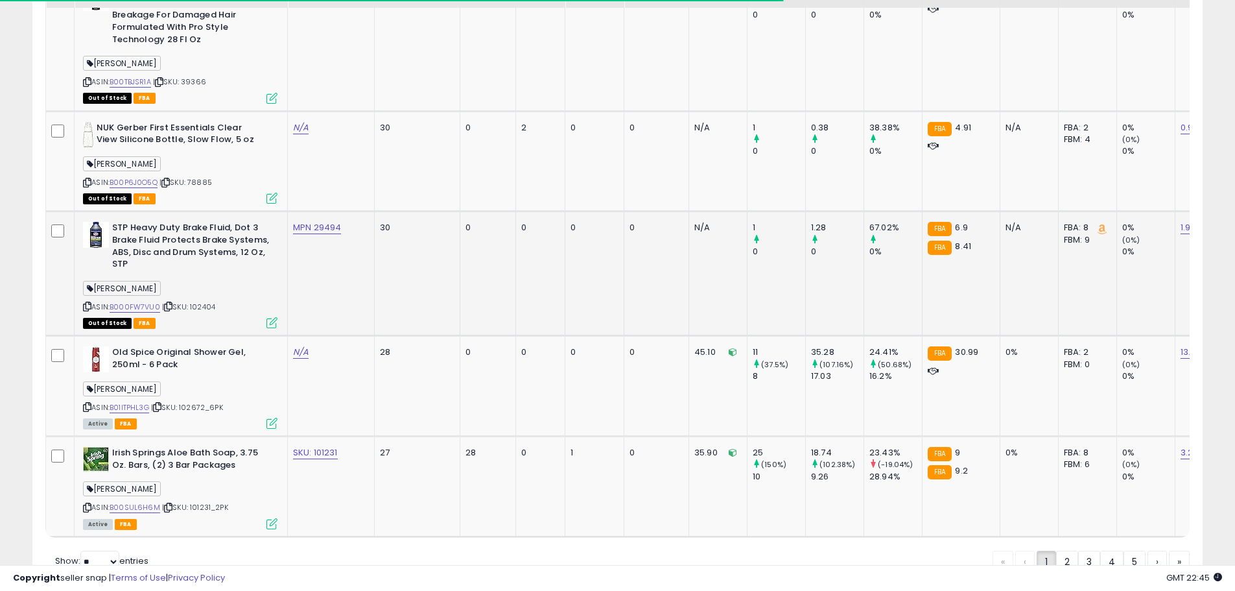
scroll to position [3138, 0]
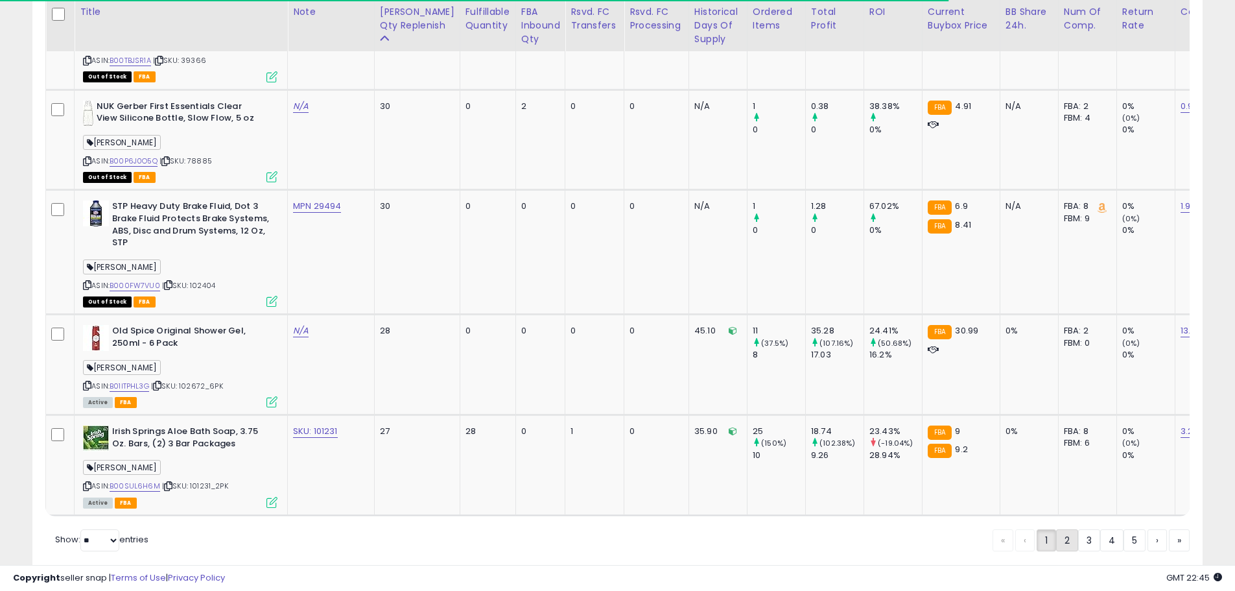
click at [1062, 529] on link "2" at bounding box center [1067, 540] width 22 height 22
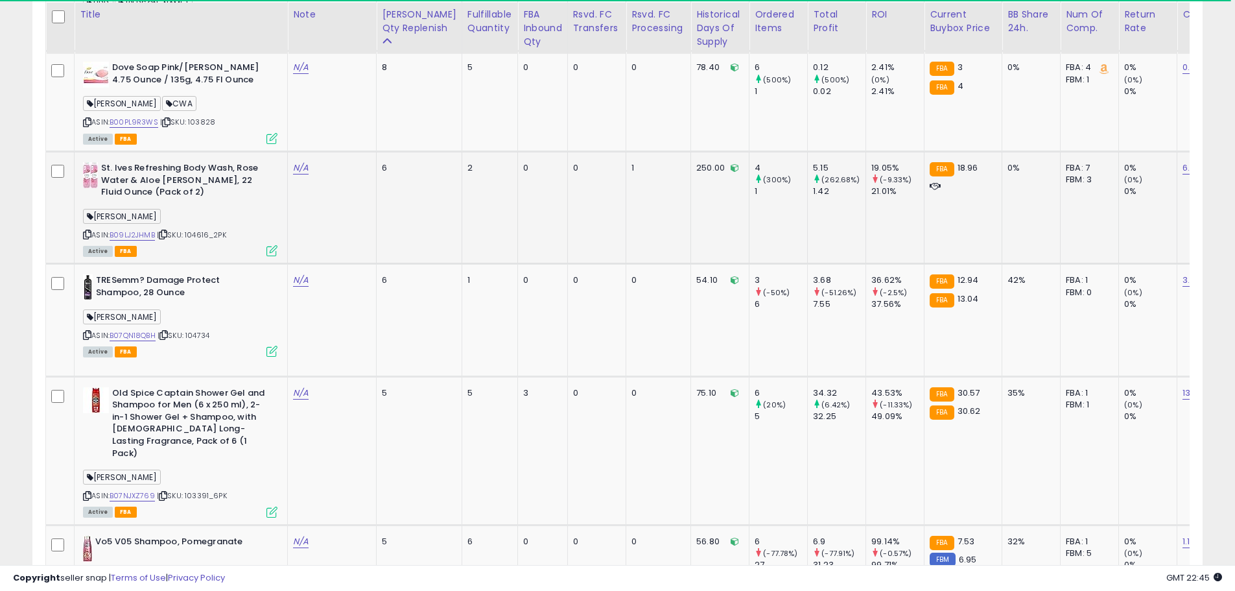
scroll to position [2093, 0]
click at [224, 237] on span "| SKU: 104616_2PK" at bounding box center [191, 232] width 69 height 10
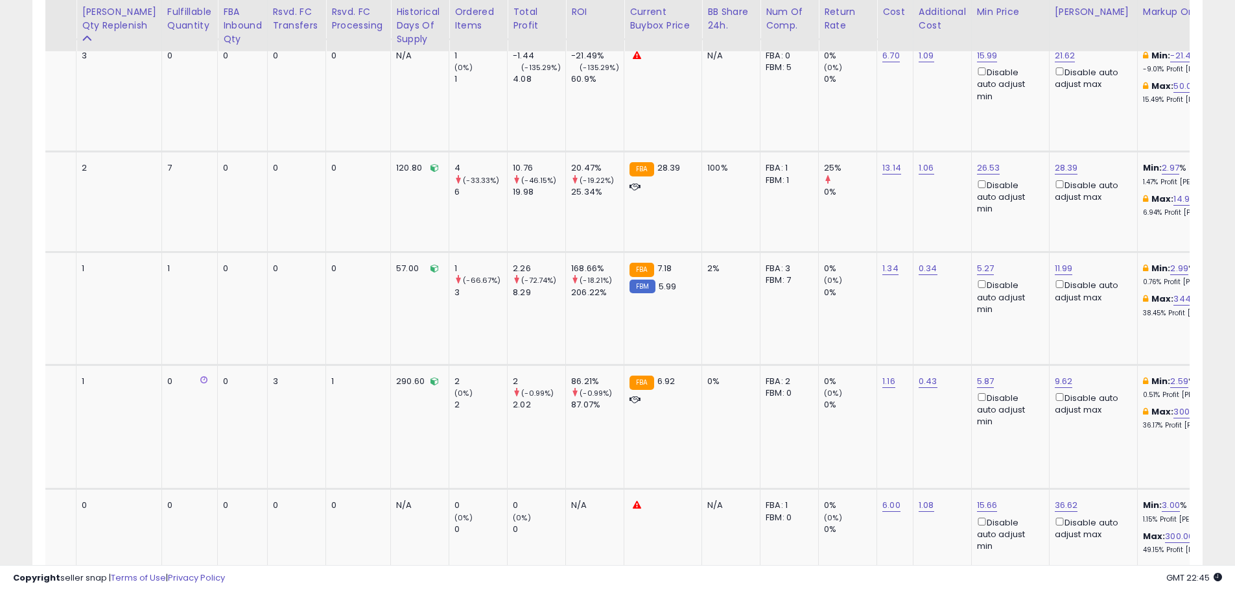
scroll to position [0, 313]
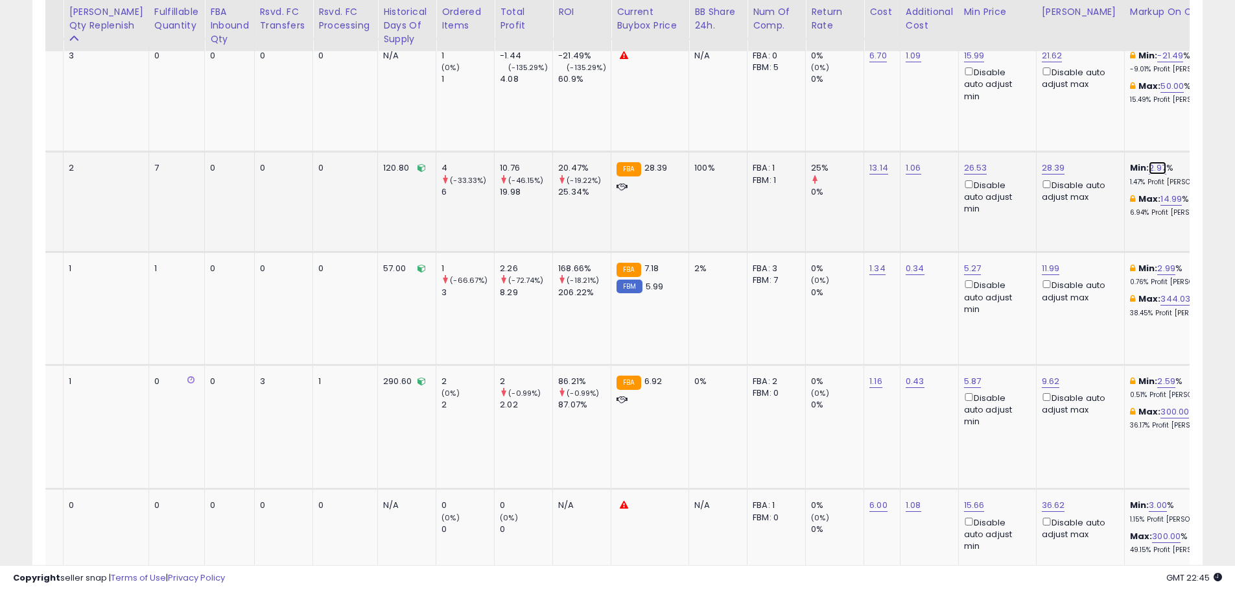
click at [1149, 161] on link "2.97" at bounding box center [1158, 167] width 18 height 13
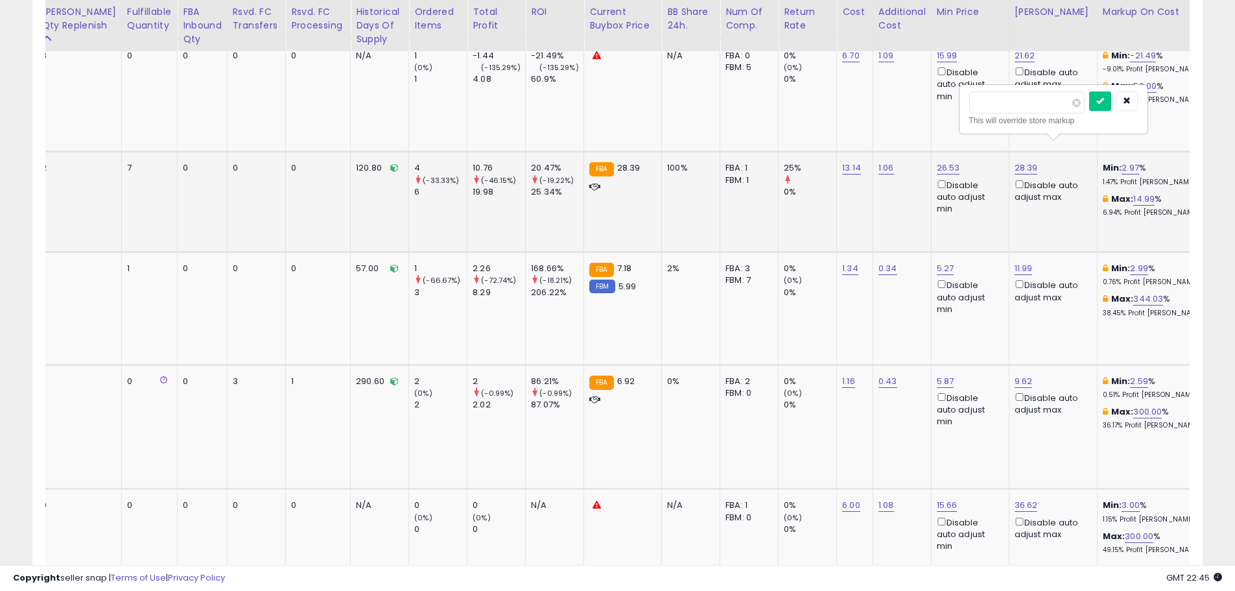
drag, startPoint x: 983, startPoint y: 104, endPoint x: 969, endPoint y: 104, distance: 14.3
click at [969, 104] on input "****" at bounding box center [1026, 102] width 115 height 22
type input "*"
click at [1104, 103] on icon "submit" at bounding box center [1100, 101] width 8 height 8
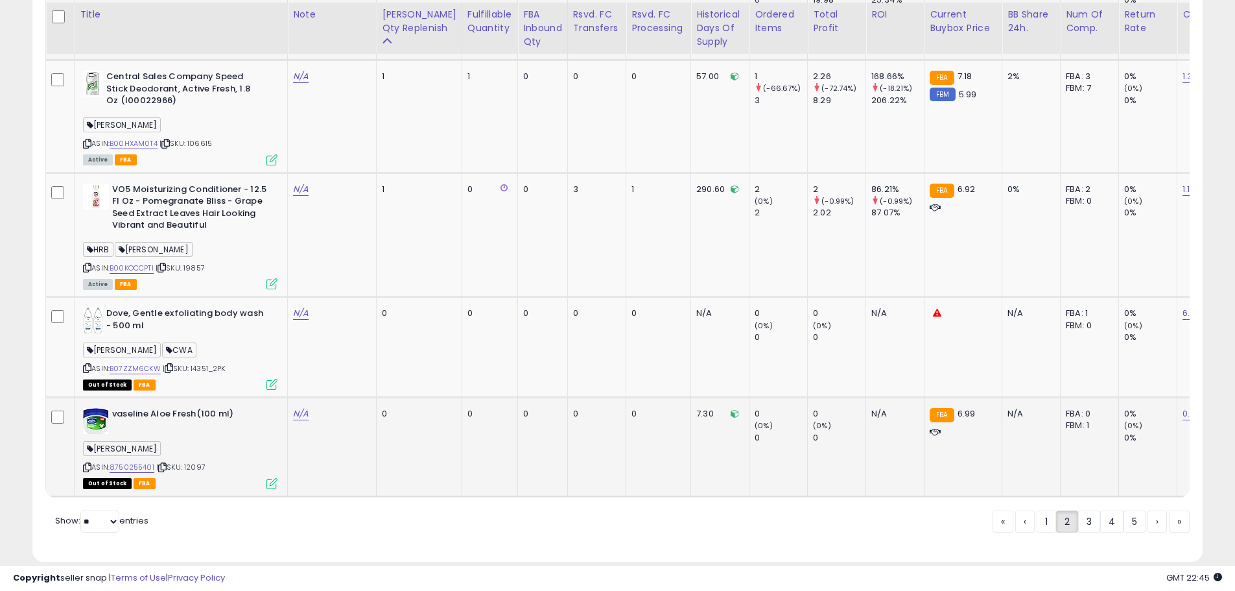
scroll to position [3260, 0]
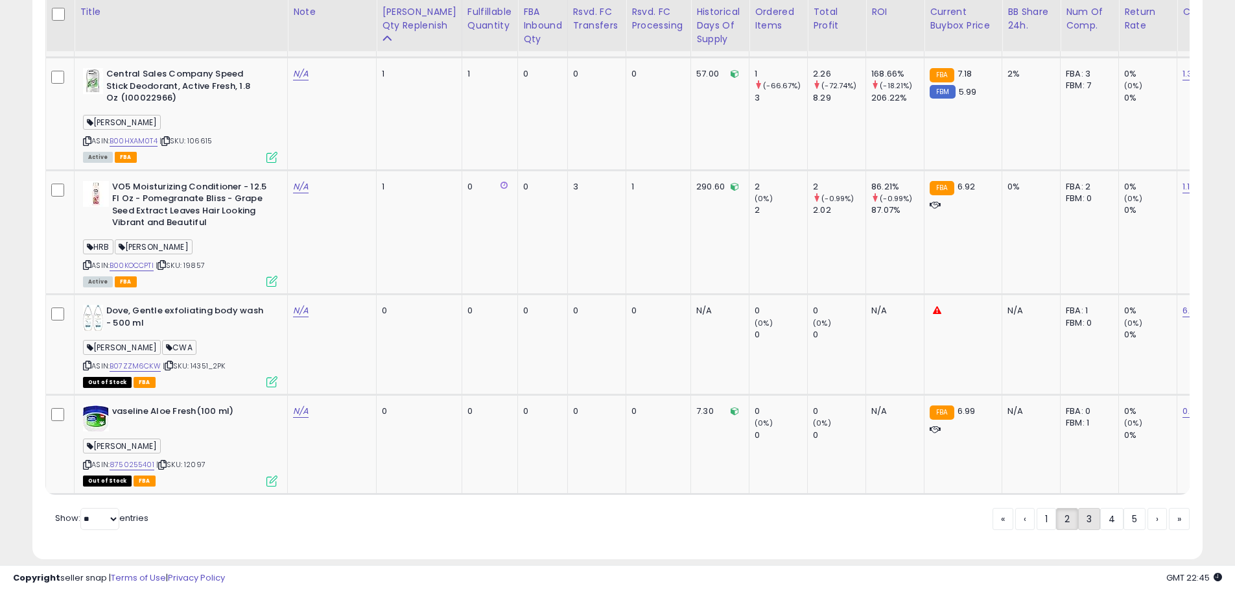
click at [1091, 508] on link "3" at bounding box center [1089, 519] width 22 height 22
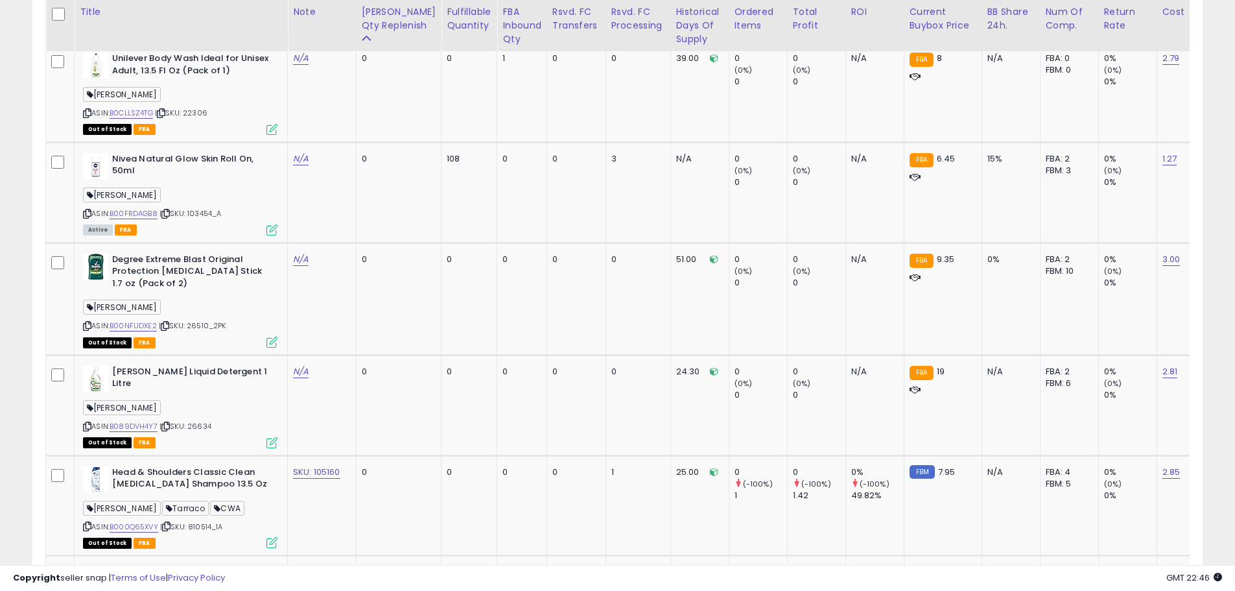
scroll to position [0, 44]
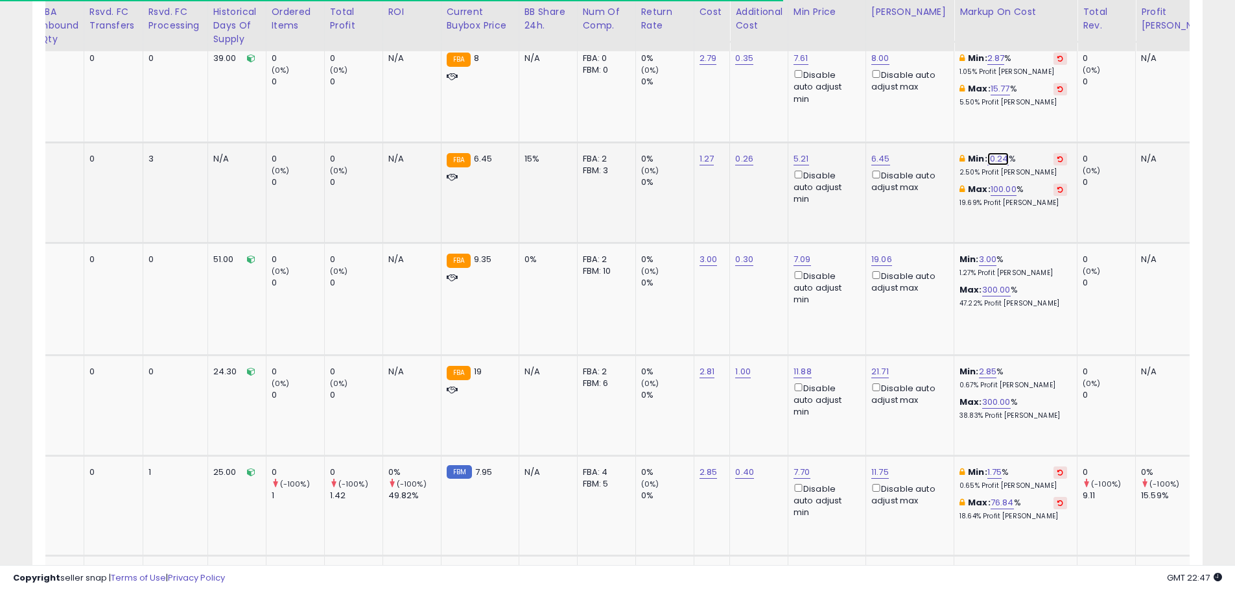
click at [987, 152] on link "10.24" at bounding box center [997, 158] width 21 height 13
click at [1036, 104] on button "button" at bounding box center [1025, 100] width 22 height 19
click at [1053, 153] on button at bounding box center [1060, 159] width 14 height 12
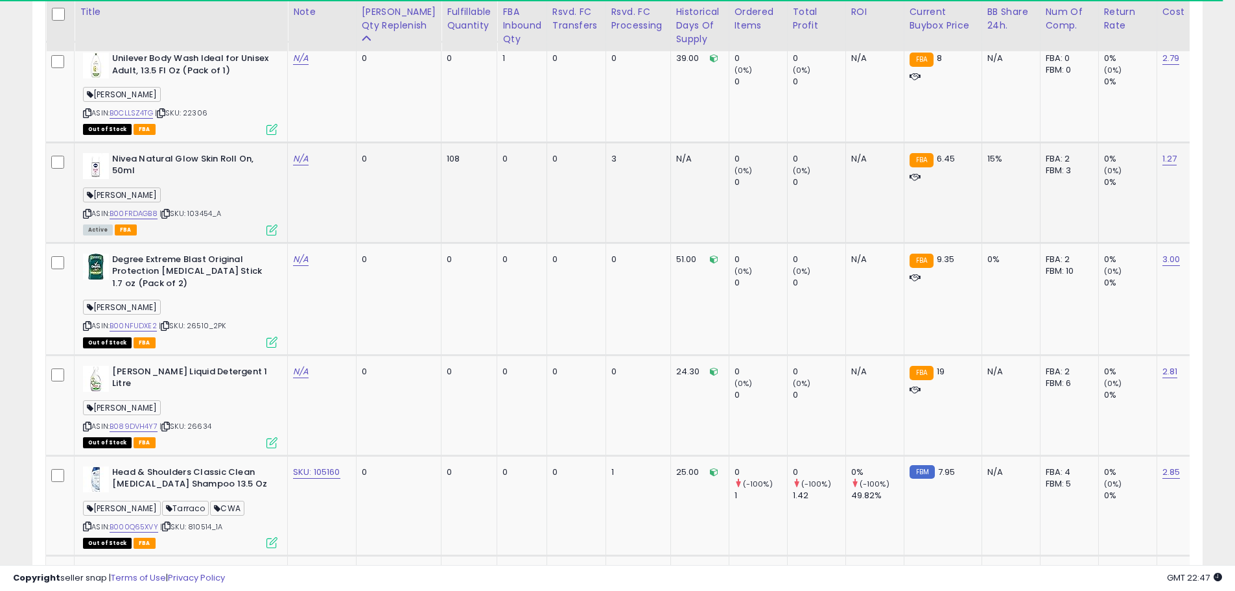
click at [273, 224] on icon at bounding box center [271, 229] width 11 height 11
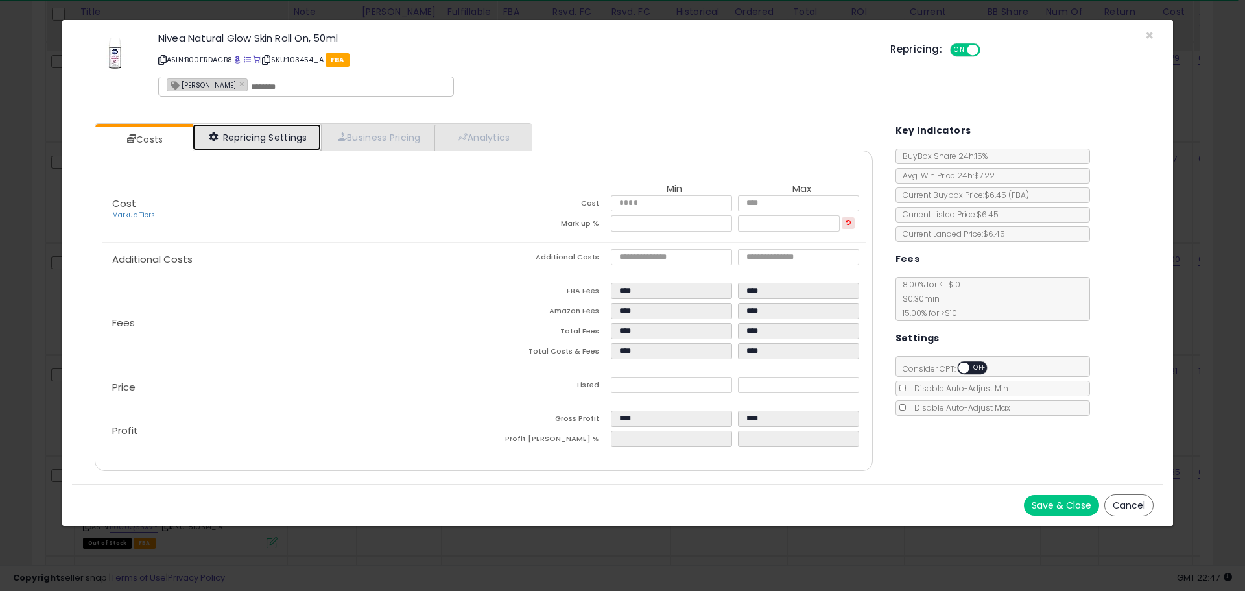
click at [270, 141] on link "Repricing Settings" at bounding box center [257, 137] width 128 height 27
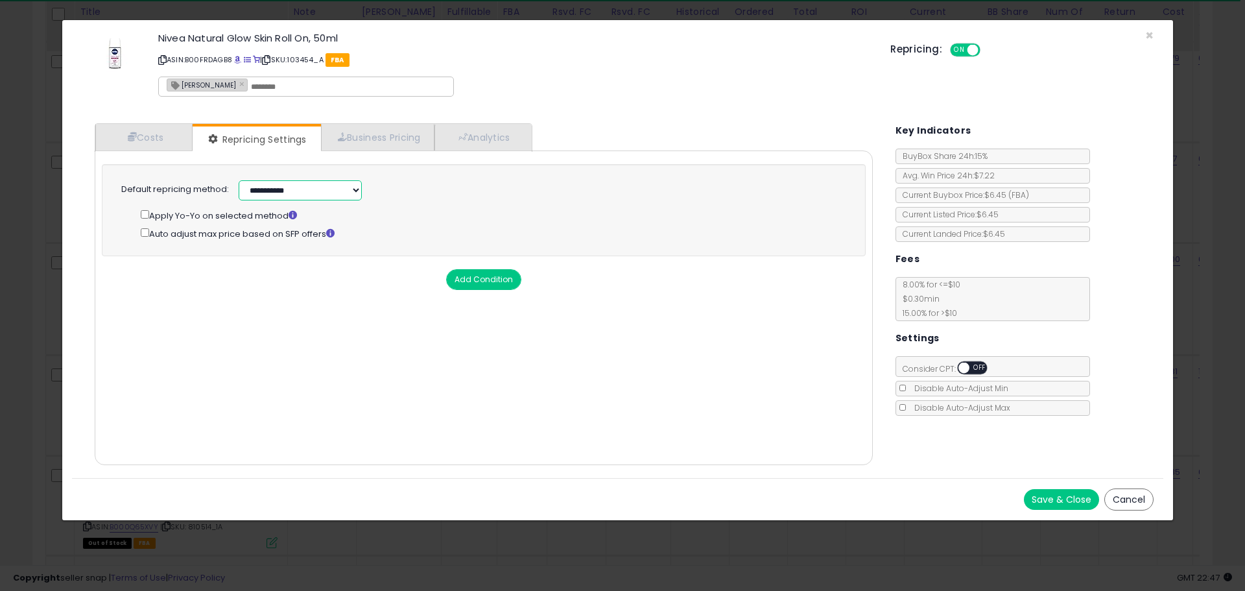
click at [309, 189] on select "**********" at bounding box center [300, 190] width 123 height 20
select select "******"
click at [239, 180] on select "**********" at bounding box center [300, 190] width 123 height 20
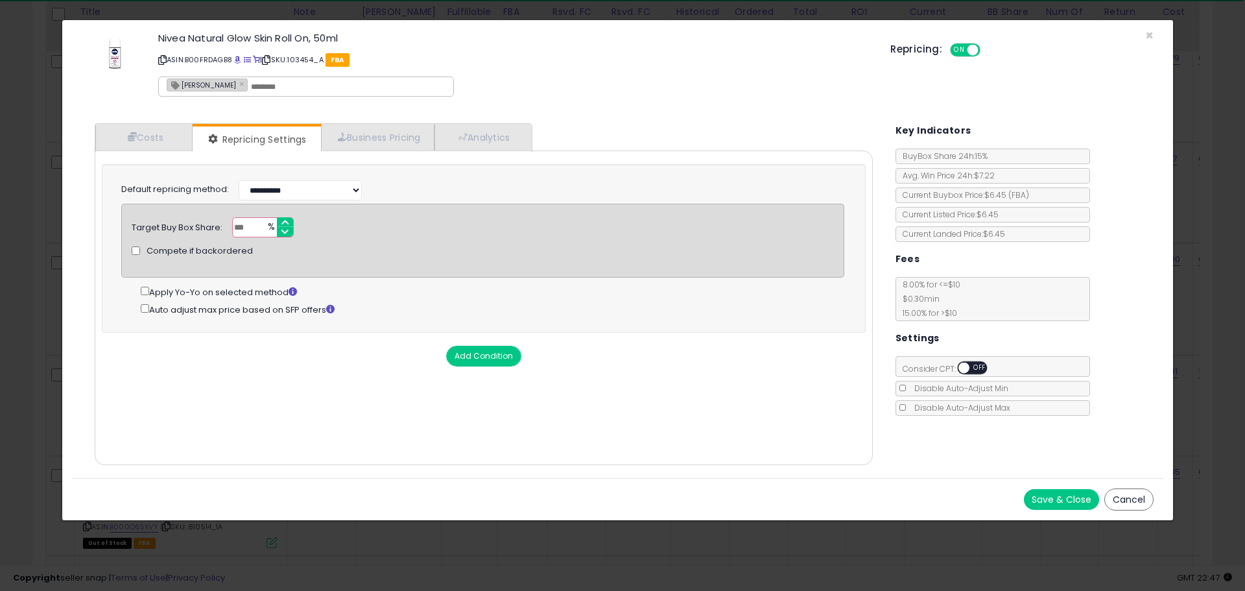
click at [1086, 502] on button "Save & Close" at bounding box center [1060, 499] width 75 height 21
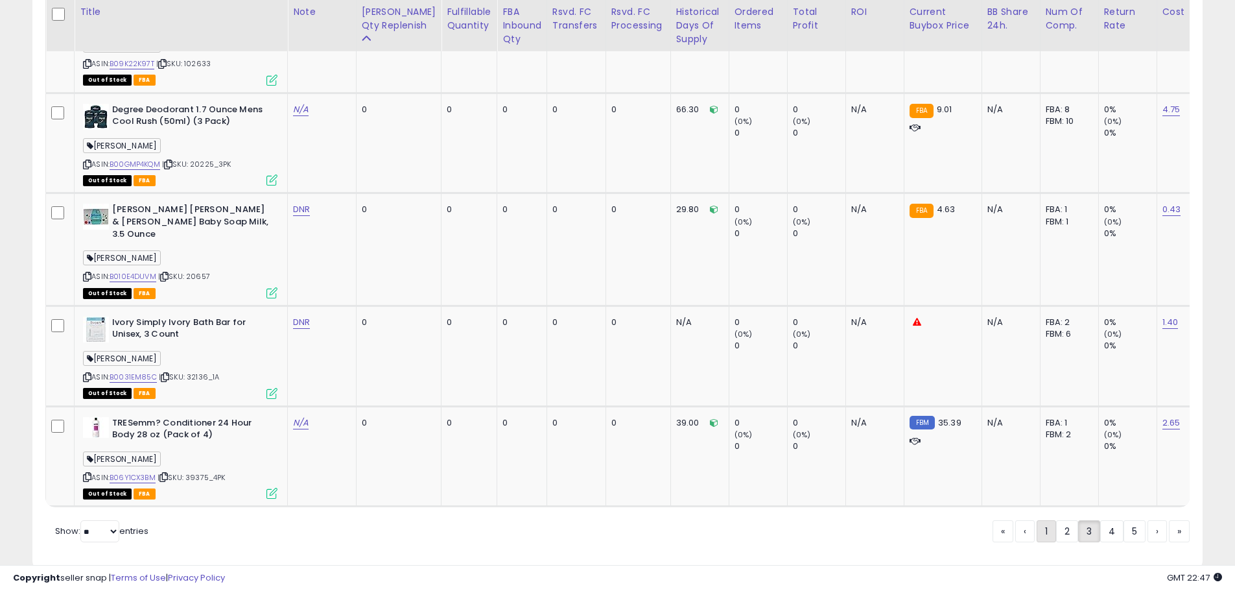
click at [1040, 520] on link "1" at bounding box center [1045, 531] width 19 height 22
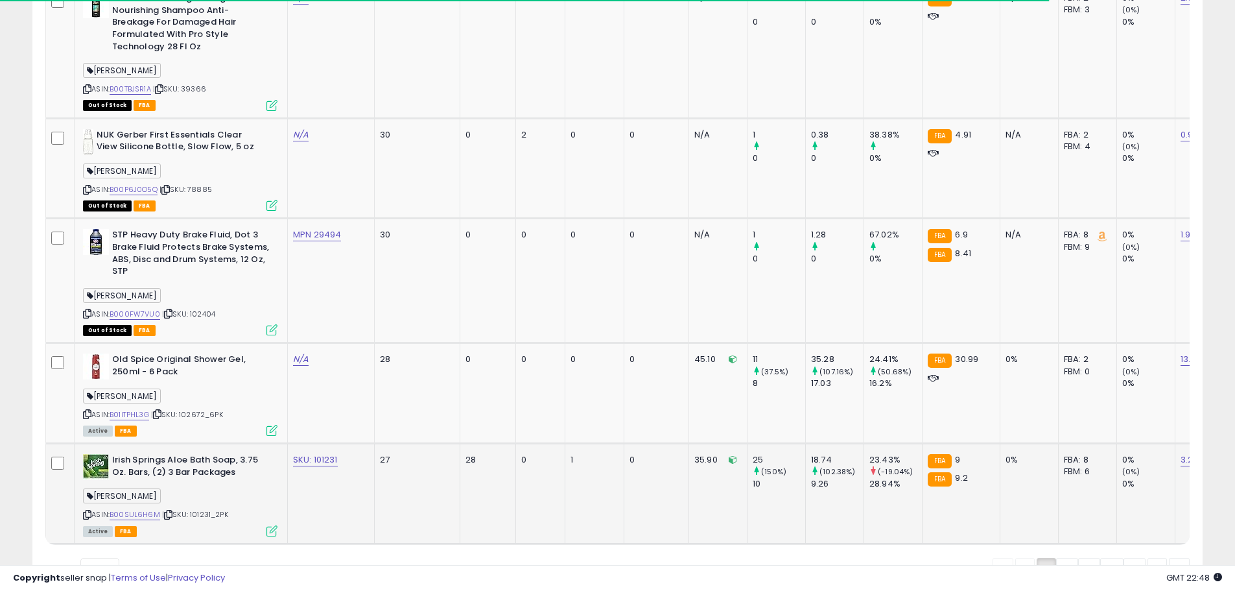
scroll to position [3138, 0]
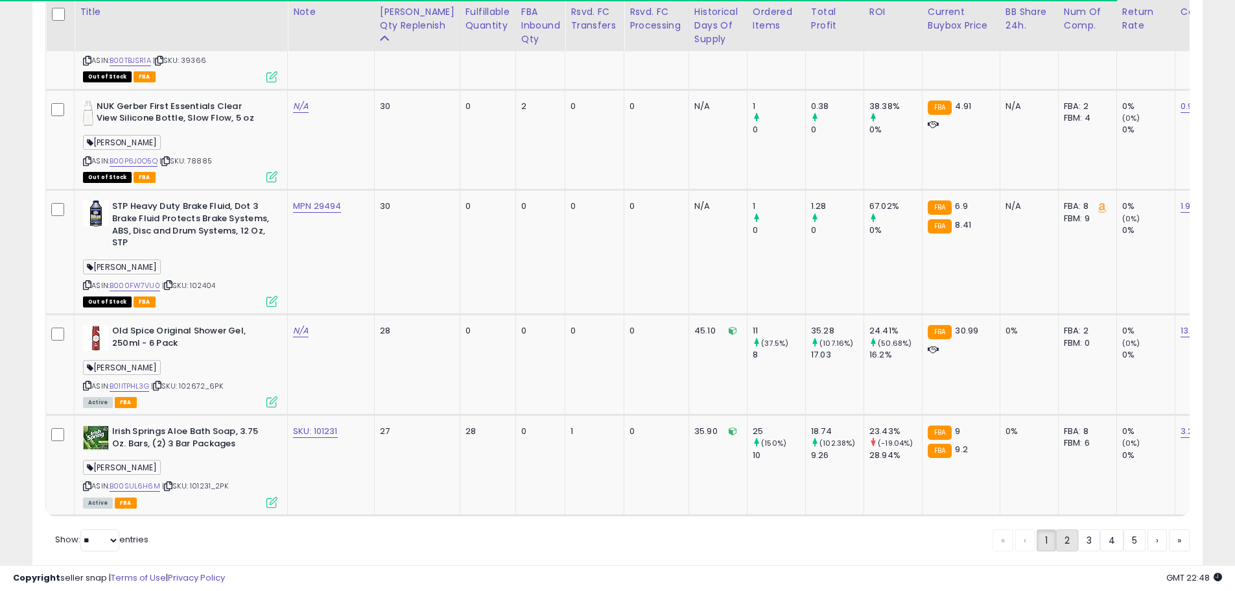
click at [1068, 529] on link "2" at bounding box center [1067, 540] width 22 height 22
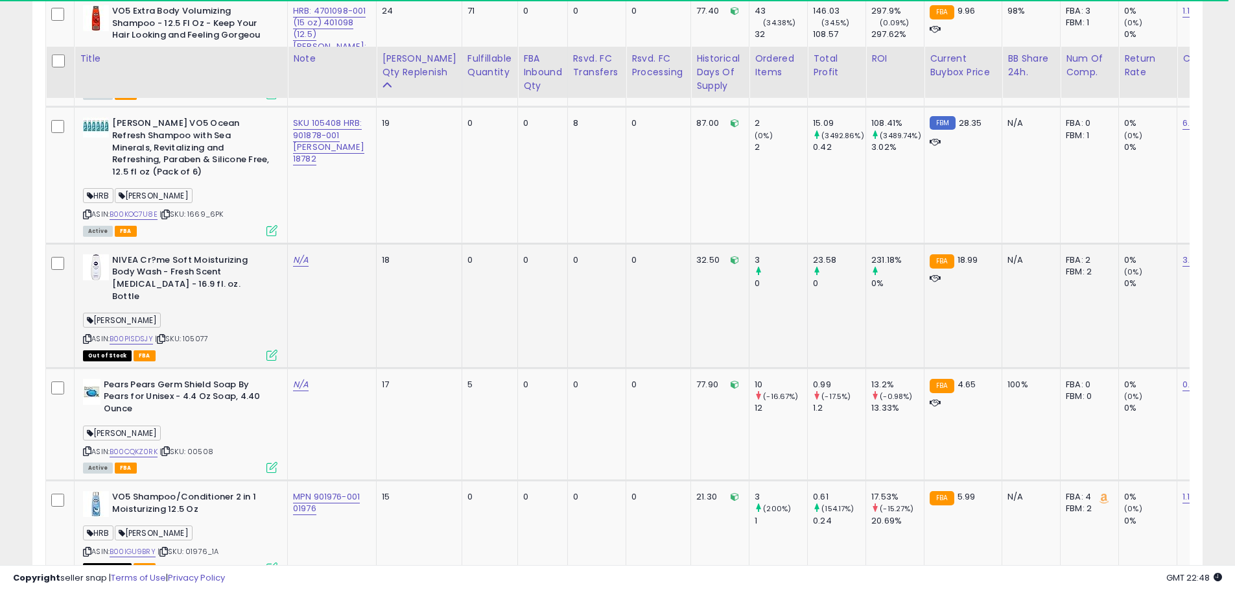
scroll to position [797, 0]
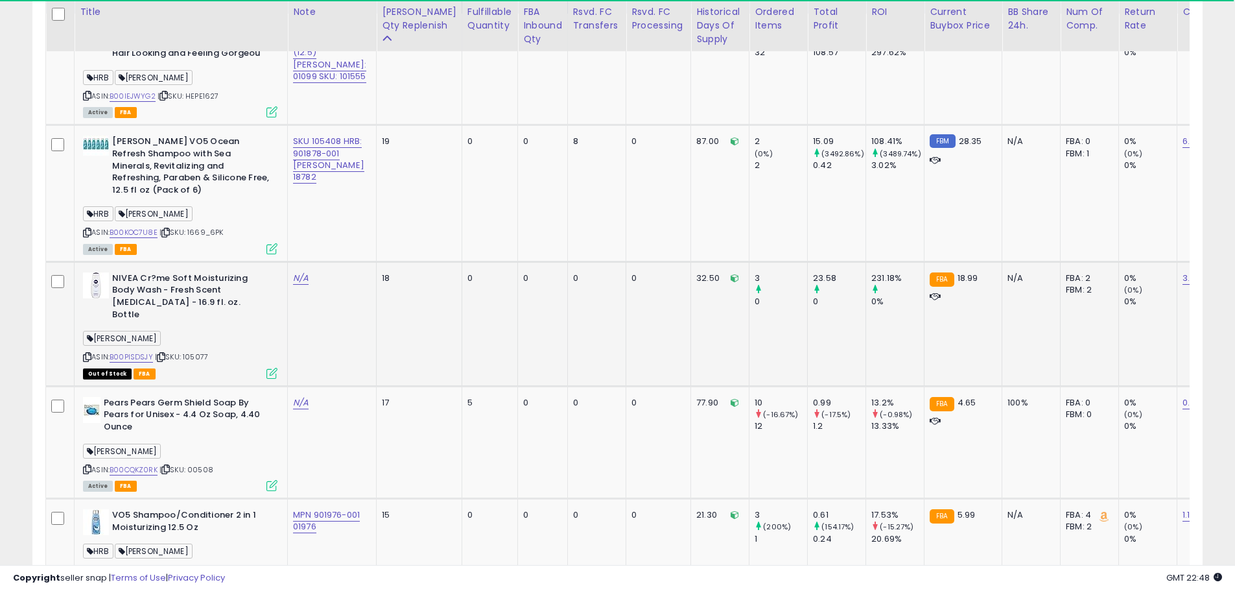
click at [198, 362] on span "| SKU: 105077" at bounding box center [181, 356] width 53 height 10
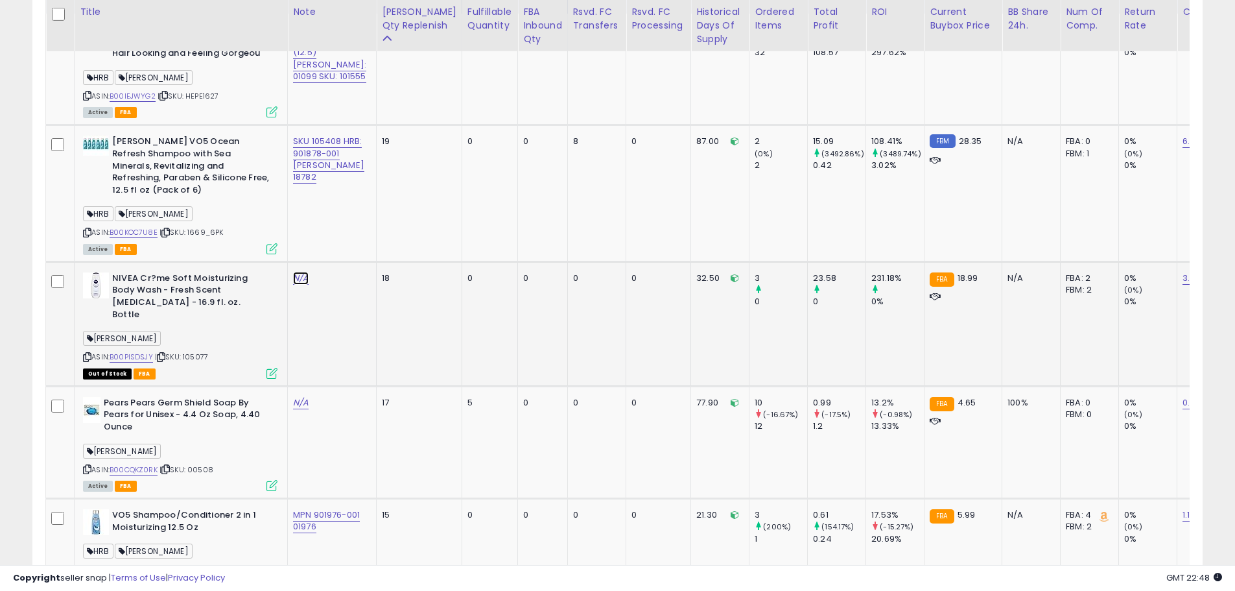
click at [297, 285] on link "N/A" at bounding box center [301, 278] width 16 height 13
type input "*********"
click at [342, 266] on icon "submit" at bounding box center [338, 267] width 8 height 8
click at [202, 360] on div "ASIN: B00PISDSJY | SKU: 105077 Out of Stock FBA" at bounding box center [180, 324] width 194 height 105
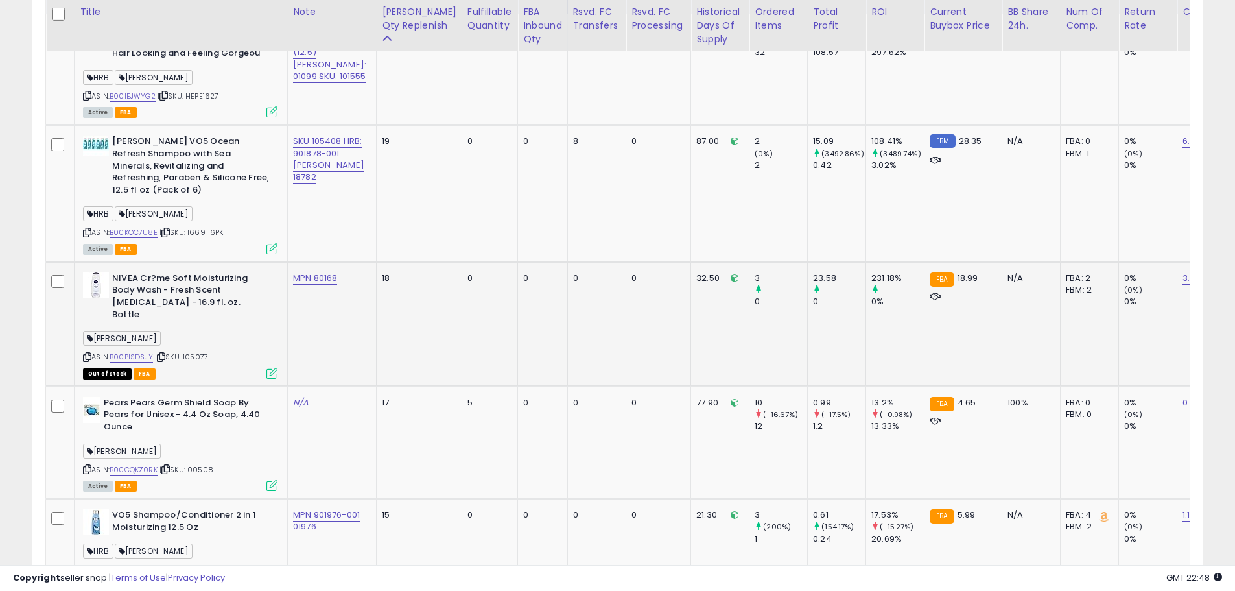
click at [203, 362] on span "| SKU: 105077" at bounding box center [181, 356] width 53 height 10
click at [312, 328] on td "MPN 80168" at bounding box center [332, 323] width 89 height 124
drag, startPoint x: 301, startPoint y: 316, endPoint x: 291, endPoint y: 316, distance: 9.7
click at [291, 316] on td "MPN 80168" at bounding box center [332, 323] width 89 height 124
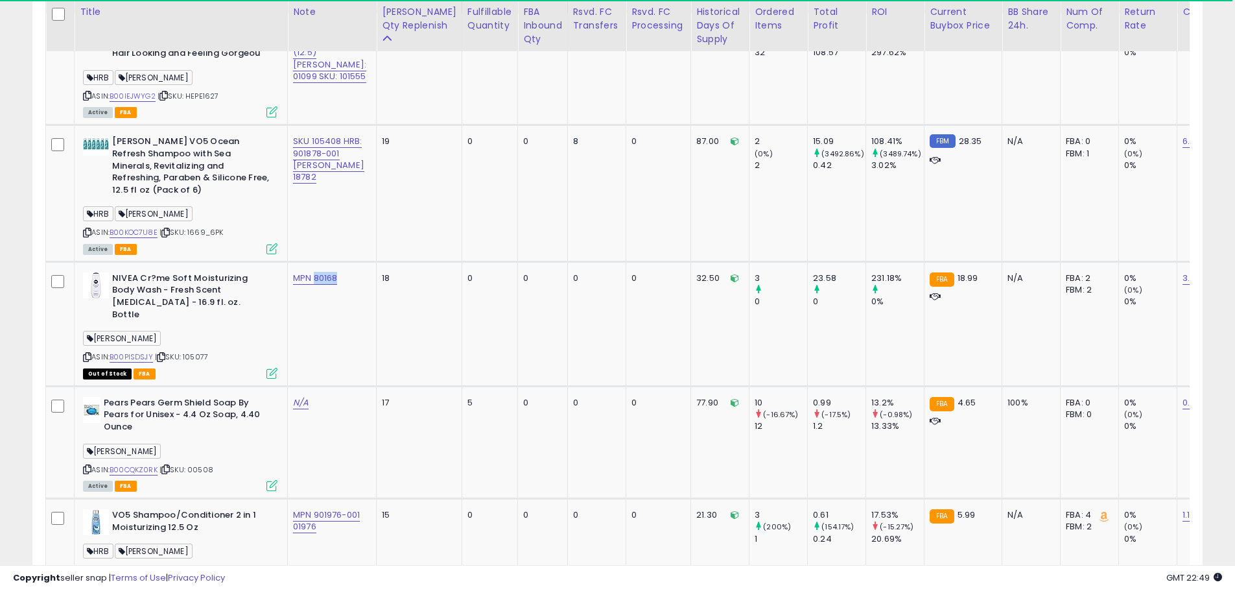
click at [199, 362] on span "| SKU: 105077" at bounding box center [181, 356] width 53 height 10
click at [200, 362] on span "| SKU: 105077" at bounding box center [181, 356] width 53 height 10
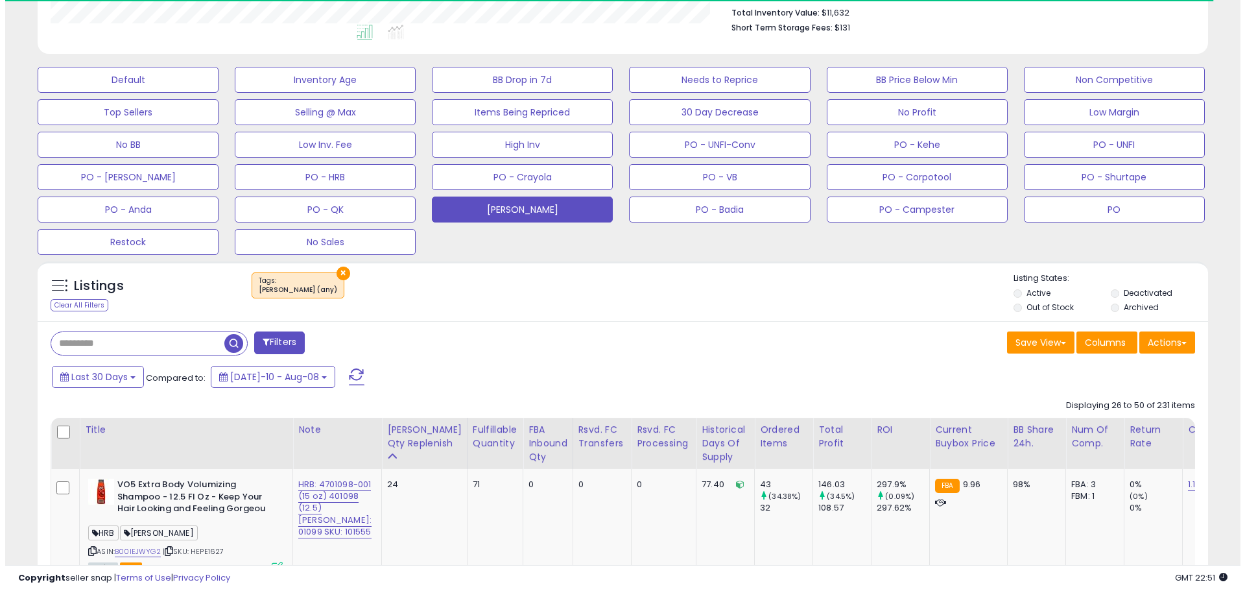
scroll to position [343, 0]
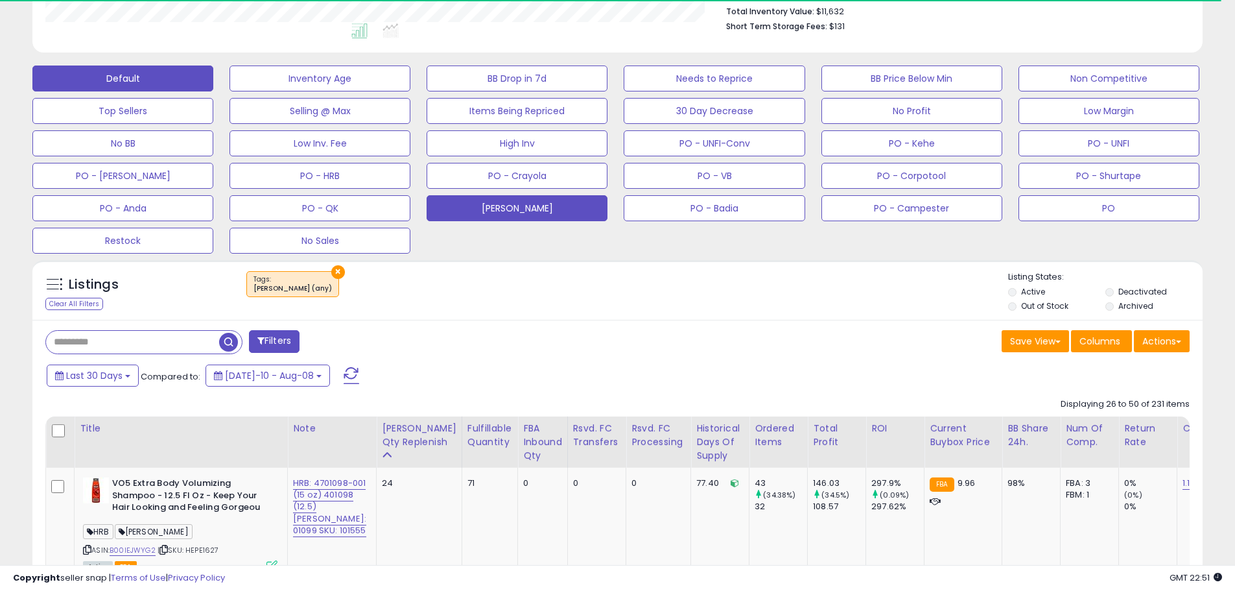
click at [158, 88] on button "Default" at bounding box center [122, 78] width 181 height 26
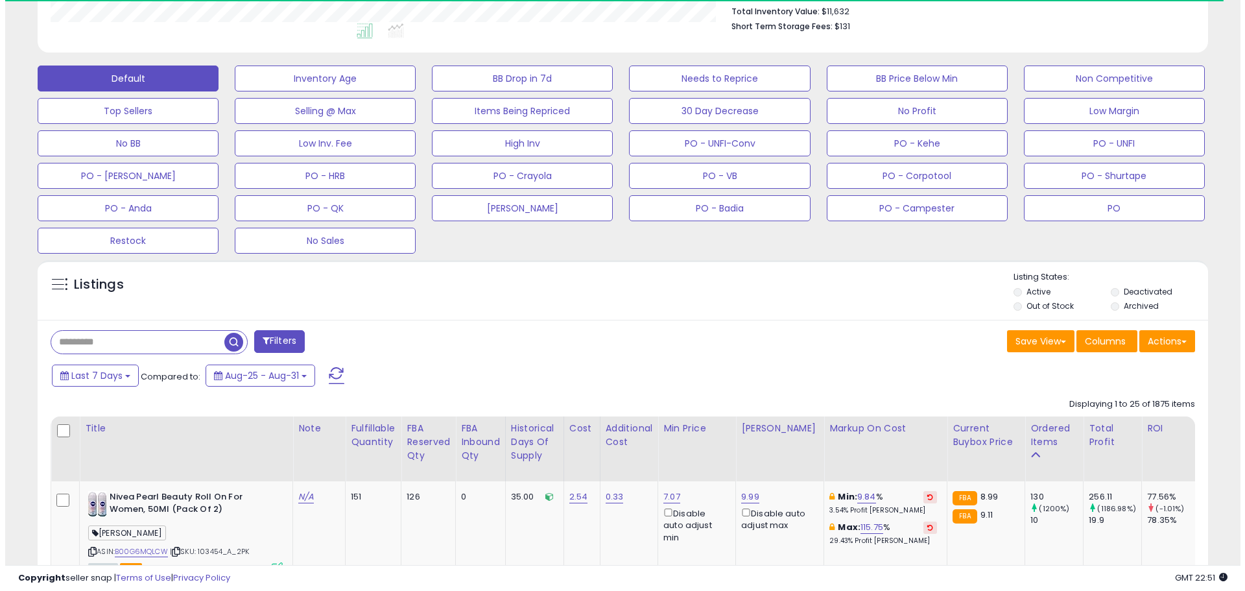
scroll to position [647927, 647514]
click at [90, 342] on input "text" at bounding box center [132, 342] width 173 height 23
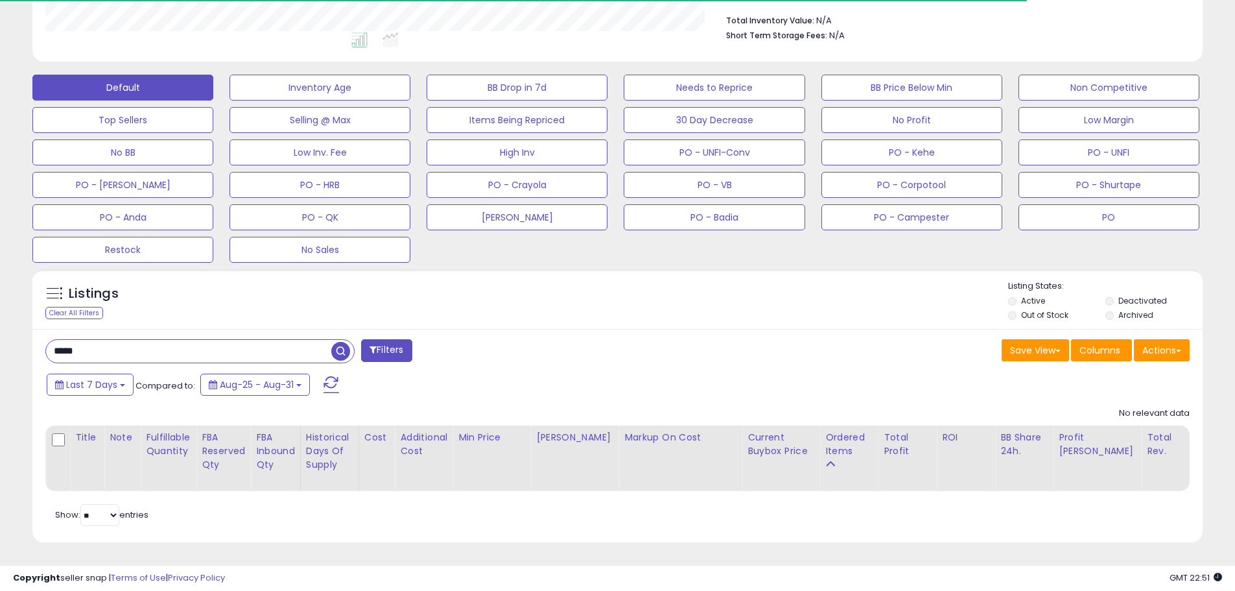
drag, startPoint x: 89, startPoint y: 336, endPoint x: 1, endPoint y: 344, distance: 88.5
click at [0, 344] on div "**********" at bounding box center [617, 149] width 1235 height 882
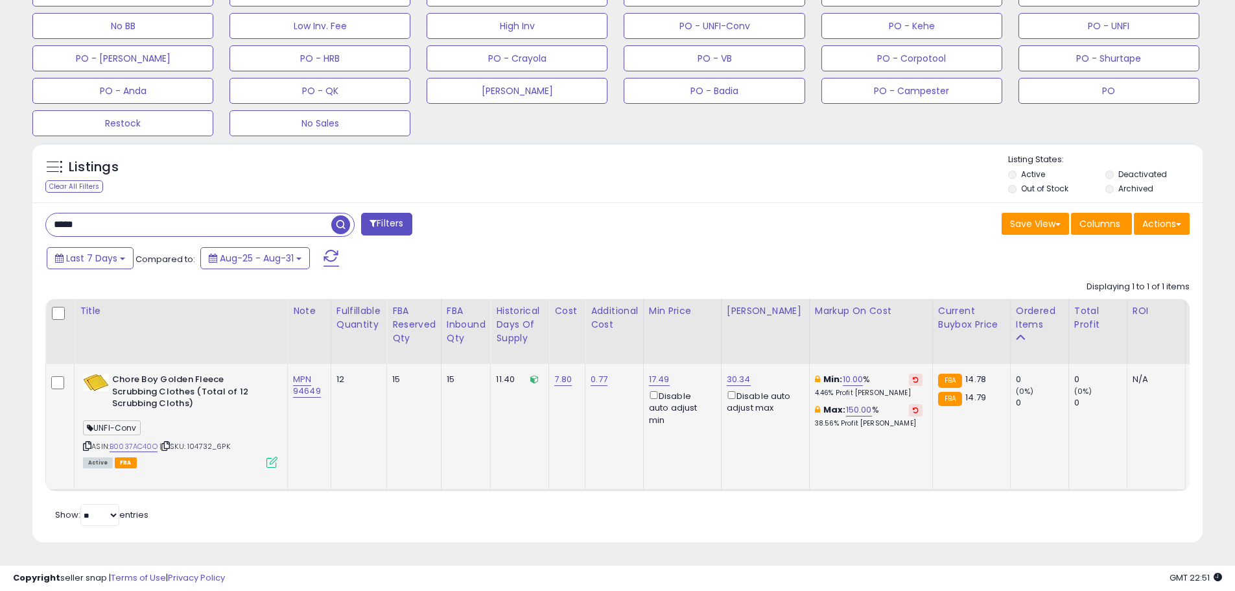
scroll to position [266, 679]
click at [202, 397] on b "Chore Boy Golden Fleece Scrubbing Clothes (Total of 12 Scrubbing Cloths)" at bounding box center [191, 393] width 158 height 40
drag, startPoint x: 216, startPoint y: 433, endPoint x: 191, endPoint y: 438, distance: 25.2
click at [191, 441] on span "| SKU: 104732_6PK" at bounding box center [194, 446] width 71 height 10
drag, startPoint x: 105, startPoint y: 208, endPoint x: 12, endPoint y: 204, distance: 92.8
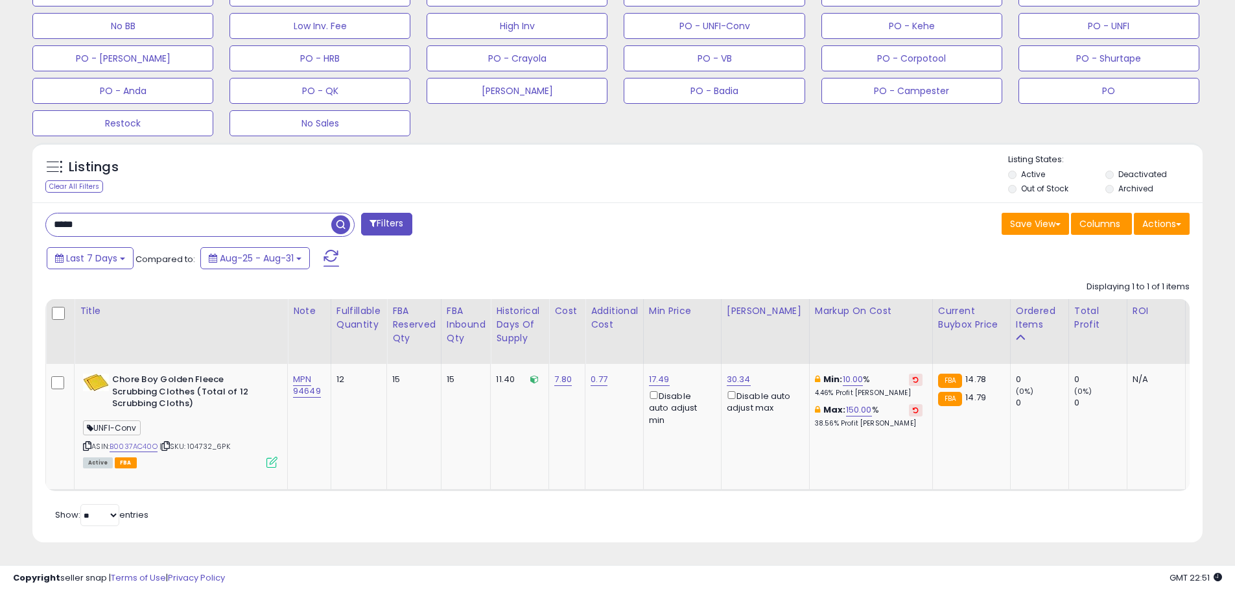
click at [7, 204] on div "**********" at bounding box center [617, 76] width 1222 height 963
paste input "*"
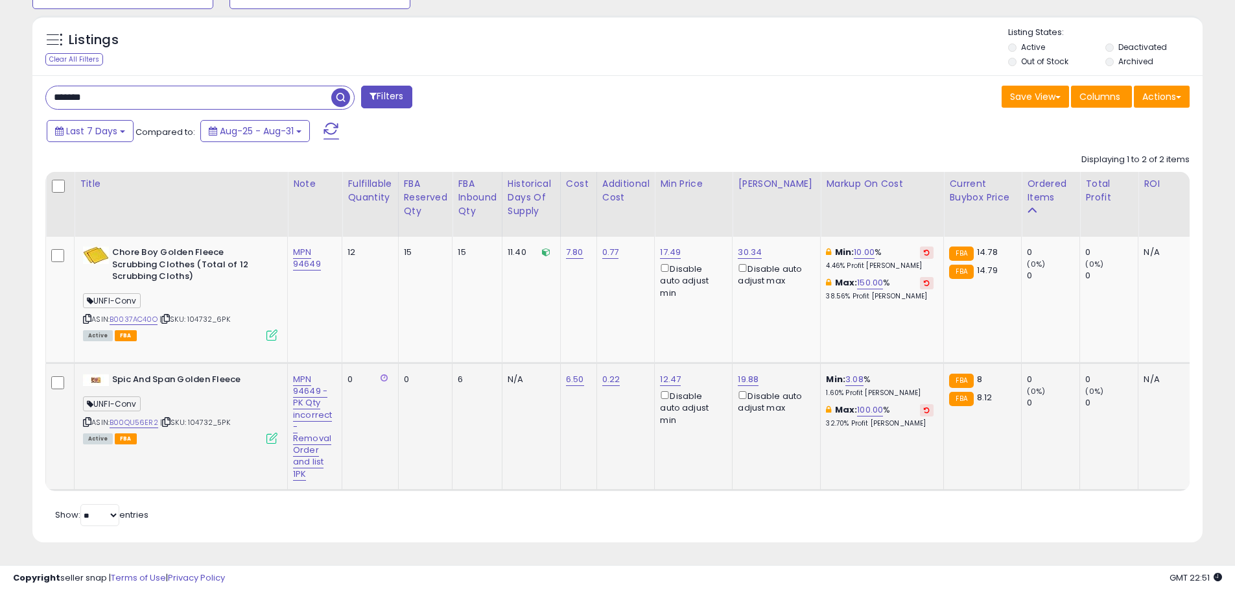
click at [215, 417] on span "| SKU: 104732_5PK" at bounding box center [195, 422] width 70 height 10
drag, startPoint x: 235, startPoint y: 410, endPoint x: 190, endPoint y: 417, distance: 45.8
click at [190, 417] on div "ASIN: B00QU56ER2 | SKU: 104732_5PK Active FBA" at bounding box center [180, 407] width 194 height 69
click at [207, 433] on div "Active FBA" at bounding box center [180, 437] width 194 height 9
click at [150, 417] on link "B00QU56ER2" at bounding box center [134, 422] width 49 height 11
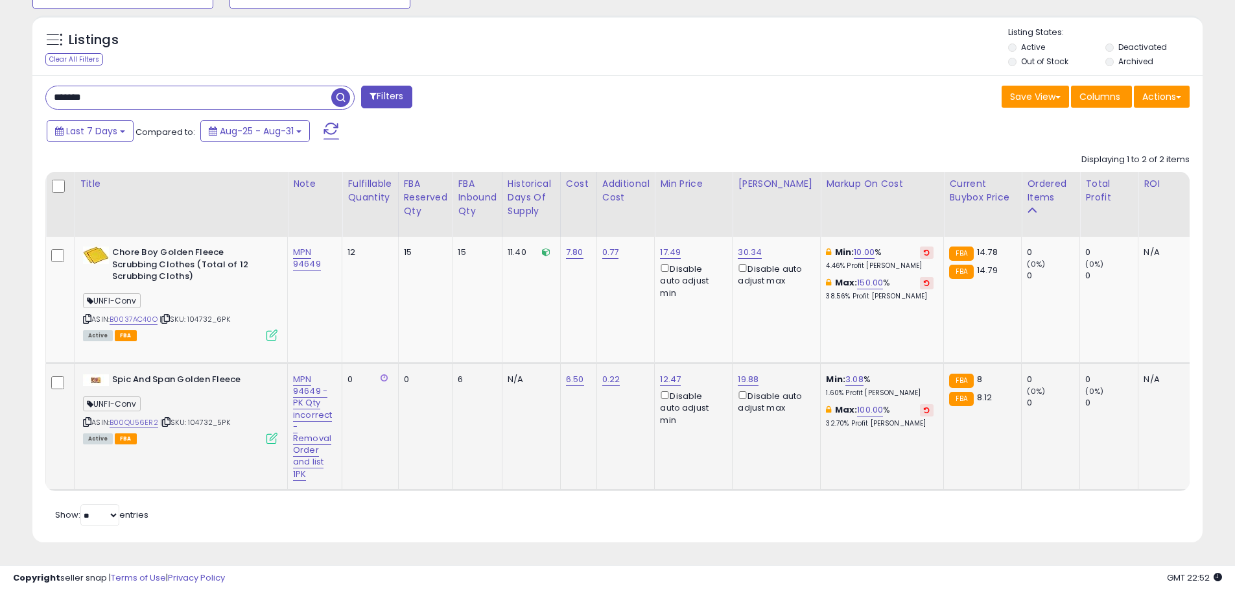
drag, startPoint x: 233, startPoint y: 411, endPoint x: 189, endPoint y: 414, distance: 44.2
click at [189, 414] on div "ASIN: B00QU56ER2 | SKU: 104732_5PK Active FBA" at bounding box center [180, 407] width 194 height 69
click at [218, 447] on td "Spic And Span Golden Fleece UNFI-Conv ASIN: B00QU56ER2 | SKU: 104732_5PK Active…" at bounding box center [181, 426] width 213 height 127
drag, startPoint x: 215, startPoint y: 414, endPoint x: 191, endPoint y: 415, distance: 24.6
click at [191, 417] on span "| SKU: 104732_5PK" at bounding box center [195, 422] width 70 height 10
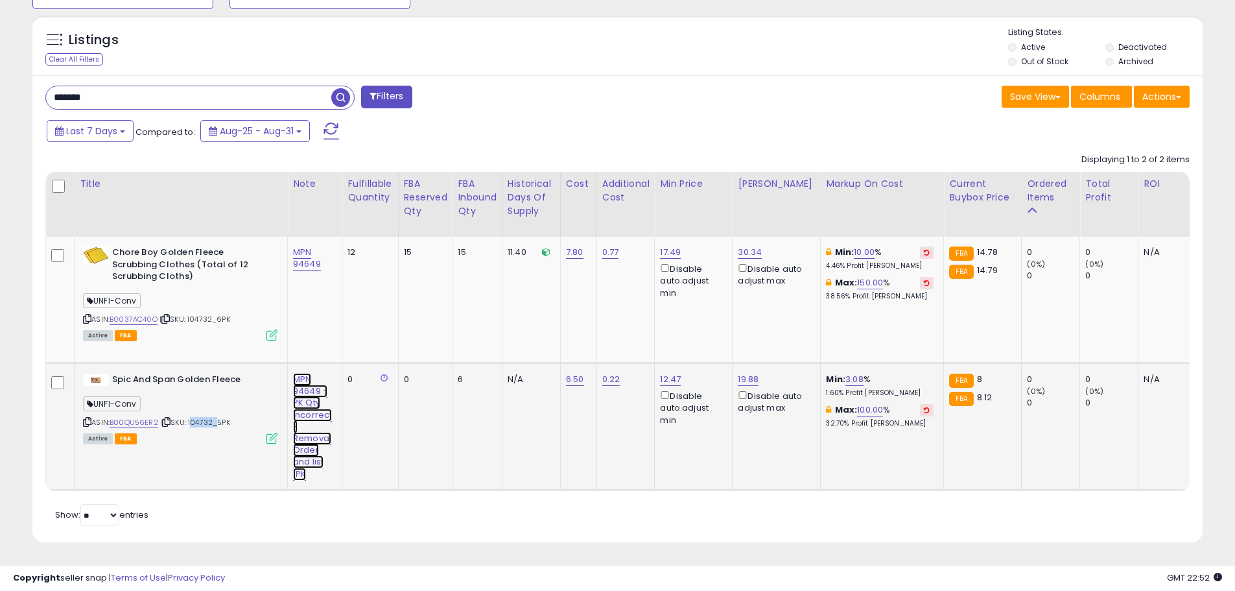
click at [310, 401] on link "MPN 94649 - PK Qty incorrect - Removal Order and list 1PK" at bounding box center [312, 427] width 39 height 108
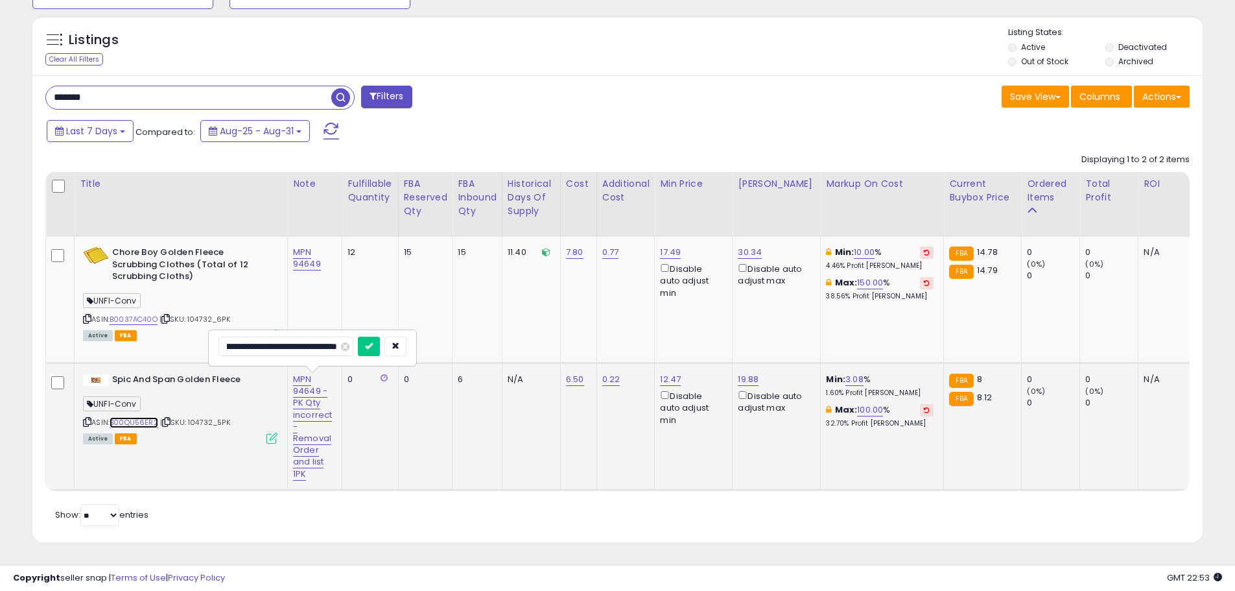
scroll to position [0, 0]
click at [141, 417] on link "B00QU56ER2" at bounding box center [134, 422] width 49 height 11
click at [167, 102] on div "****** Filters Save View Save As New View Update Current View" at bounding box center [617, 308] width 1170 height 467
click at [156, 95] on input "******" at bounding box center [188, 97] width 285 height 23
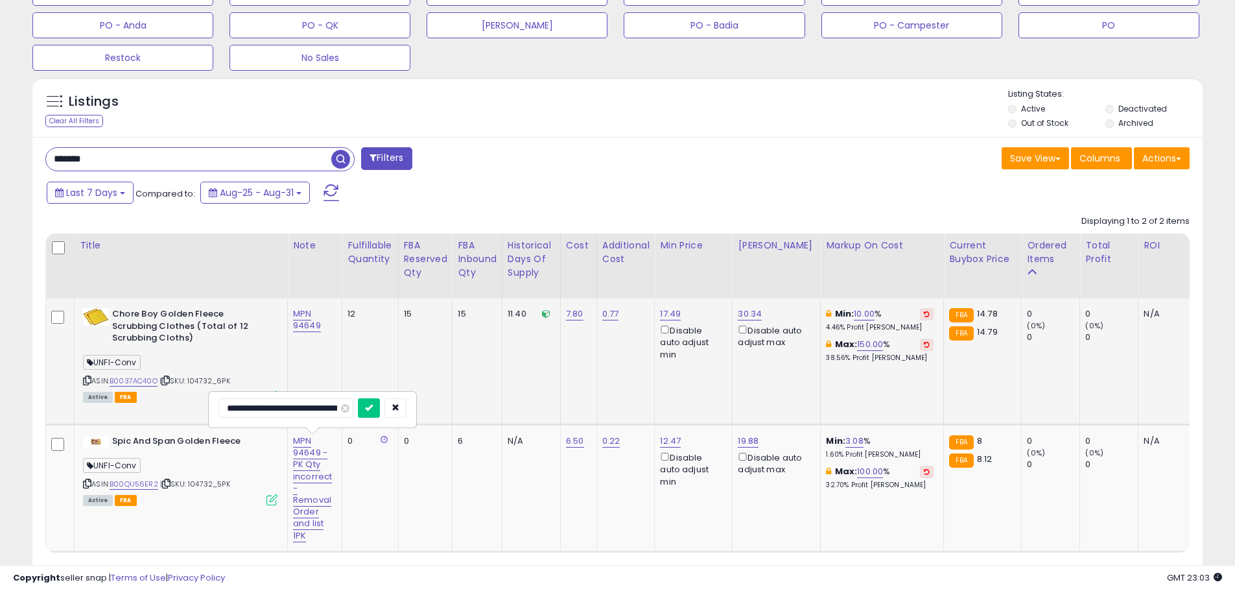
scroll to position [532, 0]
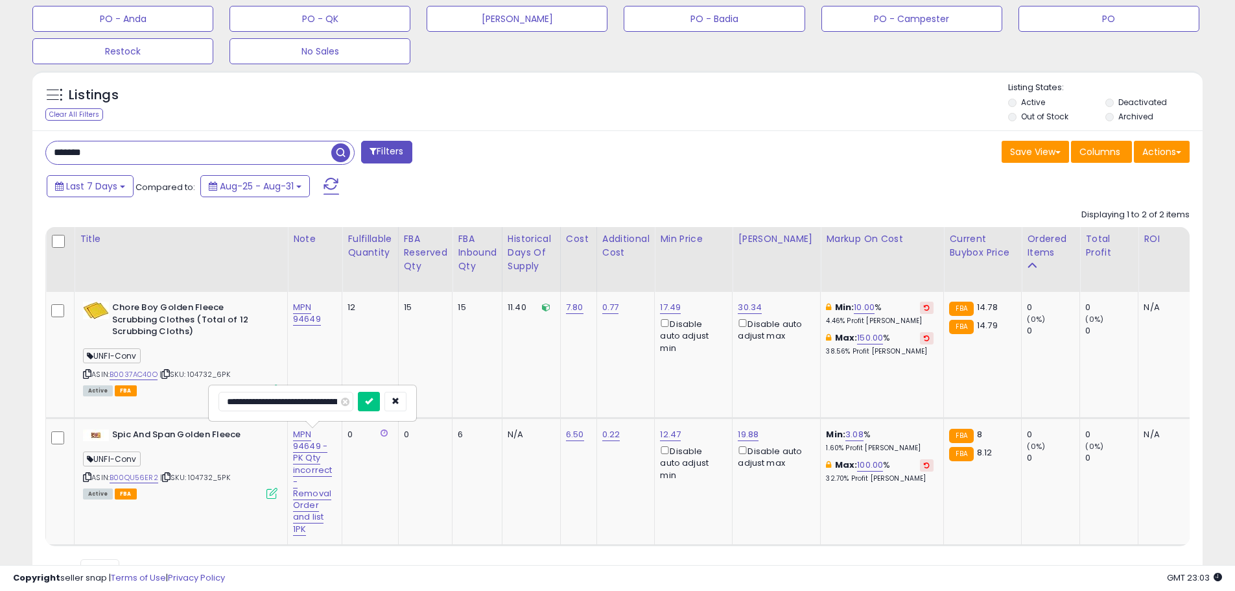
click at [152, 154] on input "******" at bounding box center [188, 152] width 285 height 23
drag, startPoint x: 135, startPoint y: 150, endPoint x: 3, endPoint y: 140, distance: 133.2
click at [3, 139] on div "**********" at bounding box center [617, 78] width 1235 height 1136
paste input "***"
type input "*********"
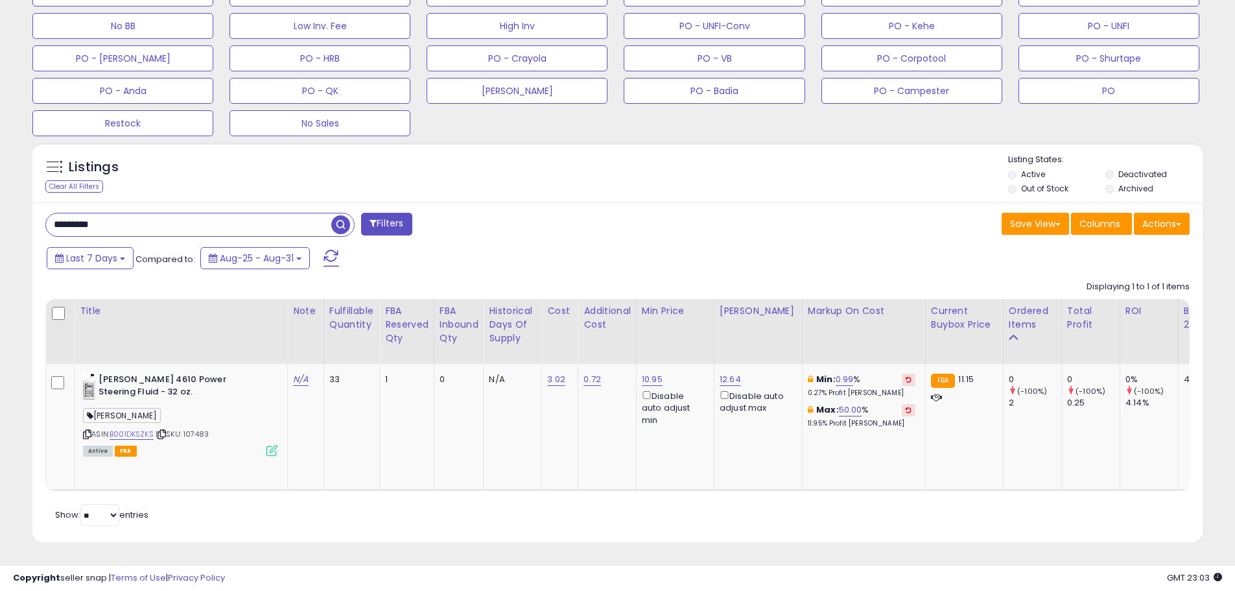
scroll to position [266, 679]
click at [1105, 85] on button "PO" at bounding box center [1108, 91] width 181 height 26
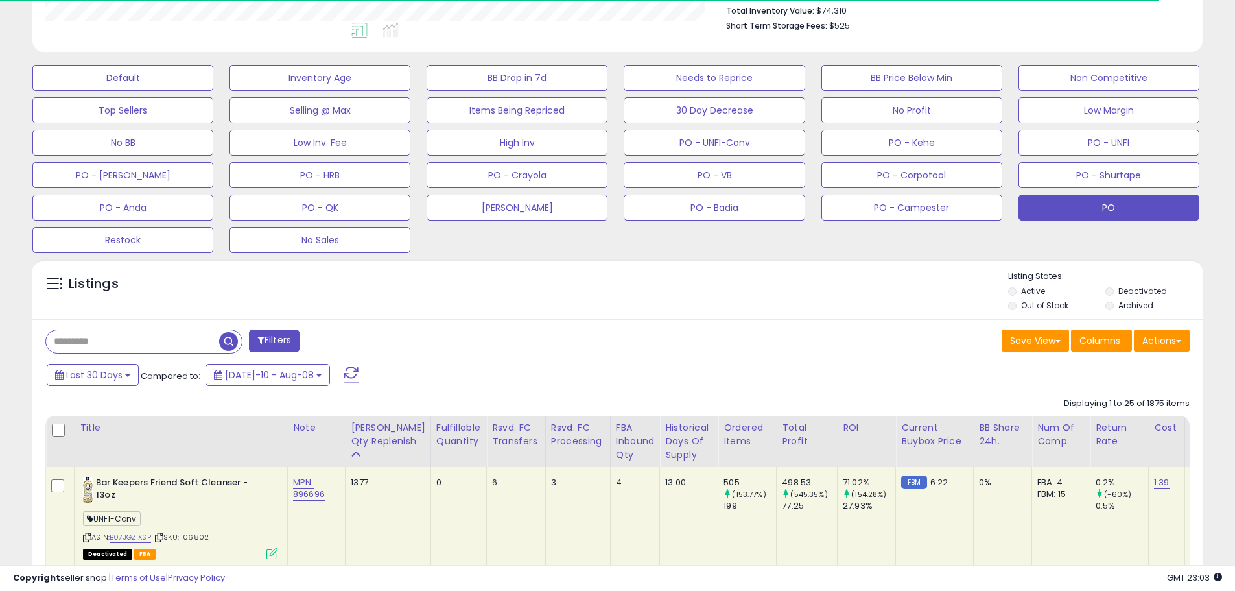
scroll to position [647927, 647514]
click at [132, 349] on input "text" at bounding box center [188, 341] width 285 height 23
drag, startPoint x: 138, startPoint y: 343, endPoint x: 58, endPoint y: 341, distance: 80.4
click at [54, 341] on input "text" at bounding box center [188, 341] width 285 height 23
click at [69, 341] on input "text" at bounding box center [188, 341] width 285 height 23
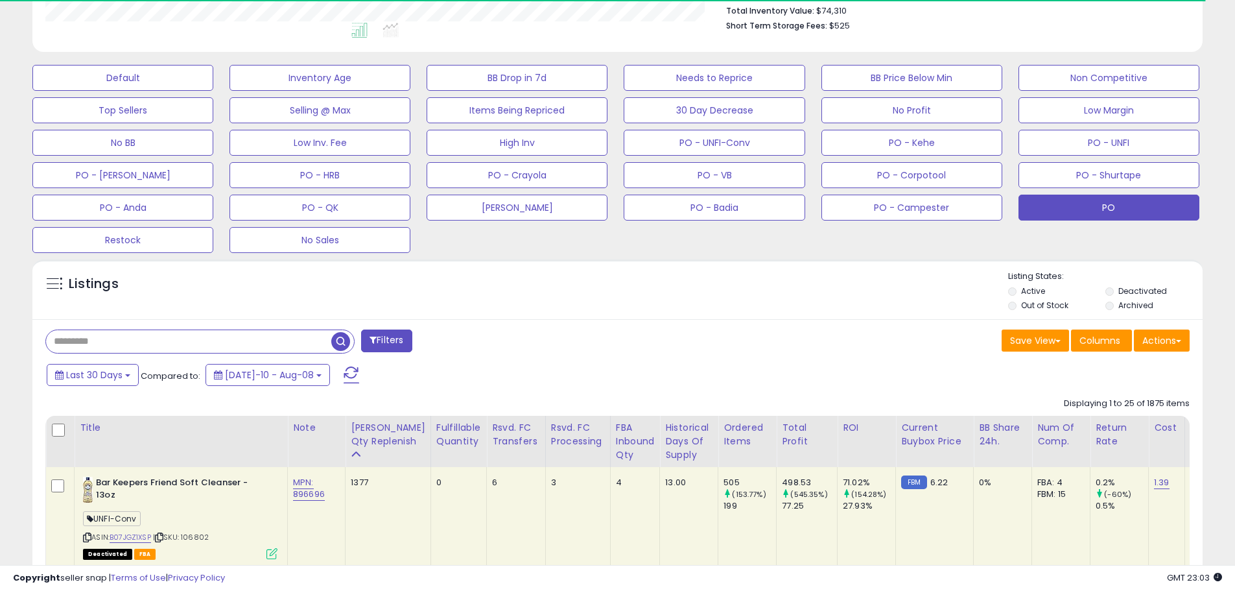
paste input "*********"
type input "*********"
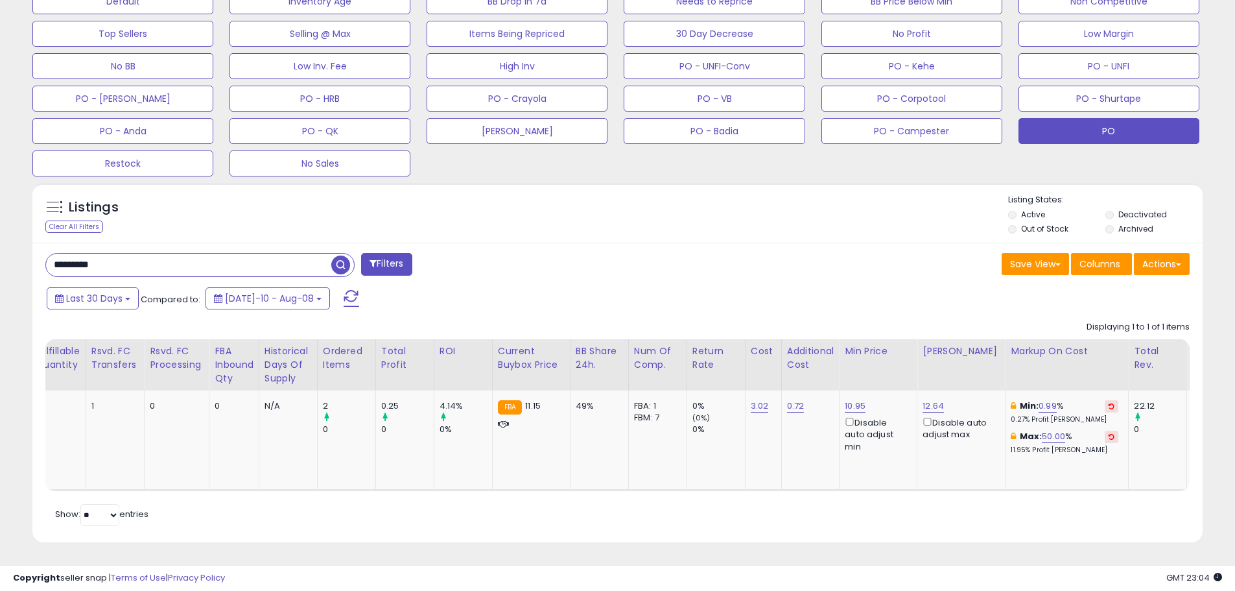
scroll to position [0, 421]
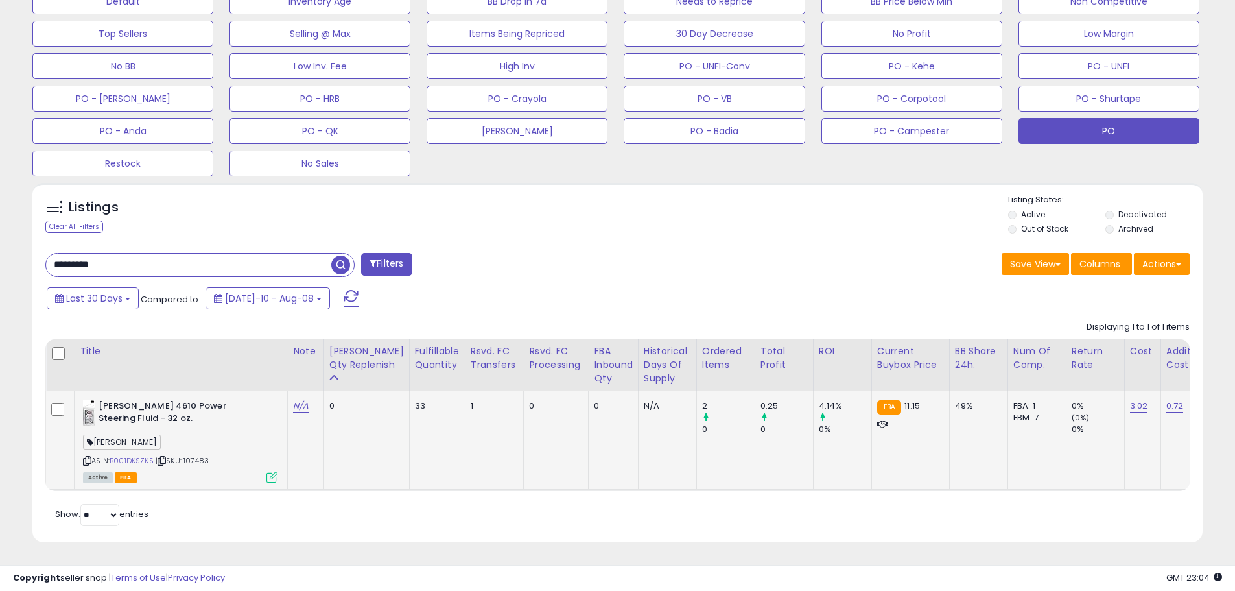
click at [272, 471] on icon at bounding box center [271, 476] width 11 height 11
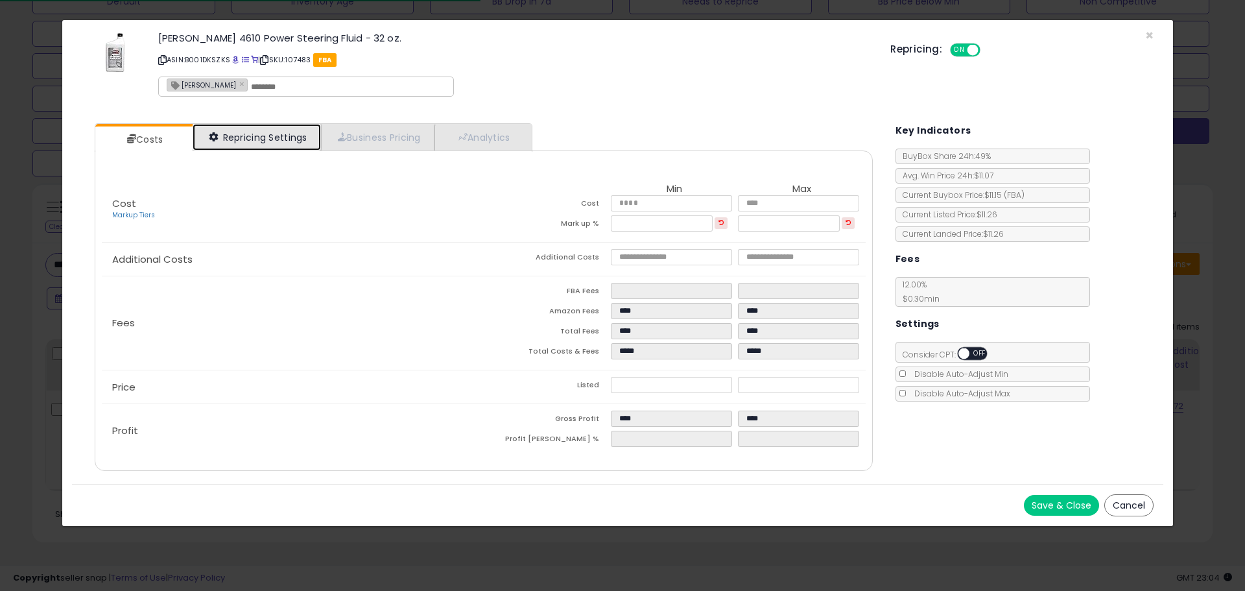
click at [262, 132] on link "Repricing Settings" at bounding box center [257, 137] width 128 height 27
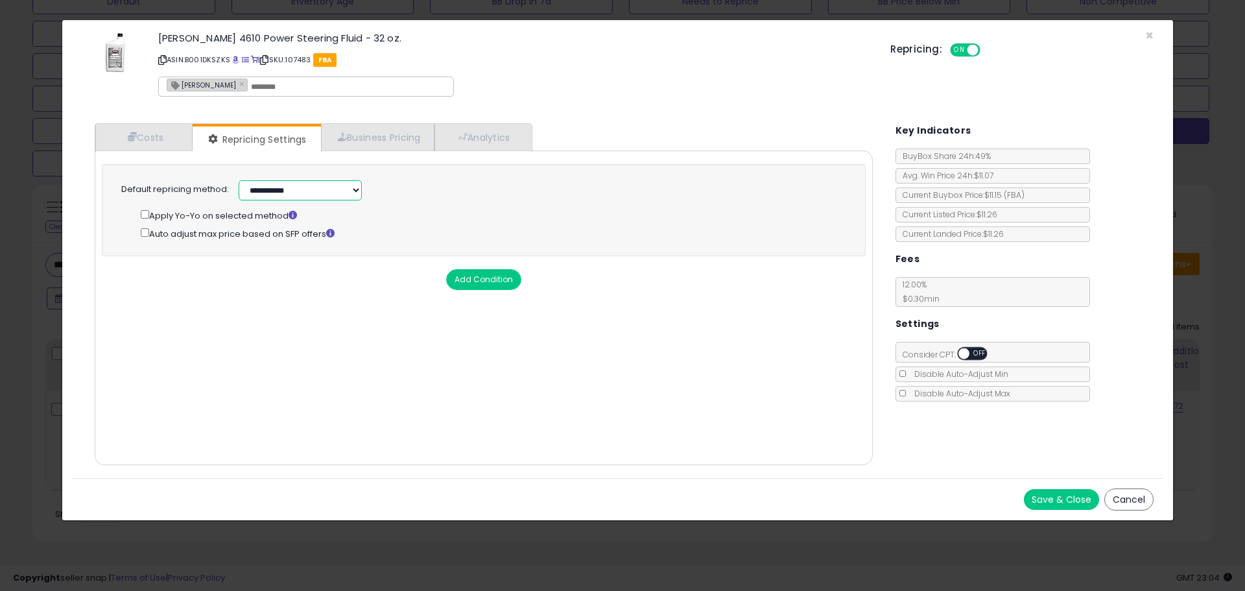
click at [305, 191] on select "**********" at bounding box center [300, 190] width 123 height 20
select select "******"
click at [239, 180] on select "**********" at bounding box center [300, 190] width 123 height 20
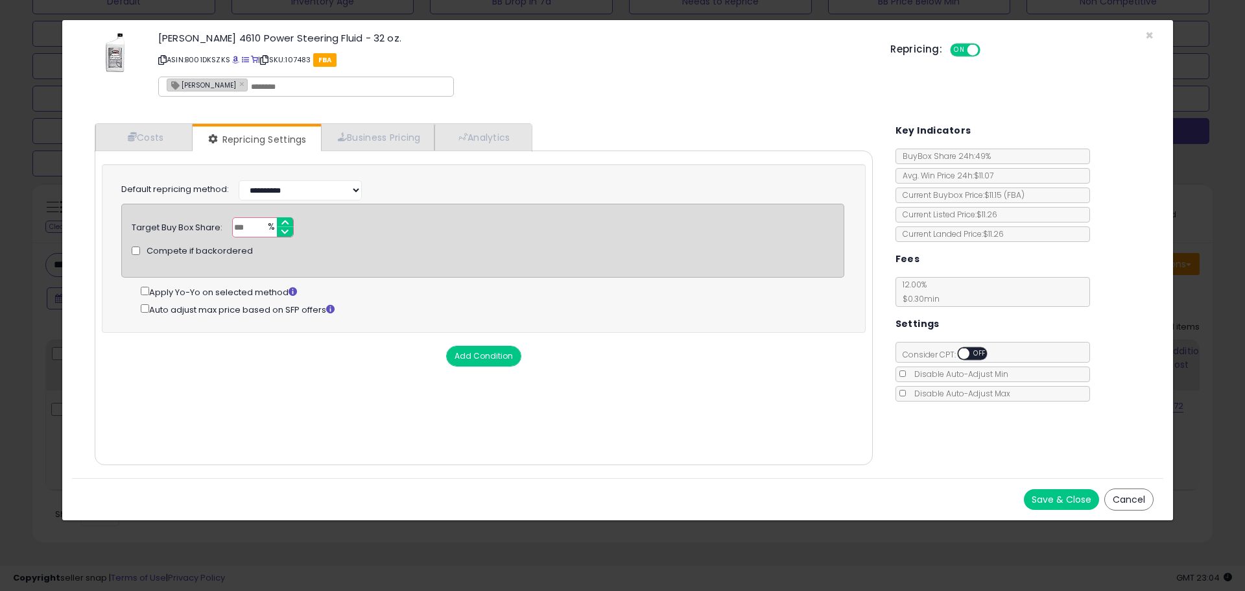
click at [1065, 498] on button "Save & Close" at bounding box center [1060, 499] width 75 height 21
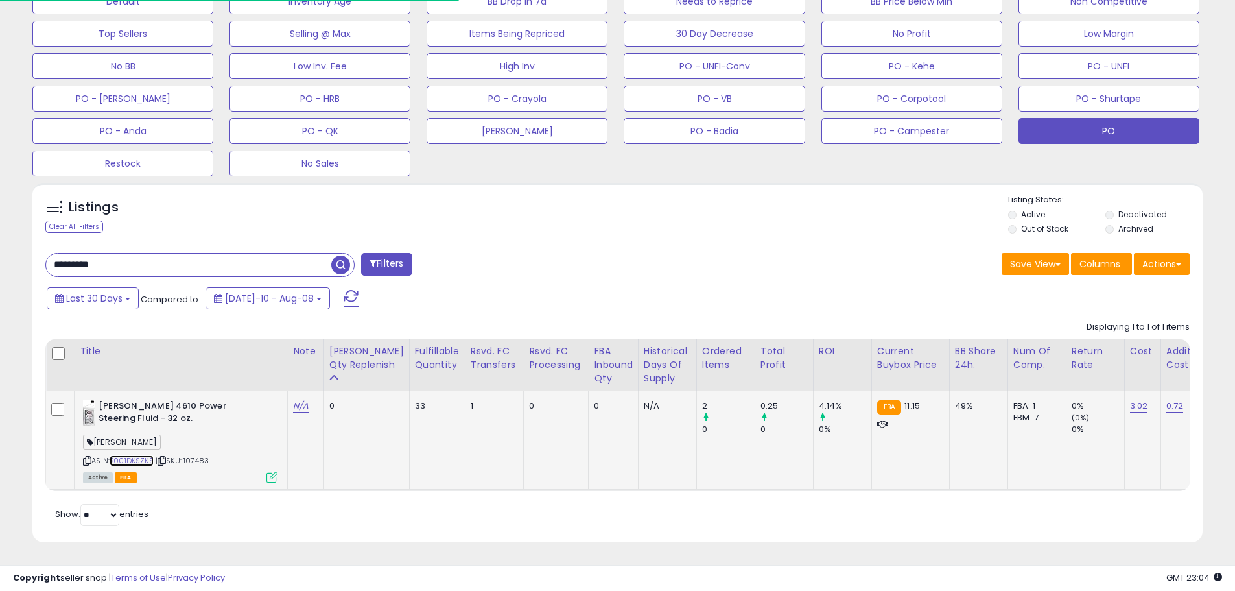
click at [146, 455] on link "B001DKSZKS" at bounding box center [132, 460] width 44 height 11
drag, startPoint x: 662, startPoint y: 266, endPoint x: 652, endPoint y: 261, distance: 11.0
click at [659, 264] on div "Save View Save As New View Update Current View Columns Actions Import Export Vi…" at bounding box center [909, 265] width 582 height 25
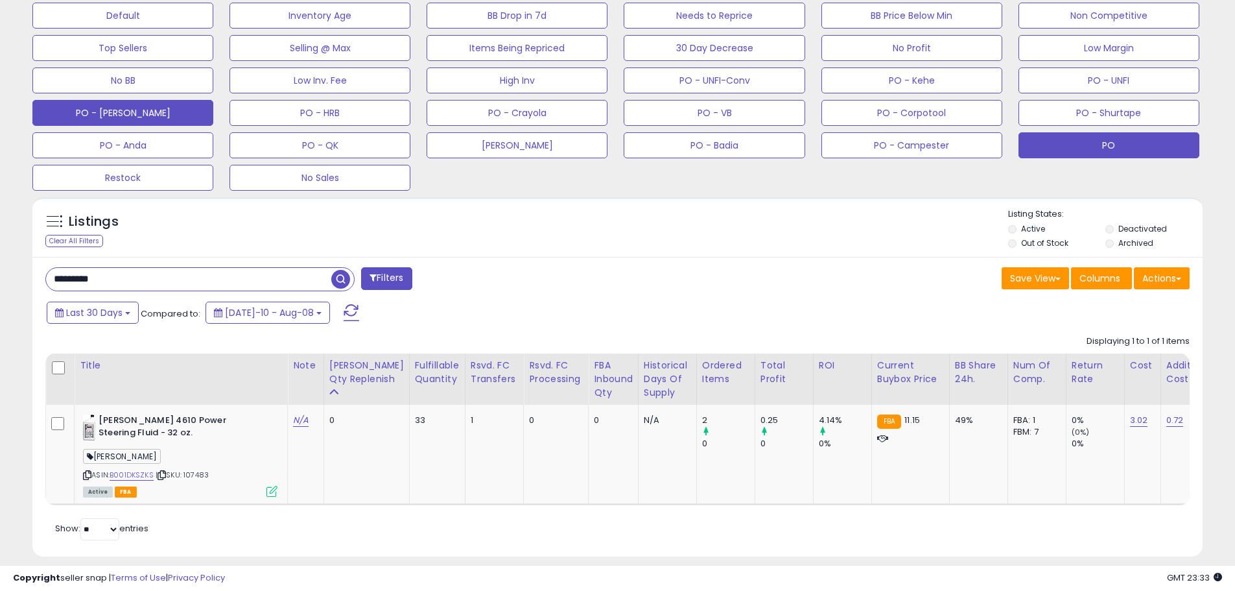
scroll to position [365, 0]
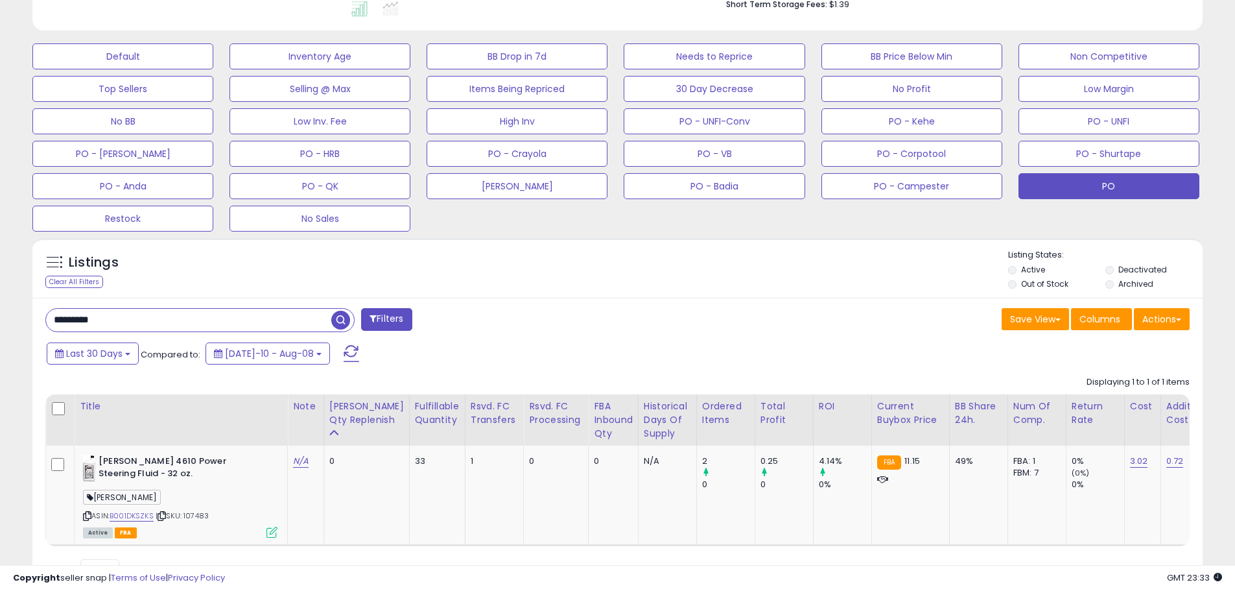
drag, startPoint x: 67, startPoint y: 327, endPoint x: 19, endPoint y: 325, distance: 48.0
click at [19, 325] on div "**********" at bounding box center [617, 151] width 1222 height 923
type input "***"
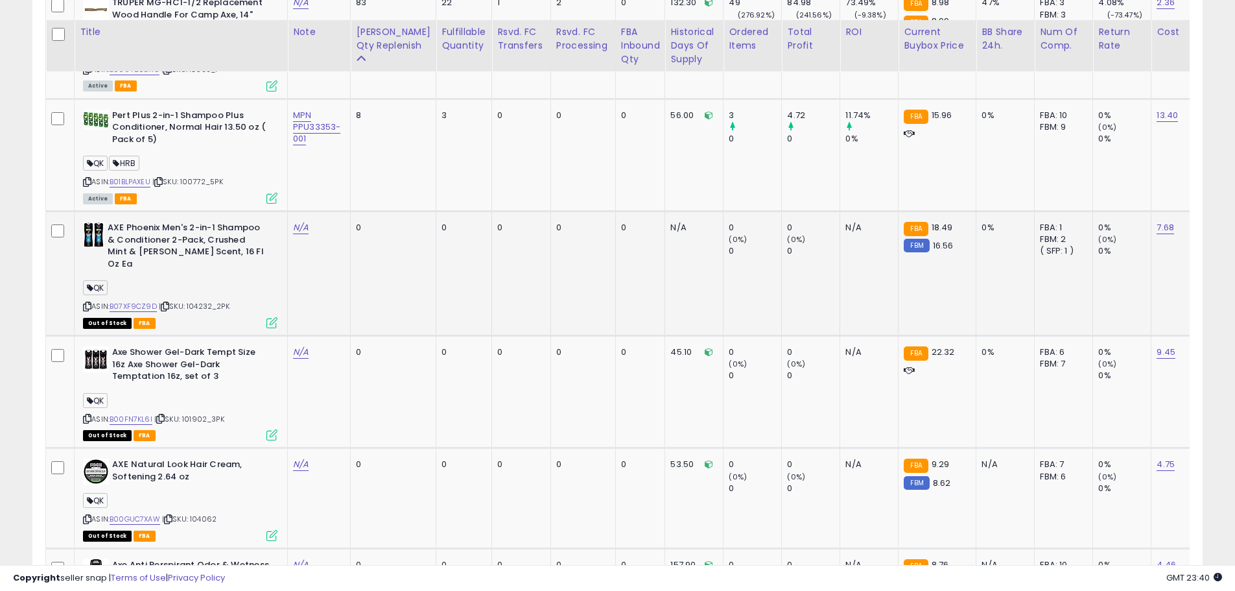
scroll to position [955, 0]
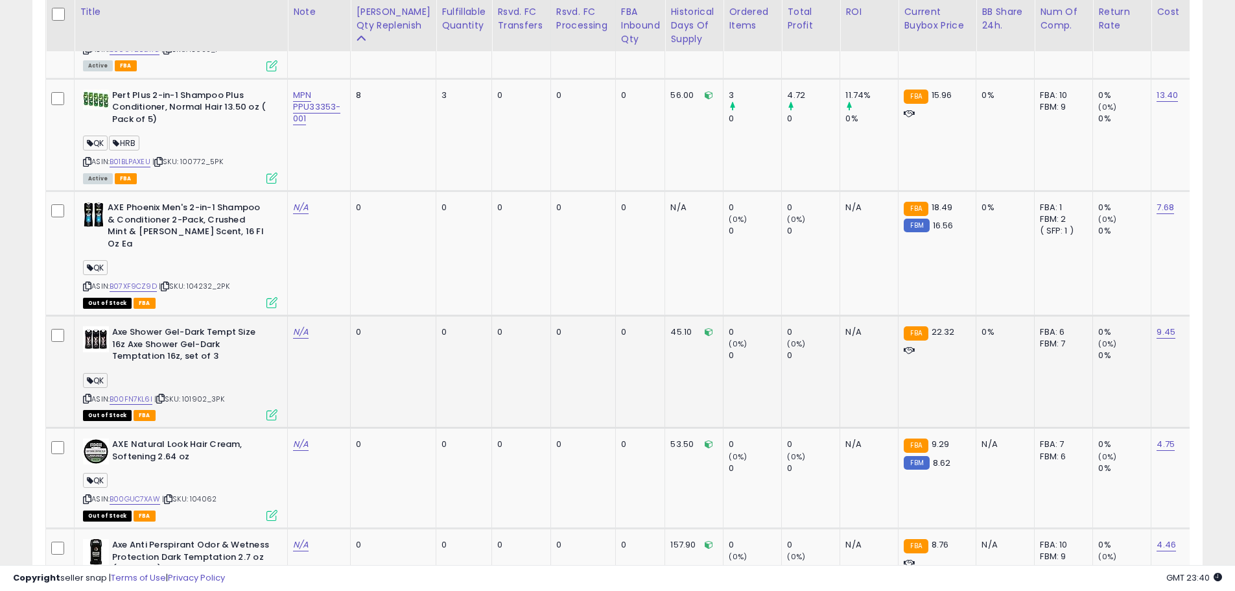
click at [160, 343] on b "Axe Shower Gel-Dark Tempt Size 16z Axe Shower Gel-Dark Temptation 16z, set of 3" at bounding box center [191, 346] width 158 height 40
click at [164, 347] on b "Axe Shower Gel-Dark Tempt Size 16z Axe Shower Gel-Dark Temptation 16z, set of 3" at bounding box center [191, 346] width 158 height 40
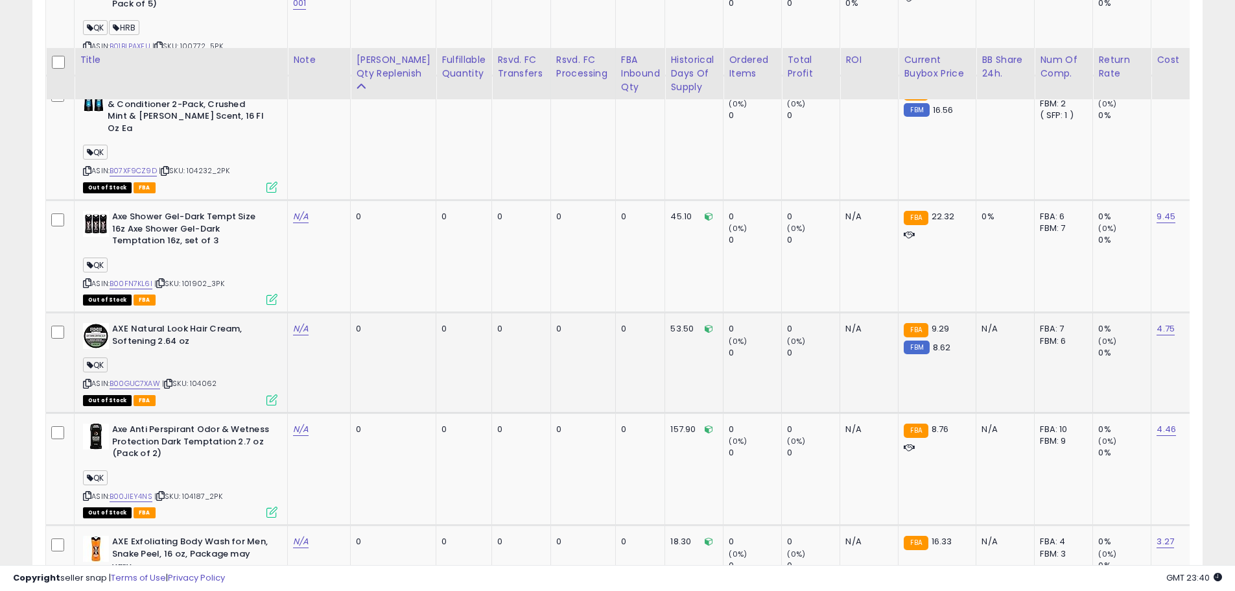
scroll to position [1150, 0]
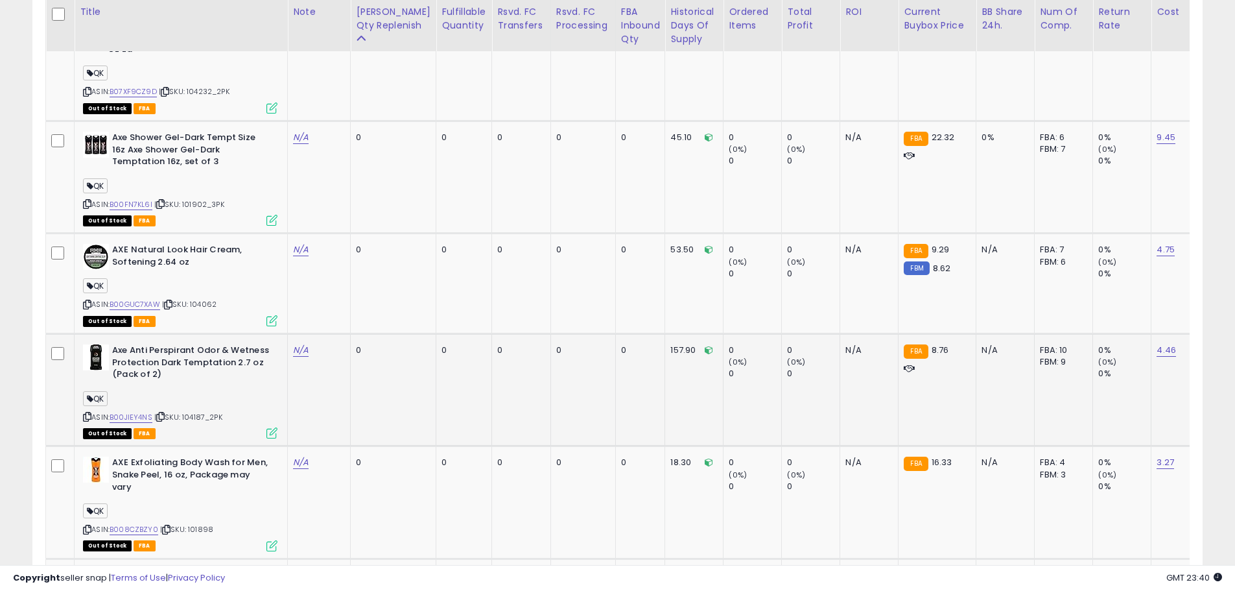
click at [174, 351] on b "Axe Anti Perspirant Odor & Wetness Protection Dark Temptation 2.7 oz (Pack of 2)" at bounding box center [191, 364] width 158 height 40
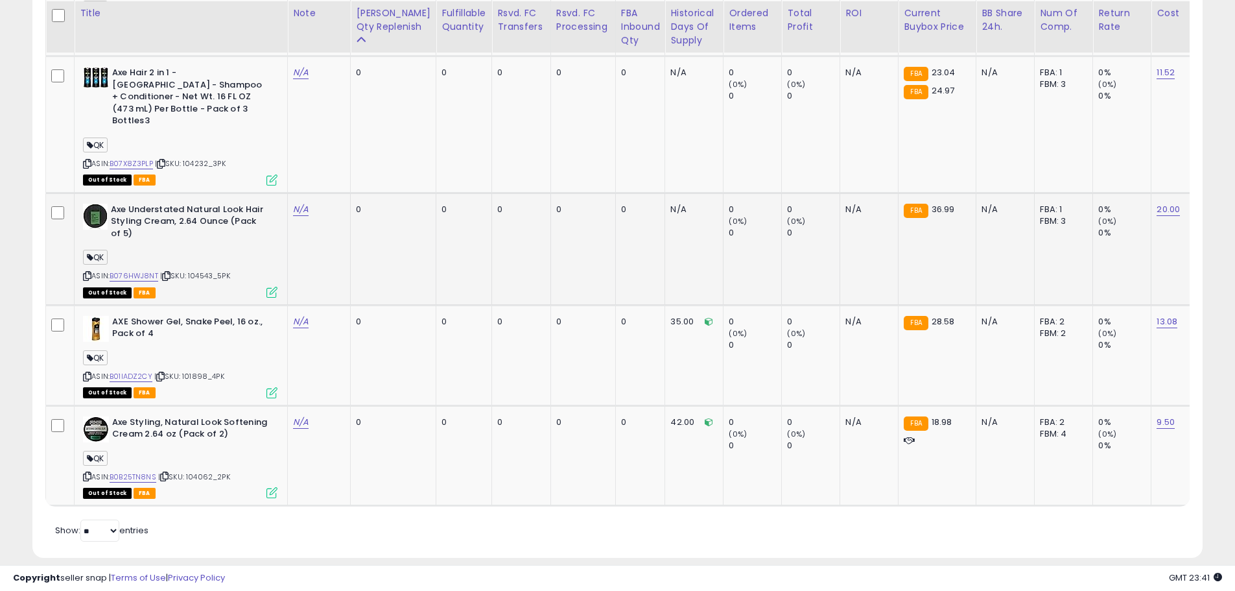
scroll to position [2103, 0]
